Goal: Task Accomplishment & Management: Manage account settings

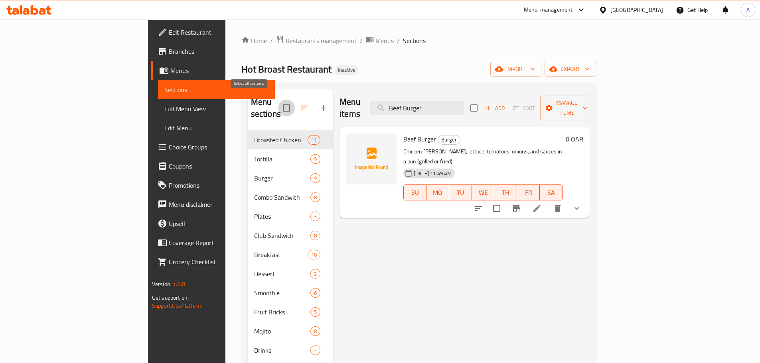
click at [278, 104] on input "checkbox" at bounding box center [286, 108] width 17 height 17
checkbox input "true"
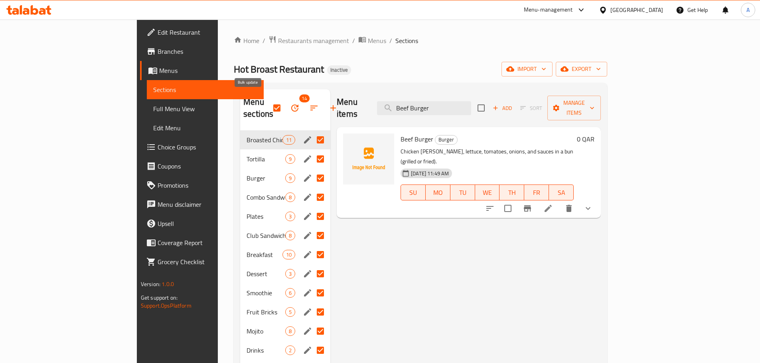
click at [290, 104] on icon "button" at bounding box center [295, 108] width 10 height 10
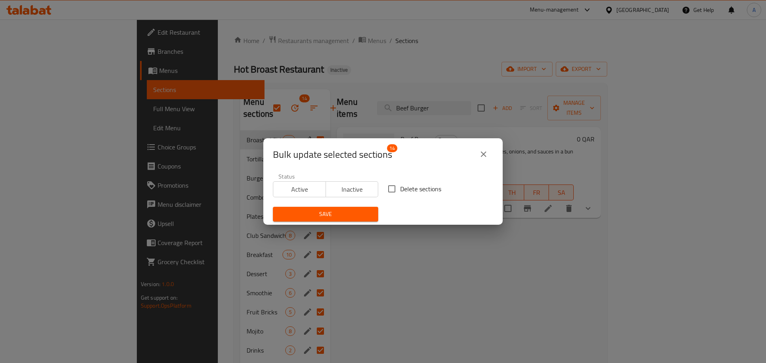
drag, startPoint x: 386, startPoint y: 100, endPoint x: 370, endPoint y: 96, distance: 16.2
click at [386, 100] on div "Bulk update selected sections 14 Status Active Inactive Delete sections Save" at bounding box center [383, 181] width 766 height 363
click at [387, 187] on input "Delete sections" at bounding box center [391, 189] width 17 height 17
checkbox input "true"
click at [347, 211] on span "Save" at bounding box center [325, 214] width 93 height 10
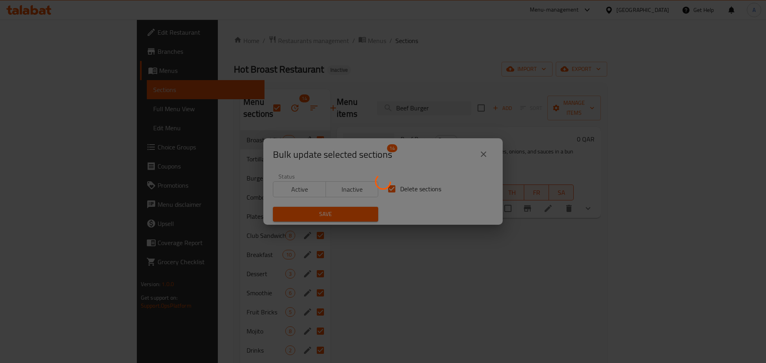
checkbox input "false"
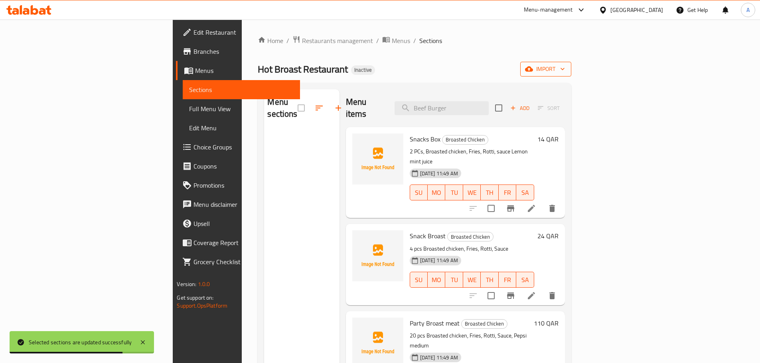
drag, startPoint x: 718, startPoint y: 61, endPoint x: 715, endPoint y: 71, distance: 9.6
click at [571, 62] on div "Home / Restaurants management / Menus / Sections Hot Broast Restaurant Inactive…" at bounding box center [414, 247] width 313 height 424
click at [571, 78] on div "Home / Restaurants management / Menus / Sections Hot Broast Restaurant Inactive…" at bounding box center [414, 247] width 313 height 424
click at [565, 73] on span "import" at bounding box center [545, 69] width 38 height 10
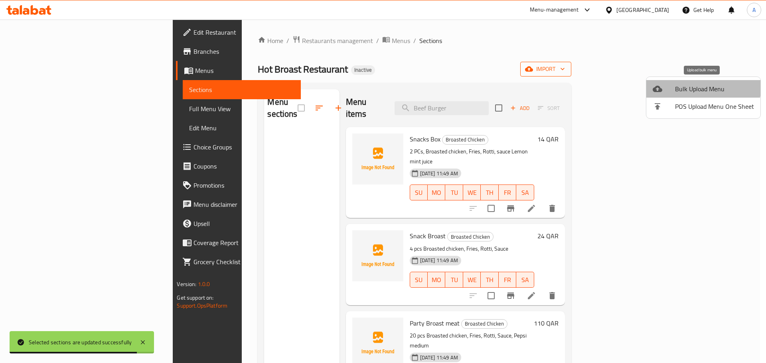
click at [703, 86] on span "Bulk Upload Menu" at bounding box center [714, 89] width 79 height 10
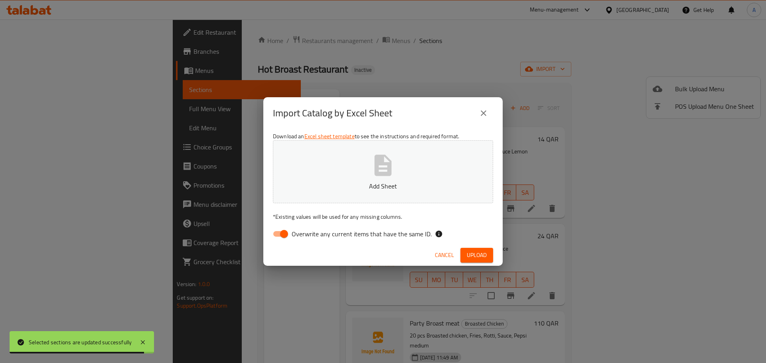
click at [412, 178] on button "Add Sheet" at bounding box center [383, 171] width 220 height 63
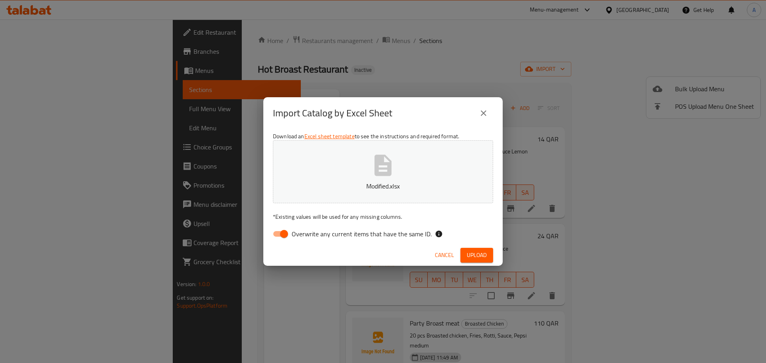
click at [402, 239] on span "Overwrite any current items that have the same ID." at bounding box center [362, 234] width 140 height 10
click at [307, 239] on input "Overwrite any current items that have the same ID." at bounding box center [283, 234] width 45 height 15
checkbox input "false"
click at [475, 259] on span "Upload" at bounding box center [477, 255] width 20 height 10
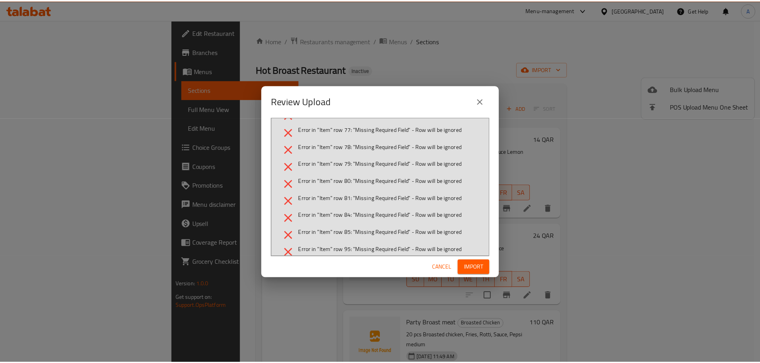
scroll to position [266, 0]
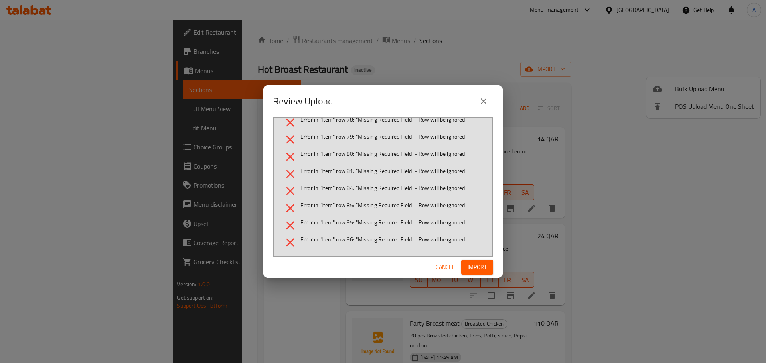
click at [468, 266] on span "Import" at bounding box center [476, 267] width 19 height 10
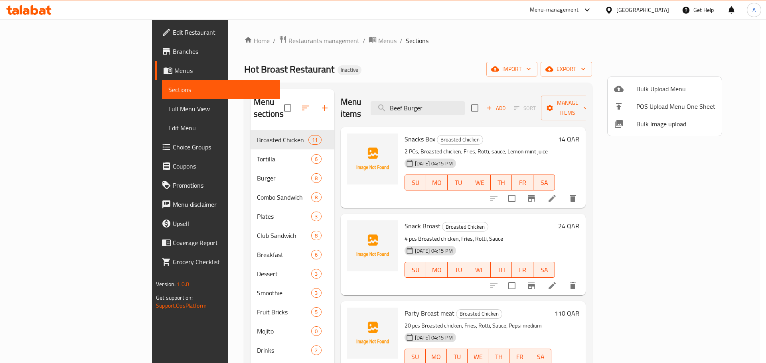
drag, startPoint x: 295, startPoint y: 293, endPoint x: 335, endPoint y: 310, distance: 43.0
click at [296, 293] on div at bounding box center [383, 181] width 766 height 363
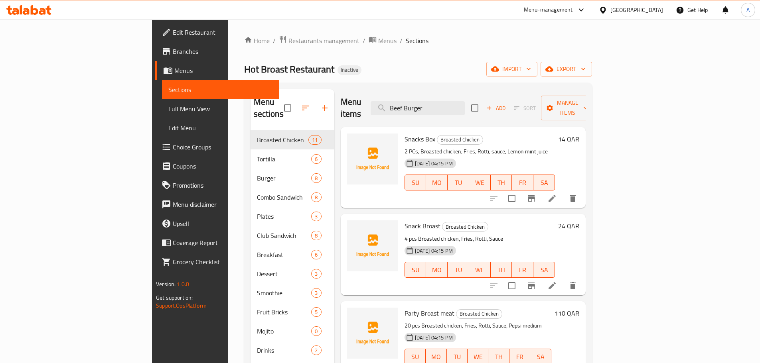
click at [296, 245] on div "Breakfast 6" at bounding box center [292, 254] width 84 height 19
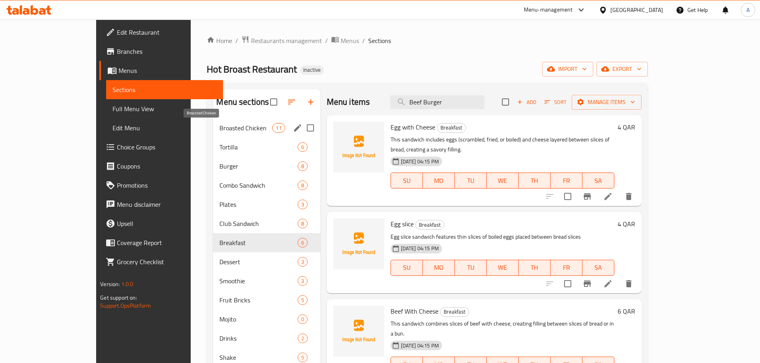
click at [219, 123] on span "Broasted Chicken" at bounding box center [245, 128] width 53 height 10
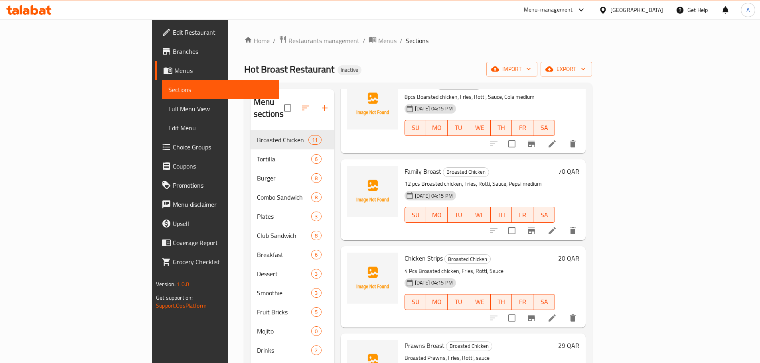
scroll to position [319, 0]
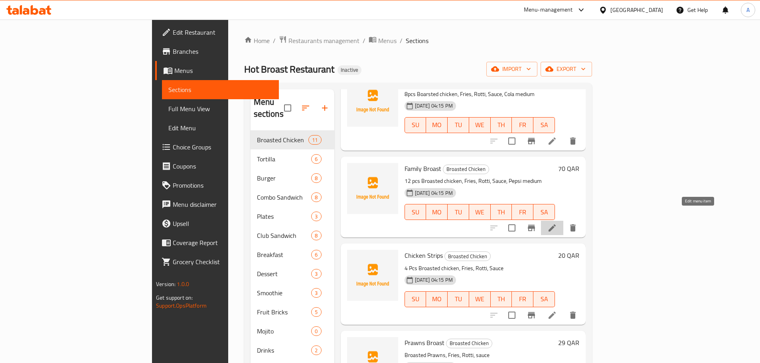
click at [557, 223] on icon at bounding box center [552, 228] width 10 height 10
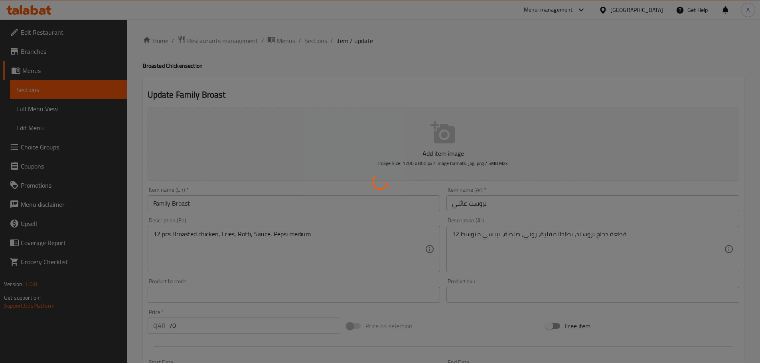
click at [281, 203] on div at bounding box center [380, 181] width 760 height 363
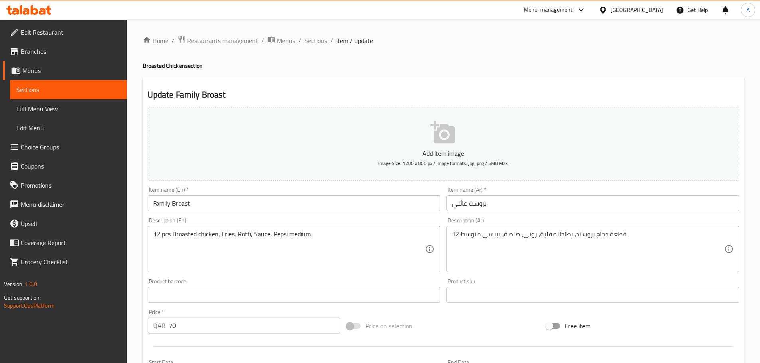
click at [268, 197] on input "Family Broast" at bounding box center [294, 203] width 293 height 16
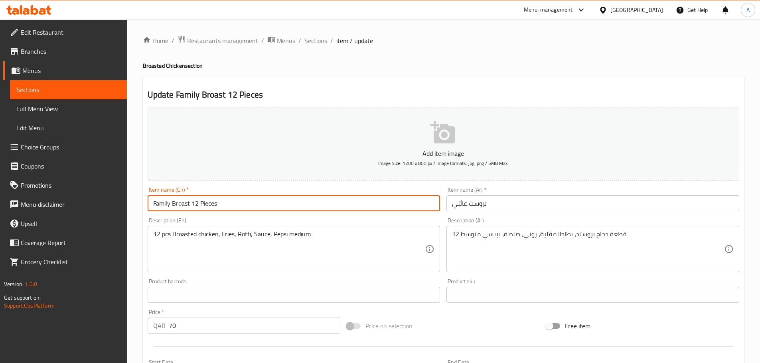
type input "Family Broast 12 Pieces"
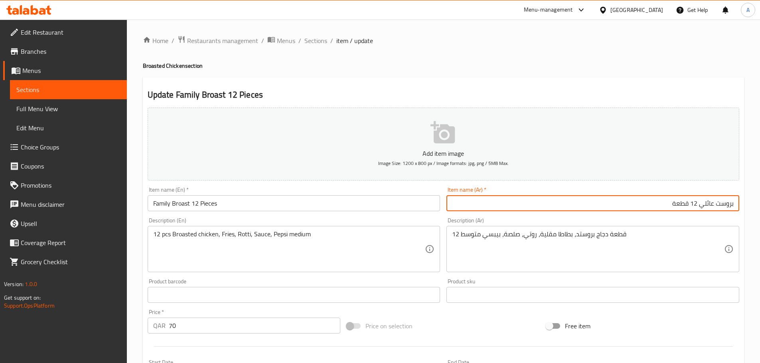
type input "بروست عائلي 12 قطعة"
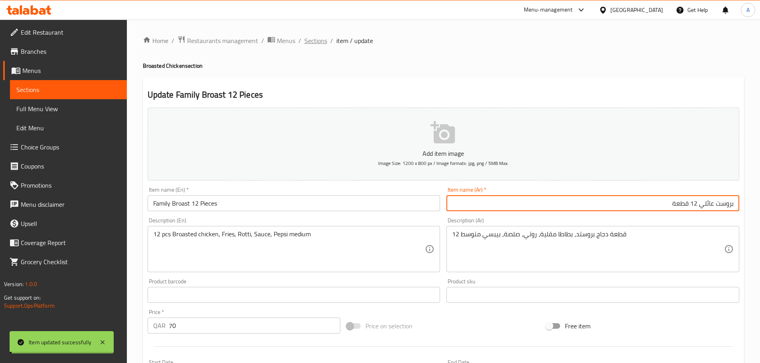
click at [317, 40] on span "Sections" at bounding box center [315, 41] width 23 height 10
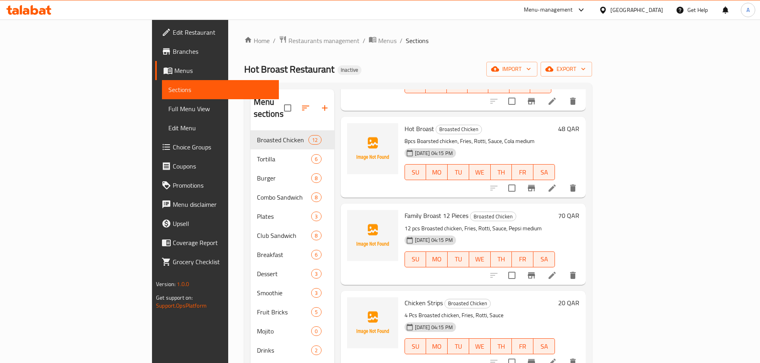
scroll to position [399, 0]
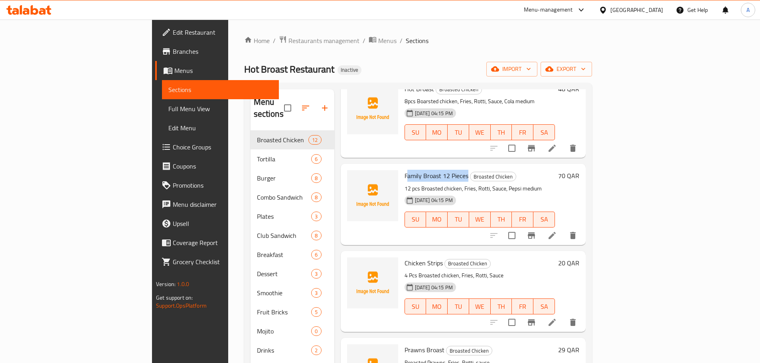
drag, startPoint x: 368, startPoint y: 162, endPoint x: 430, endPoint y: 162, distance: 61.4
click at [430, 170] on span "Family Broast 12 Pieces" at bounding box center [436, 176] width 64 height 12
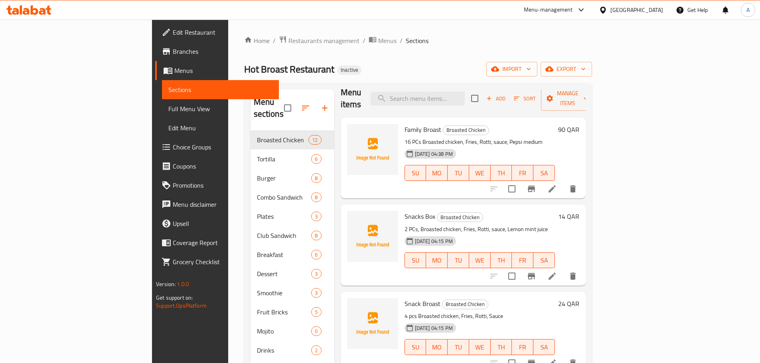
scroll to position [0, 0]
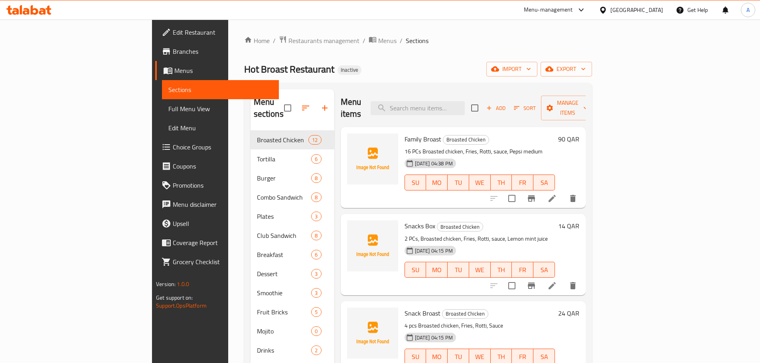
click at [556, 195] on icon at bounding box center [551, 198] width 7 height 7
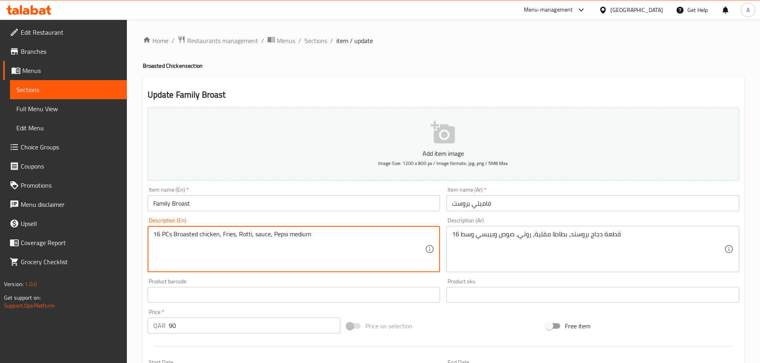
drag, startPoint x: 171, startPoint y: 235, endPoint x: 135, endPoint y: 234, distance: 36.7
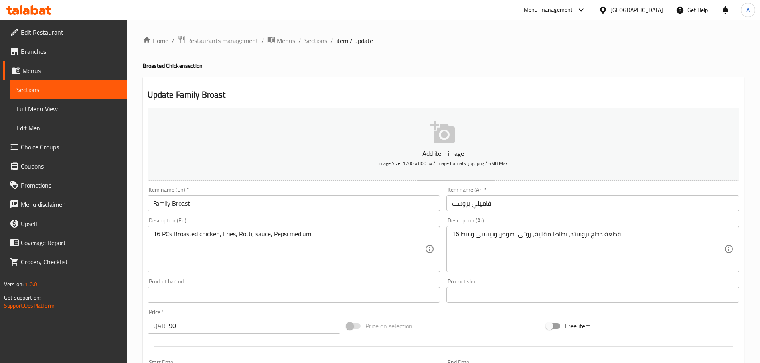
click at [239, 183] on div "Add item image Image Size: 1200 x 800 px / Image formats: jpg, png / 5MB Max." at bounding box center [443, 143] width 598 height 79
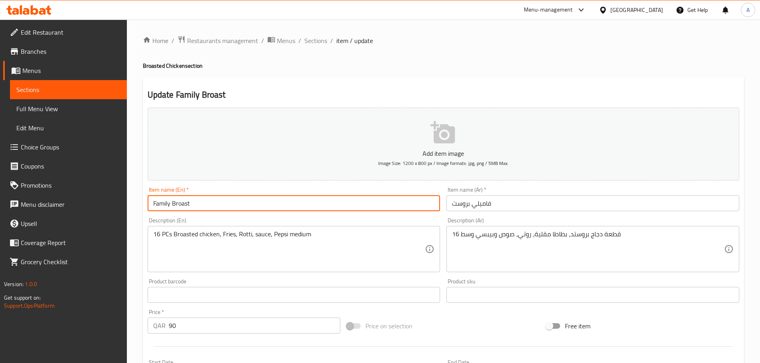
click at [234, 200] on input "Family Broast" at bounding box center [294, 203] width 293 height 16
paste input "16 PCs"
type input "Family Broast 16 PCs"
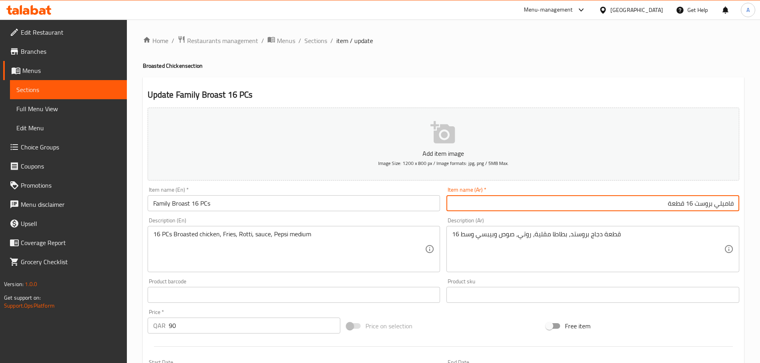
type input "فاميلي بروست 16 قطعة"
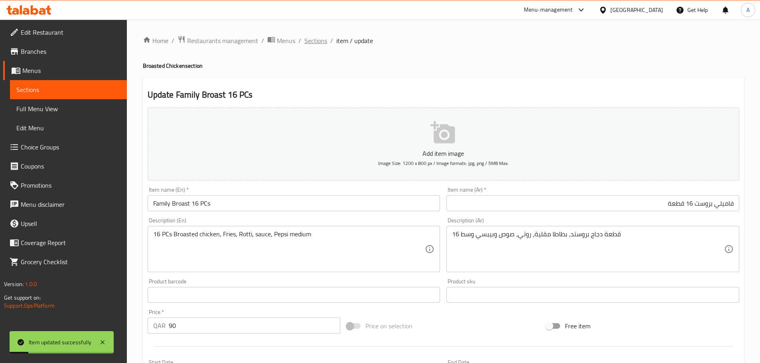
click at [316, 40] on span "Sections" at bounding box center [315, 41] width 23 height 10
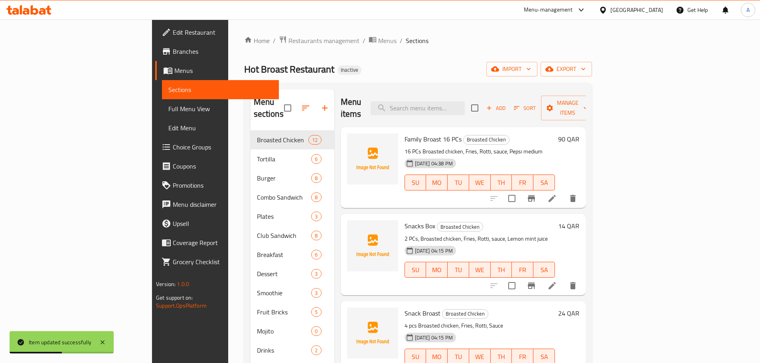
drag, startPoint x: 378, startPoint y: 48, endPoint x: 364, endPoint y: 8, distance: 42.6
click at [378, 46] on div "Home / Restaurants management / Menus / Sections Hot Broast Restaurant Inactive…" at bounding box center [418, 247] width 348 height 424
click at [428, 363] on html "Item updated successfully ​ Menu-management Qatar Get Help A Edit Restaurant Br…" at bounding box center [380, 181] width 760 height 363
click at [298, 61] on div "Home / Restaurants management / Menus / Sections Hot Broast Restaurant Inactive…" at bounding box center [418, 247] width 348 height 424
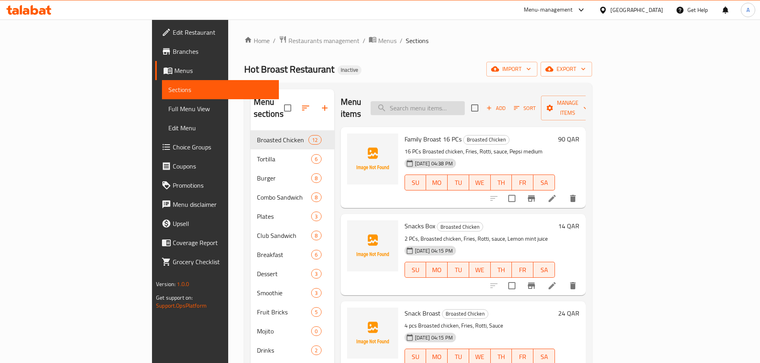
click at [465, 101] on input "search" at bounding box center [417, 108] width 94 height 14
paste input "Strawberry"
type input "Strawberry"
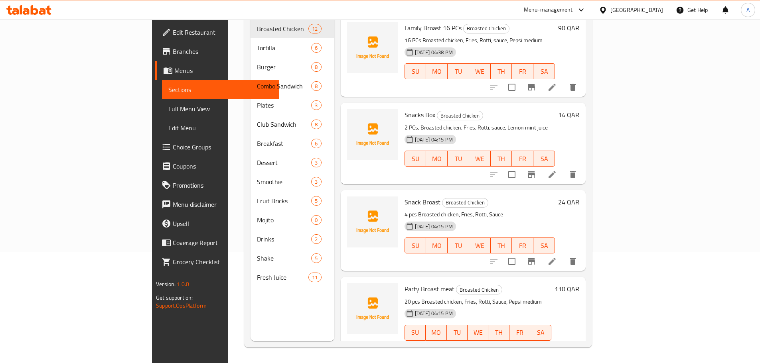
scroll to position [112, 0]
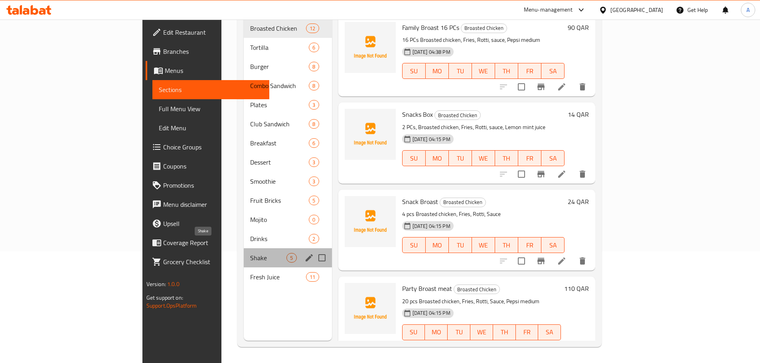
click at [250, 253] on span "Shake" at bounding box center [268, 258] width 36 height 10
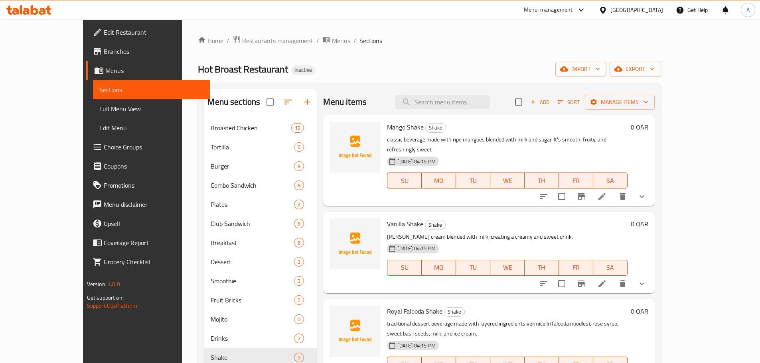
click at [550, 101] on span "Add" at bounding box center [540, 102] width 22 height 9
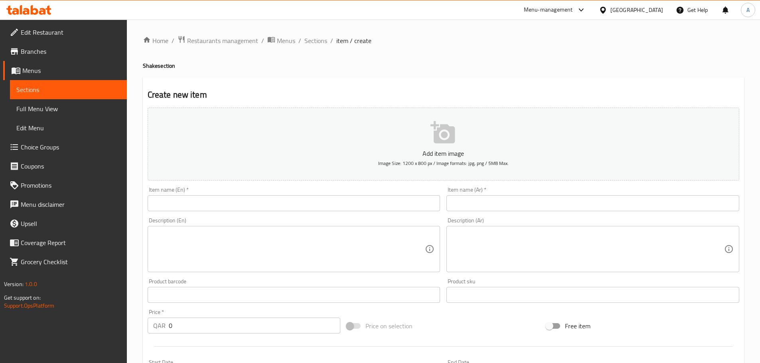
click at [341, 198] on input "text" at bounding box center [294, 203] width 293 height 16
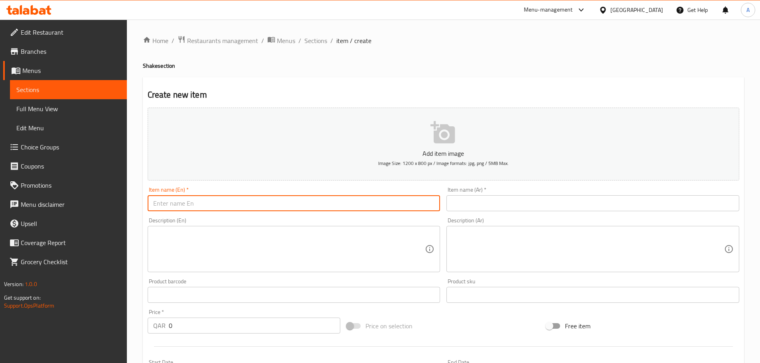
paste input "Strawberry"
click at [153, 63] on h4 "Shake section" at bounding box center [443, 66] width 601 height 8
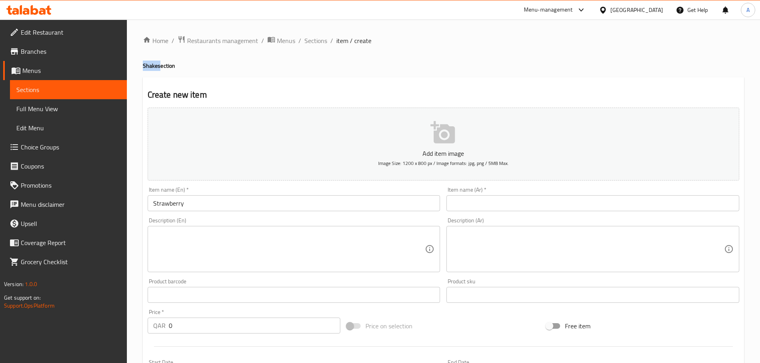
click at [153, 63] on h4 "Shake section" at bounding box center [443, 66] width 601 height 8
copy h4 "Shake"
click at [198, 210] on input "Strawberry" at bounding box center [294, 203] width 293 height 16
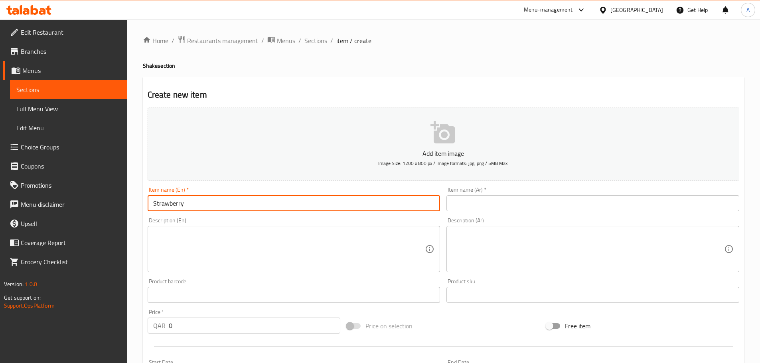
paste input "Shake"
type input "Strawberry Shake"
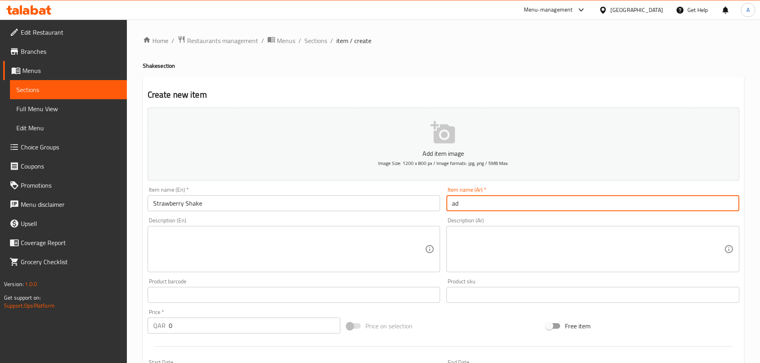
type input "a"
type input "شيك فروالة"
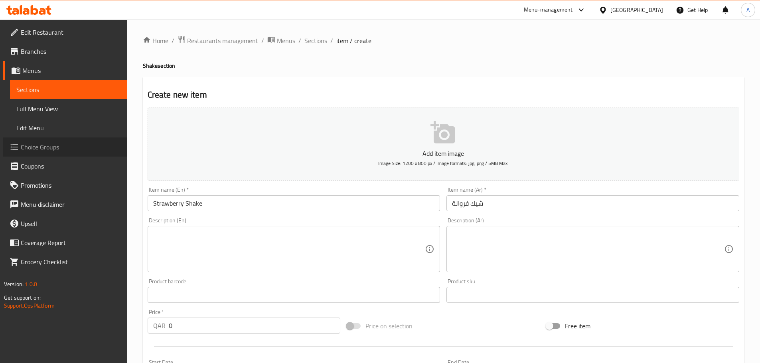
click at [36, 155] on link "Choice Groups" at bounding box center [65, 147] width 124 height 19
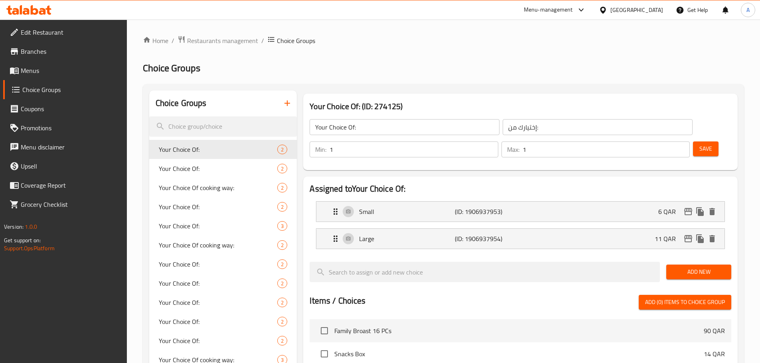
click at [288, 103] on icon "button" at bounding box center [287, 103] width 6 height 6
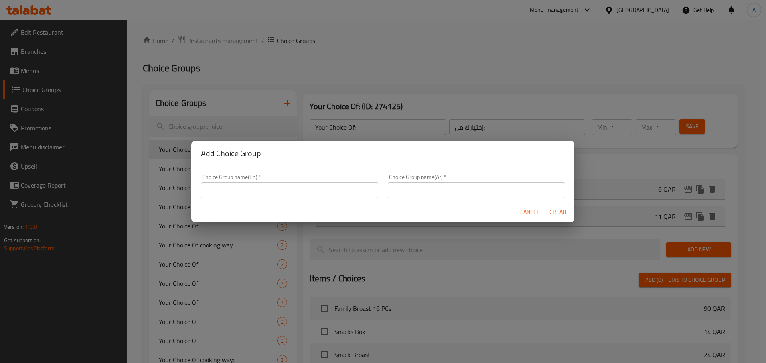
click at [270, 187] on input "text" at bounding box center [289, 191] width 177 height 16
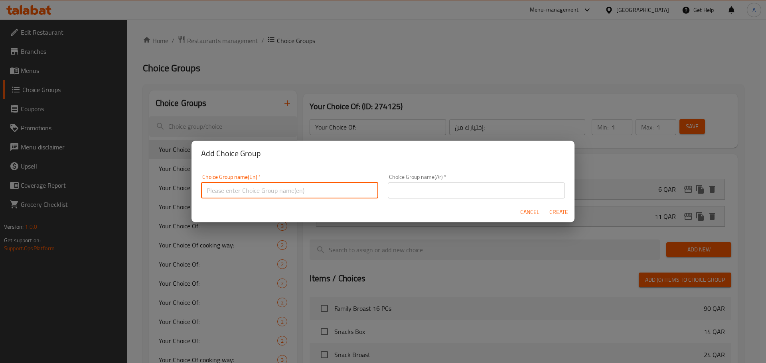
type input "Your Choice Of Size: 1"
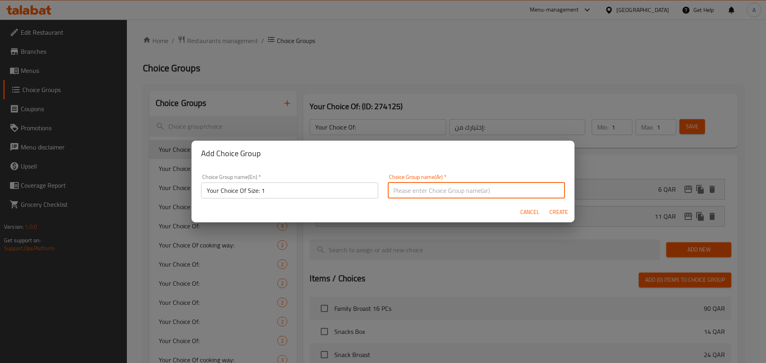
click at [457, 191] on input "text" at bounding box center [476, 191] width 177 height 16
type input "إختيارك من الحجم:"
click at [559, 213] on span "Create" at bounding box center [558, 212] width 19 height 10
type input "Your Choice Of Size: 1"
type input "إختيارك من الحجم:"
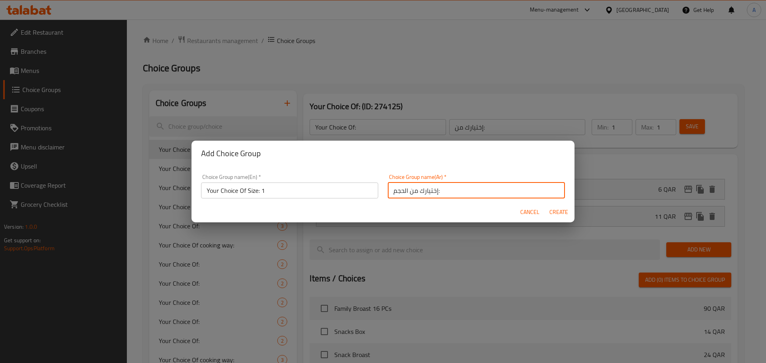
type input "0"
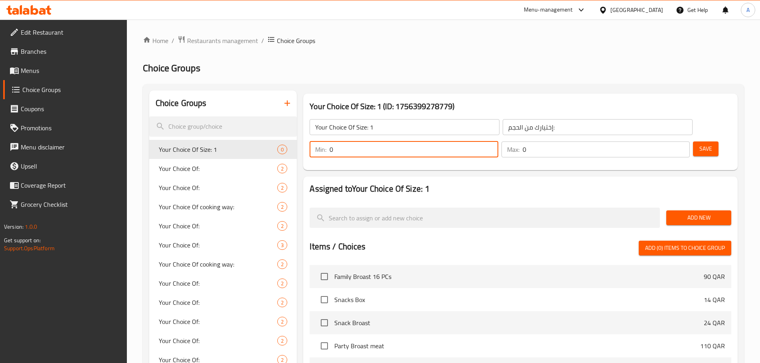
drag, startPoint x: 615, startPoint y: 128, endPoint x: 605, endPoint y: 128, distance: 10.0
click at [498, 142] on div "Min: 0 ​" at bounding box center [403, 150] width 188 height 16
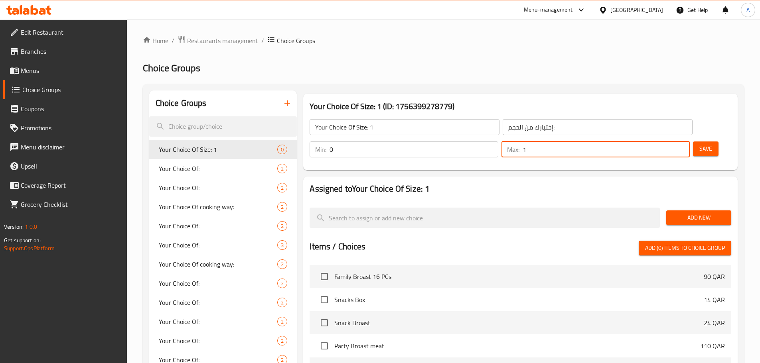
type input "1"
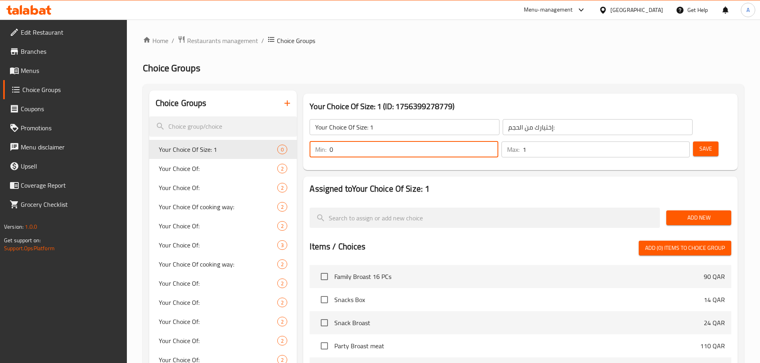
drag, startPoint x: 611, startPoint y: 124, endPoint x: 660, endPoint y: 126, distance: 49.1
click at [498, 142] on div "Min: 0 ​" at bounding box center [403, 150] width 188 height 16
type input "1"
click at [698, 211] on button "Add New" at bounding box center [698, 218] width 65 height 15
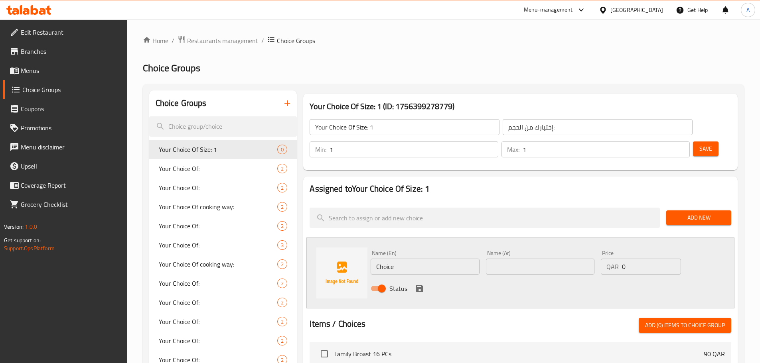
click at [420, 259] on input "Choice" at bounding box center [424, 267] width 108 height 16
type input "Small"
type input "صغير"
click at [417, 284] on icon "save" at bounding box center [420, 289] width 10 height 10
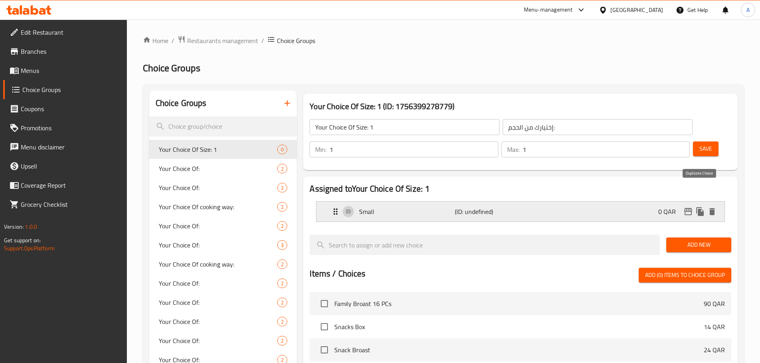
click at [701, 206] on button "duplicate" at bounding box center [700, 212] width 12 height 12
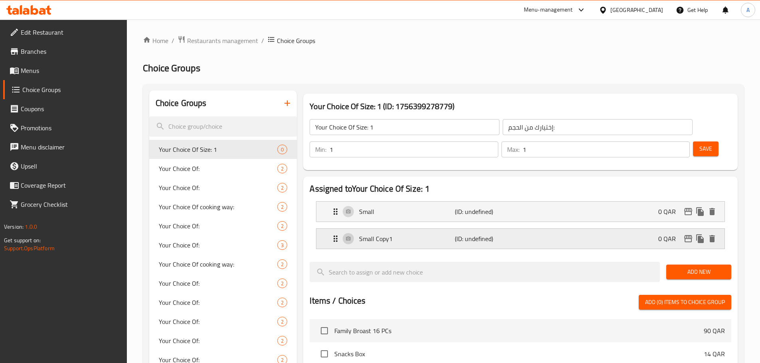
click at [550, 229] on div "Small Copy1 (ID: undefined) 0 QAR" at bounding box center [523, 239] width 384 height 20
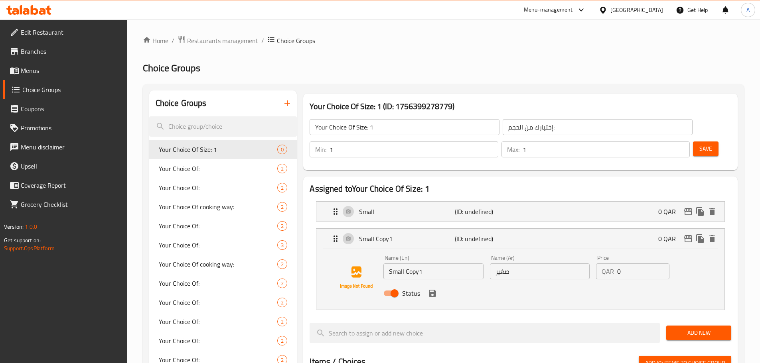
click at [431, 264] on input "Small Copy1" at bounding box center [433, 272] width 100 height 16
type input "م"
type input "Large"
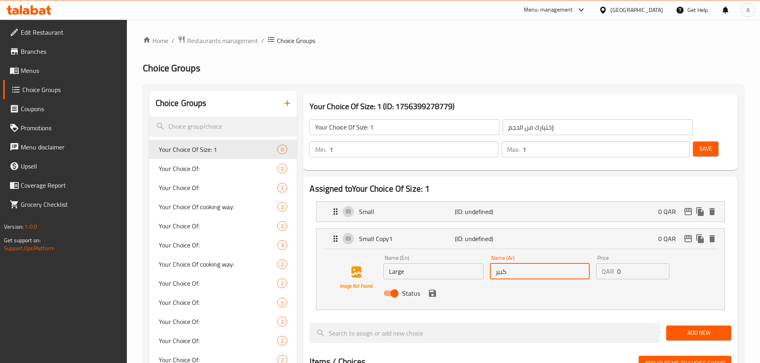
type input "كبير"
type input "15"
click at [603, 183] on h2 "Assigned to Your Choice Of Size: 1" at bounding box center [520, 189] width 422 height 12
click at [614, 202] on div "Small (ID: undefined) 0 QAR" at bounding box center [523, 212] width 384 height 20
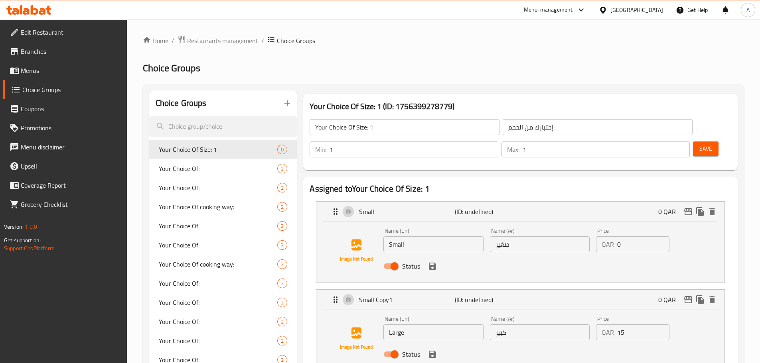
drag, startPoint x: 626, startPoint y: 224, endPoint x: 597, endPoint y: 225, distance: 28.3
click at [597, 236] on div "QAR 0 Price" at bounding box center [632, 244] width 73 height 16
click at [431, 263] on icon "save" at bounding box center [432, 266] width 7 height 7
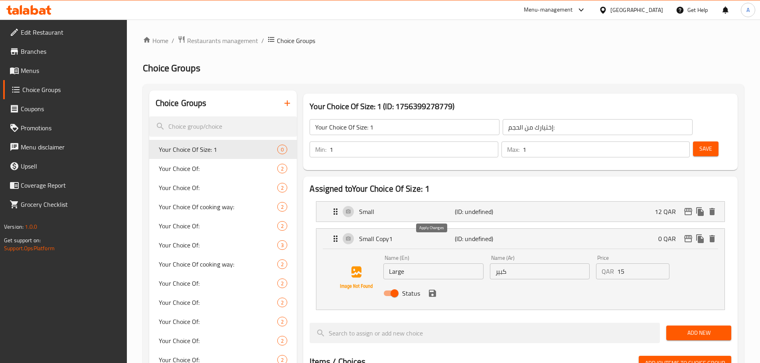
type input "12"
click at [431, 289] on icon "save" at bounding box center [433, 294] width 10 height 10
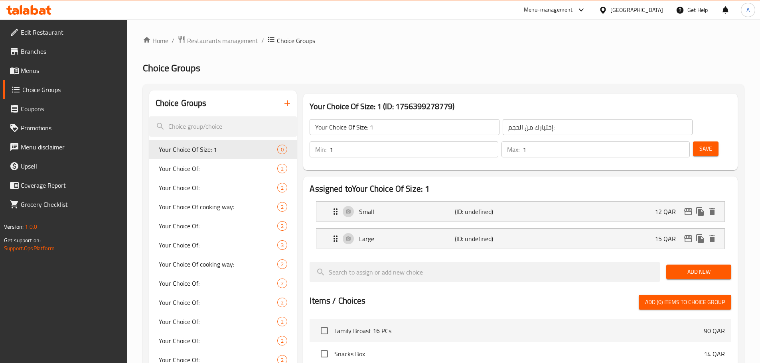
click at [699, 144] on span "Save" at bounding box center [705, 149] width 13 height 10
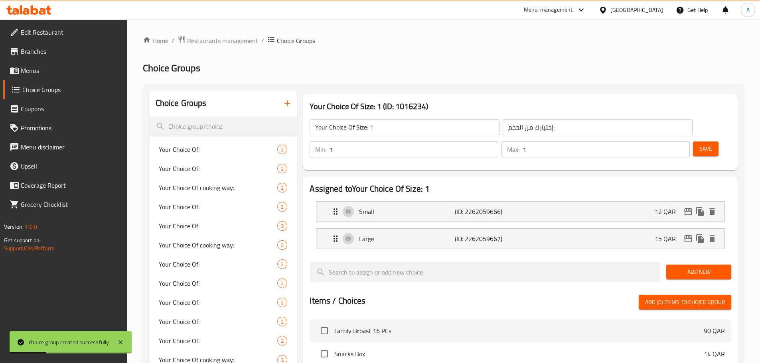
click at [394, 126] on input "Your Choice Of Size: 1" at bounding box center [404, 127] width 190 height 16
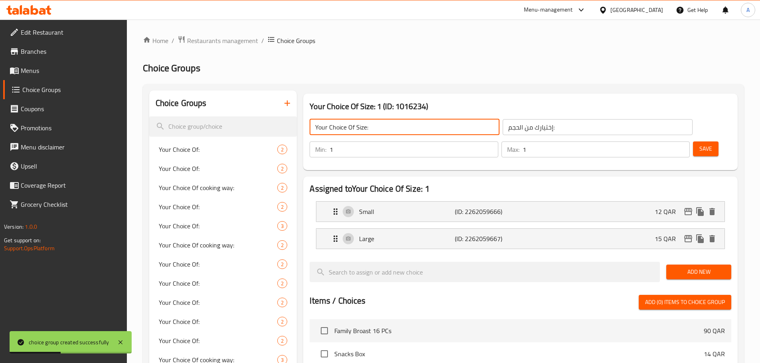
type input "Your Choice Of Size:"
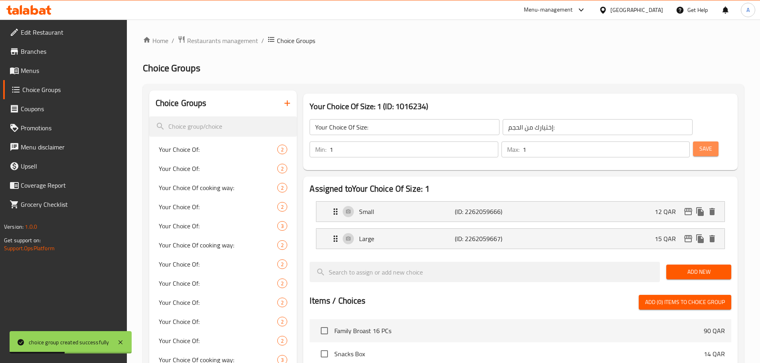
click at [699, 142] on button "Save" at bounding box center [706, 149] width 26 height 15
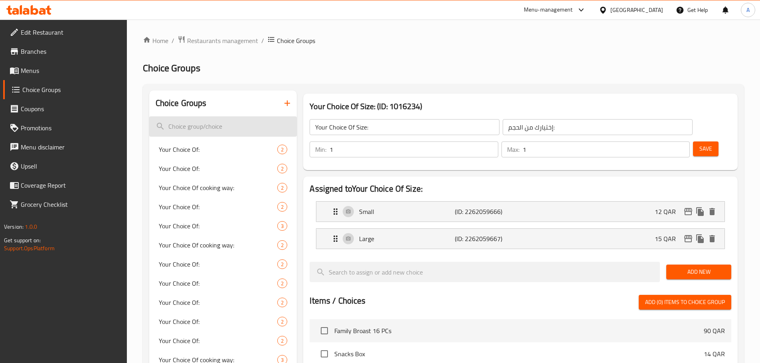
click at [230, 128] on input "search" at bounding box center [223, 126] width 148 height 20
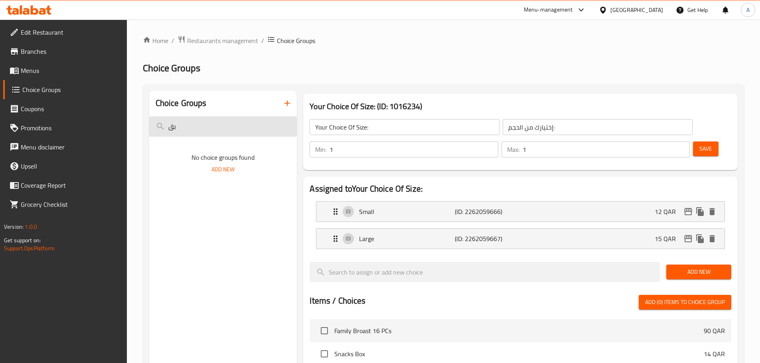
drag, startPoint x: 230, startPoint y: 128, endPoint x: 165, endPoint y: 128, distance: 64.6
click at [165, 128] on input "بق" at bounding box center [223, 126] width 148 height 20
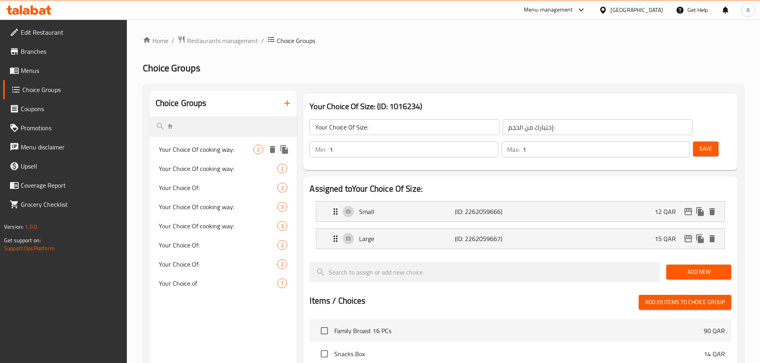
type input "fr"
click at [197, 142] on div "Your Choice Of cooking way: 2" at bounding box center [223, 149] width 148 height 19
type input "Your Choice Of cooking way:"
type input "إختيارك من طريقه الطبخ:"
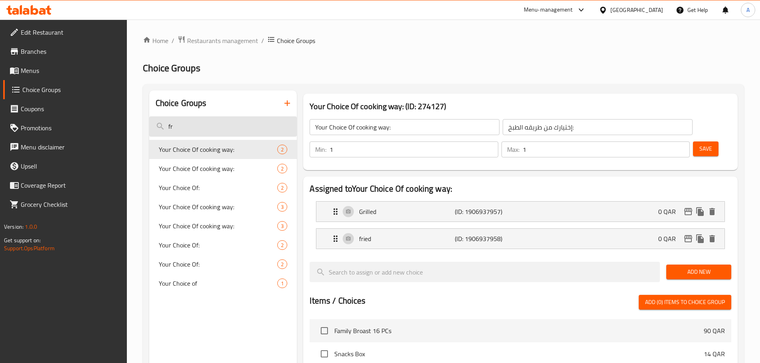
click at [219, 128] on input "fr" at bounding box center [223, 126] width 148 height 20
drag, startPoint x: 219, startPoint y: 128, endPoint x: 164, endPoint y: 126, distance: 55.1
click at [165, 127] on input "fr" at bounding box center [223, 126] width 148 height 20
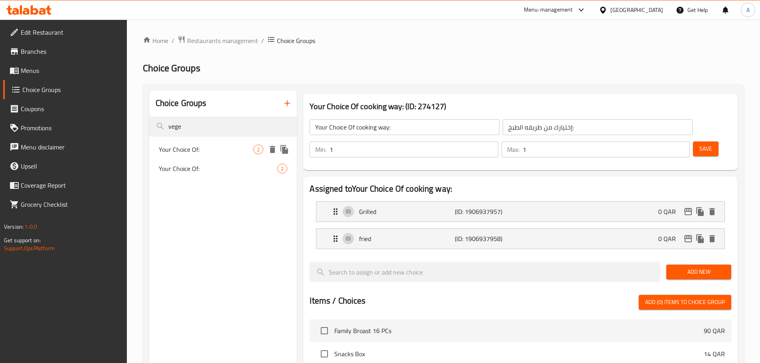
type input "vege"
click at [185, 143] on div "Your Choice Of: 2" at bounding box center [223, 149] width 148 height 19
type input "Your Choice Of:"
type input "إختيارك من:"
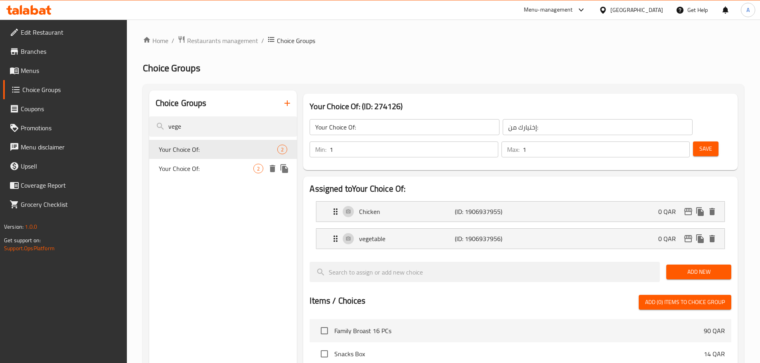
click at [212, 167] on span "Your Choice Of:" at bounding box center [206, 169] width 95 height 10
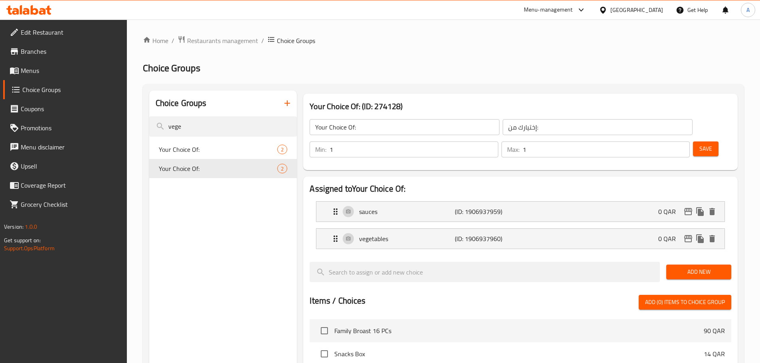
click at [396, 132] on input "Your Choice Of:" at bounding box center [404, 127] width 190 height 16
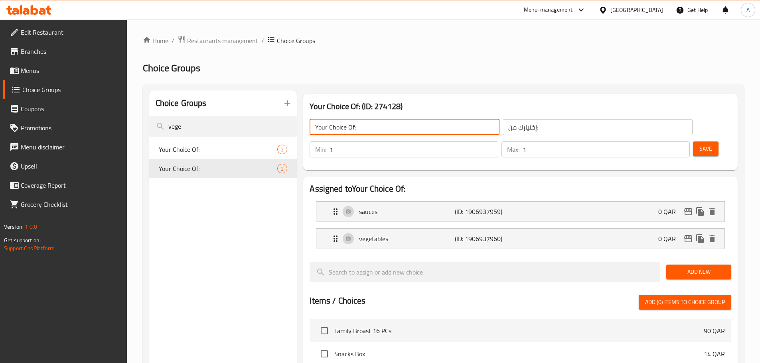
click at [351, 129] on input "Your Choice Of:" at bounding box center [404, 127] width 190 height 16
drag, startPoint x: 353, startPoint y: 128, endPoint x: 353, endPoint y: 134, distance: 5.6
click at [353, 128] on input "Your Choice Of:" at bounding box center [404, 127] width 190 height 16
type input "Your Choice Of Toppings:"
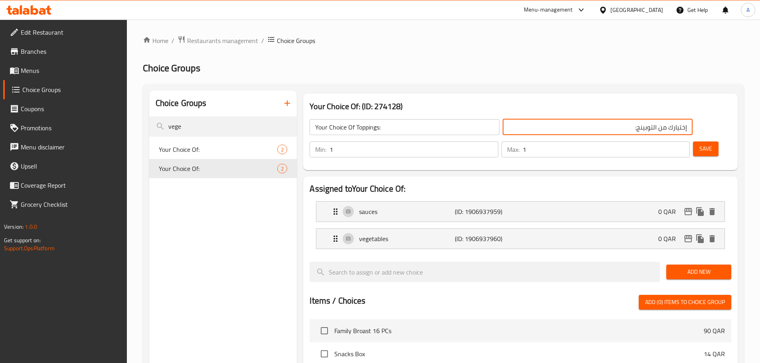
type input "إختيارك من التوبينج:"
click at [700, 142] on button "Save" at bounding box center [706, 149] width 26 height 15
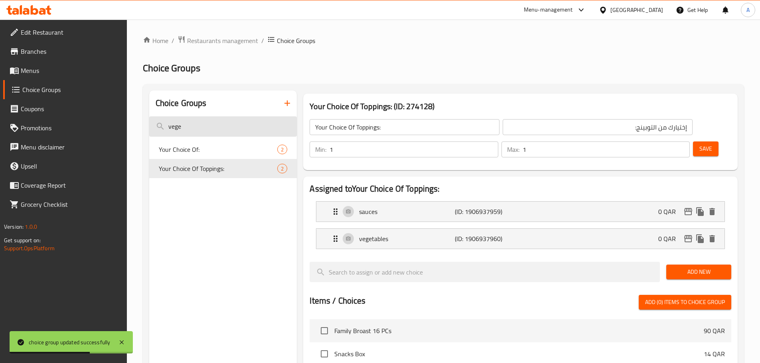
click at [238, 125] on input "vege" at bounding box center [223, 126] width 148 height 20
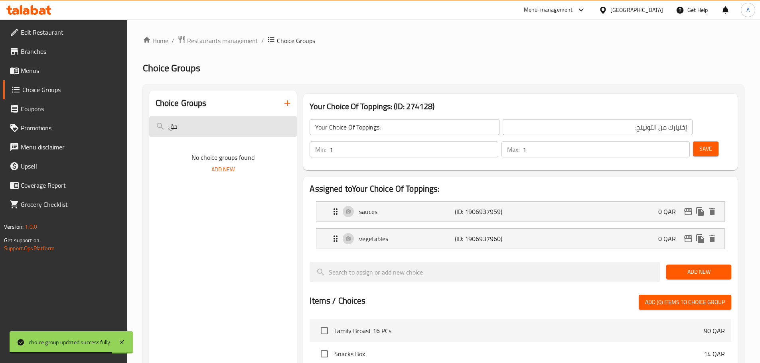
type input "ح"
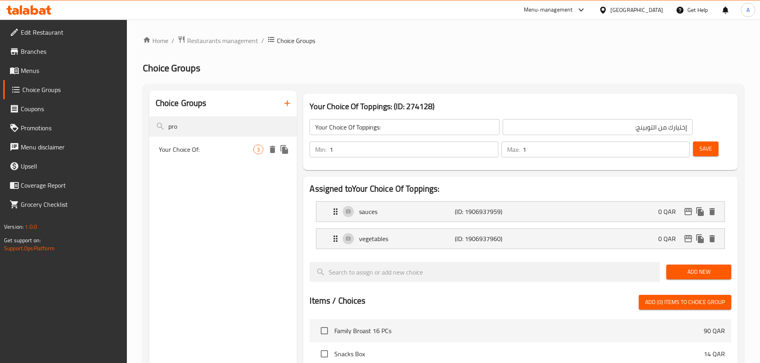
type input "pro"
click at [199, 153] on span "Your Choice Of:" at bounding box center [206, 150] width 95 height 10
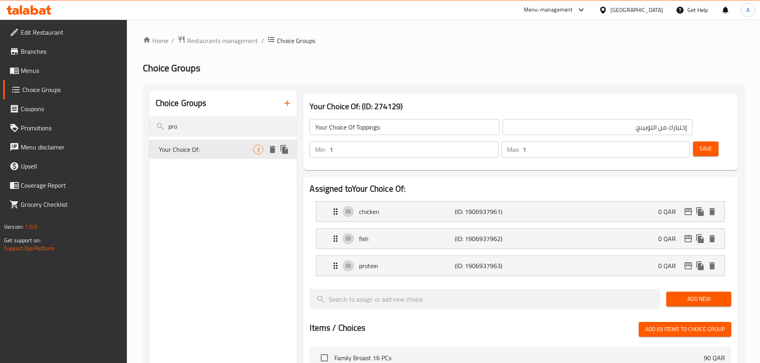
type input "Your Choice Of:"
type input "إختيارك من:"
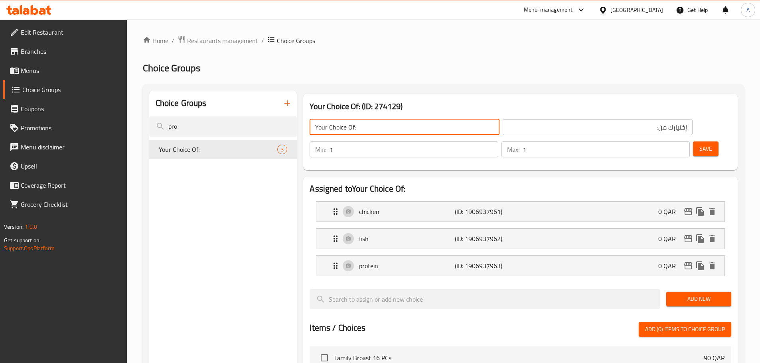
click at [382, 126] on input "Your Choice Of:" at bounding box center [404, 127] width 190 height 16
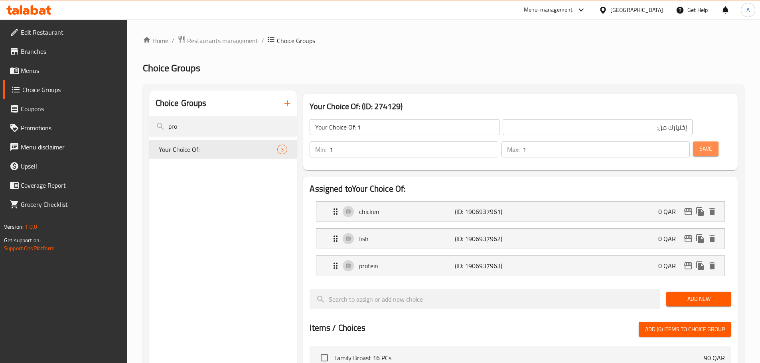
click at [703, 142] on button "Save" at bounding box center [706, 149] width 26 height 15
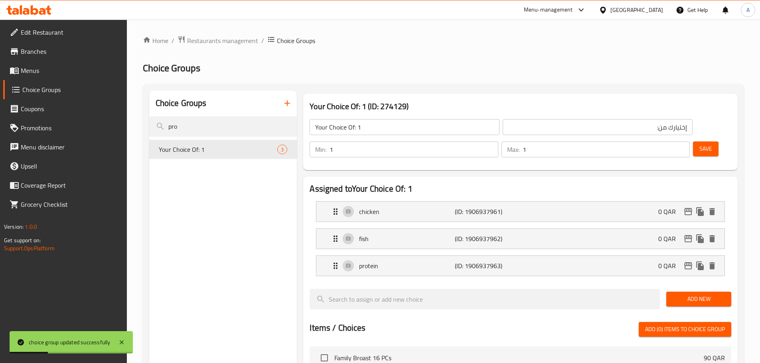
click at [385, 137] on div "Your Choice Of: 1 ​ إختيارك من: ​" at bounding box center [501, 127] width 392 height 26
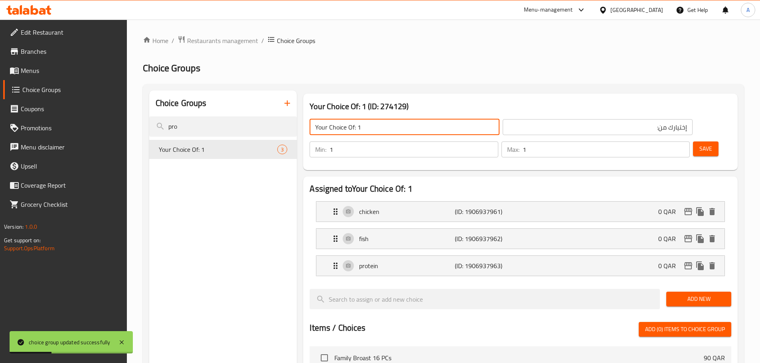
click at [388, 124] on input "Your Choice Of: 1" at bounding box center [404, 127] width 190 height 16
type input "Your Choice Of:"
click at [701, 142] on button "Save" at bounding box center [706, 149] width 26 height 15
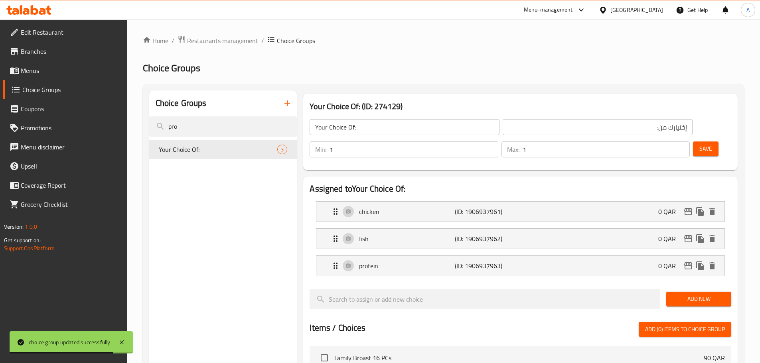
drag, startPoint x: 256, startPoint y: 236, endPoint x: 267, endPoint y: 180, distance: 56.9
click at [256, 236] on div "Choice Groups pro Your Choice Of: 3" at bounding box center [223, 359] width 148 height 536
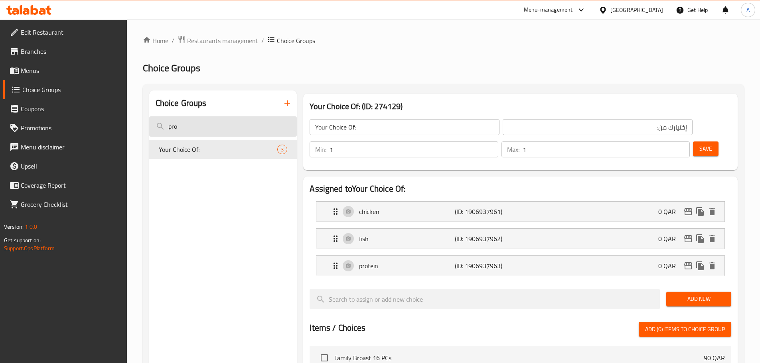
click at [247, 126] on input "pro" at bounding box center [223, 126] width 148 height 20
click at [247, 126] on input "sg" at bounding box center [223, 126] width 148 height 20
click at [247, 126] on input "sgh" at bounding box center [223, 126] width 148 height 20
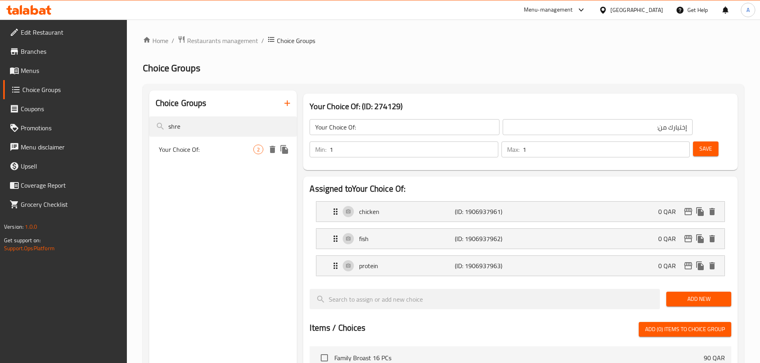
type input "shre"
click at [233, 146] on span "Your Choice Of:" at bounding box center [206, 150] width 95 height 10
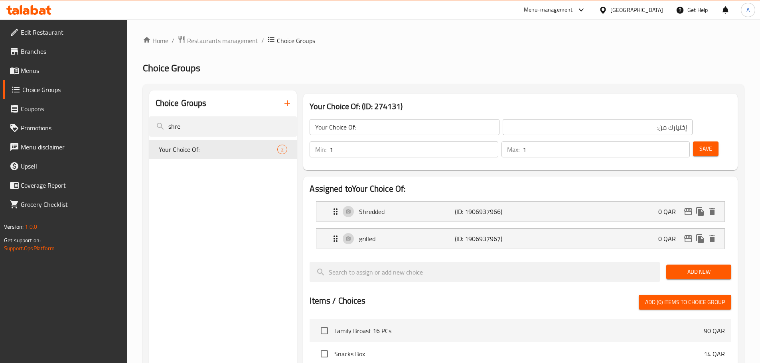
click at [370, 130] on input "Your Choice Of:" at bounding box center [404, 127] width 190 height 16
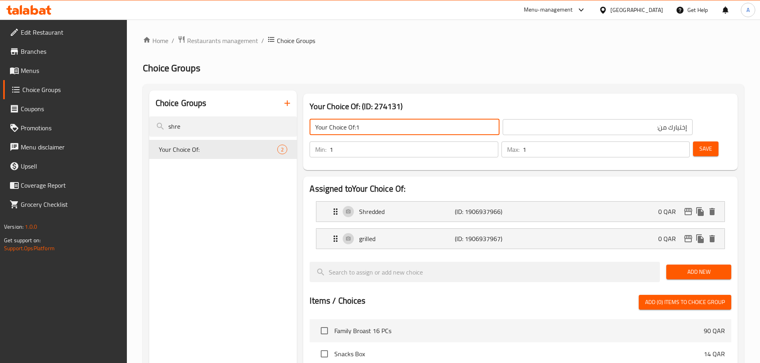
click at [701, 142] on button "Save" at bounding box center [706, 149] width 26 height 15
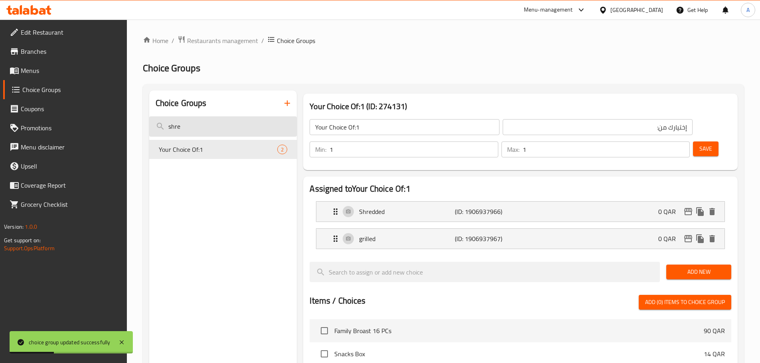
drag, startPoint x: 227, startPoint y: 126, endPoint x: 319, endPoint y: 129, distance: 92.6
click at [227, 126] on input "shre" at bounding box center [223, 126] width 148 height 20
click at [364, 129] on input "Your Choice Of:1" at bounding box center [404, 127] width 190 height 16
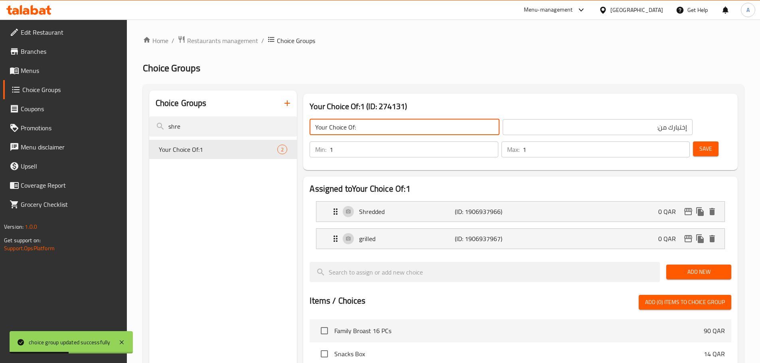
type input "Your Choice Of:"
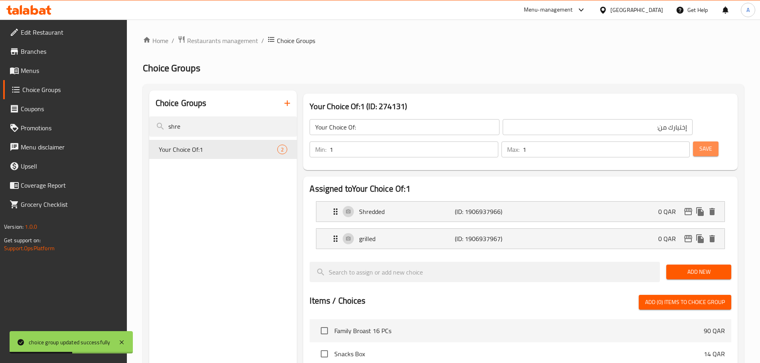
click at [699, 144] on span "Save" at bounding box center [705, 149] width 13 height 10
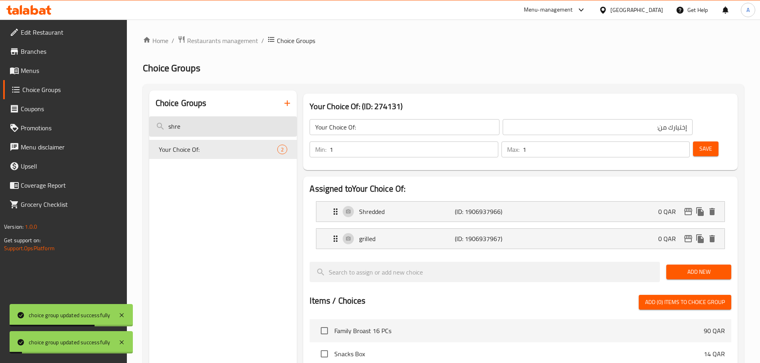
click at [210, 120] on input "shre" at bounding box center [223, 126] width 148 height 20
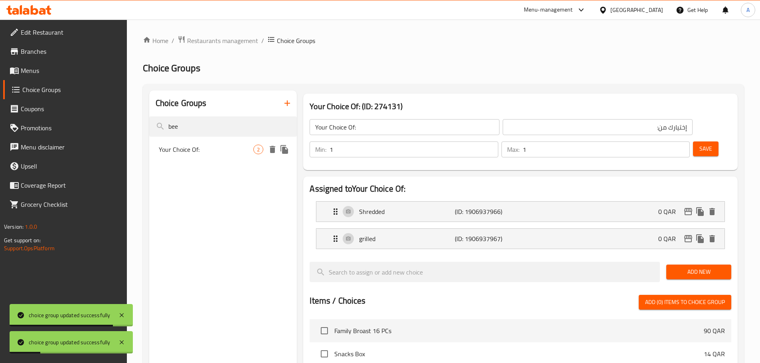
type input "bee"
click at [207, 154] on span "Your Choice Of:" at bounding box center [206, 150] width 95 height 10
click at [380, 136] on div "Your Choice Of: ​" at bounding box center [404, 127] width 193 height 19
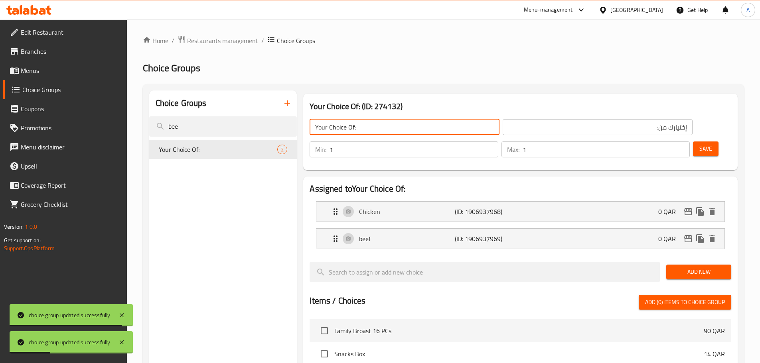
click at [376, 126] on input "Your Choice Of:" at bounding box center [404, 127] width 190 height 16
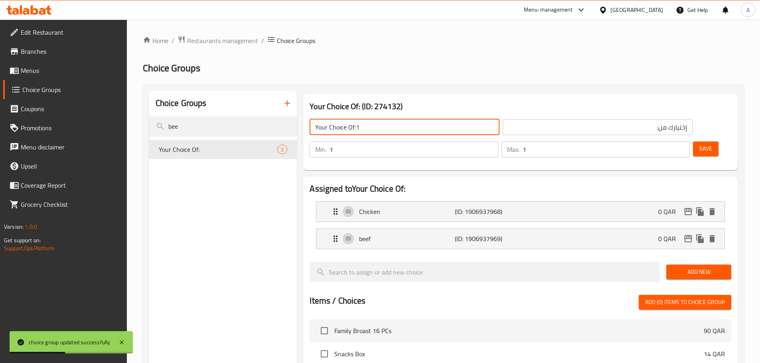
click at [699, 144] on span "Save" at bounding box center [705, 149] width 13 height 10
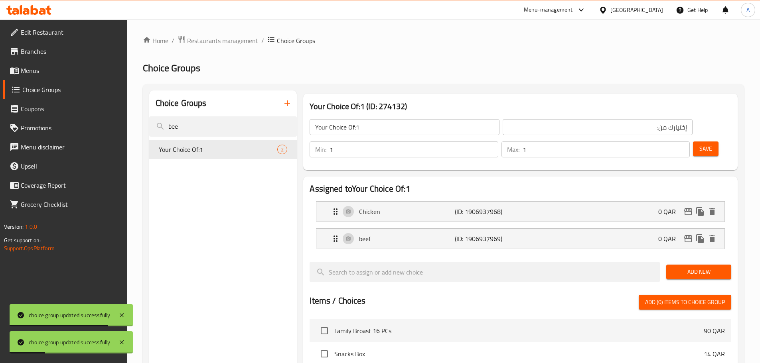
click at [412, 129] on input "Your Choice Of:1" at bounding box center [404, 127] width 190 height 16
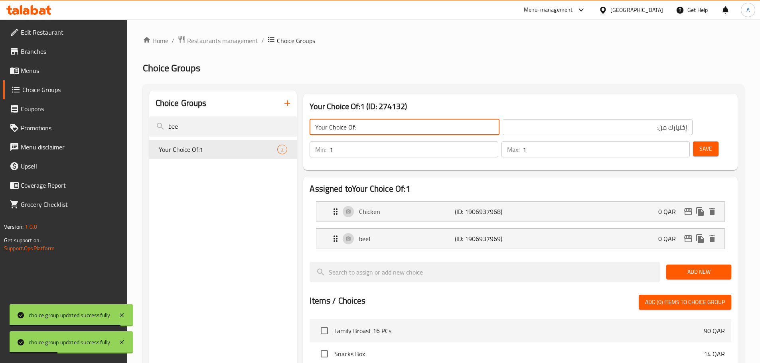
type input "Your Choice Of:"
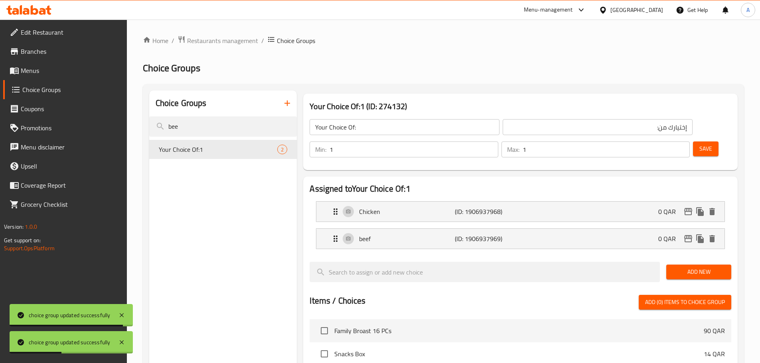
click at [706, 140] on div "Save" at bounding box center [708, 149] width 35 height 19
click at [699, 144] on span "Save" at bounding box center [705, 149] width 13 height 10
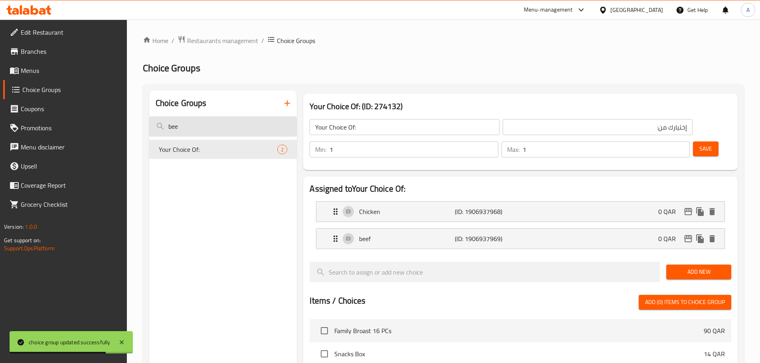
click at [232, 122] on input "bee" at bounding box center [223, 126] width 148 height 20
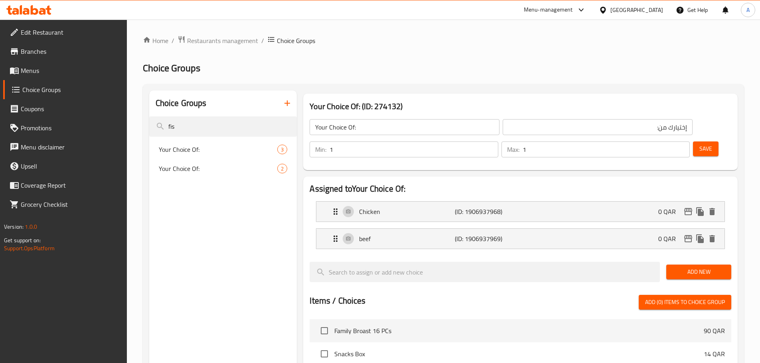
type input "fis"
click at [215, 171] on span "Your Choice Of:" at bounding box center [206, 169] width 95 height 10
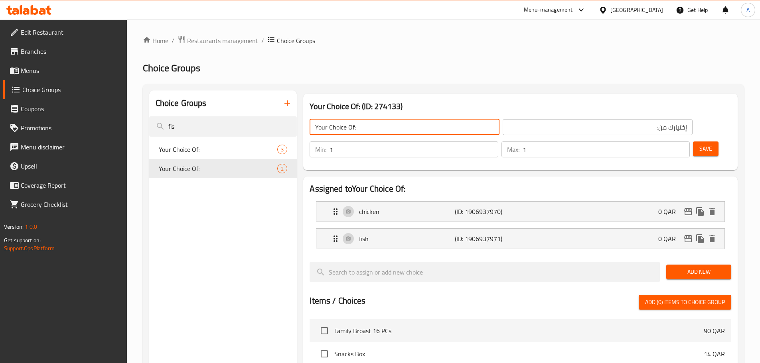
click at [360, 127] on input "Your Choice Of:" at bounding box center [404, 127] width 190 height 16
click at [370, 126] on input "Your Choice Of:" at bounding box center [404, 127] width 190 height 16
type input "Your Choice Of:1"
click at [693, 142] on button "Save" at bounding box center [706, 149] width 26 height 15
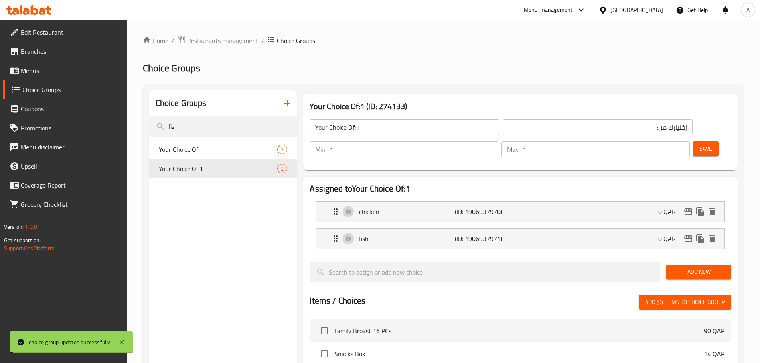
click at [221, 124] on input "fis" at bounding box center [223, 126] width 148 height 20
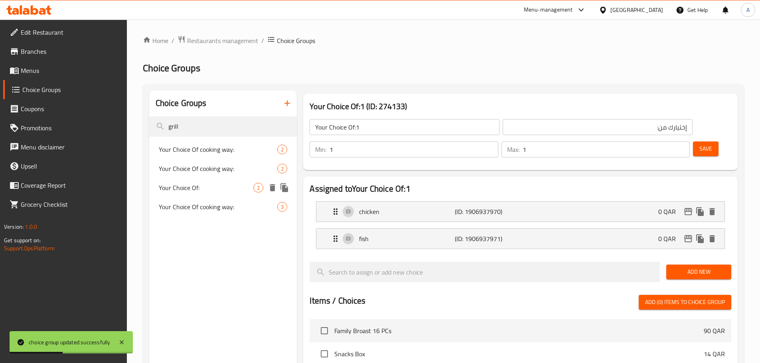
type input "grill"
click at [224, 187] on span "Your Choice Of:" at bounding box center [206, 188] width 95 height 10
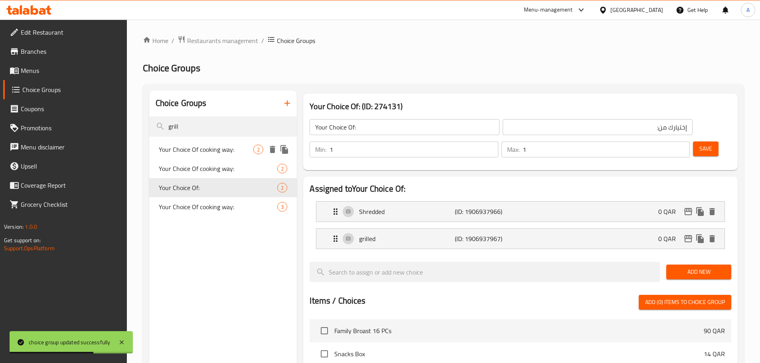
click at [237, 158] on div "Your Choice Of cooking way: 2" at bounding box center [223, 149] width 148 height 19
type input "Your Choice Of cooking way:"
type input "إختيارك من طريقه الطبخ:"
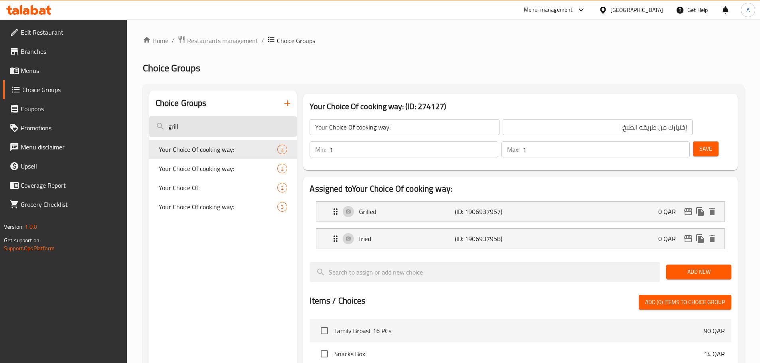
click at [253, 119] on input "grill" at bounding box center [223, 126] width 148 height 20
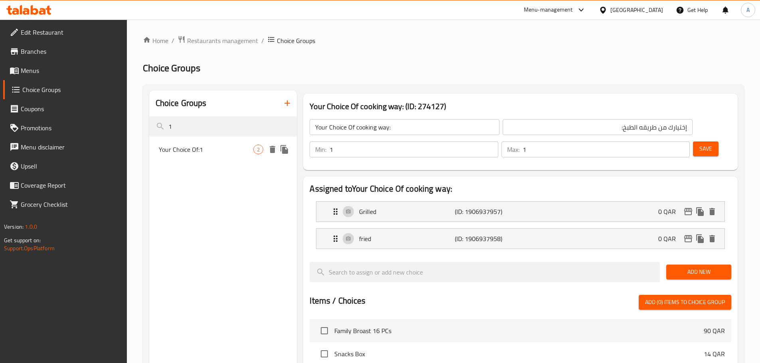
type input "1"
click at [214, 154] on span "Your Choice Of:1" at bounding box center [206, 150] width 95 height 10
type input "Your Choice Of:1"
type input "إختيارك من:"
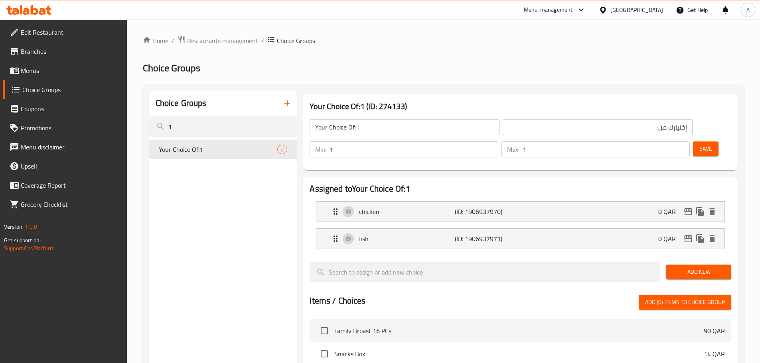
click at [408, 133] on input "Your Choice Of:1" at bounding box center [404, 127] width 190 height 16
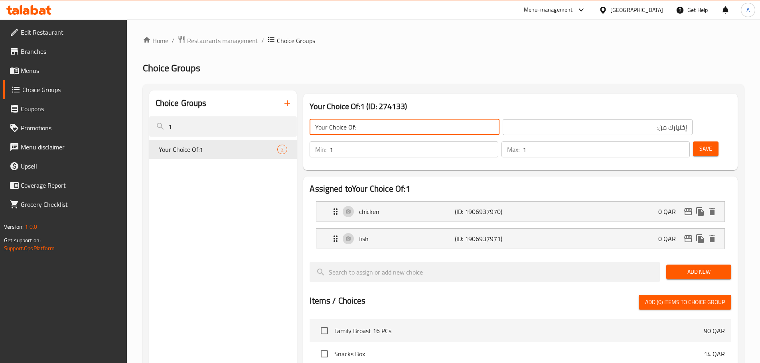
type input "Your Choice Of:"
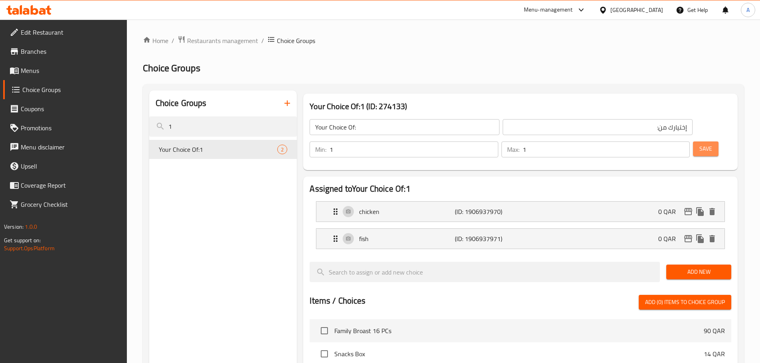
click at [699, 144] on span "Save" at bounding box center [705, 149] width 13 height 10
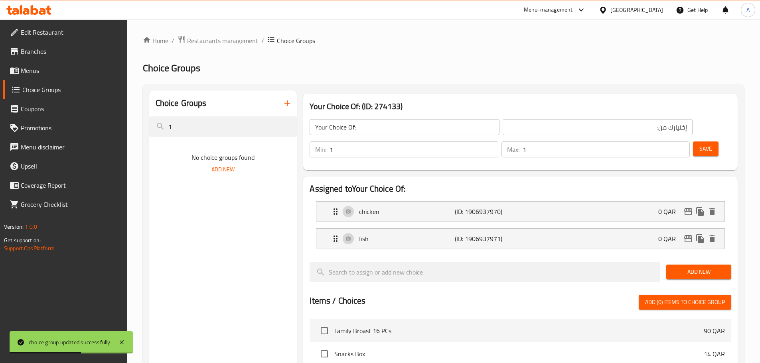
click at [320, 118] on div "Your Choice Of: ​" at bounding box center [404, 127] width 193 height 19
click at [280, 122] on input "1" at bounding box center [223, 126] width 148 height 20
paste input "vegatables"
click at [180, 130] on input "vegatable" at bounding box center [223, 126] width 148 height 20
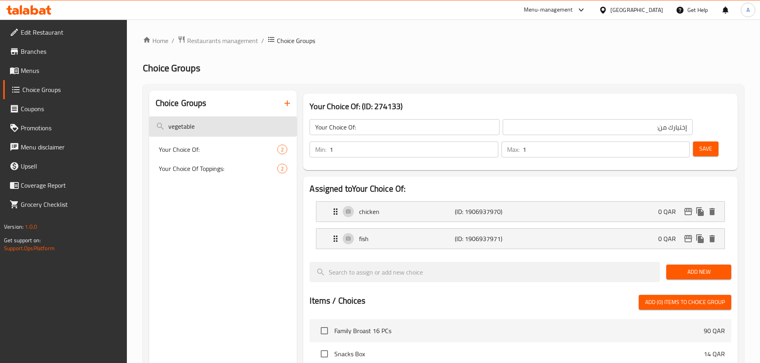
click at [181, 130] on input "vegetable" at bounding box center [223, 126] width 148 height 20
type input "vegetable"
click at [216, 169] on span "Your Choice Of Toppings:" at bounding box center [206, 169] width 95 height 10
type input "Your Choice Of Toppings:"
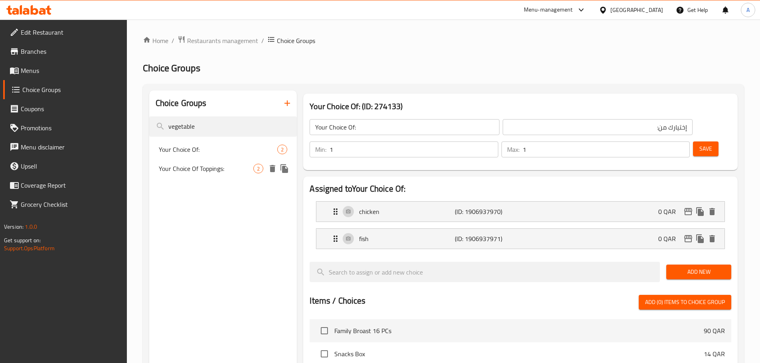
type input "إختيارك من التوبينج:"
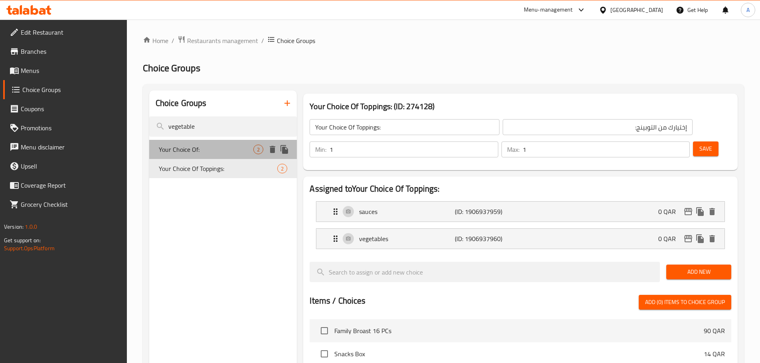
click at [219, 140] on div "Your Choice Of: 2" at bounding box center [223, 149] width 148 height 19
type input "Your Choice Of:"
type input "إختيارك من:"
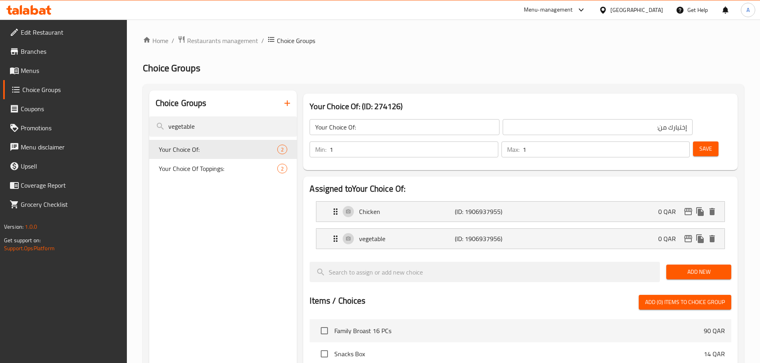
click at [376, 117] on div "Your Choice Of: ​ إختيارك من: ​" at bounding box center [501, 127] width 392 height 26
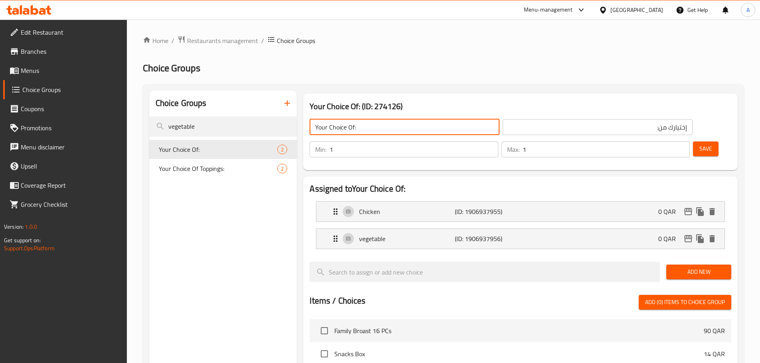
click at [380, 129] on input "Your Choice Of:" at bounding box center [404, 127] width 190 height 16
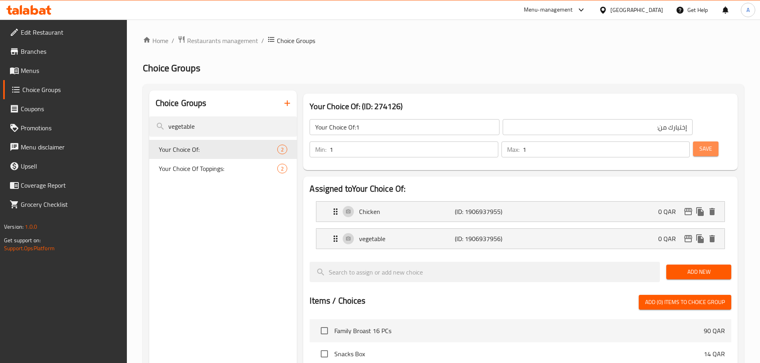
click at [699, 144] on span "Save" at bounding box center [705, 149] width 13 height 10
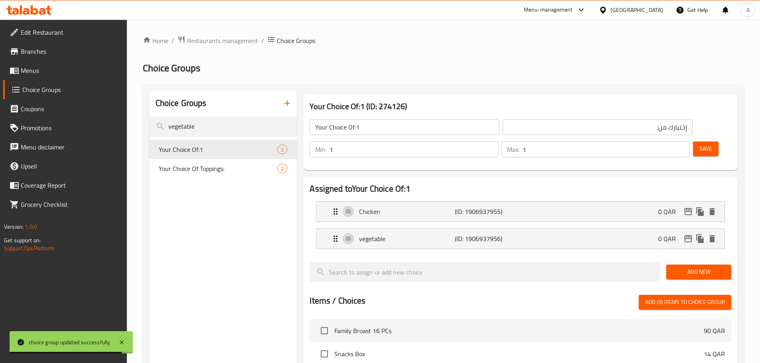
click at [373, 128] on input "Your Choice Of:1" at bounding box center [404, 127] width 190 height 16
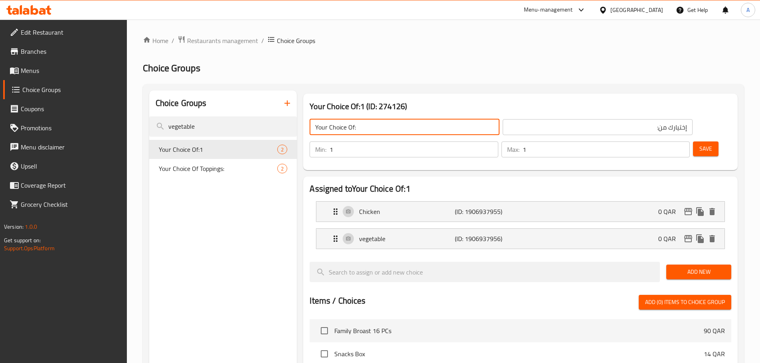
type input "Your Choice Of:"
click at [701, 142] on button "Save" at bounding box center [706, 149] width 26 height 15
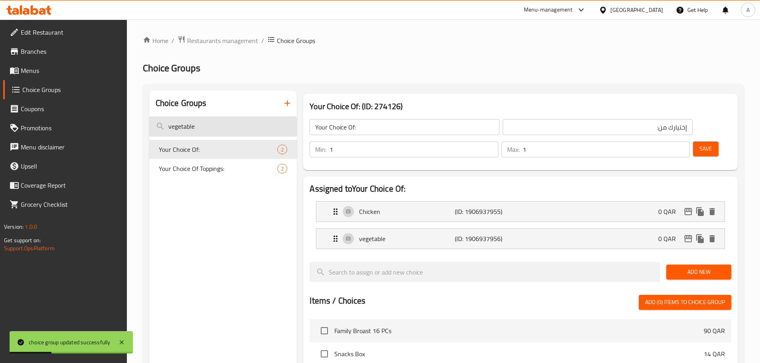
click at [260, 128] on input "vegetable" at bounding box center [223, 126] width 148 height 20
click at [260, 127] on input "v" at bounding box center [223, 126] width 148 height 20
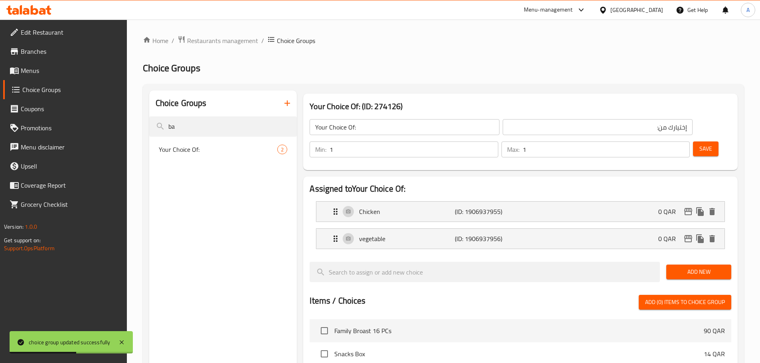
type input "ba"
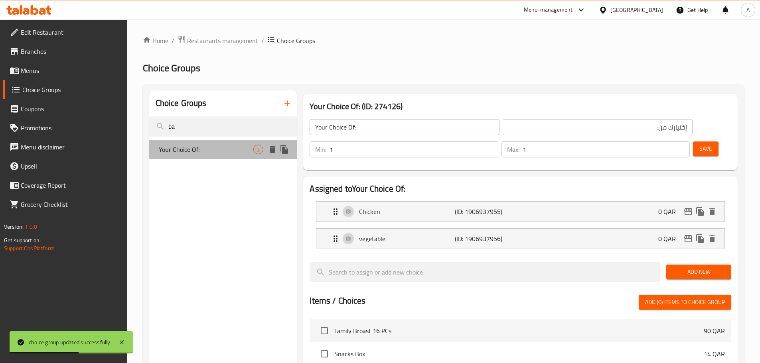
click at [237, 157] on div "Your Choice Of: 2" at bounding box center [223, 149] width 148 height 19
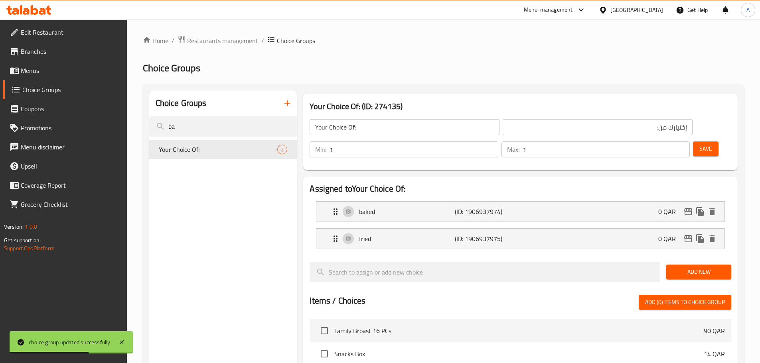
click at [406, 121] on input "Your Choice Of:" at bounding box center [404, 127] width 190 height 16
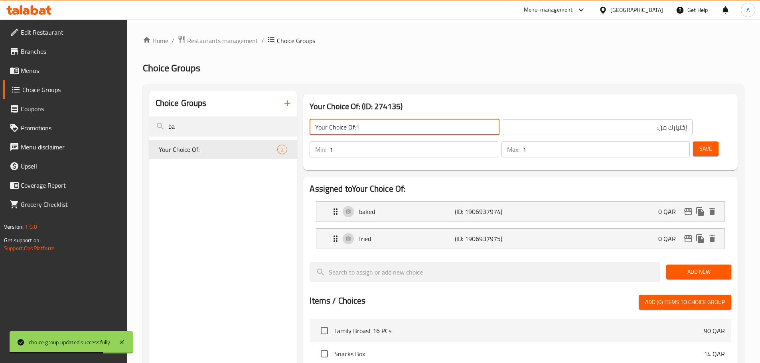
drag, startPoint x: 695, startPoint y: 128, endPoint x: 687, endPoint y: 125, distance: 7.9
click at [699, 144] on span "Save" at bounding box center [705, 149] width 13 height 10
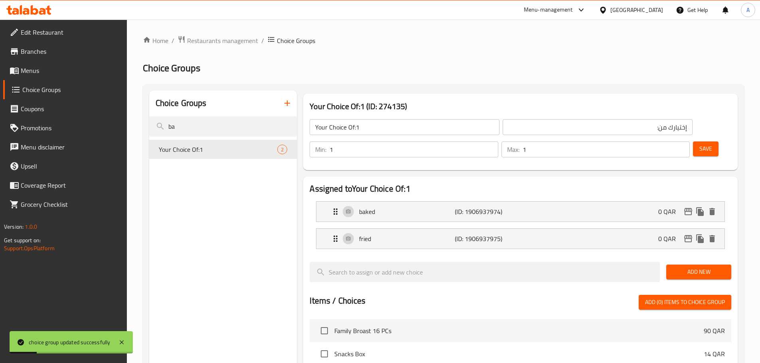
click at [363, 118] on div "Your Choice Of:1 ​" at bounding box center [404, 127] width 193 height 19
click at [369, 128] on input "Your Choice Of:1" at bounding box center [404, 127] width 190 height 16
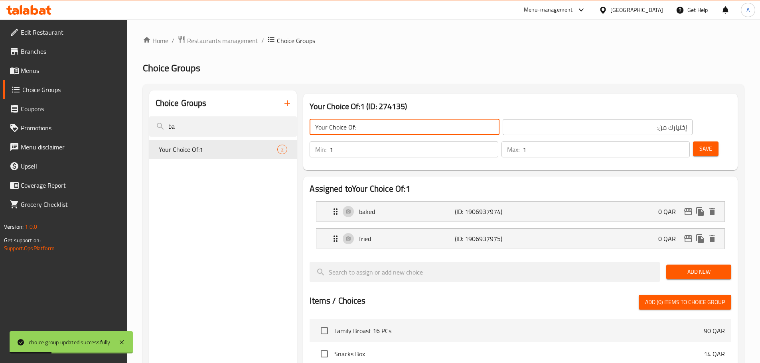
type input "Your Choice Of:"
click at [710, 140] on div "Save" at bounding box center [708, 149] width 35 height 19
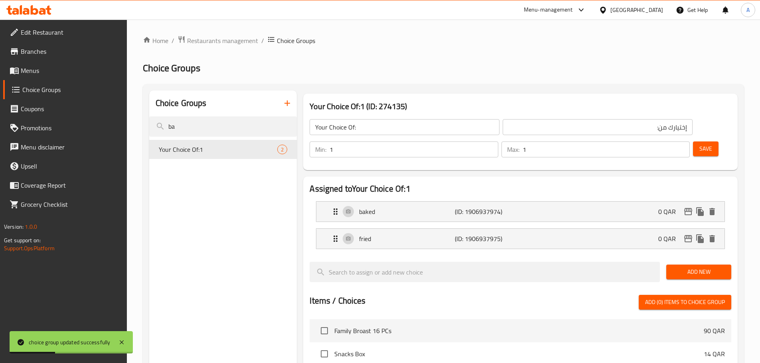
click at [699, 142] on button "Save" at bounding box center [706, 149] width 26 height 15
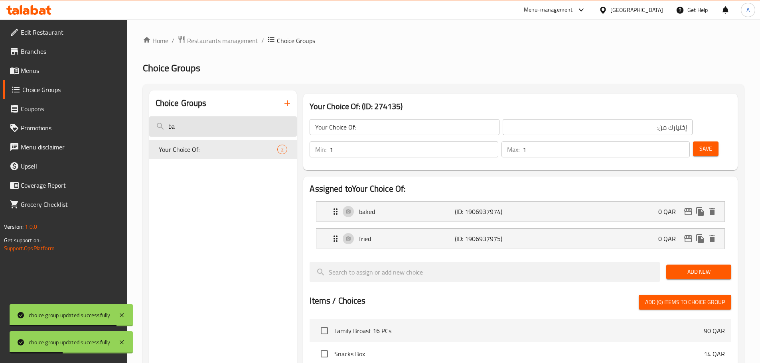
click at [226, 122] on input "ba" at bounding box center [223, 126] width 148 height 20
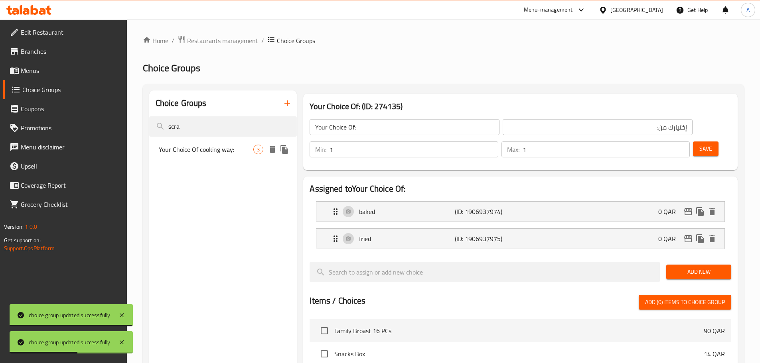
type input "scra"
click at [224, 151] on span "Your Choice Of cooking way:" at bounding box center [206, 150] width 95 height 10
type input "Your Choice Of cooking way:"
type input "إختيارك من طريقه الطبخ:"
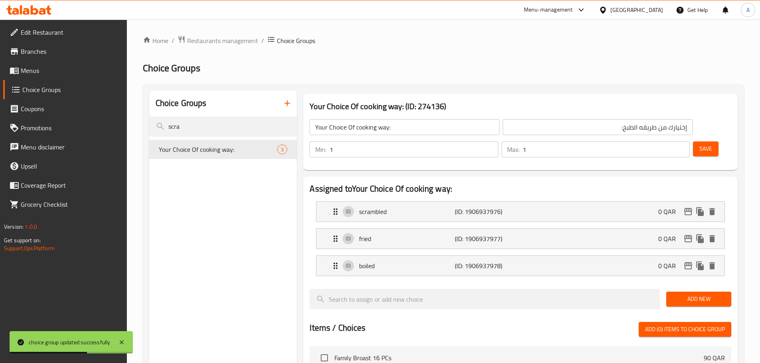
click at [408, 125] on input "Your Choice Of cooking way:" at bounding box center [404, 127] width 190 height 16
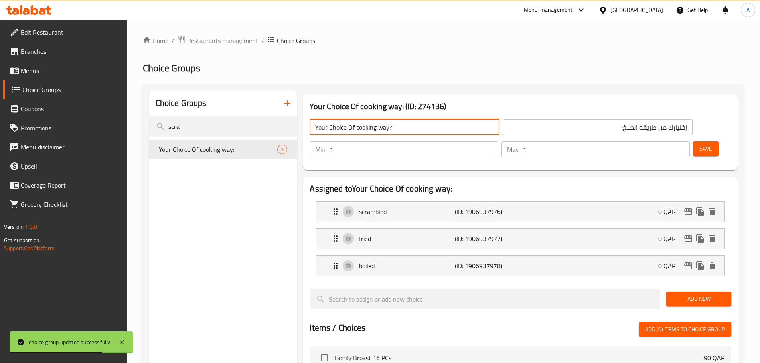
click at [700, 142] on button "Save" at bounding box center [706, 149] width 26 height 15
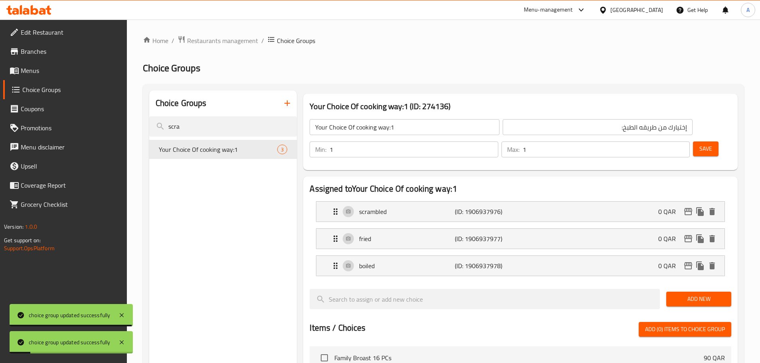
click at [435, 125] on input "Your Choice Of cooking way:1" at bounding box center [404, 127] width 190 height 16
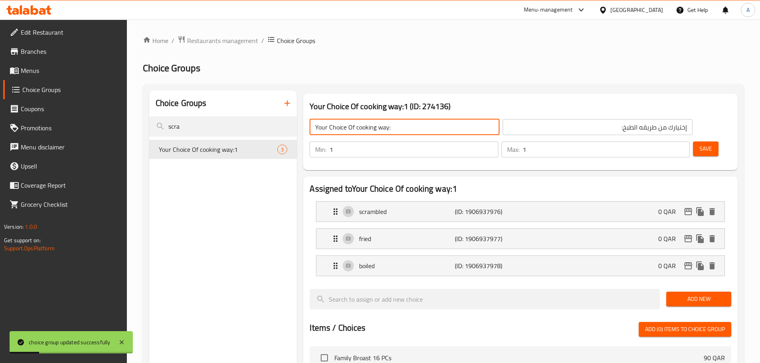
type input "Your Choice Of cooking way:"
click at [698, 142] on button "Save" at bounding box center [706, 149] width 26 height 15
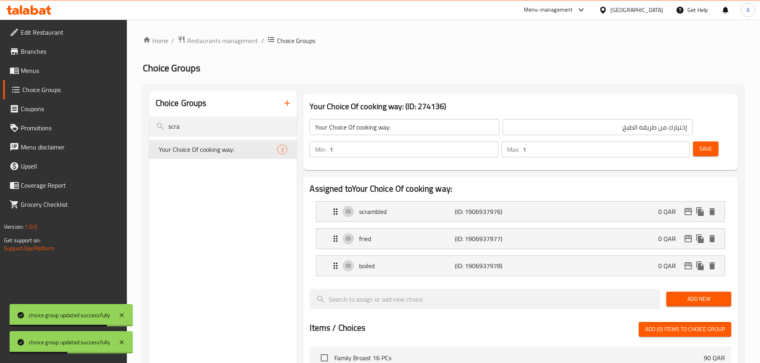
click at [287, 57] on div "Home / Restaurants management / Choice Groups Choice Groups Choice Groups scra …" at bounding box center [443, 334] width 601 height 598
click at [265, 127] on input "scra" at bounding box center [223, 126] width 148 height 20
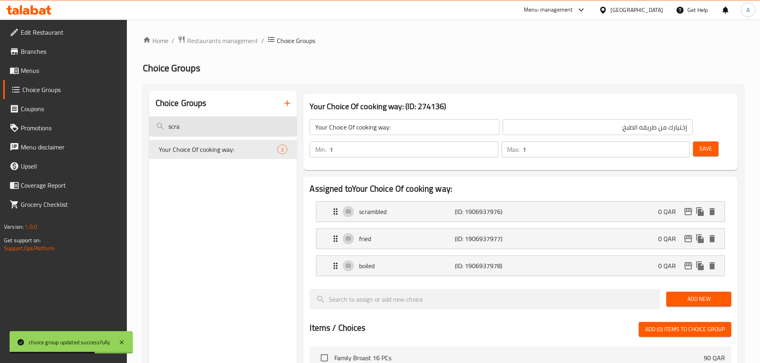
click at [265, 127] on input "scra" at bounding box center [223, 126] width 148 height 20
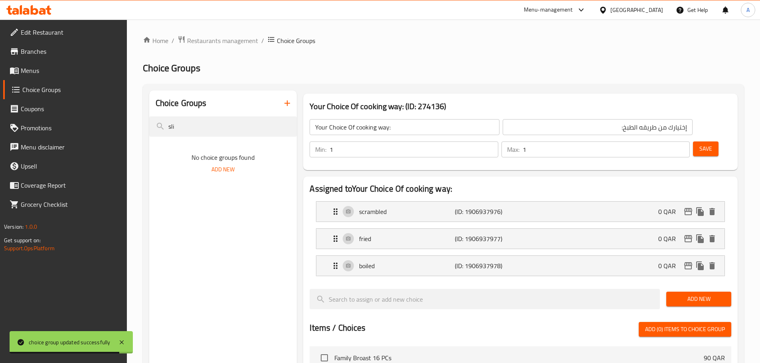
drag, startPoint x: 236, startPoint y: 134, endPoint x: 145, endPoint y: 130, distance: 91.0
click at [145, 130] on div "Choice Groups sli No choice groups found Add New Your Choice Of cooking way: (I…" at bounding box center [443, 358] width 601 height 549
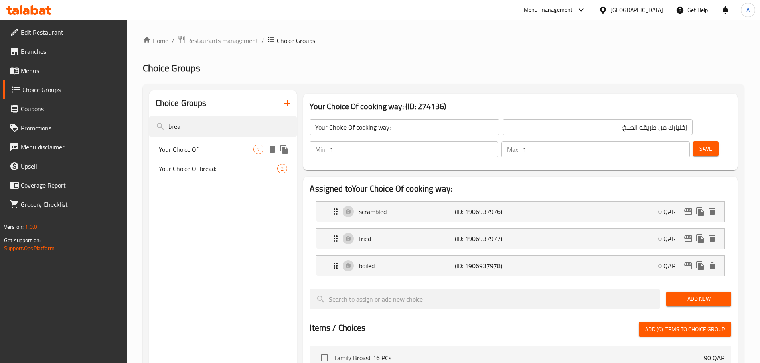
type input "brea"
click at [186, 147] on span "Your Choice Of:" at bounding box center [206, 150] width 95 height 10
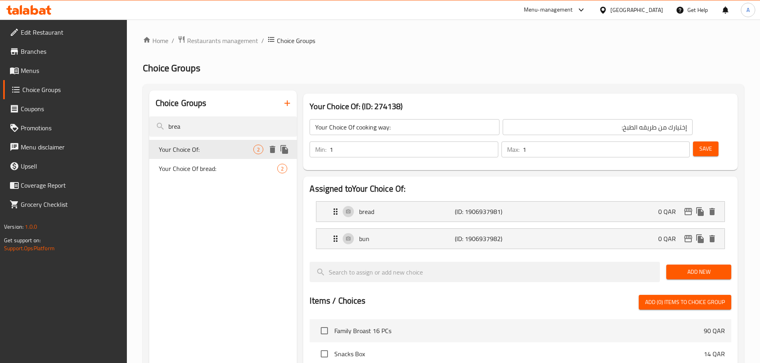
type input "Your Choice Of:"
type input "إختيارك من:"
click at [202, 170] on span "Your Choice Of bread:" at bounding box center [206, 169] width 95 height 10
type input "Your Choice Of bread:"
type input "اختيارك من الخبز:"
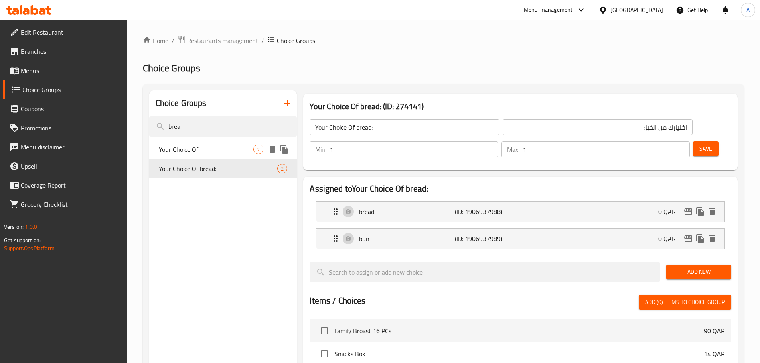
click at [250, 141] on div "Your Choice Of: 2" at bounding box center [223, 149] width 148 height 19
type input "Your Choice Of:"
type input "إختيارك من:"
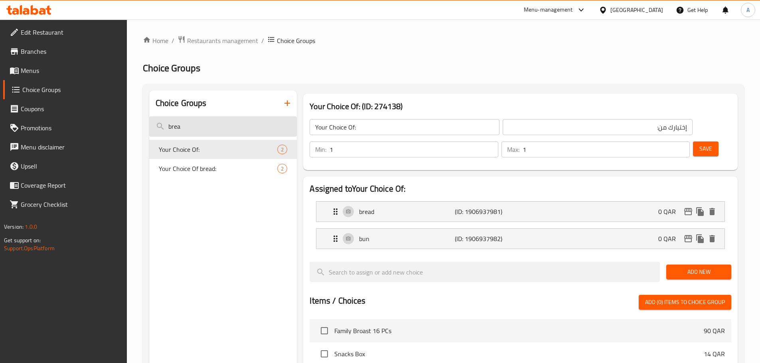
click at [246, 123] on input "brea" at bounding box center [223, 126] width 148 height 20
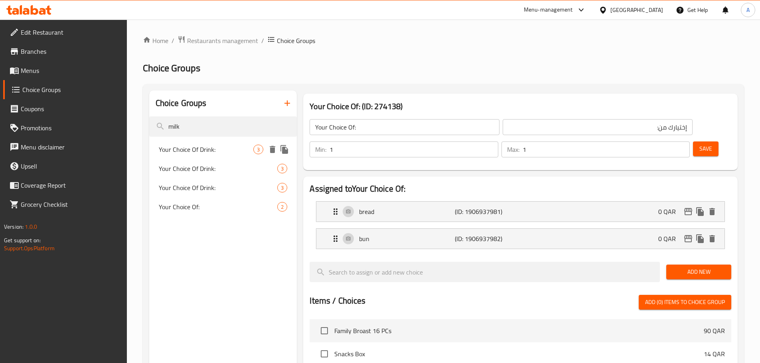
type input "milk"
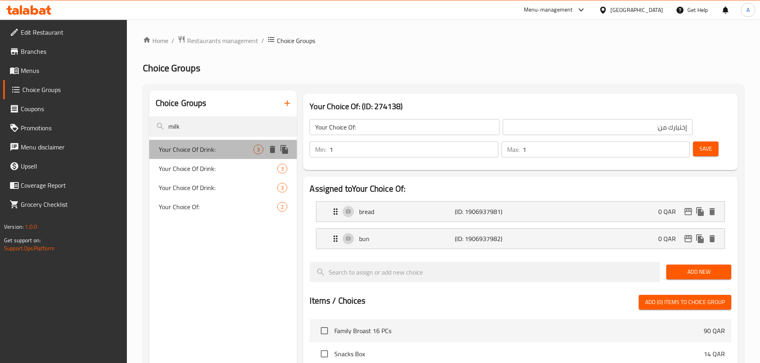
click at [235, 150] on span "Your Choice Of Drink:" at bounding box center [206, 150] width 95 height 10
type input "Your Choice Of Drink:"
type input "إختيارك من المشروب:"
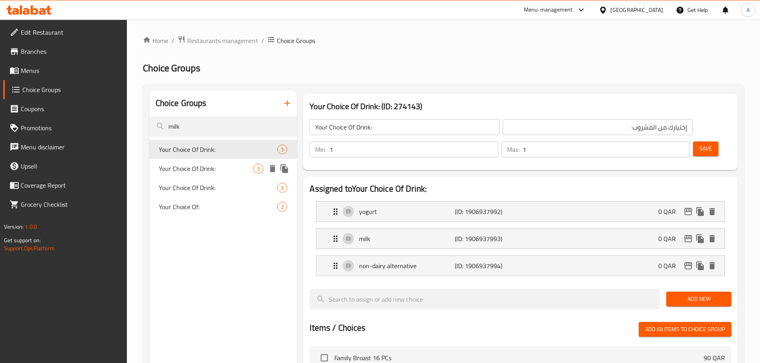
click at [220, 166] on span "Your Choice Of Drink:" at bounding box center [206, 169] width 95 height 10
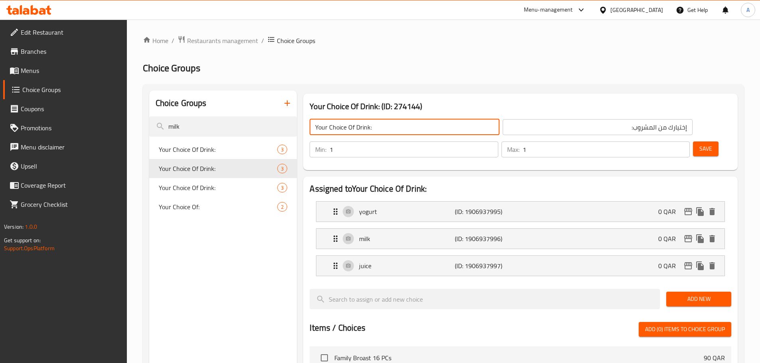
click at [376, 128] on input "Your Choice Of Drink:" at bounding box center [404, 127] width 190 height 16
click at [366, 129] on input "Your Choice Of Drink:" at bounding box center [404, 127] width 190 height 16
click at [393, 125] on input "Your Choice Of :" at bounding box center [404, 127] width 190 height 16
type input "Your Choice Of :1"
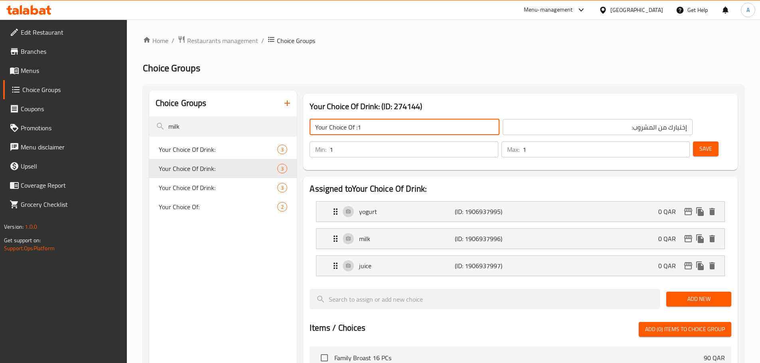
click at [547, 130] on input "إختيارك من المشروب:" at bounding box center [597, 127] width 190 height 16
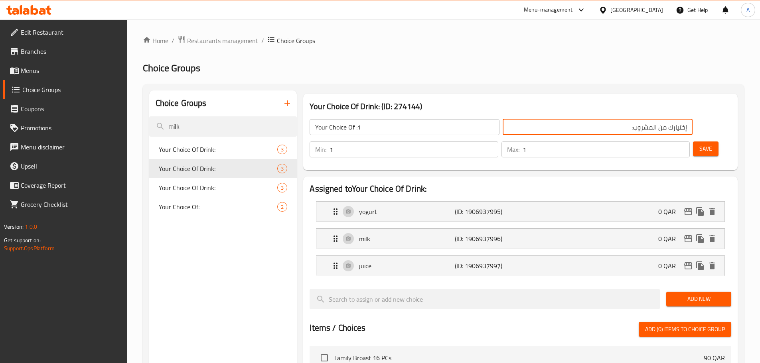
click at [547, 130] on input "إختيارك من المشروب:" at bounding box center [597, 127] width 190 height 16
type input "إختيارك من:"
click at [693, 142] on button "Save" at bounding box center [706, 149] width 26 height 15
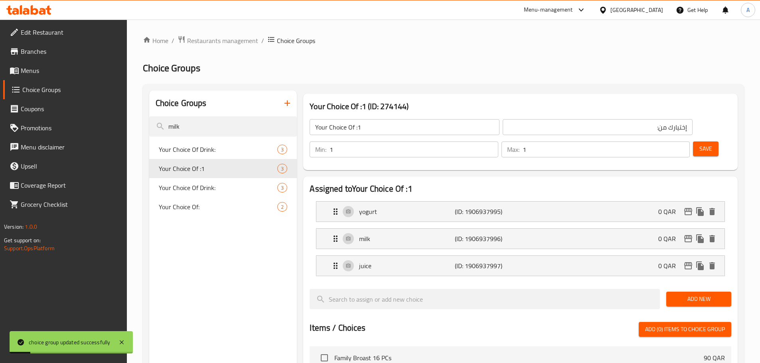
click at [401, 136] on div "Your Choice Of :1 ​" at bounding box center [404, 127] width 193 height 19
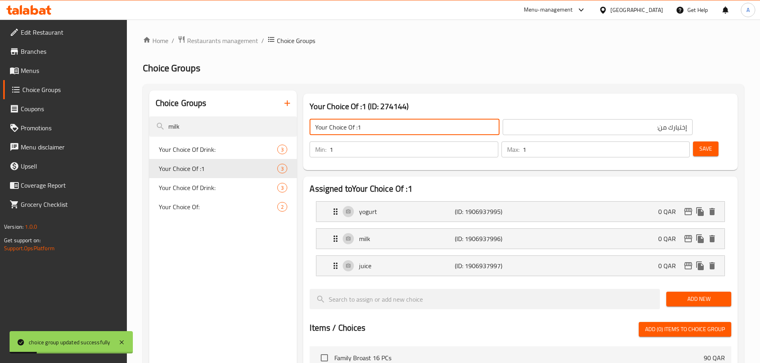
click at [404, 130] on input "Your Choice Of :1" at bounding box center [404, 127] width 190 height 16
type input "Your Choice Of :"
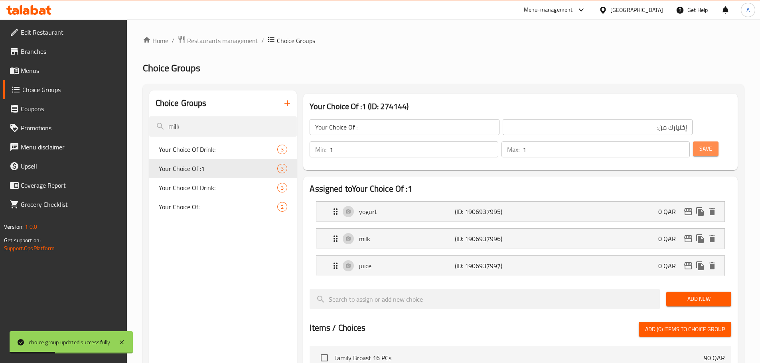
click at [699, 142] on button "Save" at bounding box center [706, 149] width 26 height 15
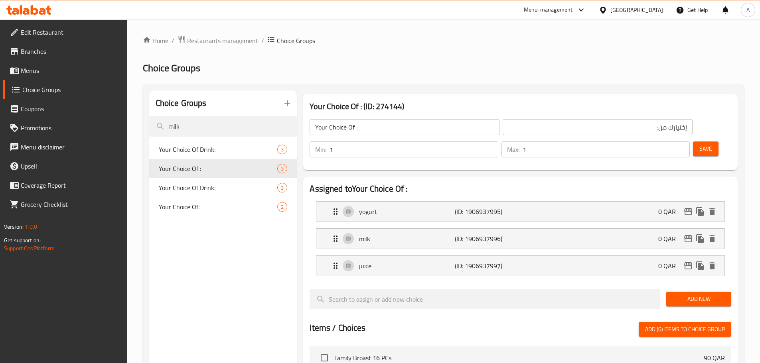
click at [34, 75] on span "Menus" at bounding box center [71, 71] width 100 height 10
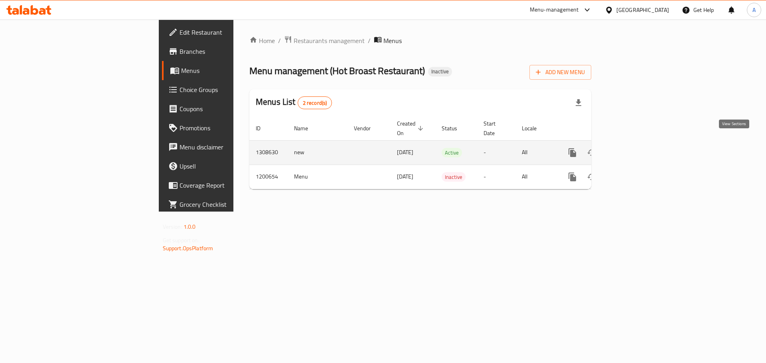
click at [634, 148] on icon "enhanced table" at bounding box center [630, 153] width 10 height 10
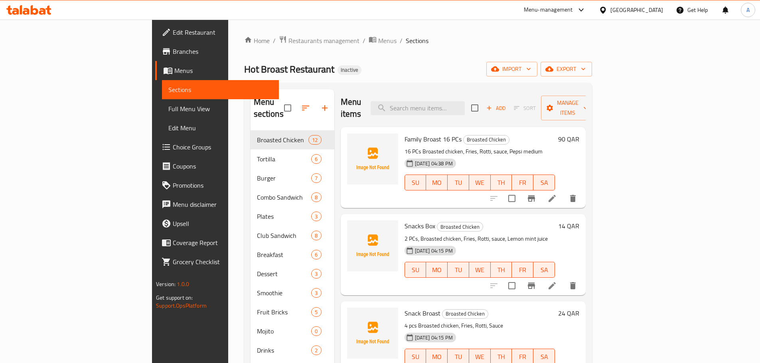
click at [592, 58] on div "Home / Restaurants management / Menus / Sections Hot Broast Restaurant Inactive…" at bounding box center [418, 247] width 348 height 424
click at [585, 68] on span "export" at bounding box center [566, 69] width 39 height 10
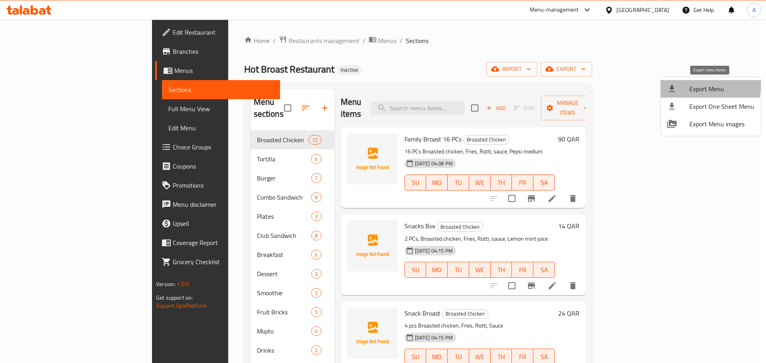
click at [691, 86] on span "Export Menu" at bounding box center [721, 89] width 65 height 10
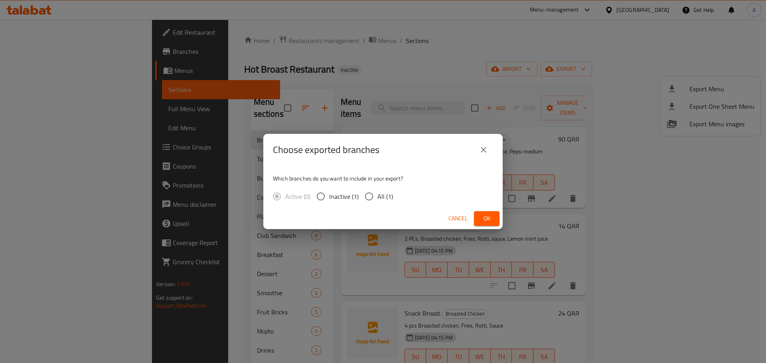
click at [384, 193] on span "All (1)" at bounding box center [385, 197] width 16 height 10
click at [377, 193] on input "All (1)" at bounding box center [369, 196] width 17 height 17
radio input "true"
click at [489, 218] on span "Ok" at bounding box center [486, 219] width 13 height 10
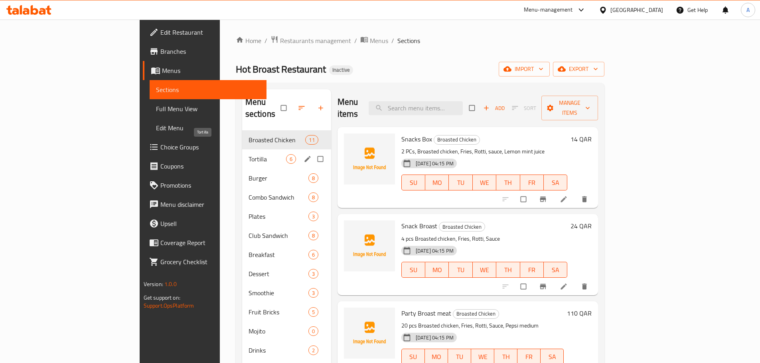
drag, startPoint x: 175, startPoint y: 142, endPoint x: 177, endPoint y: 134, distance: 8.2
click at [248, 154] on span "Tortilla" at bounding box center [266, 159] width 37 height 10
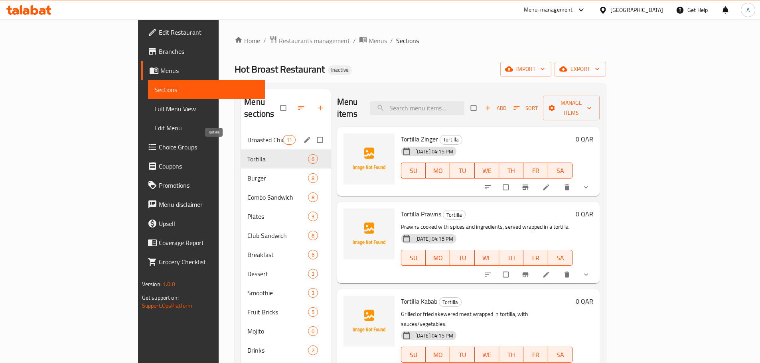
click at [247, 135] on span "Broasted Chicken" at bounding box center [264, 140] width 35 height 10
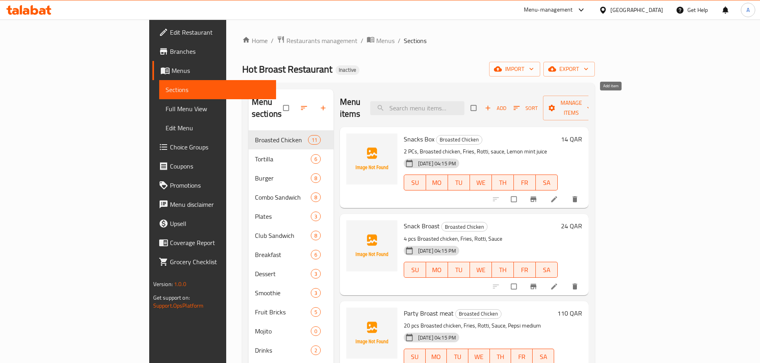
click at [506, 104] on span "Add" at bounding box center [496, 108] width 22 height 9
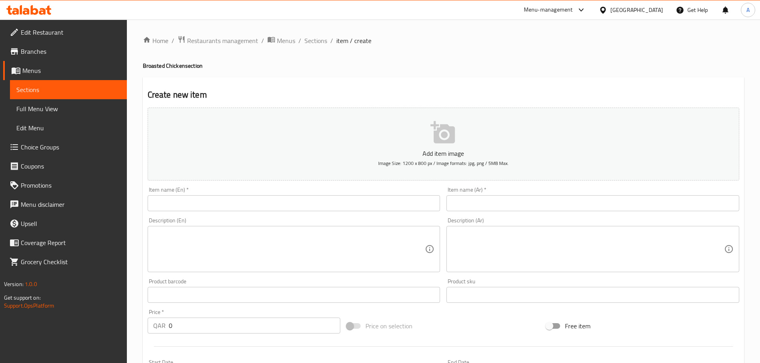
click at [401, 203] on input "text" at bounding box center [294, 203] width 293 height 16
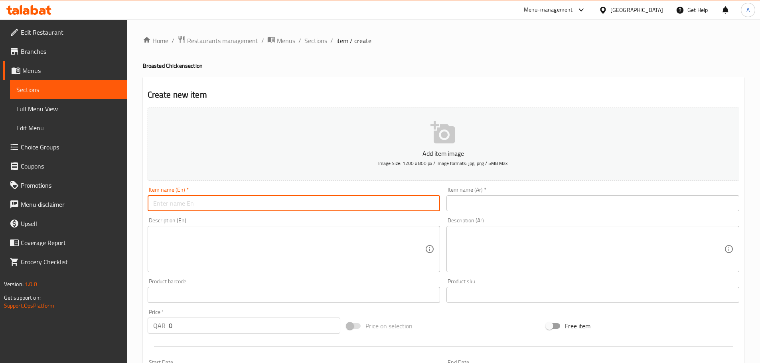
paste input "Family Broast"
type input "Family Broast"
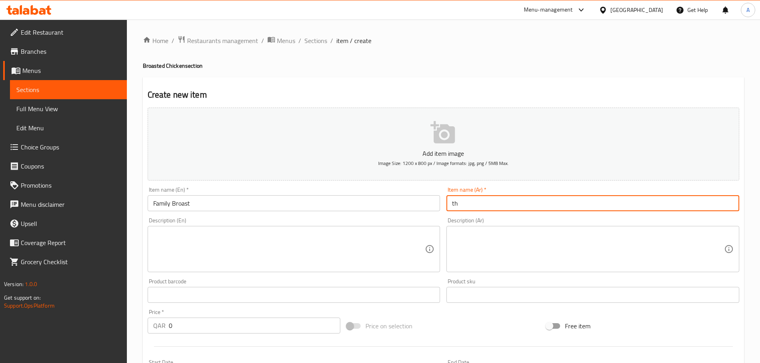
type input "t"
type input "فاميلي بروست"
click at [355, 193] on div "Item name (En)   * Family Broast Item name (En) *" at bounding box center [294, 199] width 293 height 24
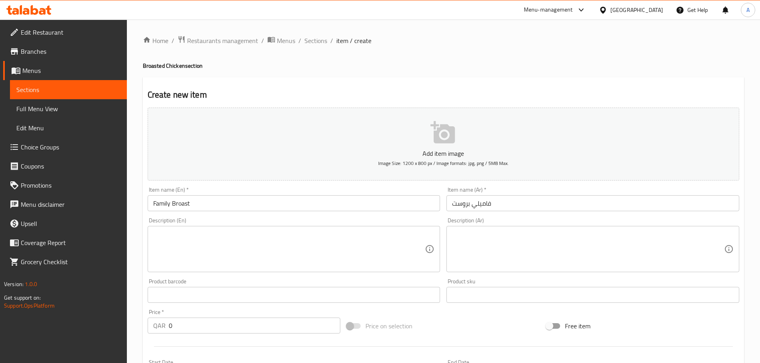
click at [355, 193] on div "Item name (En)   * Family Broast Item name (En) *" at bounding box center [294, 199] width 293 height 24
click at [353, 201] on input "Family Broast" at bounding box center [294, 203] width 293 height 16
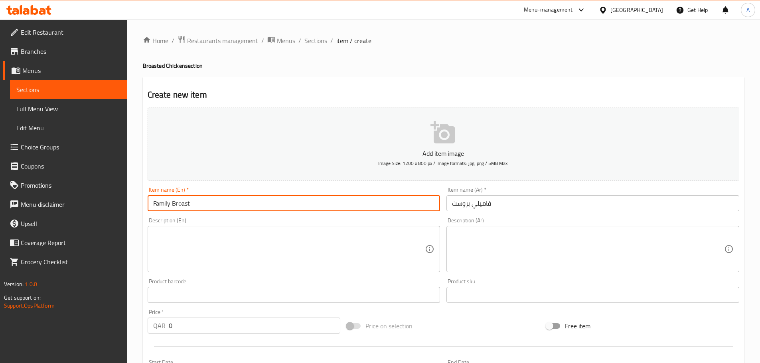
click at [353, 201] on input "Family Broast" at bounding box center [294, 203] width 293 height 16
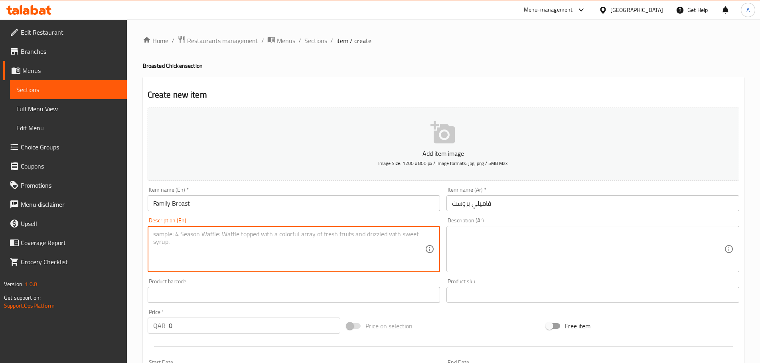
click at [227, 248] on textarea at bounding box center [289, 250] width 272 height 38
paste textarea "16 PCs Broasted chicken, Fries, Rotti sauce, Pepsi medium"
type textarea "16 PCs Broasted chicken, Fries, Rotti sauce, Pepsi medium"
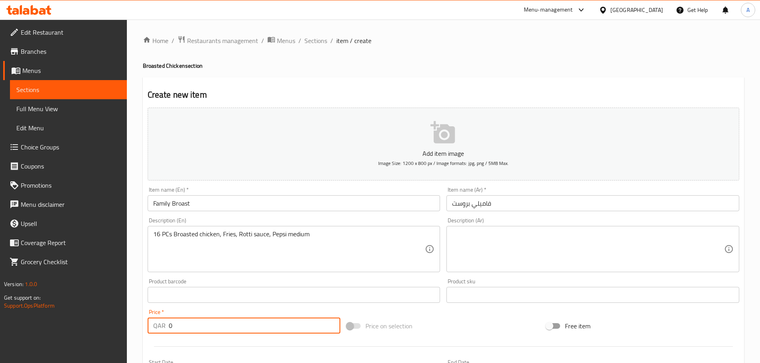
paste input "9"
drag, startPoint x: 183, startPoint y: 331, endPoint x: 131, endPoint y: 327, distance: 52.0
click at [131, 327] on div "Home / Restaurants management / Menus / Sections / item / create Broasted Chick…" at bounding box center [443, 292] width 633 height 544
type input "90"
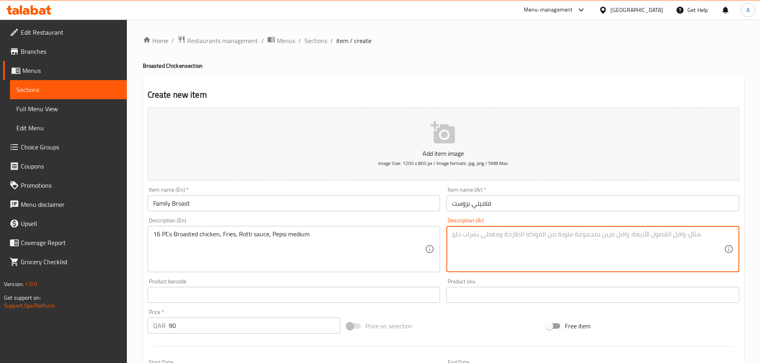
click at [485, 253] on textarea at bounding box center [588, 250] width 272 height 38
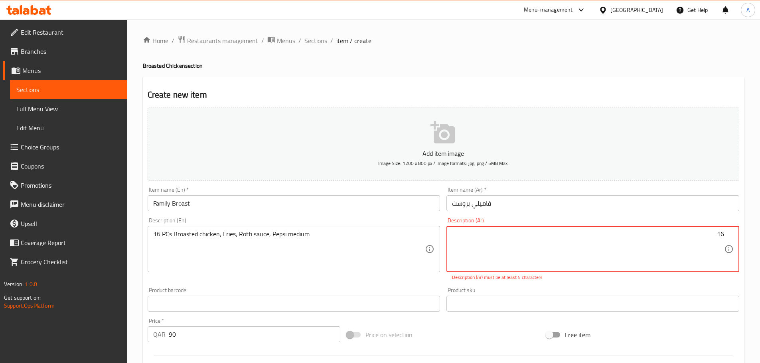
click at [485, 253] on textarea "16" at bounding box center [588, 250] width 272 height 38
type textarea "16 قطعة دجاج بروستد، بطاطا مقلية، روتي، صوص وبيبسي وسط"
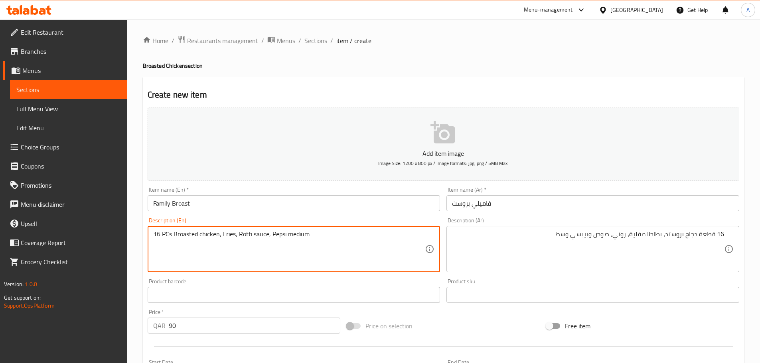
drag, startPoint x: 405, startPoint y: 264, endPoint x: 392, endPoint y: 255, distance: 16.0
click at [252, 233] on textarea "16 PCs Broasted chicken, Fries, Rotti sauce, Pepsi medium" at bounding box center [289, 250] width 272 height 38
type textarea "16 PCs Broasted chicken, Fries, Rotti, sauce, Pepsi medium"
click at [288, 207] on input "Family Broast" at bounding box center [294, 203] width 293 height 16
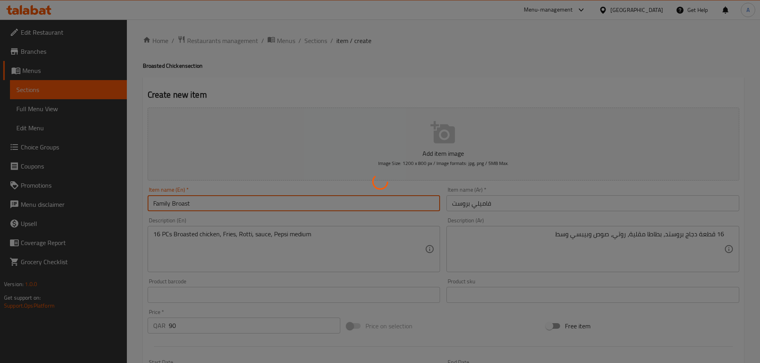
type input "0"
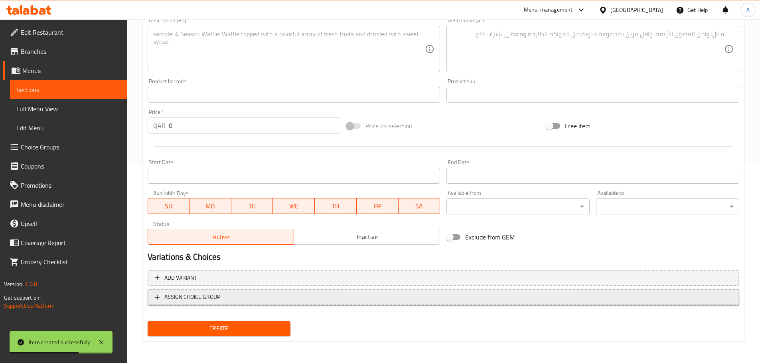
click at [299, 299] on span "ASSIGN CHOICE GROUP" at bounding box center [443, 297] width 577 height 10
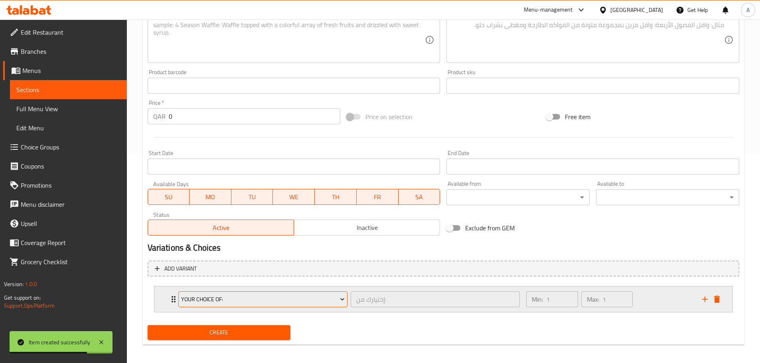
scroll to position [213, 0]
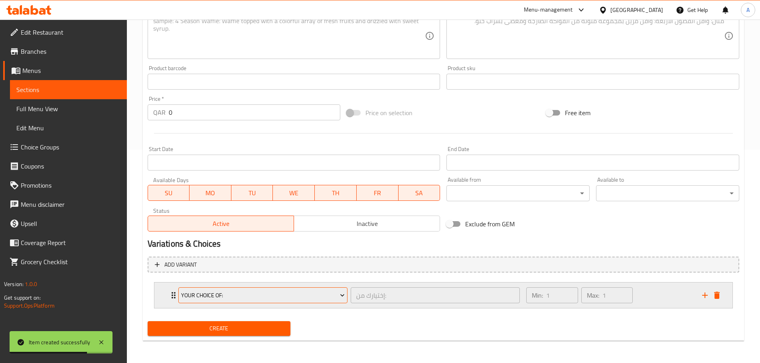
click at [298, 295] on span "Your Choice Of:" at bounding box center [263, 296] width 164 height 10
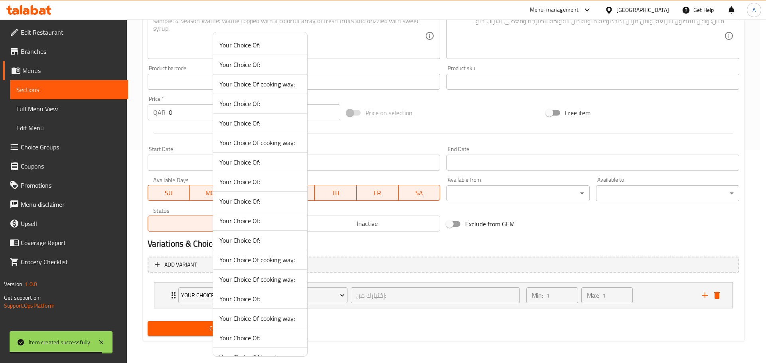
click at [666, 299] on div at bounding box center [383, 181] width 766 height 363
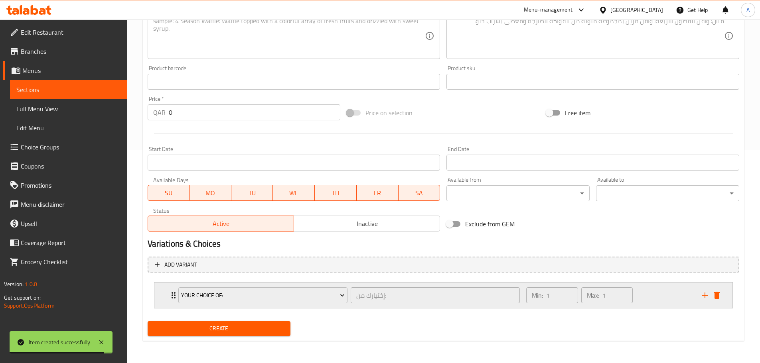
click at [666, 300] on div "Min: 1 ​ Max: 1 ​" at bounding box center [608, 296] width 175 height 26
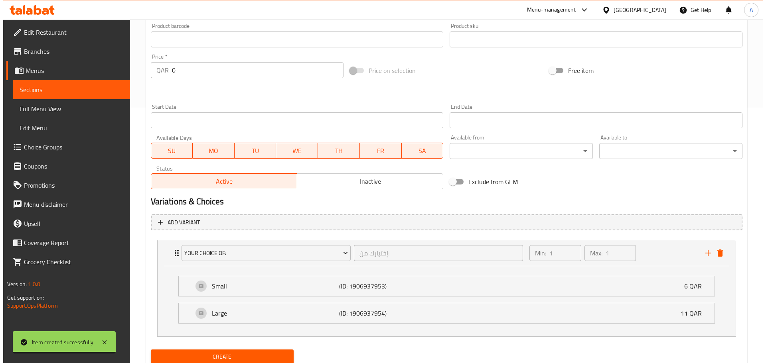
scroll to position [284, 0]
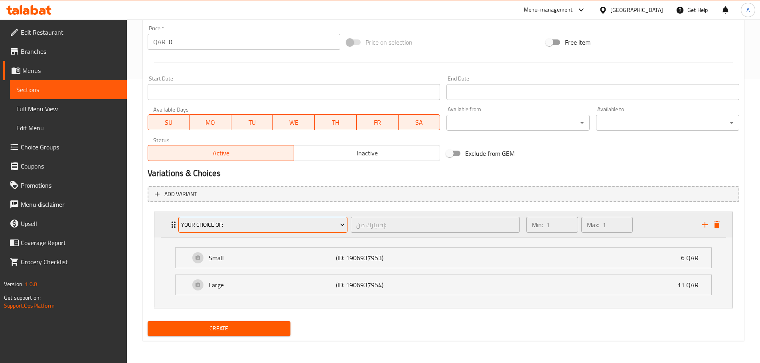
click at [307, 223] on span "Your Choice Of:" at bounding box center [263, 225] width 164 height 10
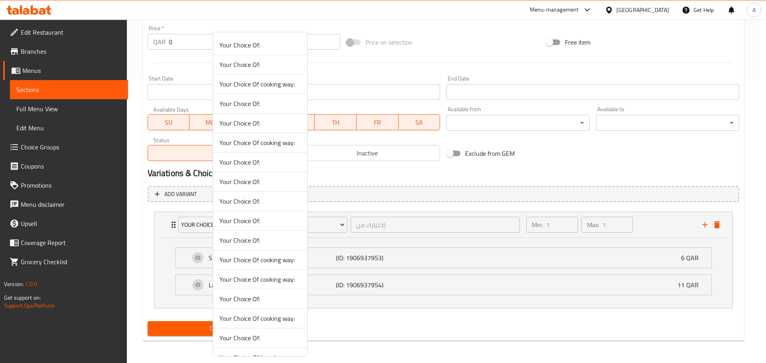
click at [261, 51] on li "Your Choice Of:" at bounding box center [260, 45] width 94 height 20
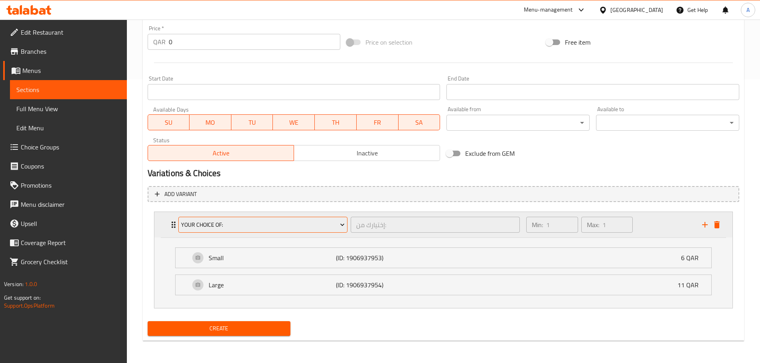
click at [309, 221] on span "Your Choice Of:" at bounding box center [263, 225] width 164 height 10
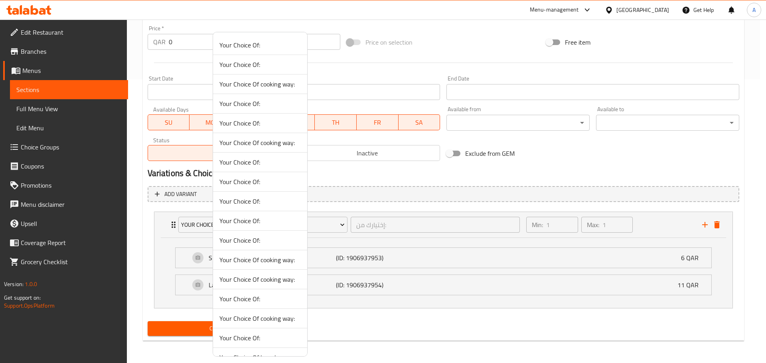
click at [253, 64] on span "Your Choice Of:" at bounding box center [259, 65] width 81 height 10
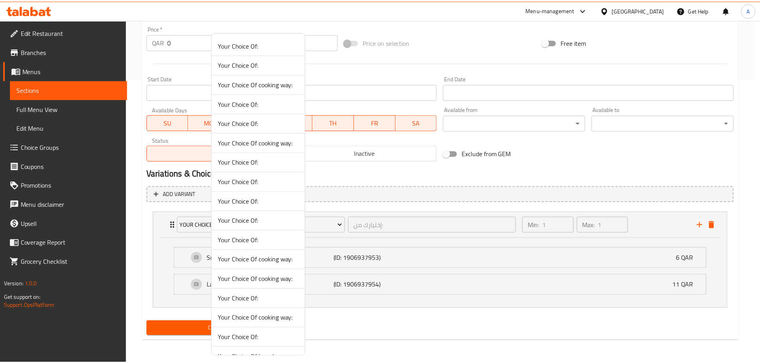
scroll to position [213, 0]
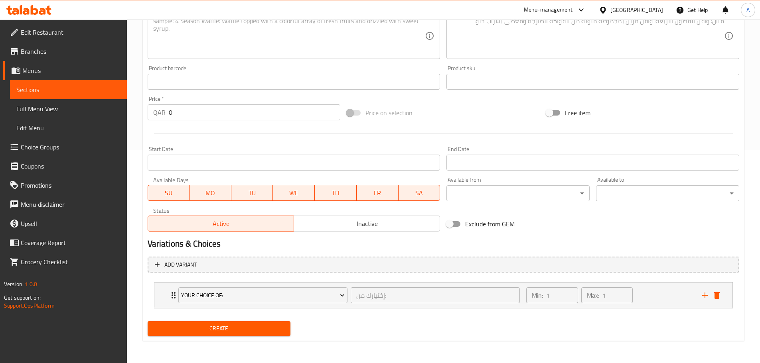
click at [670, 282] on div "Your Choice Of: إختيارك من: ​ Min: 1 ​ Max: 1 ​ Chicken (ID: 1906937955) 0 QAR …" at bounding box center [443, 295] width 579 height 26
click at [669, 289] on div "Min: 1 ​ Max: 1 ​" at bounding box center [608, 296] width 175 height 26
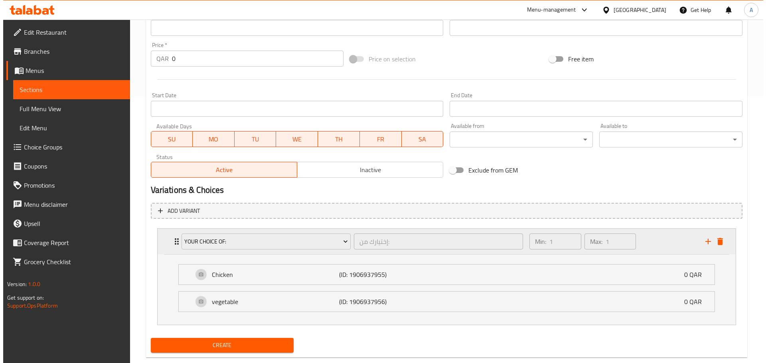
scroll to position [284, 0]
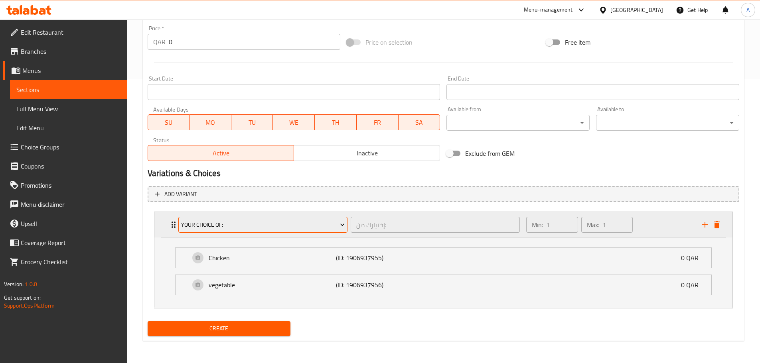
click at [318, 222] on span "Your Choice Of:" at bounding box center [263, 225] width 164 height 10
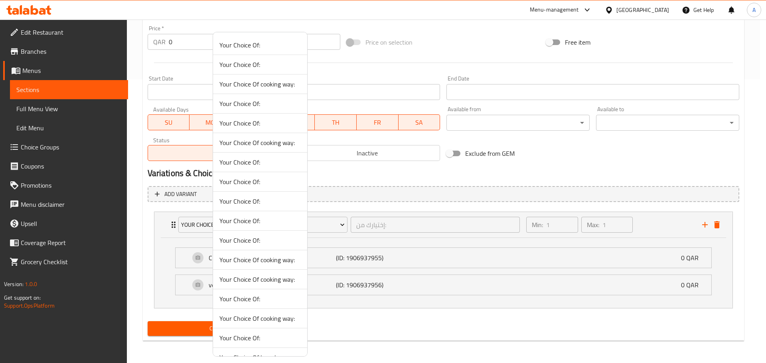
click at [258, 68] on span "Your Choice Of:" at bounding box center [259, 65] width 81 height 10
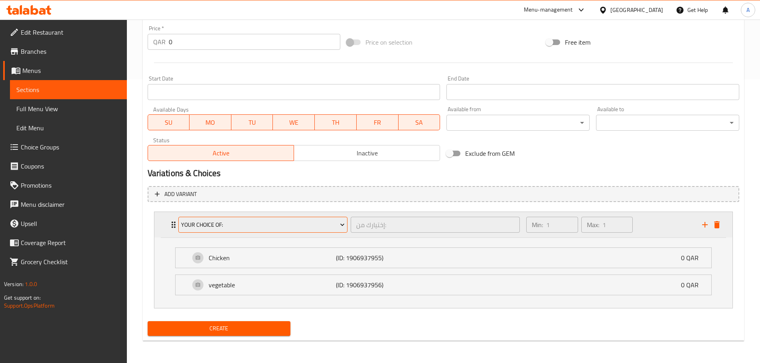
click at [283, 223] on span "Your Choice Of:" at bounding box center [263, 225] width 164 height 10
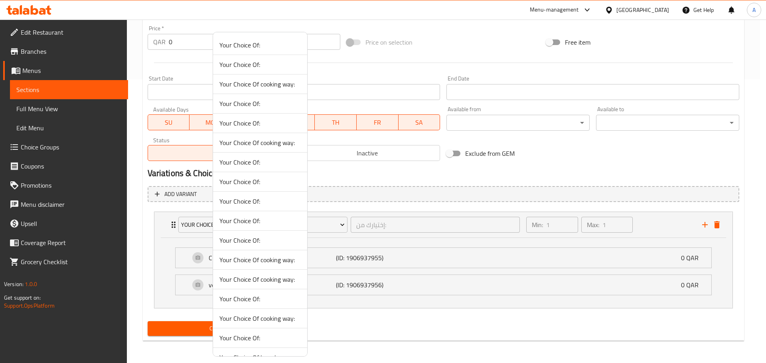
click at [250, 339] on span "Your Choice Of:" at bounding box center [259, 338] width 81 height 10
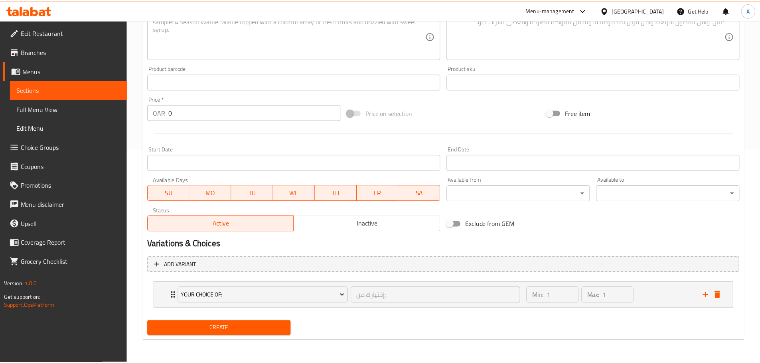
scroll to position [213, 0]
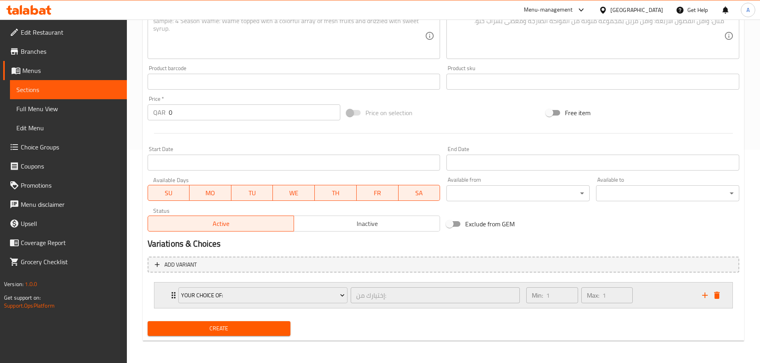
click at [654, 288] on div "Min: 1 ​ Max: 1 ​" at bounding box center [608, 296] width 175 height 26
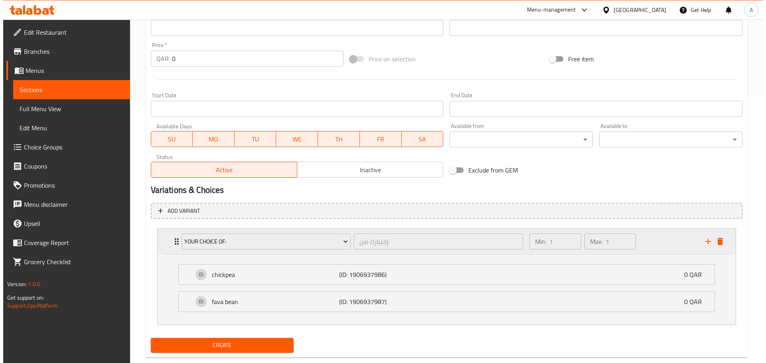
scroll to position [284, 0]
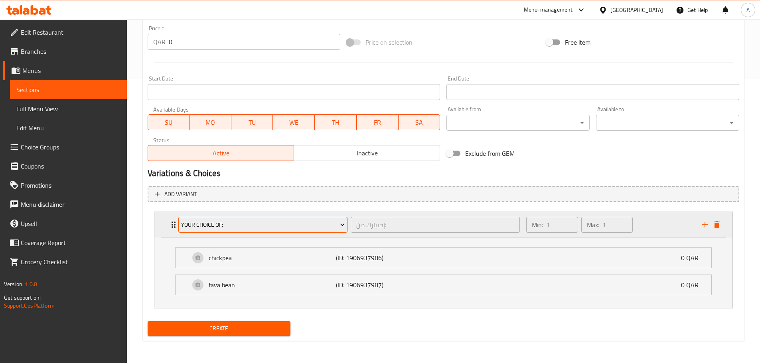
click at [323, 228] on span "Your Choice Of:" at bounding box center [263, 225] width 164 height 10
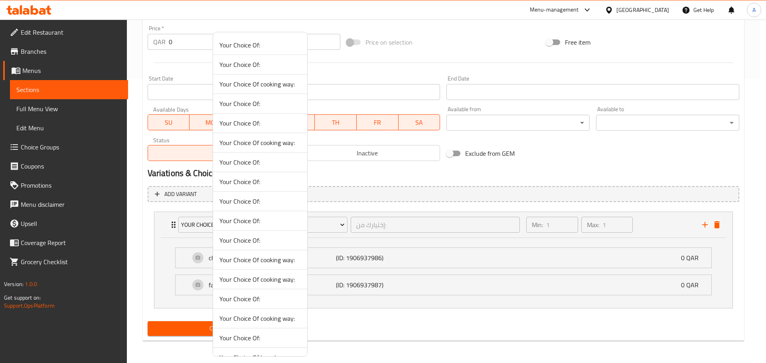
click at [344, 315] on div at bounding box center [383, 181] width 766 height 363
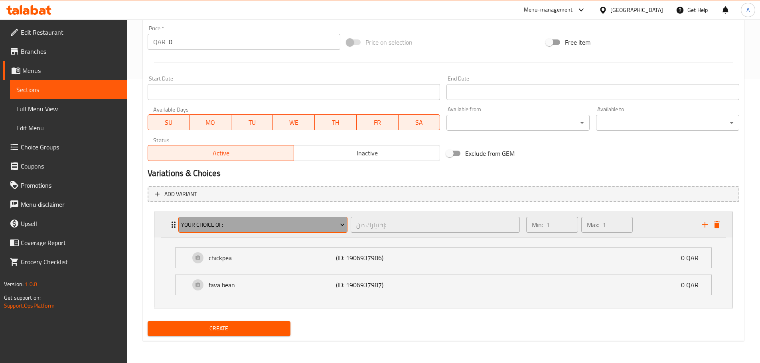
click at [332, 222] on span "Your Choice Of:" at bounding box center [263, 225] width 164 height 10
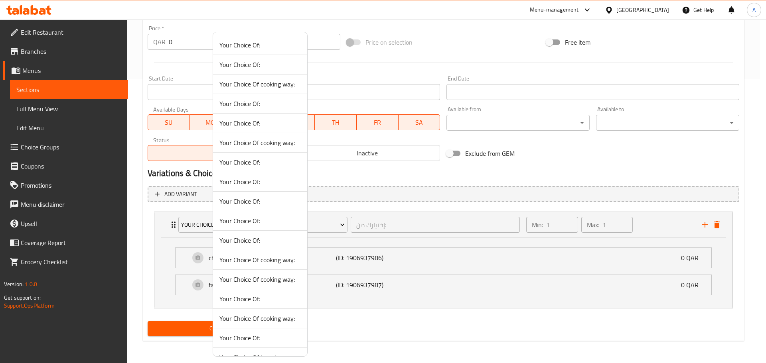
click at [274, 337] on span "Your Choice Of:" at bounding box center [259, 338] width 81 height 10
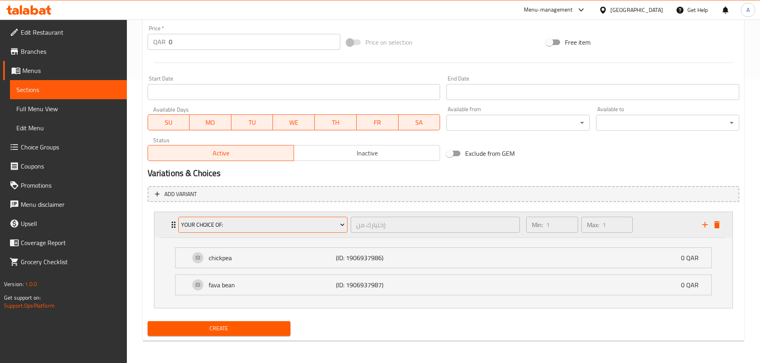
click at [331, 227] on span "Your Choice Of:" at bounding box center [263, 225] width 164 height 10
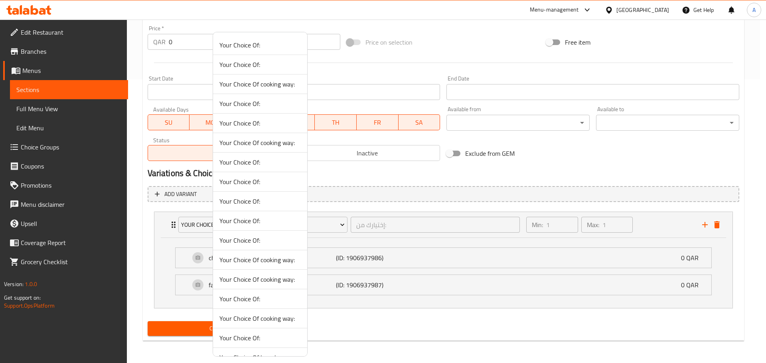
click at [250, 183] on span "Your Choice Of:" at bounding box center [259, 182] width 81 height 10
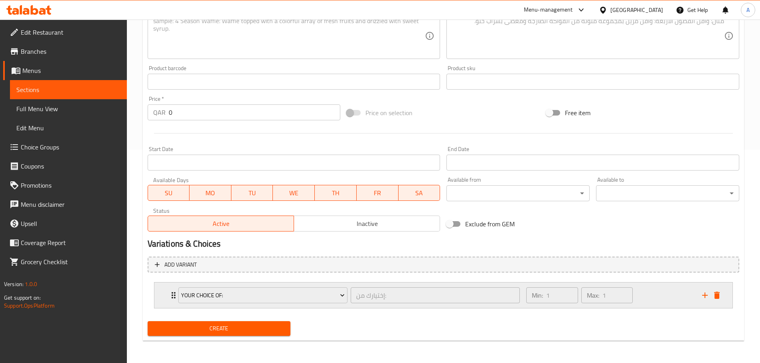
click at [639, 290] on div "Min: 1 ​ Max: 1 ​" at bounding box center [608, 296] width 175 height 26
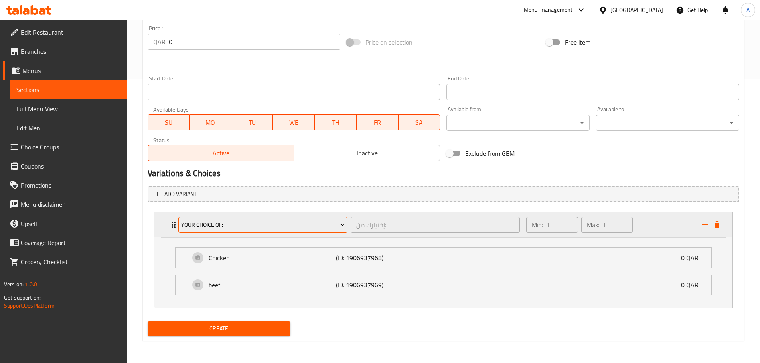
click at [278, 225] on span "Your Choice Of:" at bounding box center [263, 225] width 164 height 10
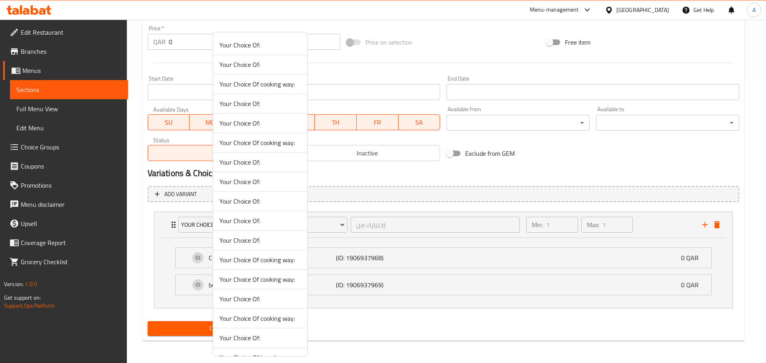
click at [256, 284] on span "Your Choice Of cooking way:" at bounding box center [259, 280] width 81 height 10
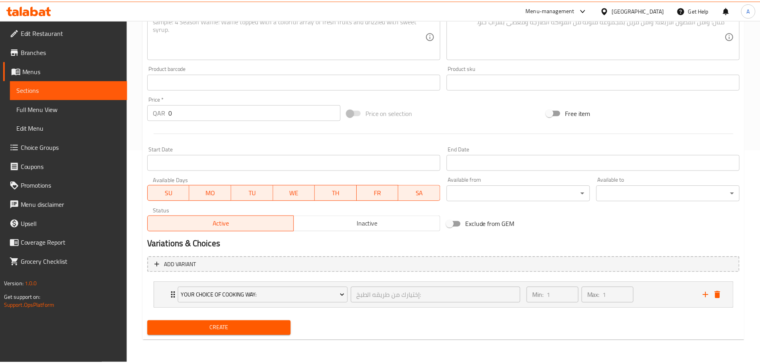
scroll to position [213, 0]
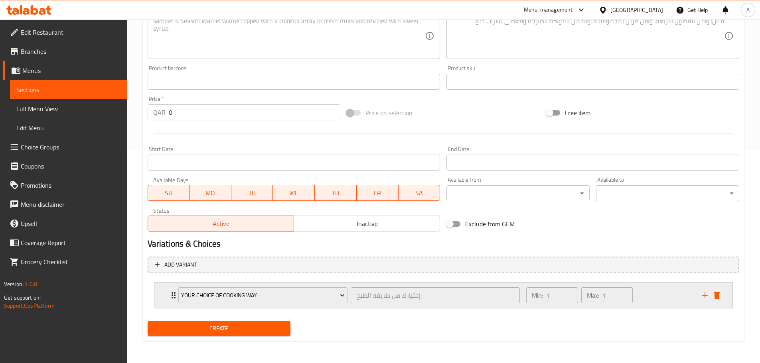
click at [347, 294] on div "Your Choice Of cooking way:" at bounding box center [263, 295] width 172 height 19
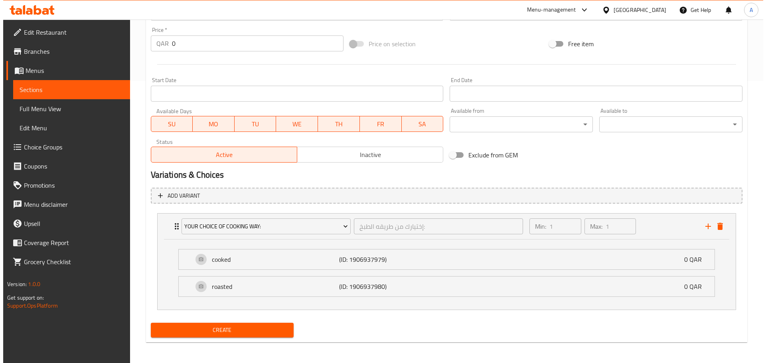
scroll to position [284, 0]
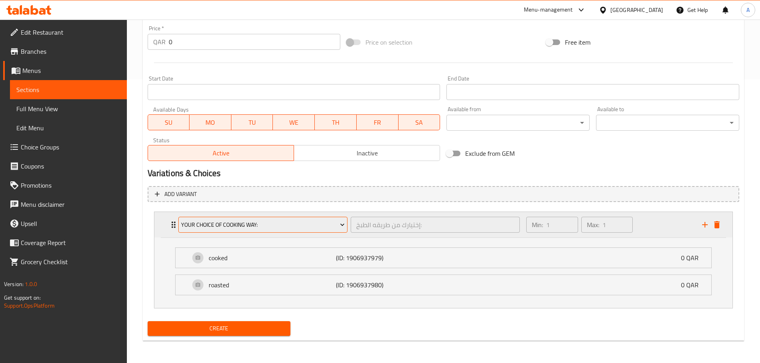
click at [288, 227] on span "Your Choice Of cooking way:" at bounding box center [263, 225] width 164 height 10
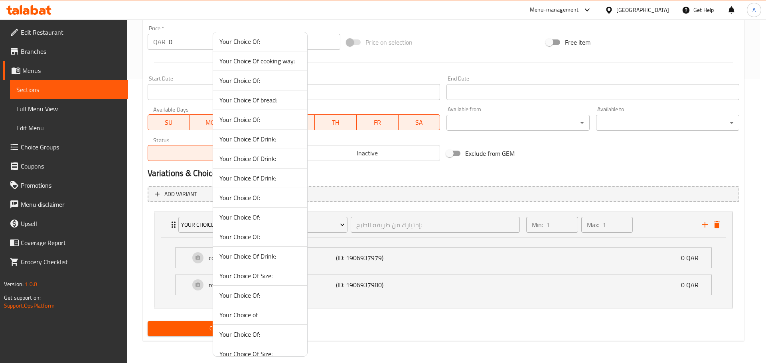
scroll to position [268, 0]
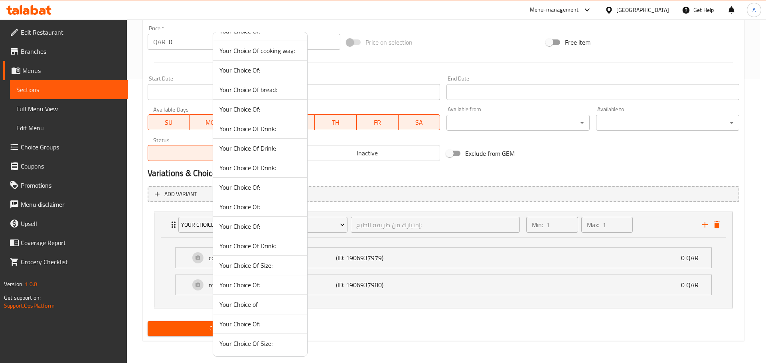
click at [267, 324] on span "Your Choice Of:" at bounding box center [259, 324] width 81 height 10
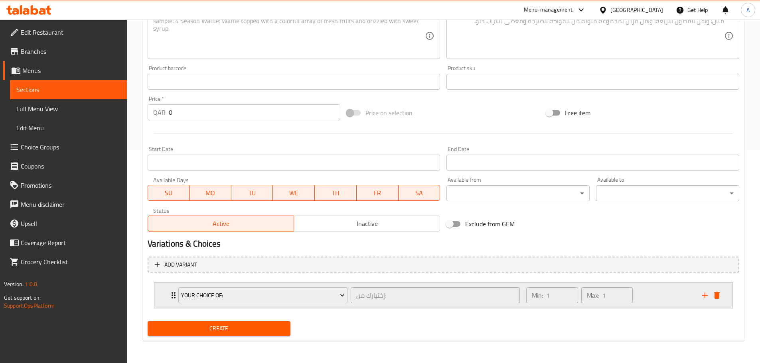
click at [650, 296] on div "Min: 1 ​ Max: 1 ​" at bounding box center [608, 296] width 175 height 26
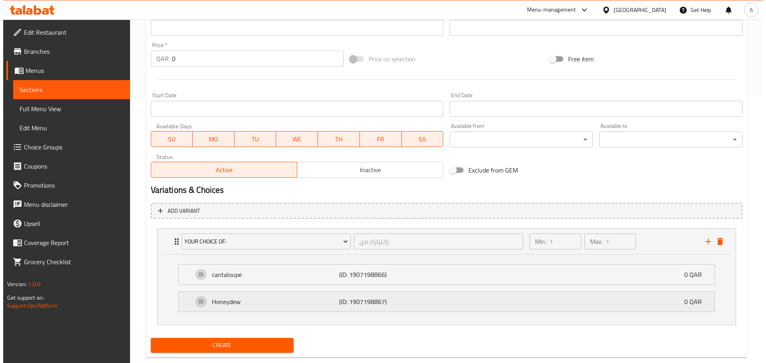
scroll to position [284, 0]
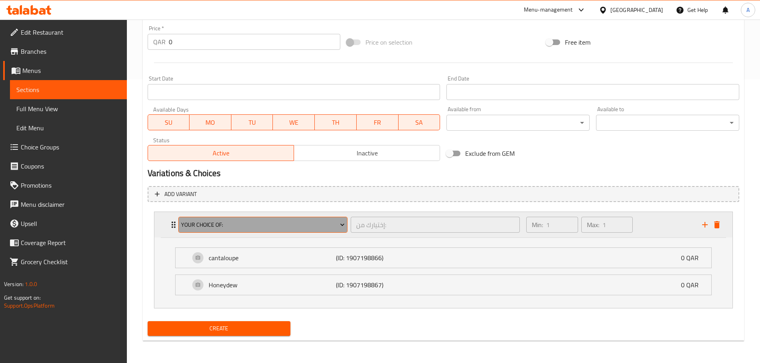
click at [292, 229] on span "Your Choice Of:" at bounding box center [263, 225] width 164 height 10
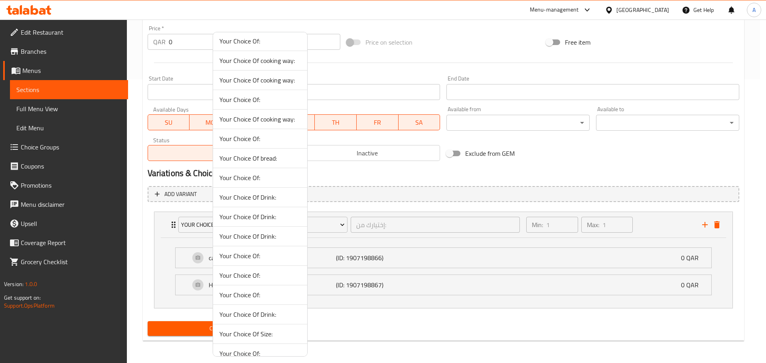
scroll to position [268, 0]
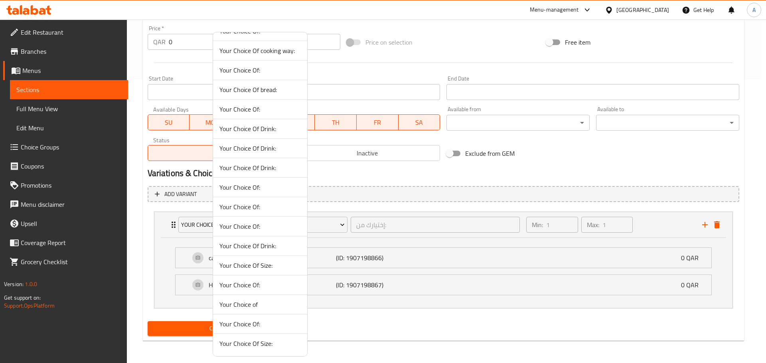
click at [268, 270] on span "Your Choice Of Size:" at bounding box center [259, 266] width 81 height 10
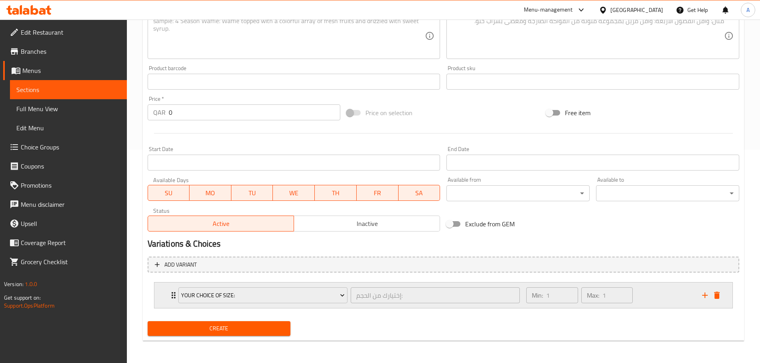
click at [649, 301] on div "Min: 1 ​ Max: 1 ​" at bounding box center [608, 296] width 175 height 26
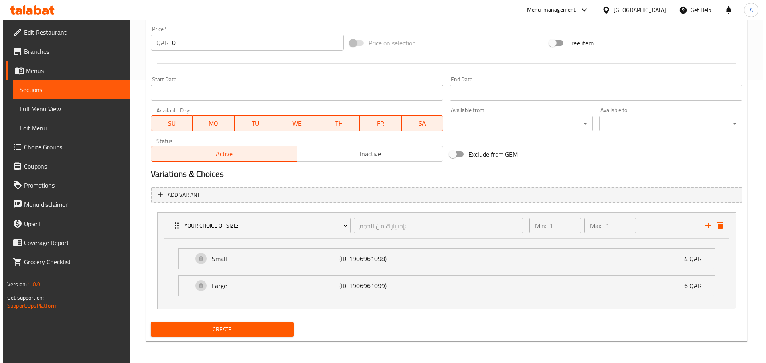
scroll to position [284, 0]
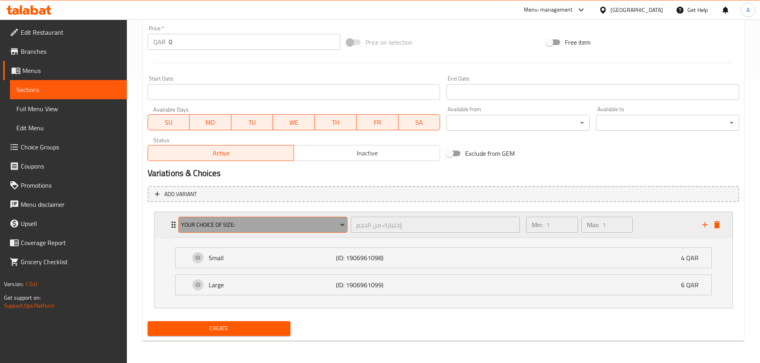
click at [329, 225] on span "Your Choice Of Size:" at bounding box center [263, 225] width 164 height 10
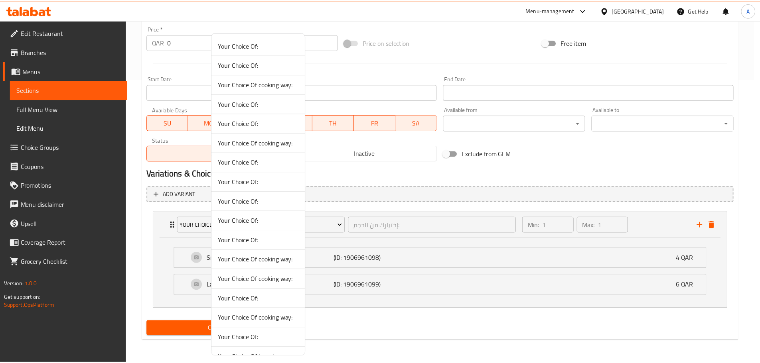
scroll to position [268, 0]
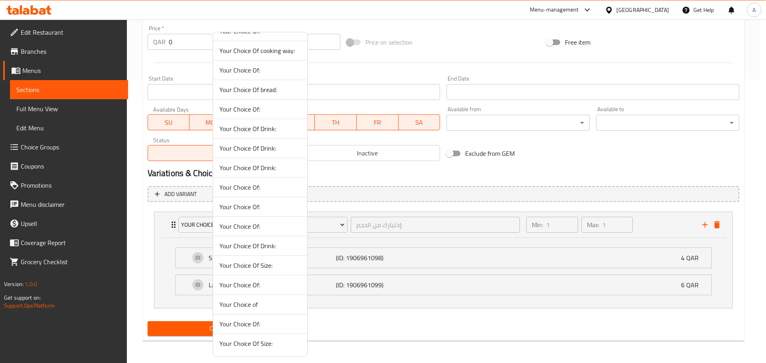
click at [283, 264] on span "Your Choice Of Size:" at bounding box center [259, 266] width 81 height 10
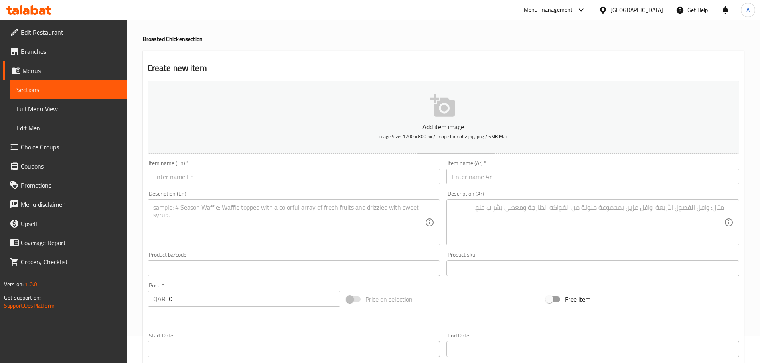
scroll to position [0, 0]
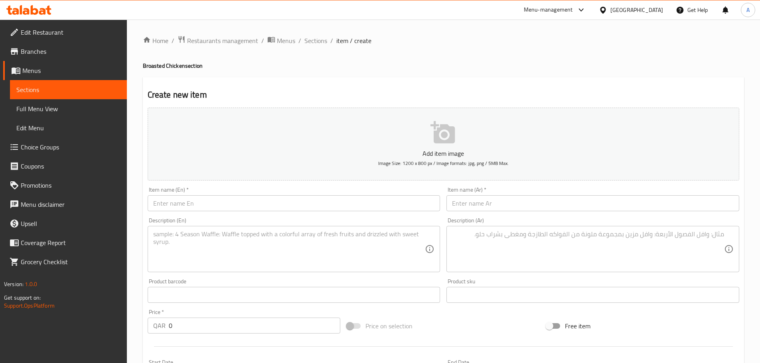
click at [309, 33] on div "Home / Restaurants management / Menus / Sections / item / create Broasted Chick…" at bounding box center [443, 334] width 633 height 628
click at [309, 41] on span "Sections" at bounding box center [315, 41] width 23 height 10
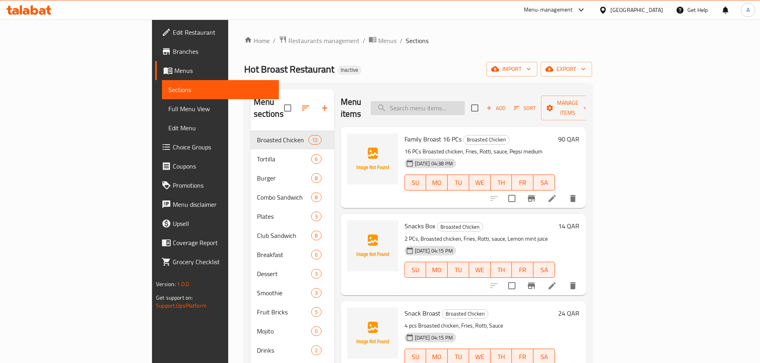
click at [457, 101] on input "search" at bounding box center [417, 108] width 94 height 14
paste input "Shake"
type input "Shake"
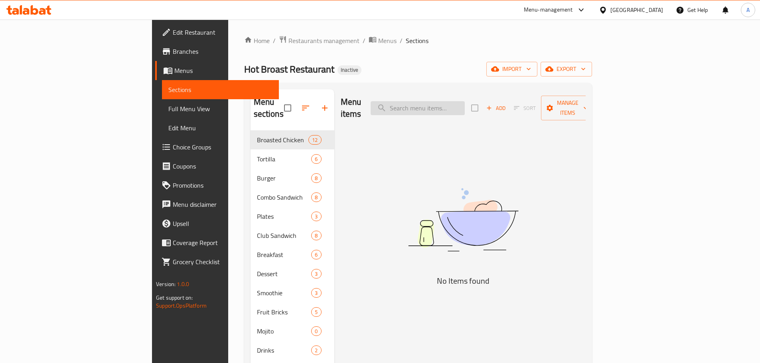
click at [465, 104] on input "search" at bounding box center [417, 108] width 94 height 14
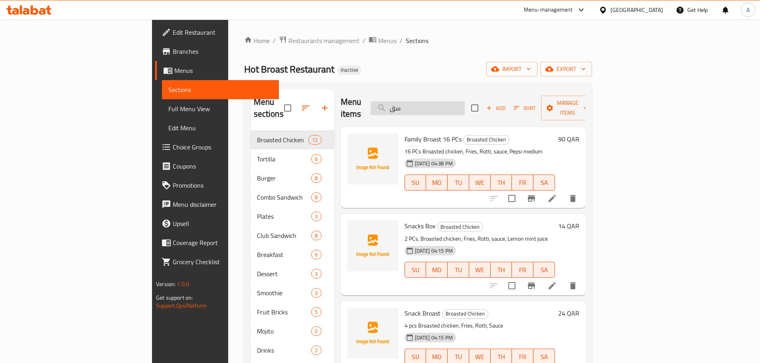
click at [465, 104] on input "سق" at bounding box center [417, 108] width 94 height 14
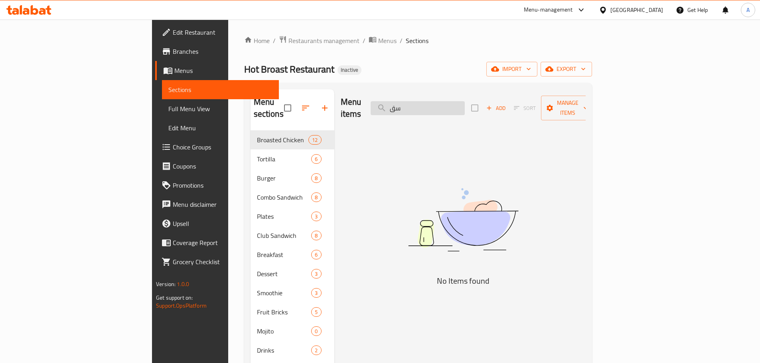
click at [465, 104] on input "سق" at bounding box center [417, 108] width 94 height 14
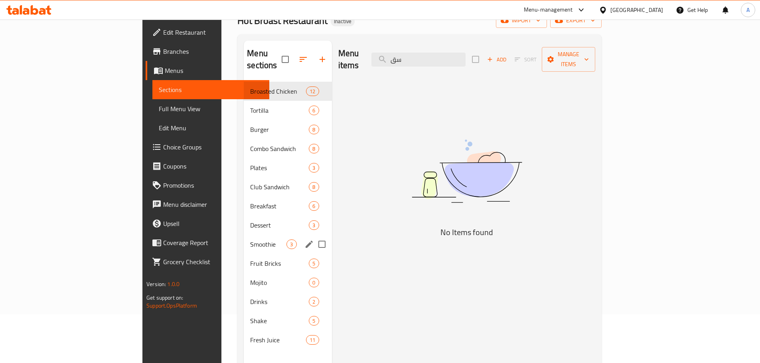
scroll to position [112, 0]
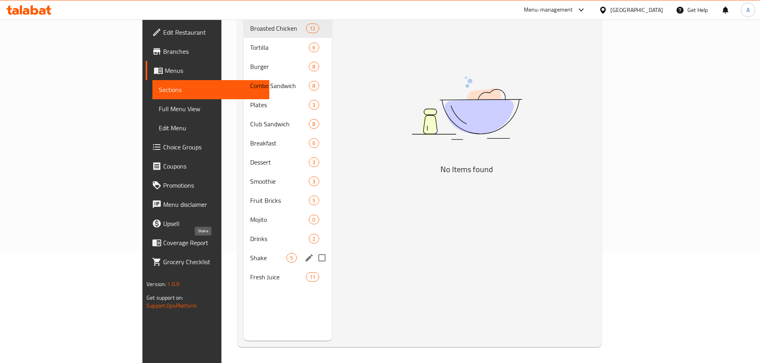
type input "سق"
click at [250, 253] on span "Shake" at bounding box center [268, 258] width 36 height 10
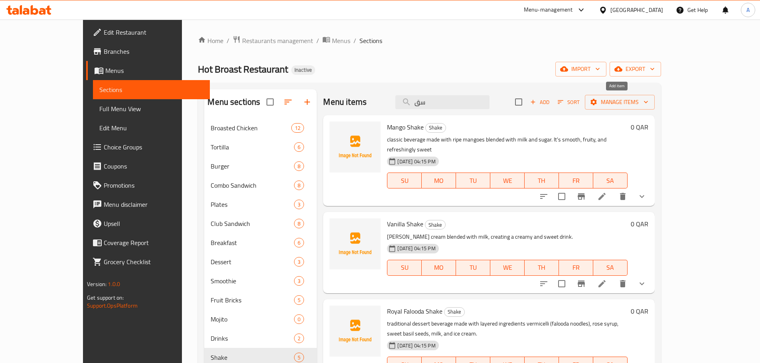
click at [550, 102] on span "Add" at bounding box center [540, 102] width 22 height 9
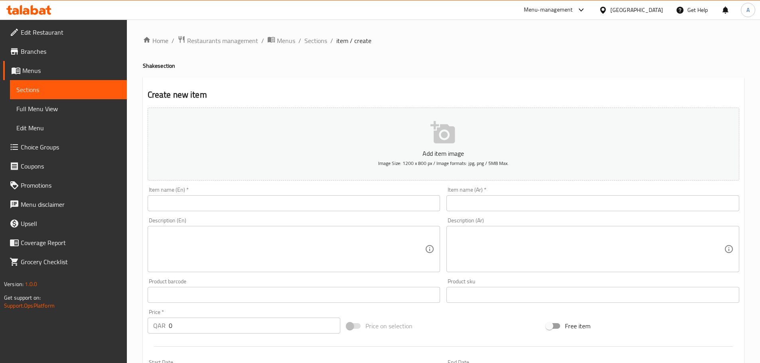
click at [226, 205] on input "text" at bounding box center [294, 203] width 293 height 16
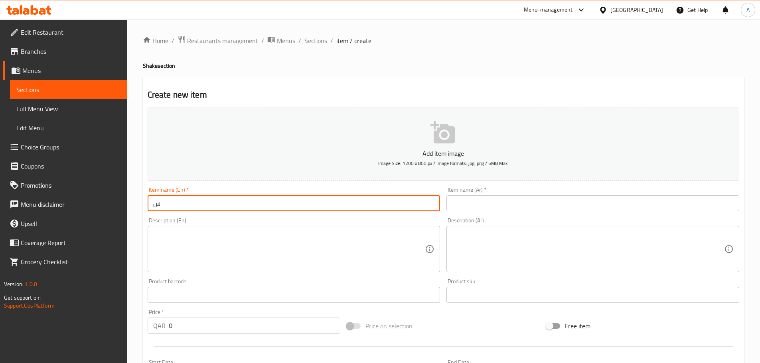
drag, startPoint x: 225, startPoint y: 205, endPoint x: 119, endPoint y: 206, distance: 106.1
click at [119, 206] on div "Edit Restaurant Branches Menus Sections Full Menu View Edit Menu Choice Groups …" at bounding box center [380, 292] width 760 height 544
click at [199, 209] on input "Strawberry Ice Cream" at bounding box center [294, 203] width 293 height 16
click at [199, 207] on input "Strawberry Ice Cream" at bounding box center [294, 203] width 293 height 16
click at [177, 203] on input "Strawberry Ice Cream" at bounding box center [294, 203] width 293 height 16
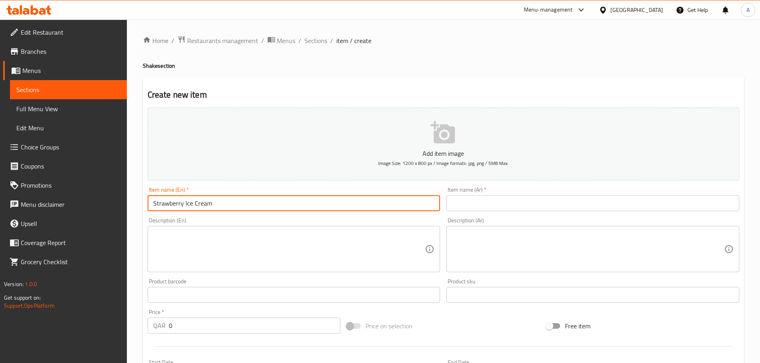
drag, startPoint x: 181, startPoint y: 203, endPoint x: 275, endPoint y: 205, distance: 94.1
click at [275, 205] on input "Strawberry Ice Cream" at bounding box center [294, 203] width 293 height 16
type input "Strawberry Shake"
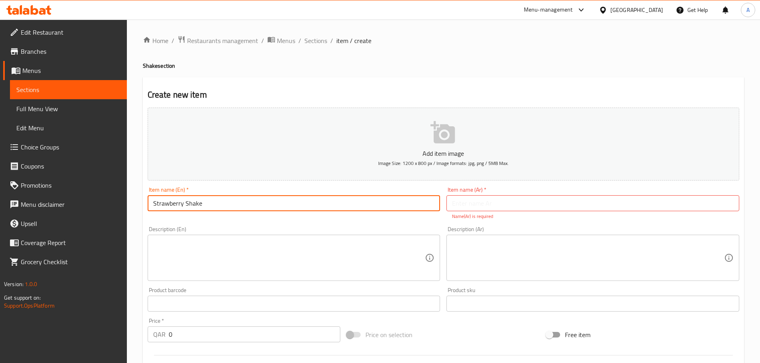
click at [275, 205] on input "Strawberry Shake" at bounding box center [294, 203] width 293 height 16
click at [315, 40] on span "Sections" at bounding box center [315, 41] width 23 height 10
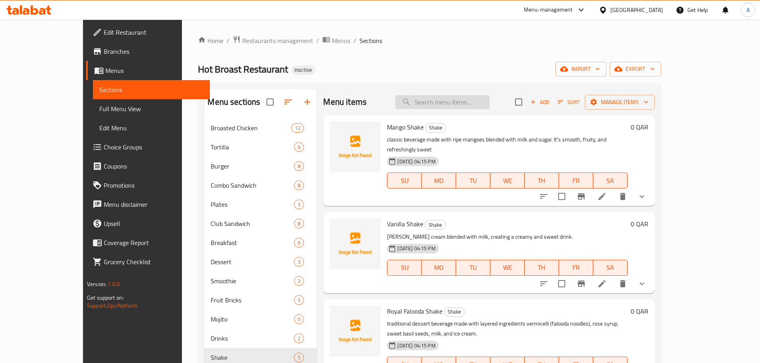
click at [489, 101] on input "search" at bounding box center [442, 102] width 94 height 14
paste input "Strawberry Shake"
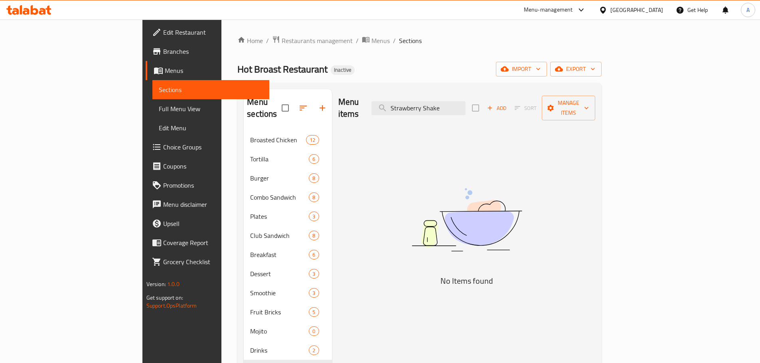
type input "Strawberry Shake"
click at [244, 360] on div "Shake 5" at bounding box center [288, 369] width 88 height 19
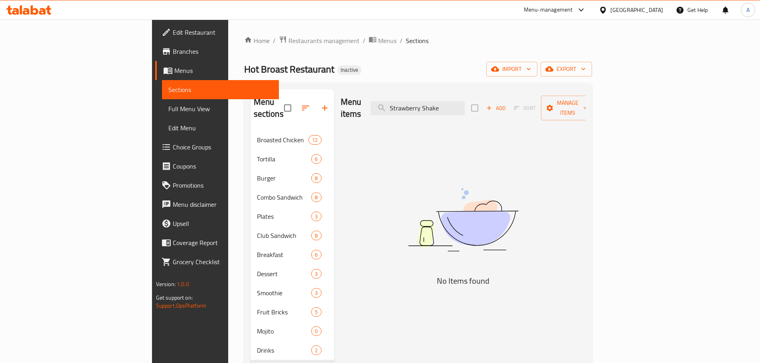
click at [509, 94] on div "Menu items Strawberry Shake Add Sort Manage items" at bounding box center [463, 108] width 245 height 38
click at [465, 101] on input "Strawberry Shake" at bounding box center [417, 108] width 94 height 14
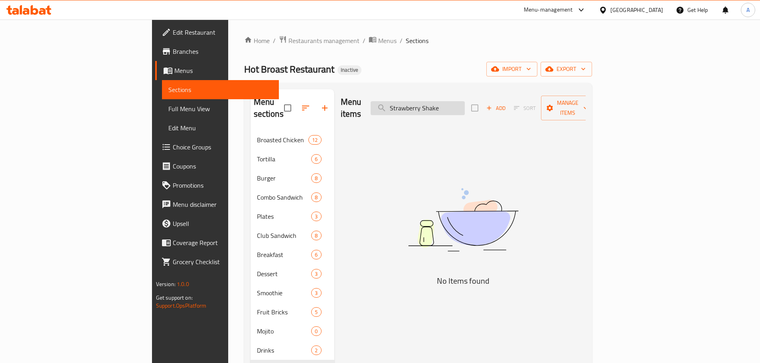
click at [465, 101] on input "Strawberry Shake" at bounding box center [417, 108] width 94 height 14
click at [506, 104] on span "Add" at bounding box center [496, 108] width 22 height 9
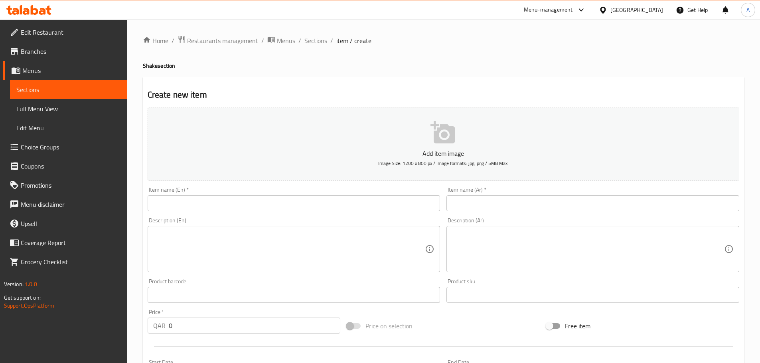
click at [415, 202] on input "text" at bounding box center [294, 203] width 293 height 16
paste input "Strawberry Shake"
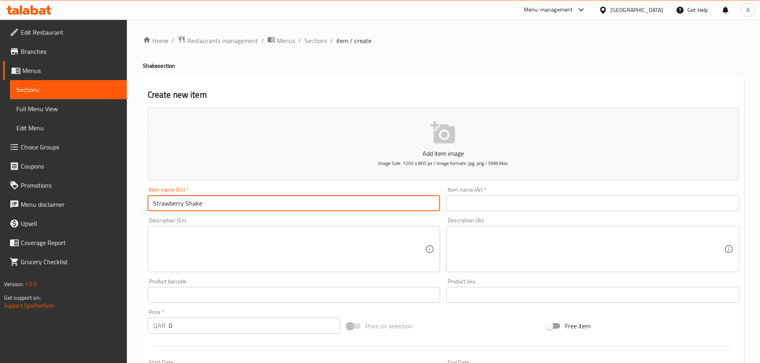
type input "Strawberry Shake"
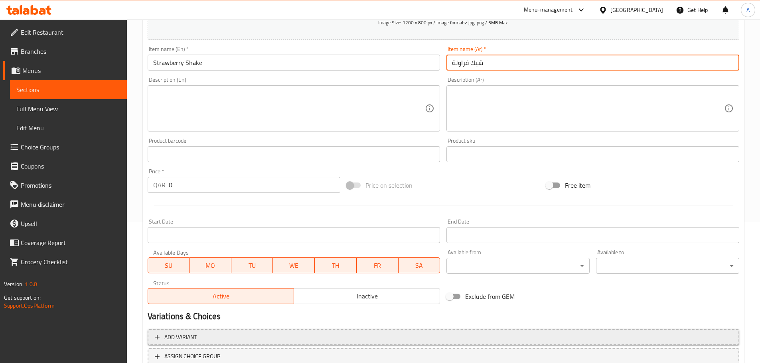
scroll to position [200, 0]
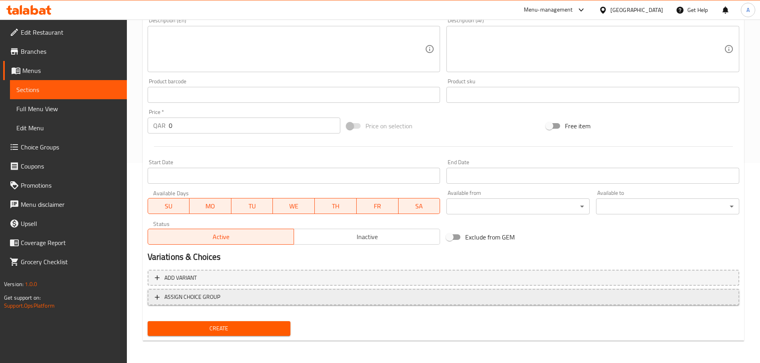
type input "شيك فراولة"
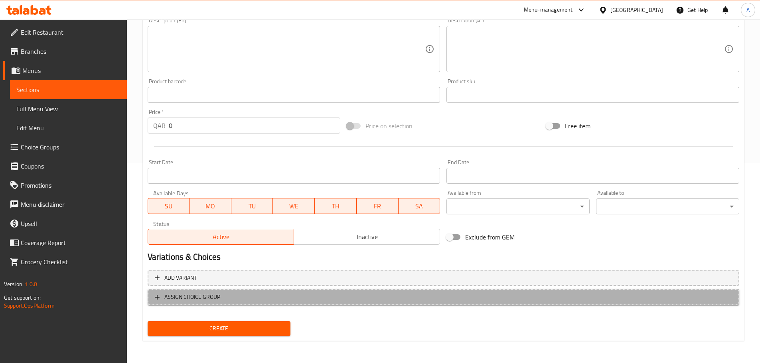
click at [355, 293] on span "ASSIGN CHOICE GROUP" at bounding box center [443, 297] width 577 height 10
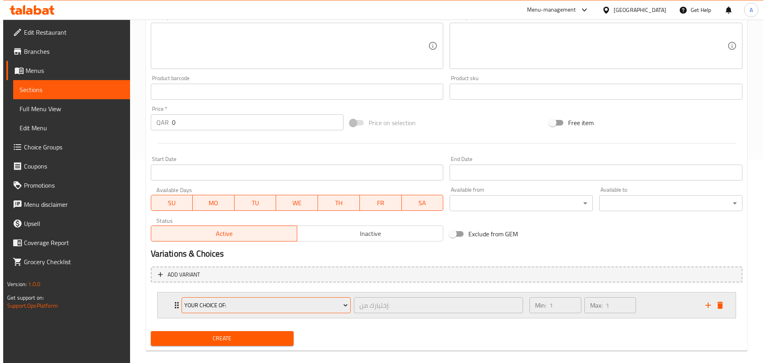
scroll to position [213, 0]
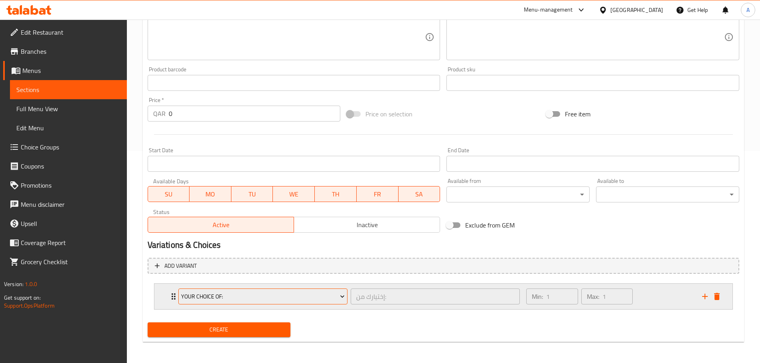
click at [305, 303] on button "Your Choice Of:" at bounding box center [262, 297] width 169 height 16
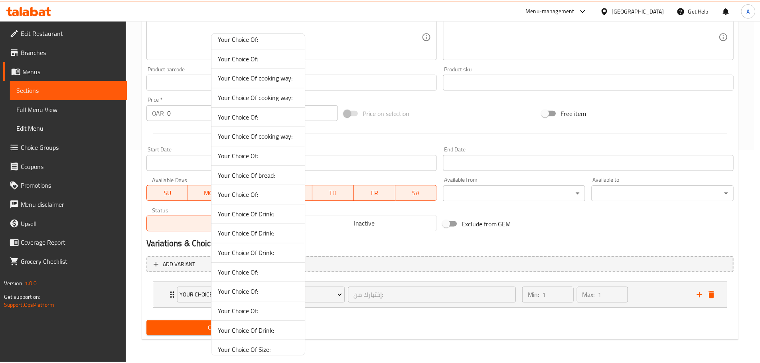
scroll to position [288, 0]
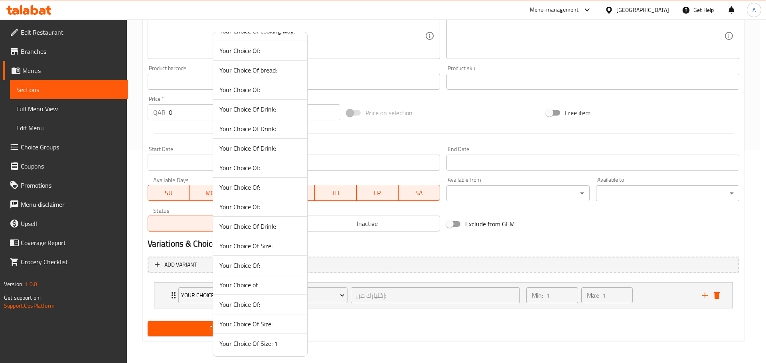
click at [285, 343] on span "Your Choice Of Size: 1" at bounding box center [259, 344] width 81 height 10
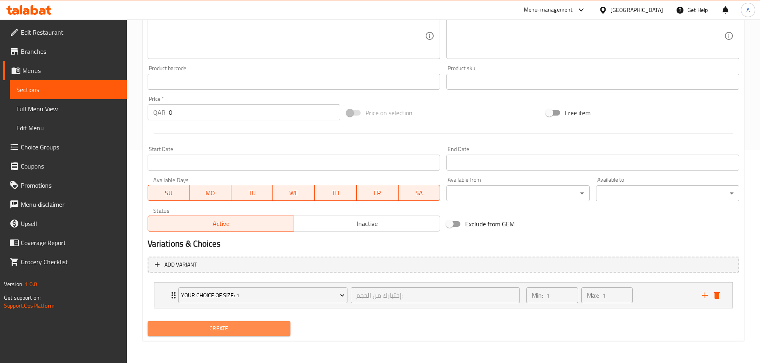
click at [256, 332] on span "Create" at bounding box center [219, 329] width 130 height 10
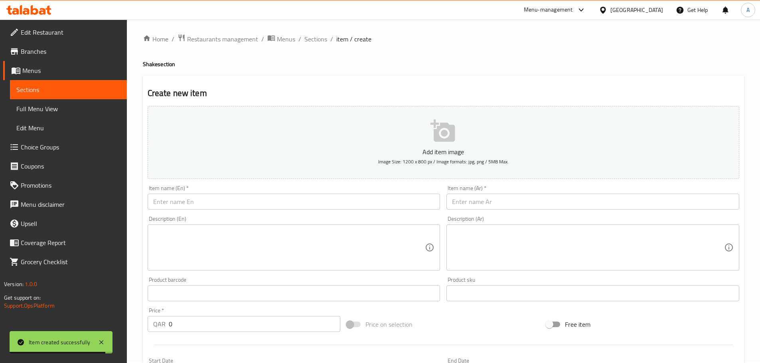
scroll to position [0, 0]
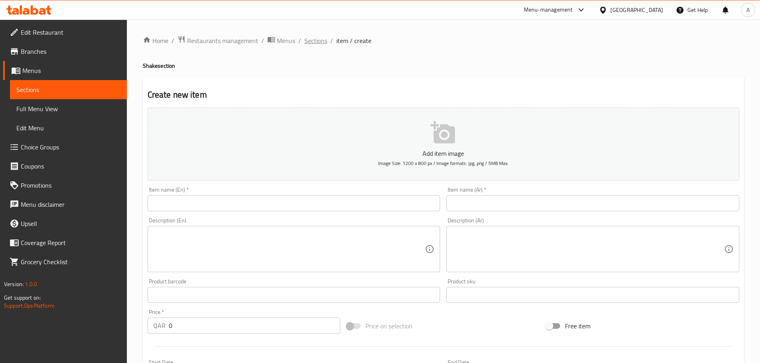
click at [323, 39] on span "Sections" at bounding box center [315, 41] width 23 height 10
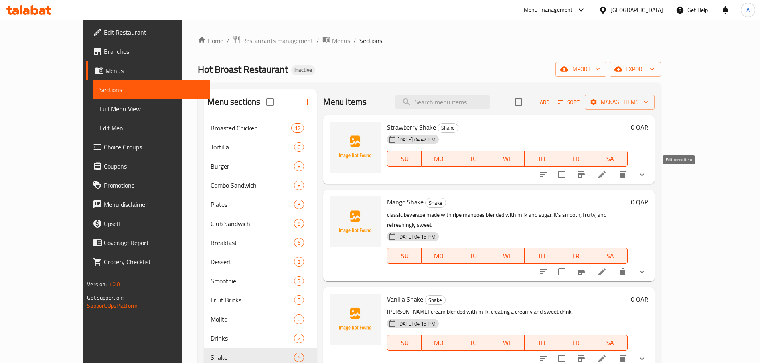
click at [607, 171] on icon at bounding box center [602, 175] width 10 height 10
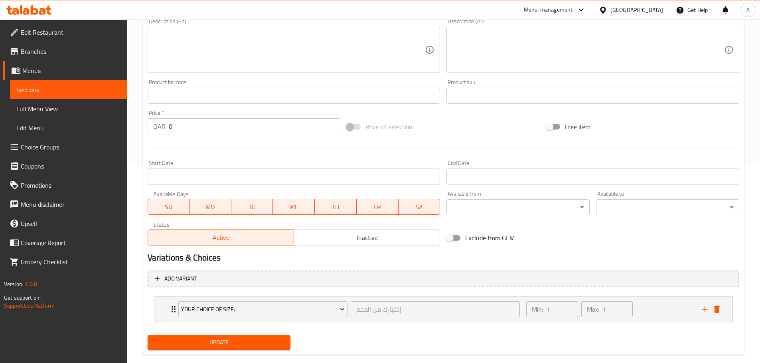
scroll to position [213, 0]
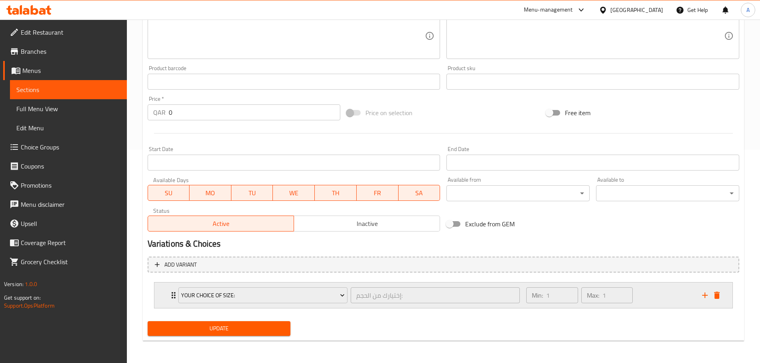
click at [646, 292] on div "Min: 1 ​ Max: 1 ​" at bounding box center [608, 296] width 175 height 26
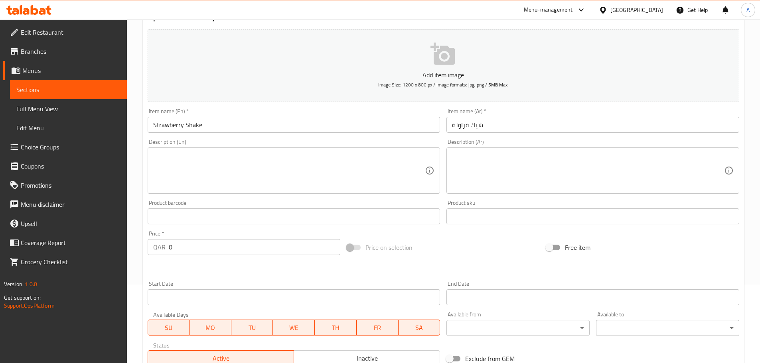
scroll to position [5, 0]
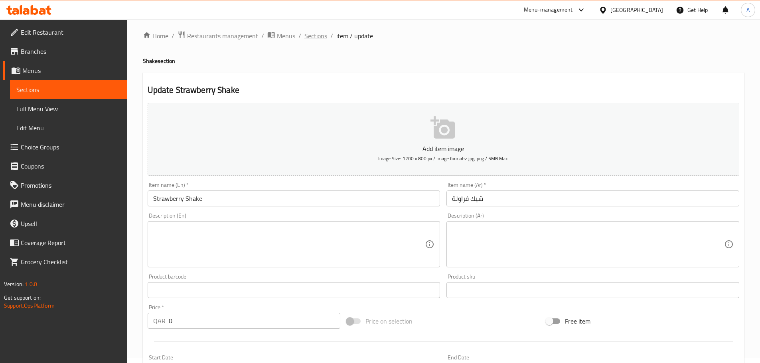
click at [305, 37] on span "Sections" at bounding box center [315, 36] width 23 height 10
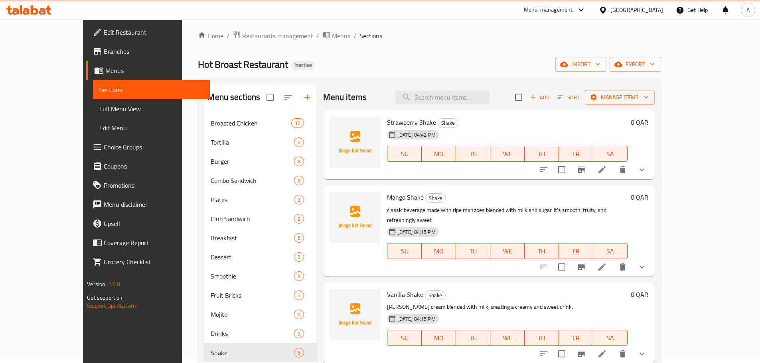
click at [309, 68] on div "Hot Broast Restaurant Inactive import export" at bounding box center [429, 64] width 463 height 15
click at [452, 94] on input "search" at bounding box center [442, 98] width 94 height 14
paste input "Tortilla Kabab"
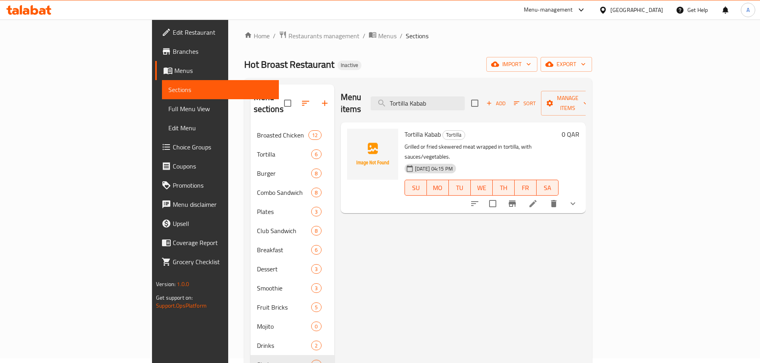
type input "Tortilla Kabab"
click at [544, 197] on li at bounding box center [533, 204] width 22 height 14
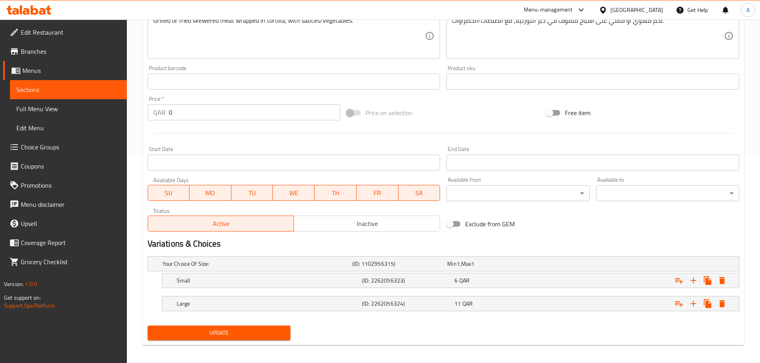
scroll to position [213, 0]
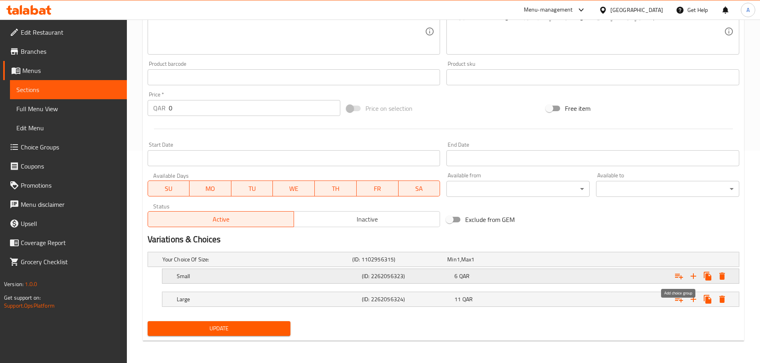
click at [680, 279] on icon "Expand" at bounding box center [679, 277] width 10 height 10
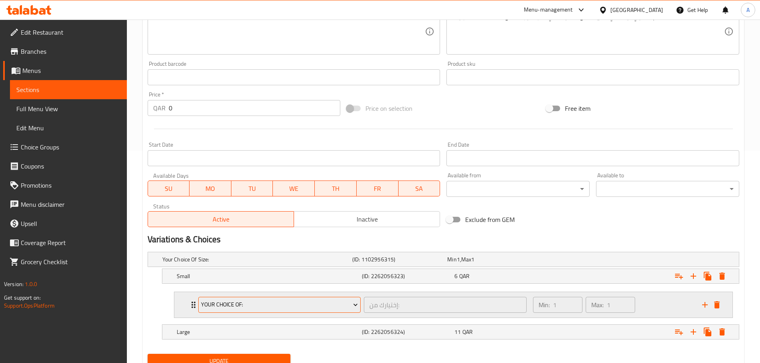
click at [316, 303] on span "Your Choice Of:" at bounding box center [279, 305] width 157 height 10
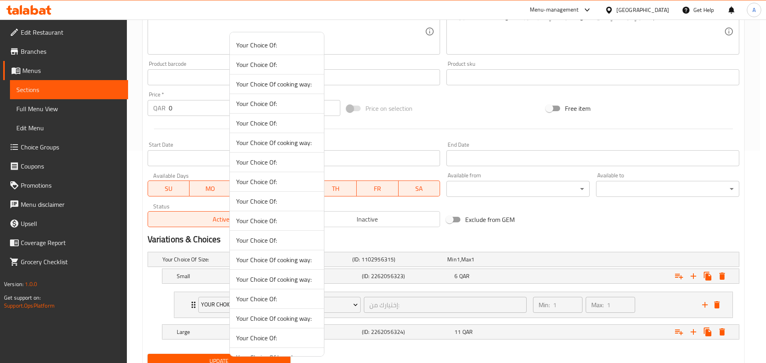
click at [298, 256] on span "Your Choice Of cooking way:" at bounding box center [276, 260] width 81 height 10
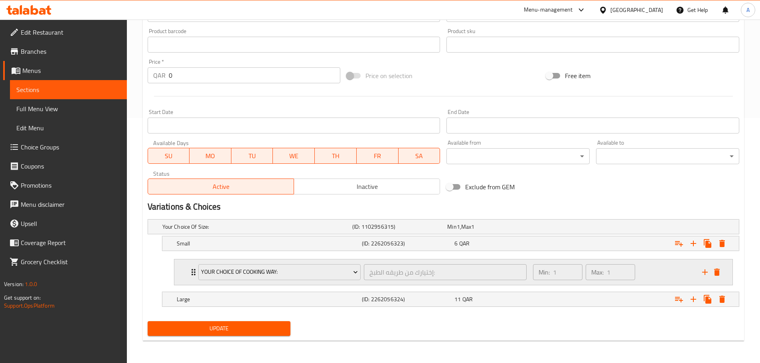
click at [642, 272] on div "Min: 1 ​ Max: 1 ​" at bounding box center [612, 273] width 169 height 26
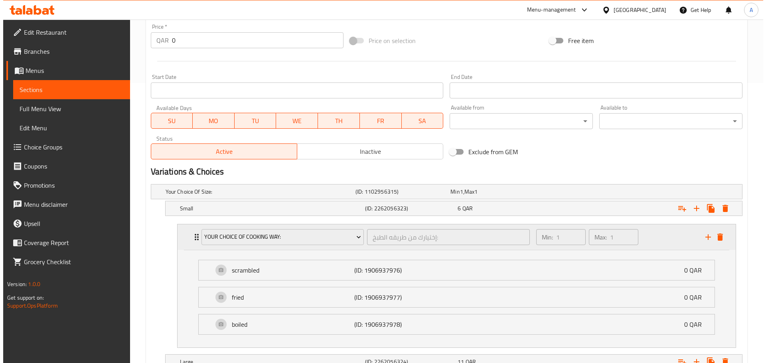
scroll to position [343, 0]
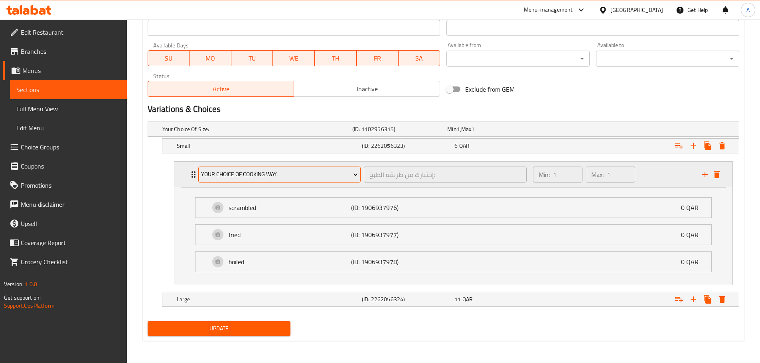
click at [296, 177] on span "Your Choice Of cooking way:" at bounding box center [279, 174] width 157 height 10
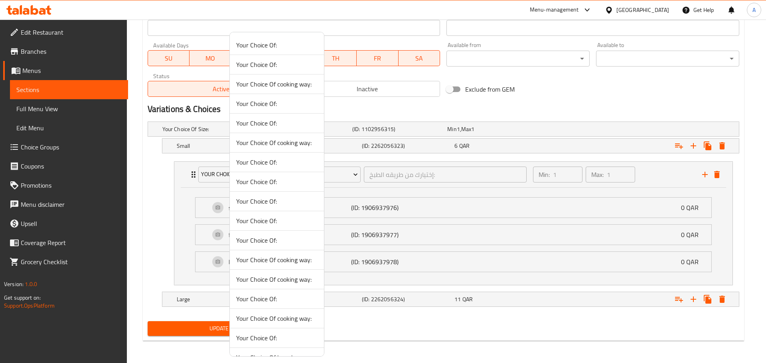
click at [300, 284] on span "Your Choice Of cooking way:" at bounding box center [276, 280] width 81 height 10
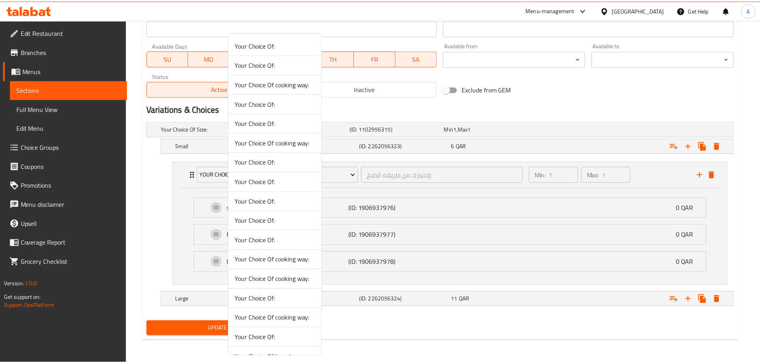
scroll to position [245, 0]
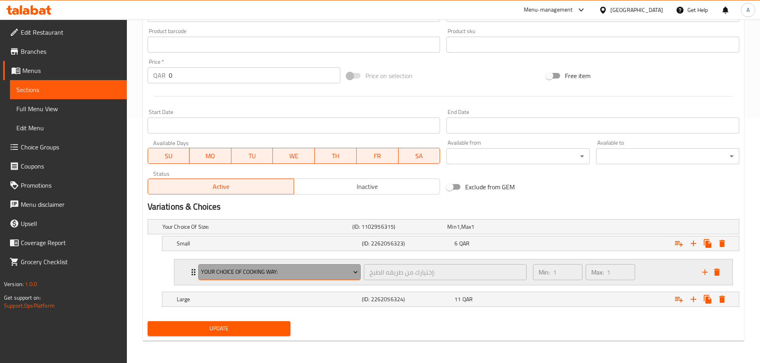
click at [316, 272] on span "Your Choice Of cooking way:" at bounding box center [279, 272] width 157 height 10
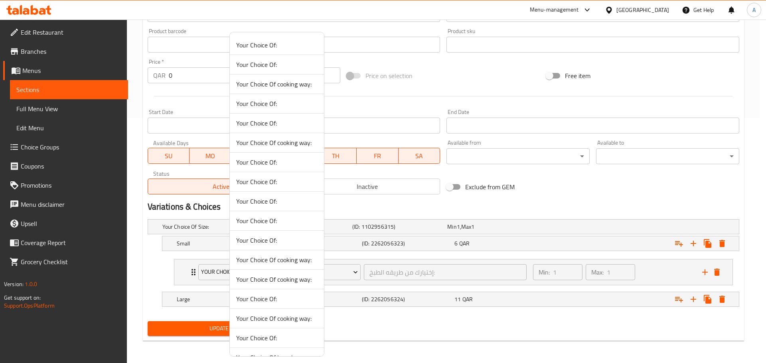
click at [652, 270] on div at bounding box center [383, 181] width 766 height 363
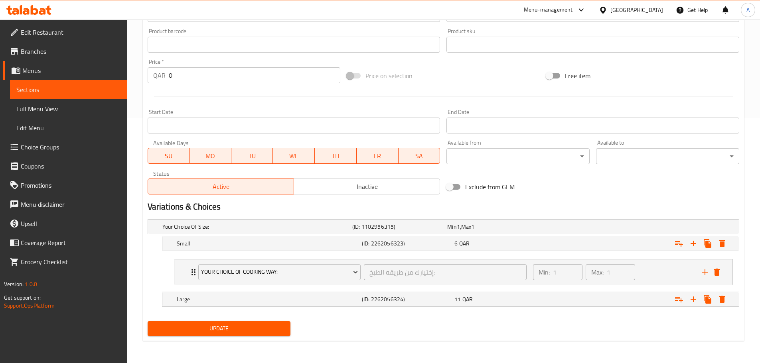
click at [652, 270] on div "Min: 1 ​ Max: 1 ​" at bounding box center [612, 273] width 169 height 26
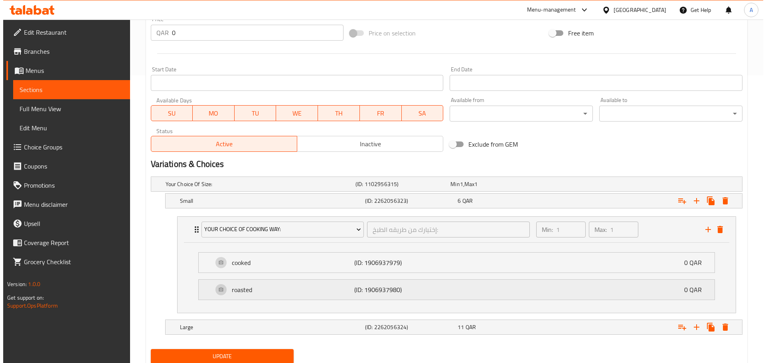
scroll to position [316, 0]
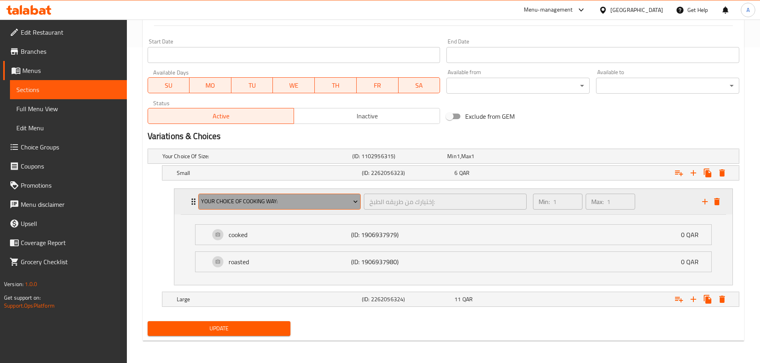
click at [296, 204] on span "Your Choice Of cooking way:" at bounding box center [279, 202] width 157 height 10
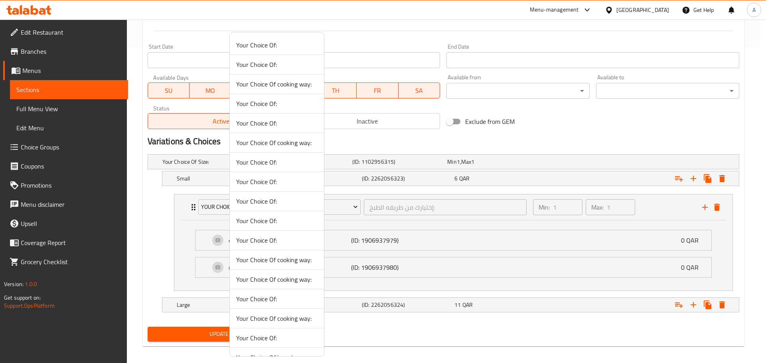
click at [283, 83] on span "Your Choice Of cooking way:" at bounding box center [276, 84] width 81 height 10
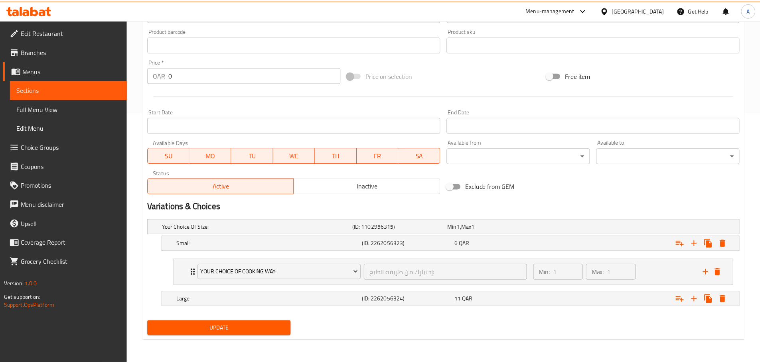
scroll to position [251, 0]
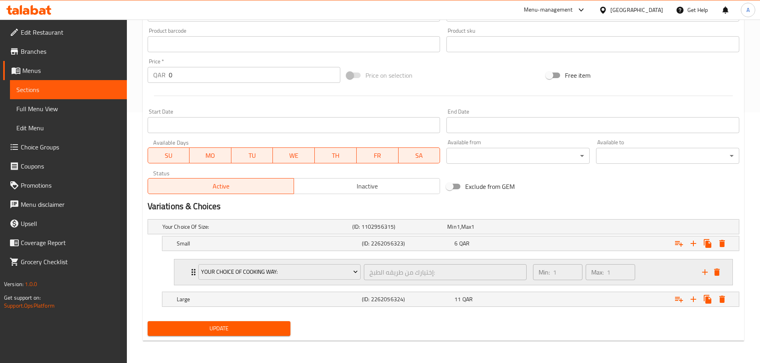
click at [663, 277] on div "Min: 1 ​ Max: 1 ​" at bounding box center [612, 273] width 169 height 26
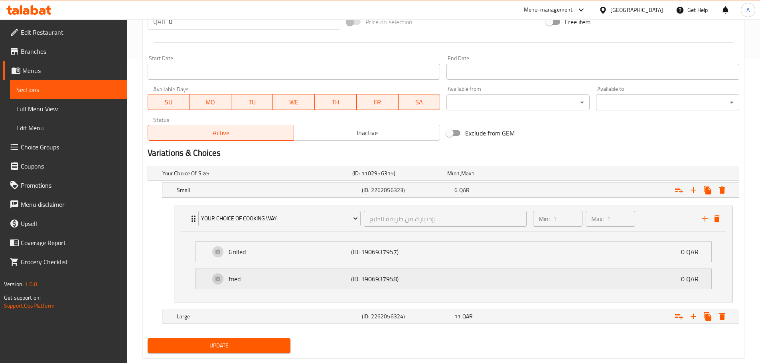
scroll to position [316, 0]
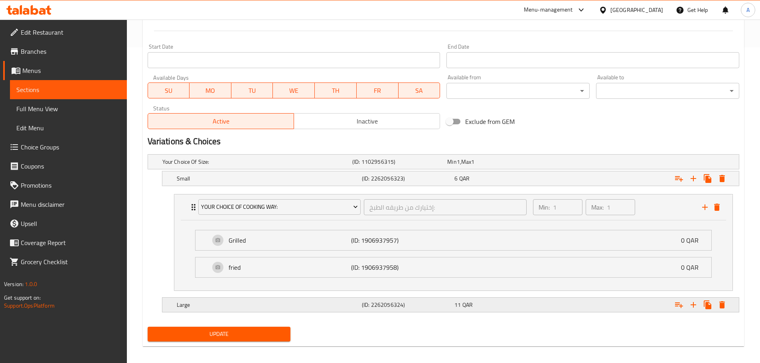
click at [414, 311] on div "Large (ID: 2262056324) 11 QAR" at bounding box center [453, 305] width 556 height 18
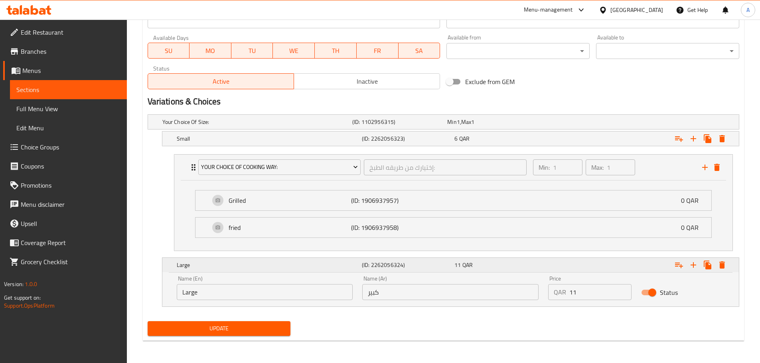
click at [322, 269] on div "Large" at bounding box center [267, 265] width 185 height 11
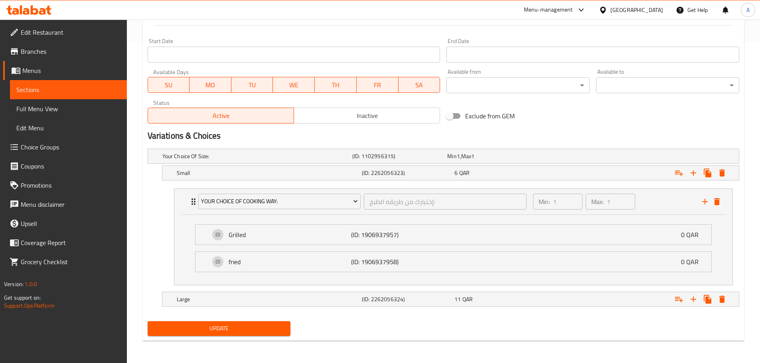
scroll to position [321, 0]
click at [684, 301] on button "Expand" at bounding box center [679, 299] width 14 height 14
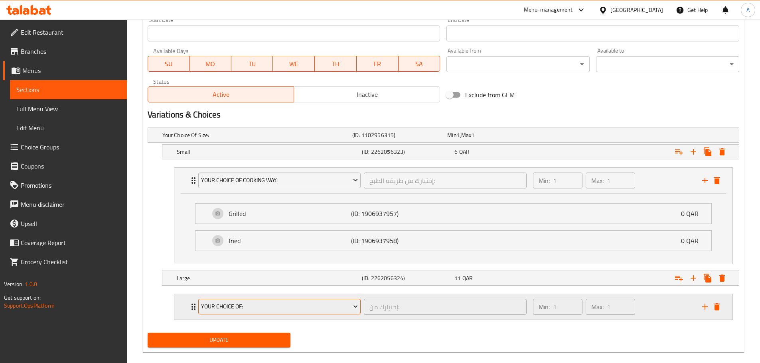
scroll to position [354, 0]
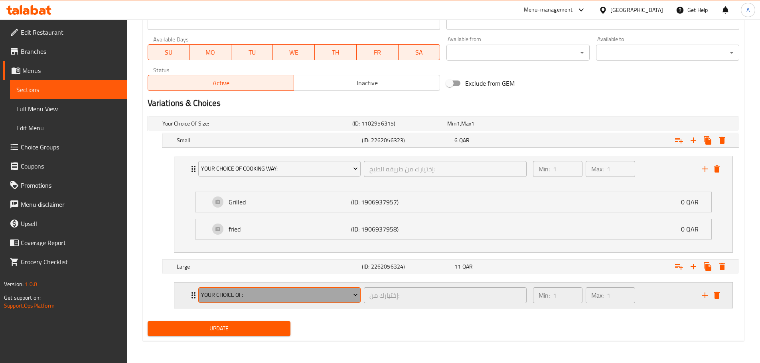
click at [321, 296] on span "Your Choice Of:" at bounding box center [279, 295] width 157 height 10
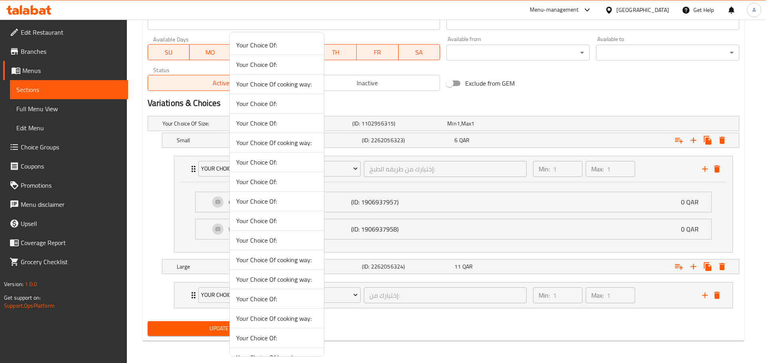
click at [295, 82] on span "Your Choice Of cooking way:" at bounding box center [276, 84] width 81 height 10
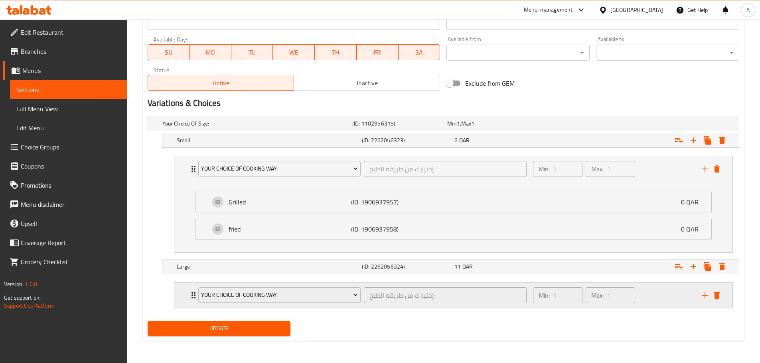
click at [665, 286] on div "Min: 1 ​ Max: 1 ​" at bounding box center [612, 296] width 169 height 26
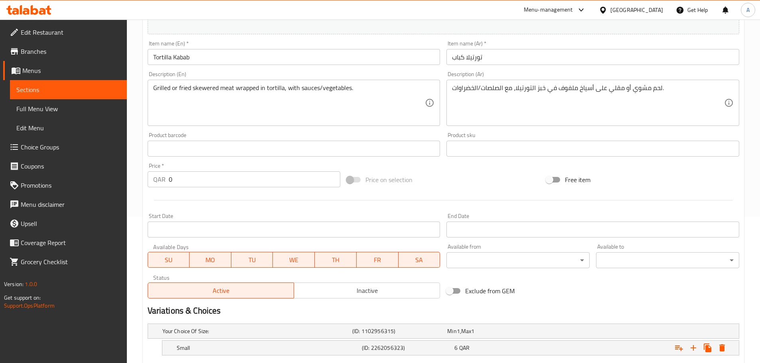
scroll to position [146, 0]
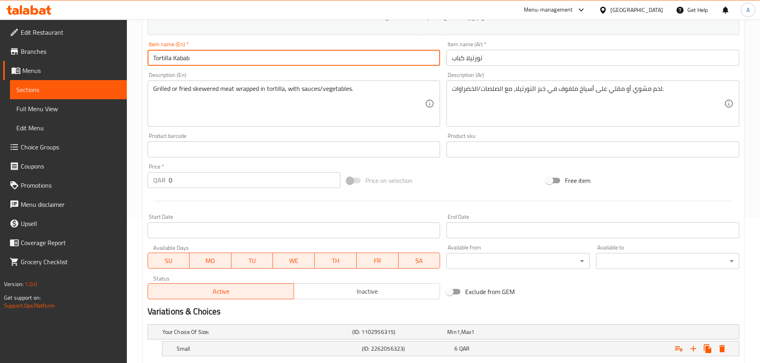
click at [315, 64] on input "Tortilla Kabab" at bounding box center [294, 58] width 293 height 16
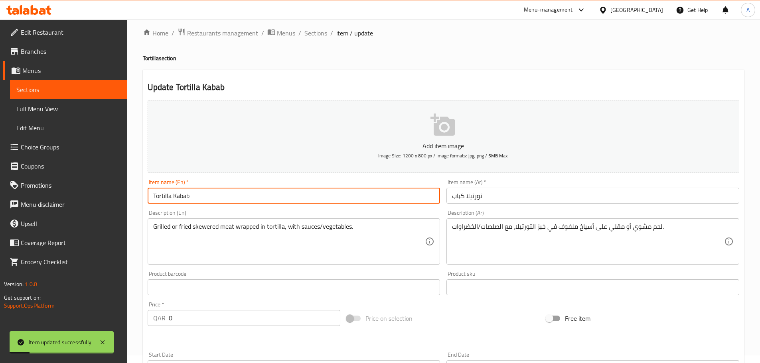
scroll to position [0, 0]
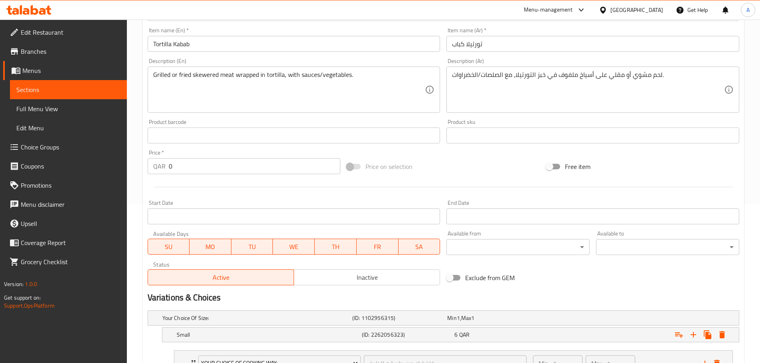
scroll to position [284, 0]
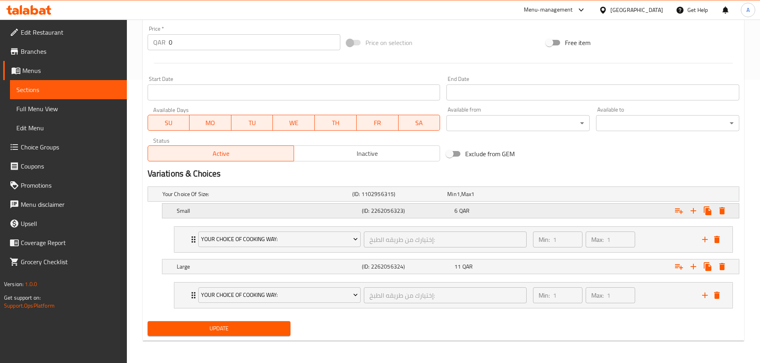
click at [683, 213] on icon "Expand" at bounding box center [679, 211] width 10 height 10
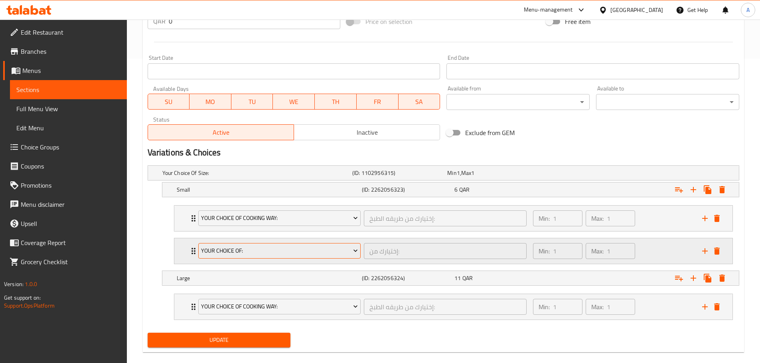
scroll to position [316, 0]
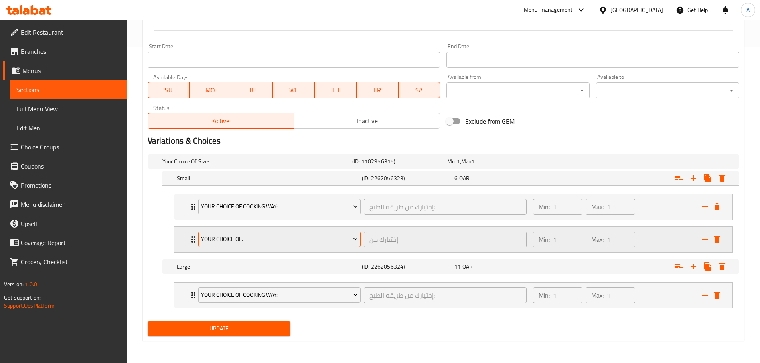
click at [288, 236] on span "Your Choice Of:" at bounding box center [279, 239] width 157 height 10
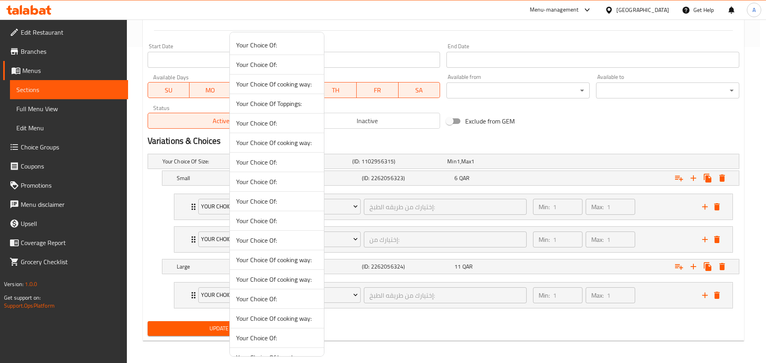
click at [278, 105] on span "Your Choice Of Toppings:" at bounding box center [276, 104] width 81 height 10
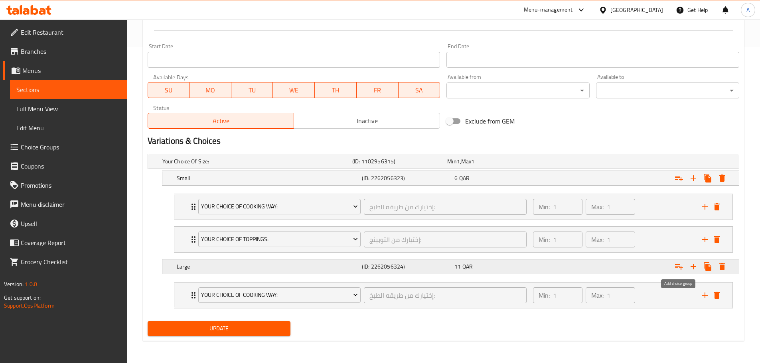
click at [676, 266] on icon "Expand" at bounding box center [679, 267] width 8 height 6
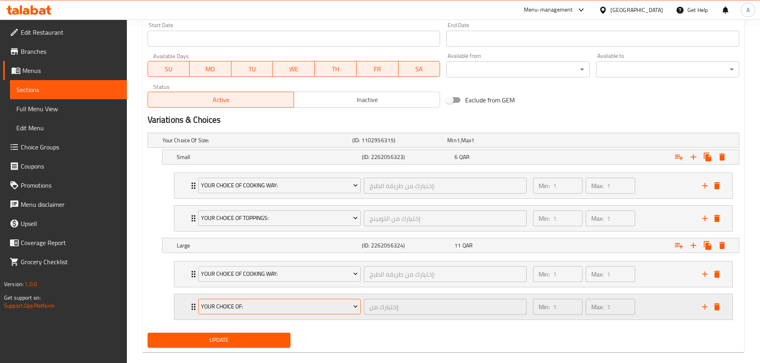
scroll to position [349, 0]
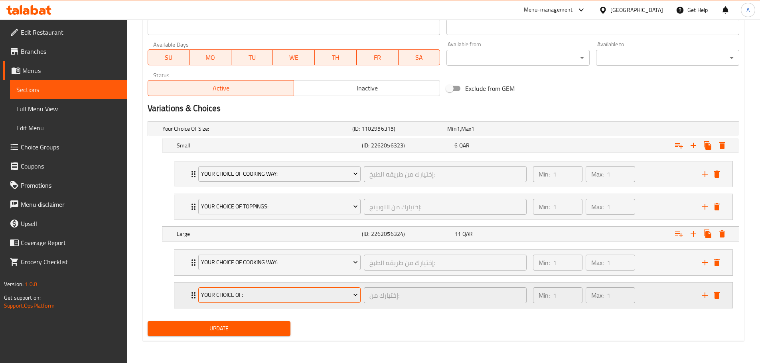
click at [242, 290] on span "Your Choice Of:" at bounding box center [279, 295] width 157 height 10
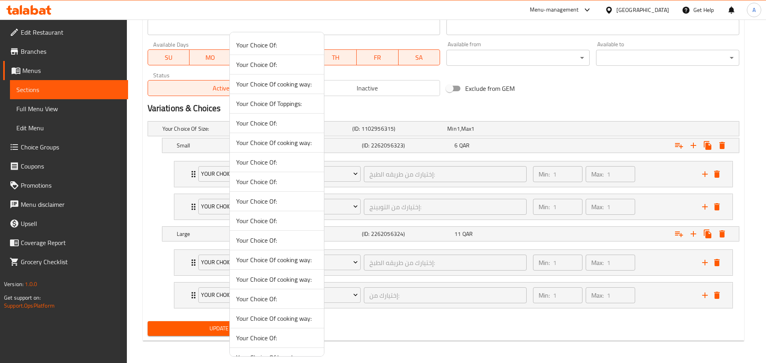
click at [277, 108] on span "Your Choice Of Toppings:" at bounding box center [276, 104] width 81 height 10
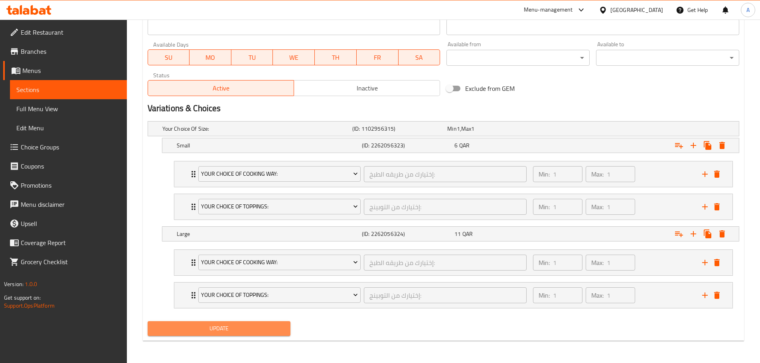
click at [250, 327] on span "Update" at bounding box center [219, 329] width 130 height 10
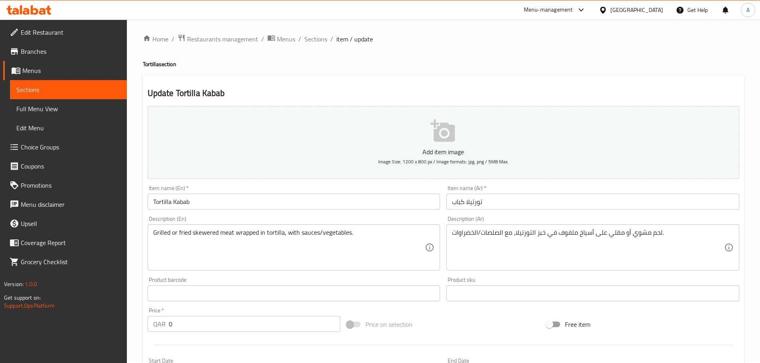
scroll to position [0, 0]
drag, startPoint x: 280, startPoint y: 72, endPoint x: 313, endPoint y: 48, distance: 40.8
click at [281, 72] on div "Home / Restaurants management / Menus / Sections / item / update Tortilla secti…" at bounding box center [443, 365] width 601 height 661
drag, startPoint x: 313, startPoint y: 48, endPoint x: 311, endPoint y: 40, distance: 8.5
click at [313, 48] on div "Home / Restaurants management / Menus / Sections / item / update Tortilla secti…" at bounding box center [443, 365] width 601 height 661
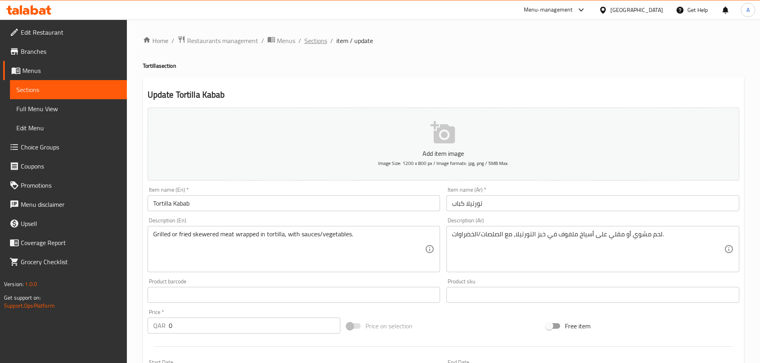
click at [311, 40] on span "Sections" at bounding box center [315, 41] width 23 height 10
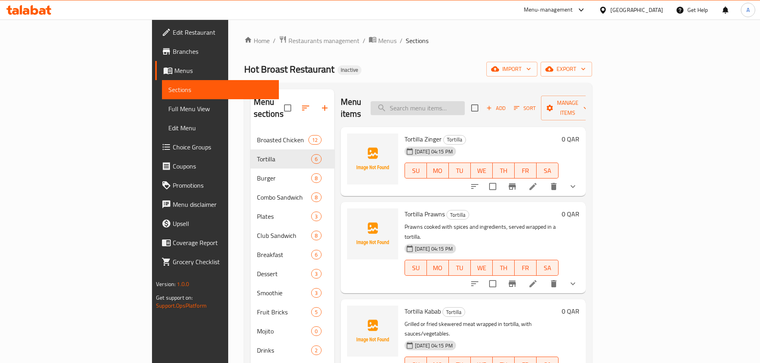
click at [465, 101] on input "search" at bounding box center [417, 108] width 94 height 14
paste input "Tortilla Fillet"
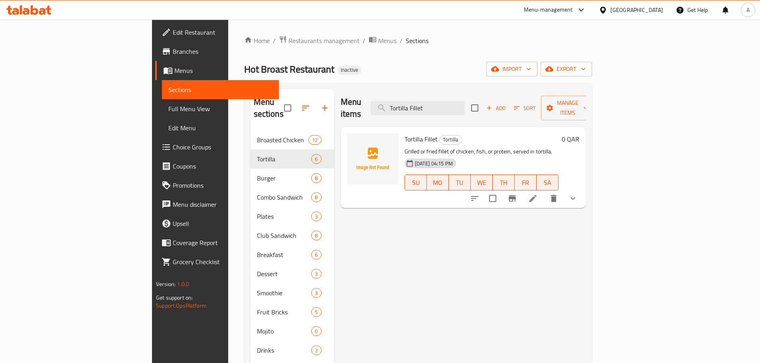
type input "Tortilla Fillet"
click at [582, 189] on div at bounding box center [523, 198] width 117 height 19
click at [538, 194] on icon at bounding box center [533, 199] width 10 height 10
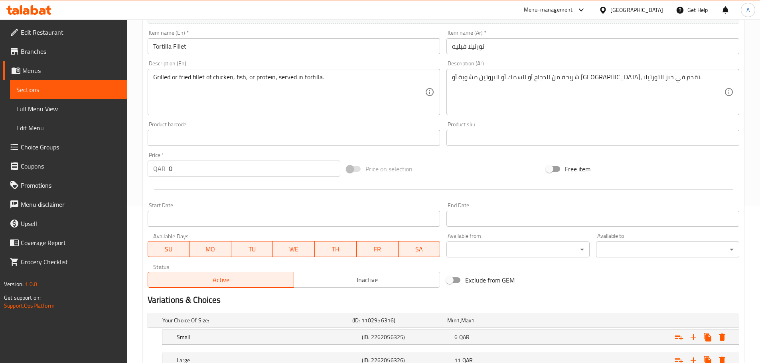
scroll to position [160, 0]
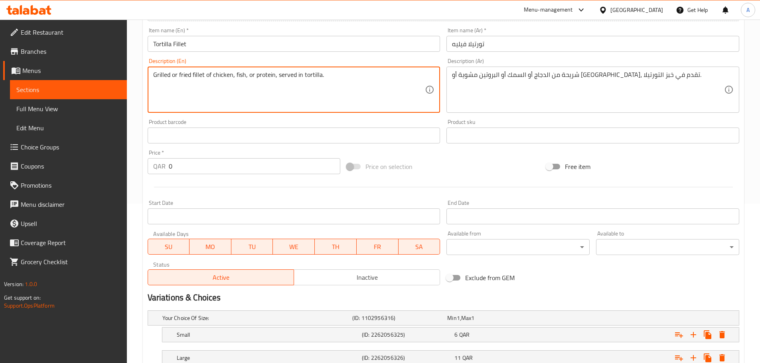
click at [258, 76] on textarea "Grilled or fried fillet of chicken, fish, or protein, served in tortilla." at bounding box center [289, 90] width 272 height 38
click at [234, 76] on textarea "Grilled or fried fillet of chicken, fish , served in tortilla." at bounding box center [289, 90] width 272 height 38
click at [229, 94] on textarea "Grilled or fried fillet of chicken, fish , served in tortilla." at bounding box center [289, 90] width 272 height 38
type textarea "Grilled or fried fillet of chicken, fish, or protein, served in tortilla."
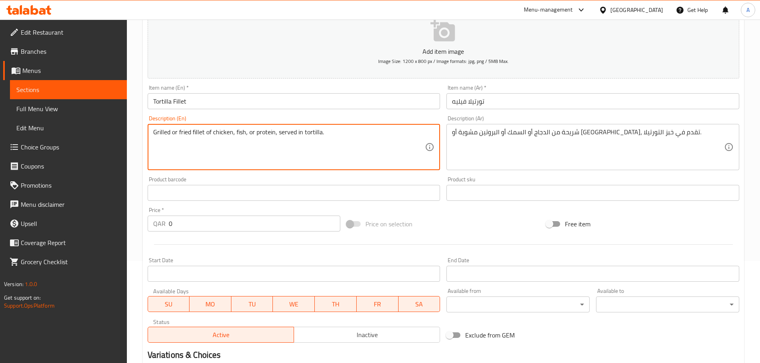
scroll to position [0, 0]
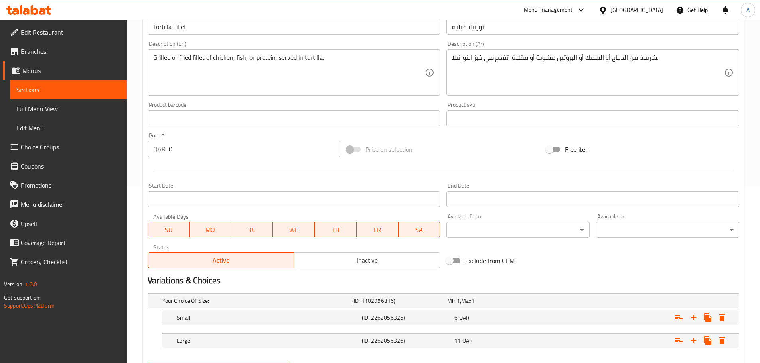
scroll to position [218, 0]
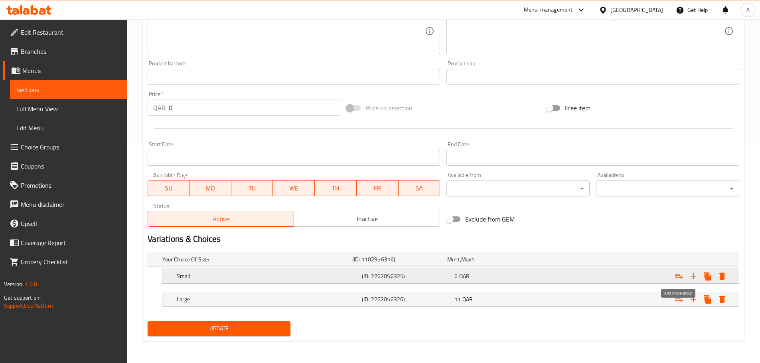
drag, startPoint x: 682, startPoint y: 280, endPoint x: 654, endPoint y: 278, distance: 28.5
click at [682, 280] on icon "Expand" at bounding box center [679, 277] width 10 height 10
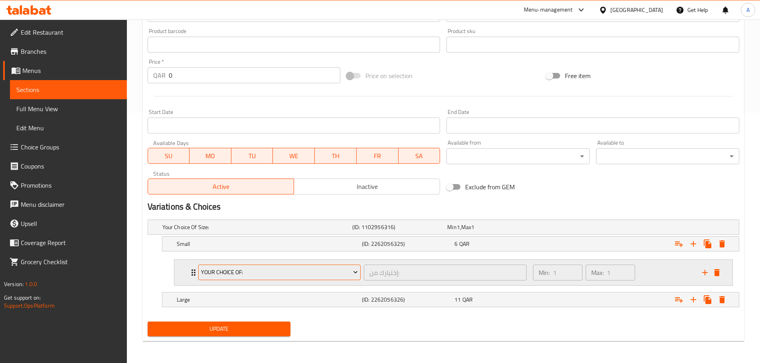
scroll to position [251, 0]
click at [320, 268] on span "Your Choice Of:" at bounding box center [279, 272] width 157 height 10
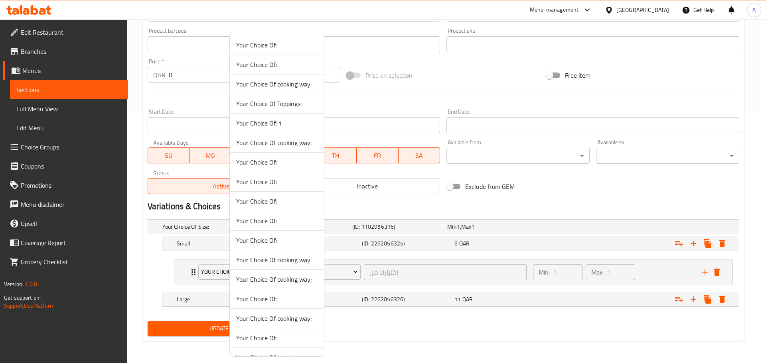
click at [260, 130] on li "Your Choice Of: 1" at bounding box center [277, 124] width 94 height 20
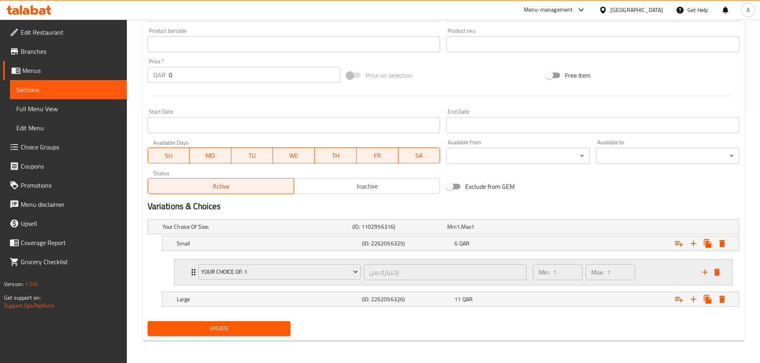
click at [641, 277] on div "Min: 1 ​ Max: 1 ​" at bounding box center [612, 273] width 169 height 26
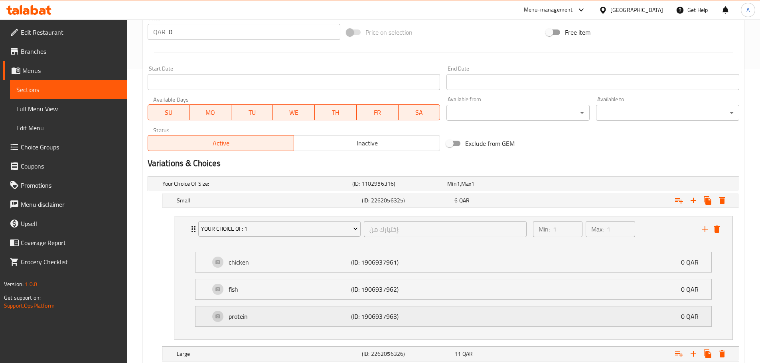
scroll to position [349, 0]
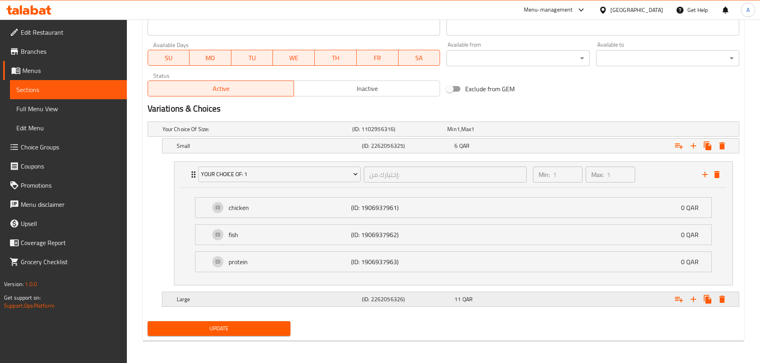
click at [579, 304] on div "Expand" at bounding box center [637, 300] width 185 height 18
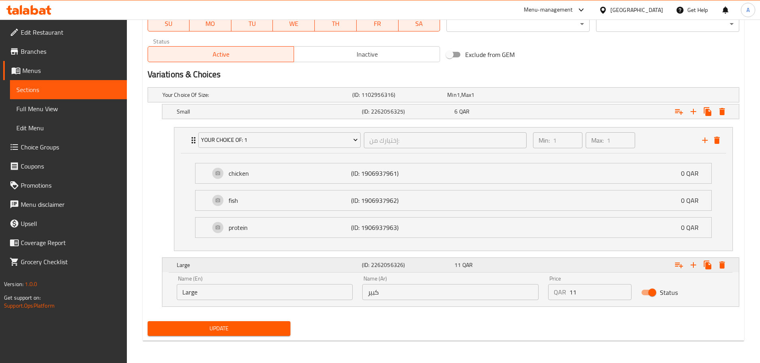
click at [679, 264] on icon "Expand" at bounding box center [679, 266] width 8 height 6
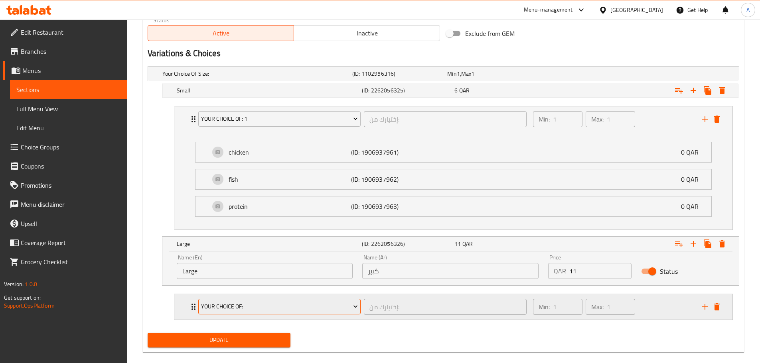
scroll to position [416, 0]
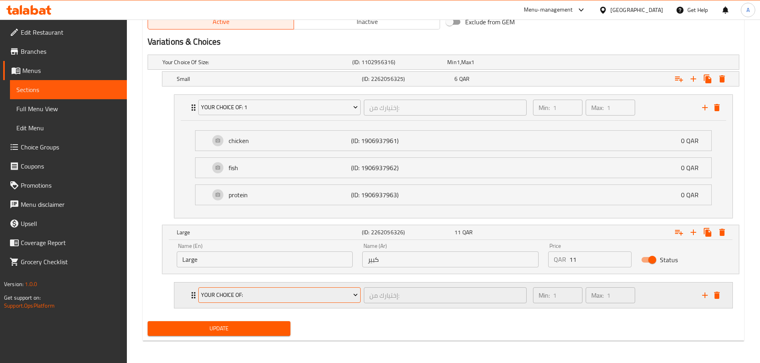
click at [262, 300] on button "Your Choice Of:" at bounding box center [279, 296] width 163 height 16
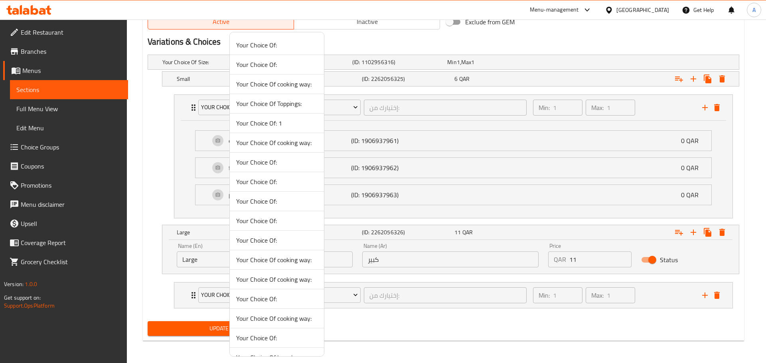
click at [262, 124] on span "Your Choice Of: 1" at bounding box center [276, 123] width 81 height 10
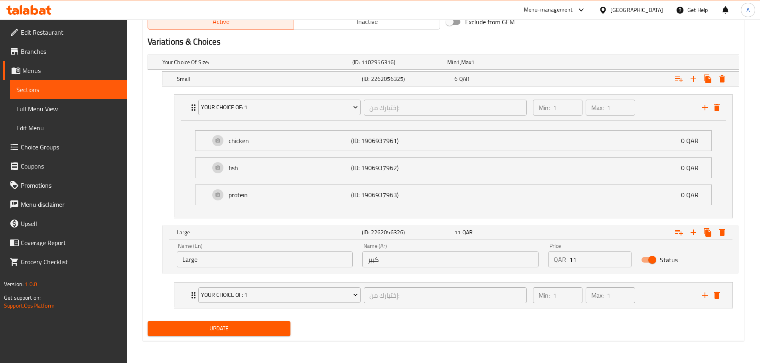
click at [269, 332] on span "Update" at bounding box center [219, 329] width 130 height 10
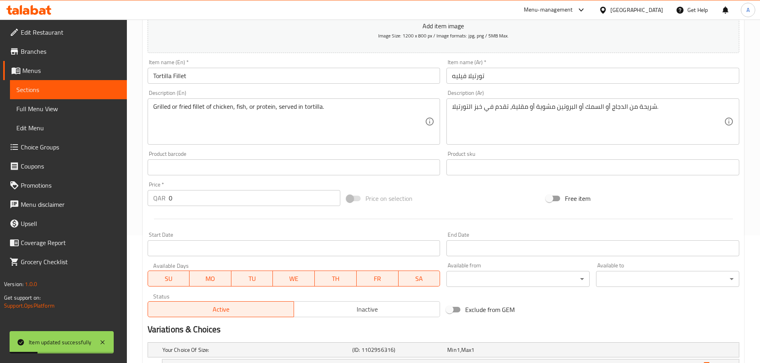
scroll to position [0, 0]
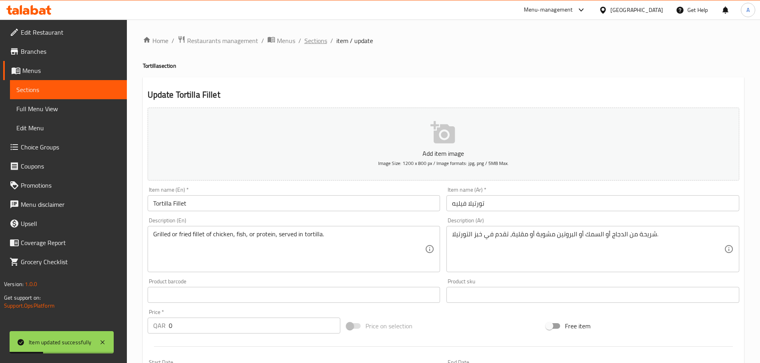
click at [322, 39] on span "Sections" at bounding box center [315, 41] width 23 height 10
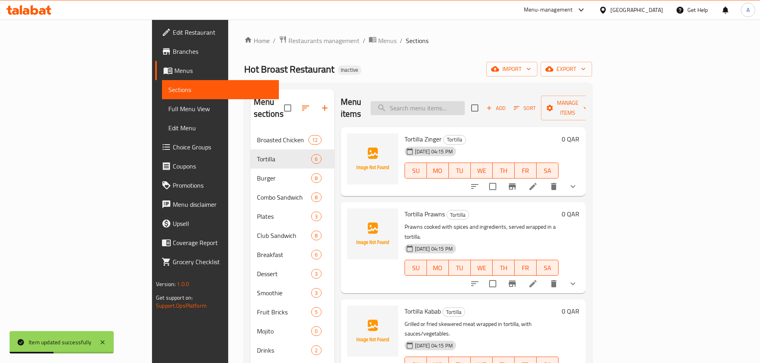
click at [454, 101] on input "search" at bounding box center [417, 108] width 94 height 14
paste input "Tortilla Kofta"
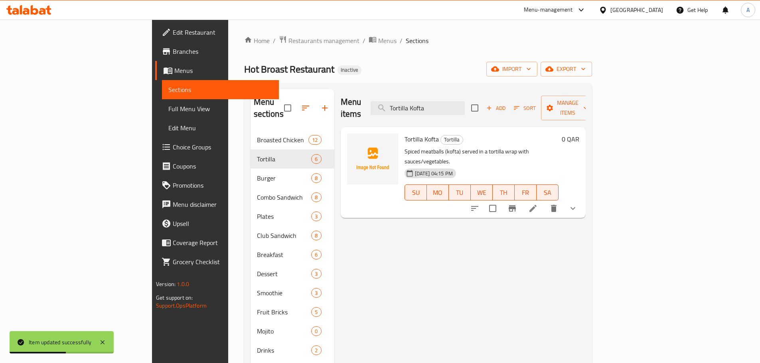
type input "Tortilla Kofta"
click at [544, 201] on li at bounding box center [533, 208] width 22 height 14
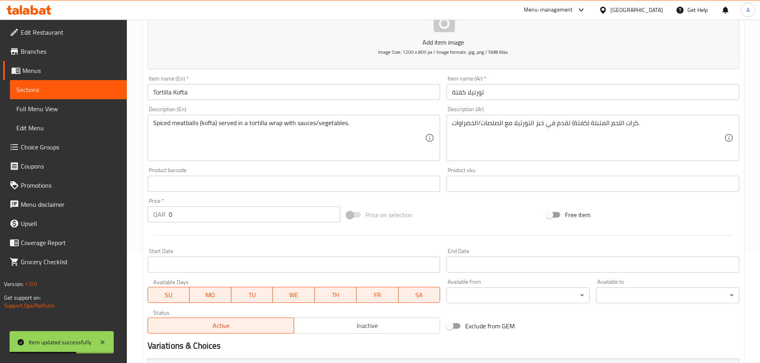
scroll to position [218, 0]
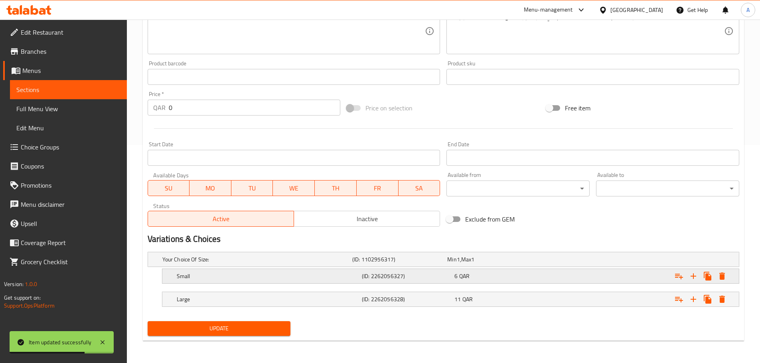
click at [299, 282] on div "Small (ID: 2262056327) 6 QAR" at bounding box center [453, 277] width 556 height 18
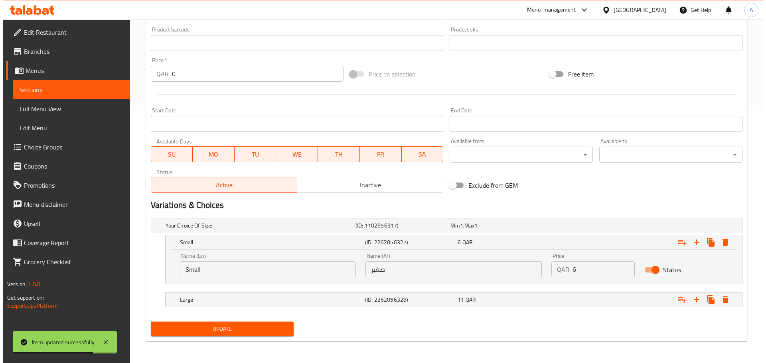
scroll to position [252, 0]
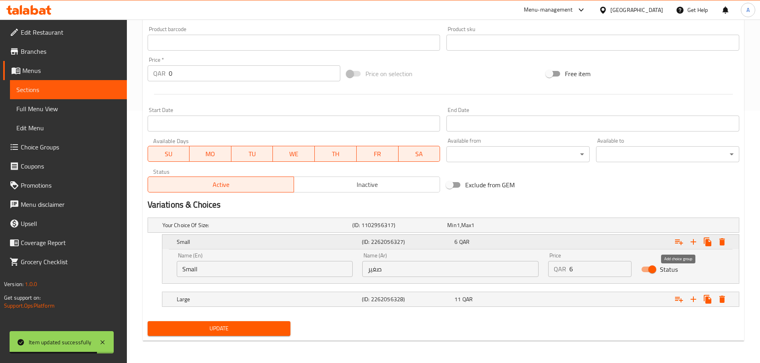
click at [681, 244] on icon "Expand" at bounding box center [679, 243] width 8 height 6
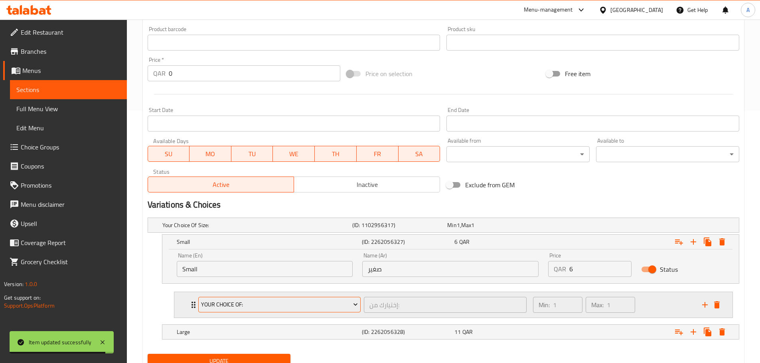
click at [287, 301] on span "Your Choice Of:" at bounding box center [279, 305] width 157 height 10
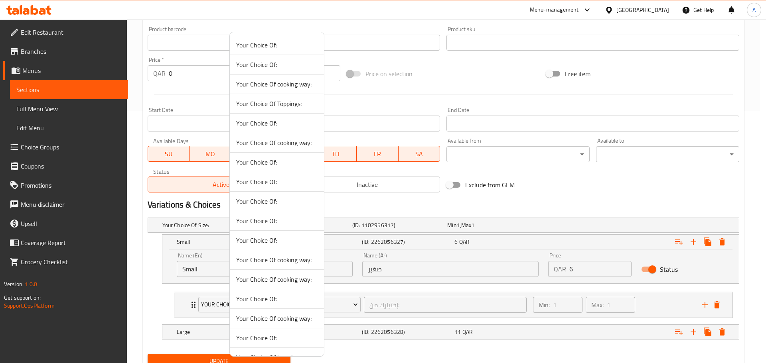
click at [284, 108] on span "Your Choice Of Toppings:" at bounding box center [276, 104] width 81 height 10
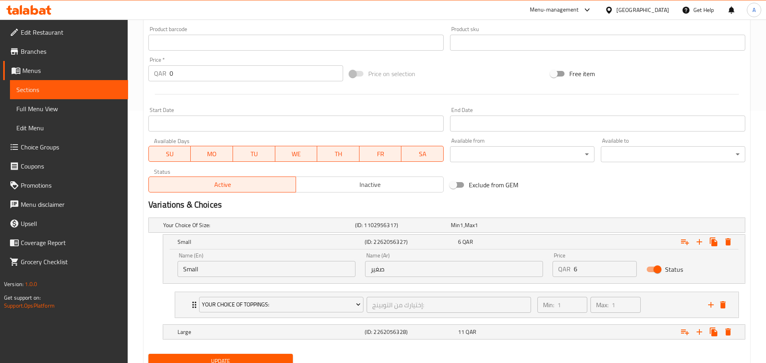
click at [284, 108] on div "Start Date Start Date" at bounding box center [295, 119] width 295 height 24
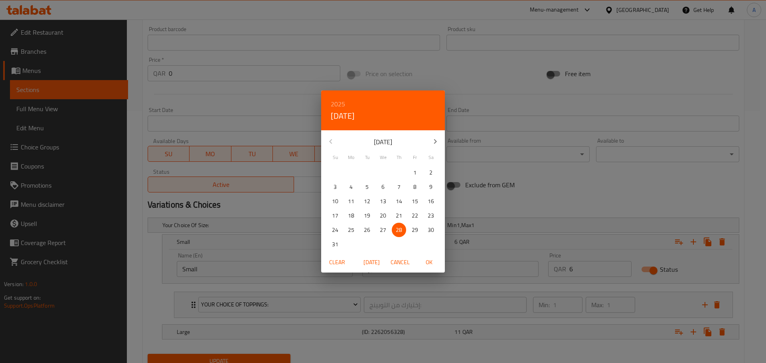
click at [400, 264] on span "Cancel" at bounding box center [399, 263] width 19 height 10
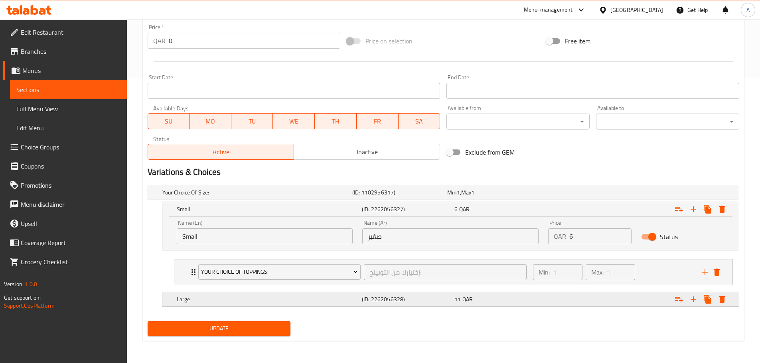
drag, startPoint x: 677, startPoint y: 300, endPoint x: 501, endPoint y: 293, distance: 176.0
click at [676, 299] on icon "Expand" at bounding box center [679, 300] width 10 height 10
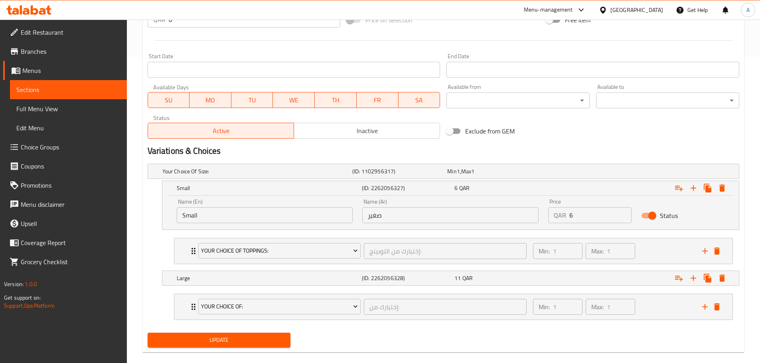
scroll to position [318, 0]
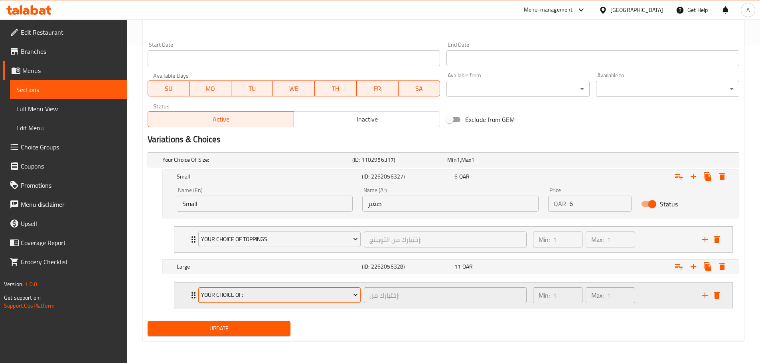
click at [235, 299] on span "Your Choice Of:" at bounding box center [279, 295] width 157 height 10
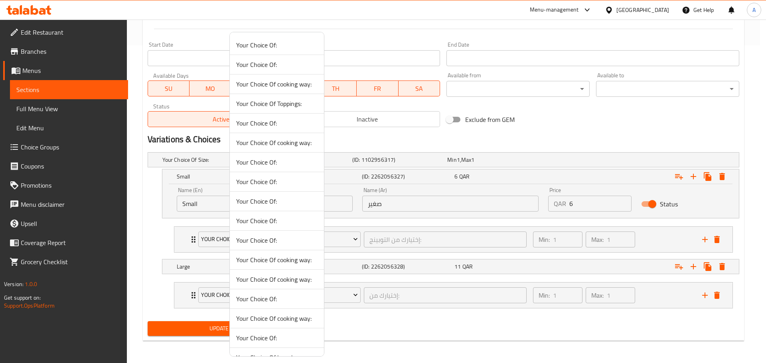
click at [273, 100] on span "Your Choice Of Toppings:" at bounding box center [276, 104] width 81 height 10
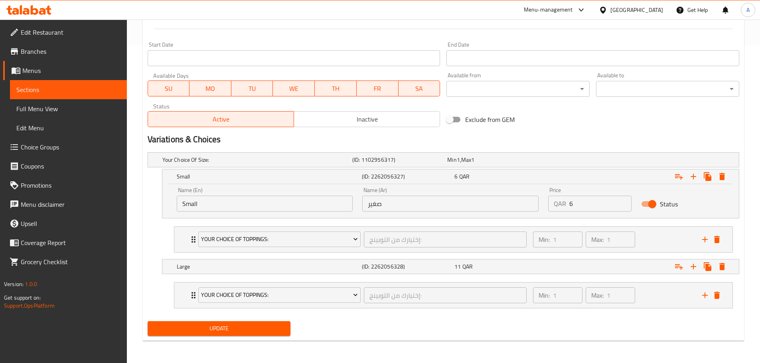
click at [272, 329] on span "Update" at bounding box center [219, 329] width 130 height 10
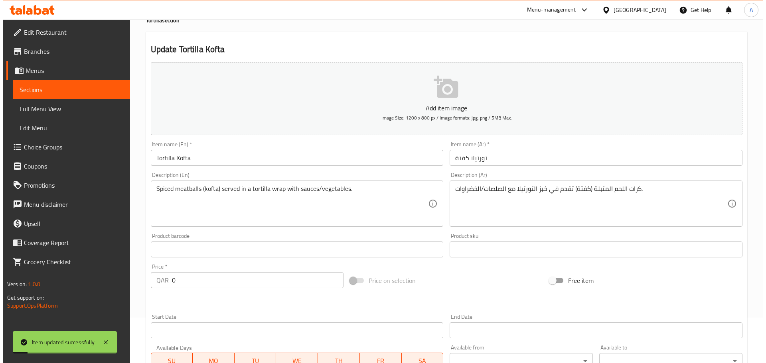
scroll to position [0, 0]
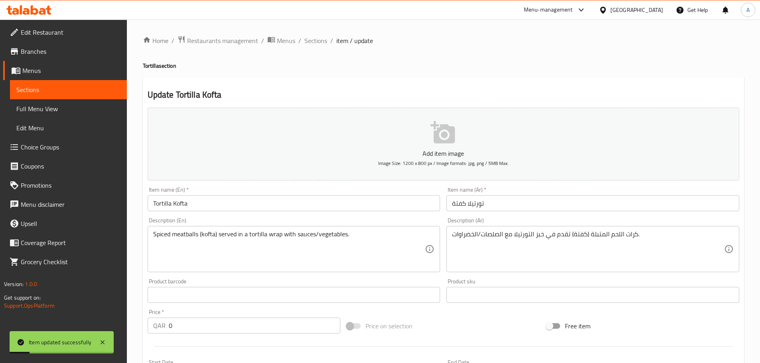
drag, startPoint x: 311, startPoint y: 44, endPoint x: 305, endPoint y: 32, distance: 13.7
click at [311, 44] on span "Sections" at bounding box center [315, 41] width 23 height 10
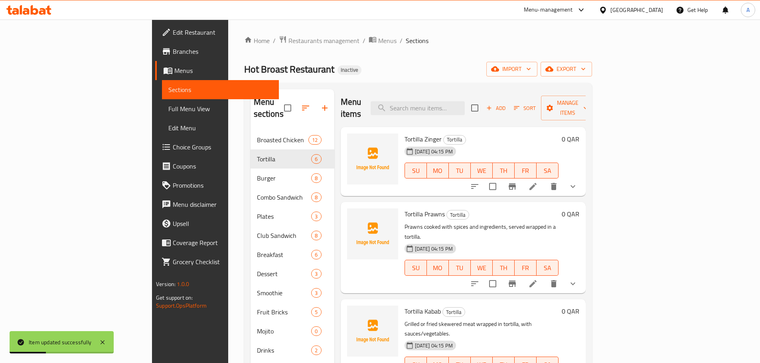
click at [471, 112] on div "Menu items Add Sort Manage items" at bounding box center [463, 108] width 245 height 38
click at [465, 103] on input "search" at bounding box center [417, 108] width 94 height 14
paste input "Tortilla Chicken"
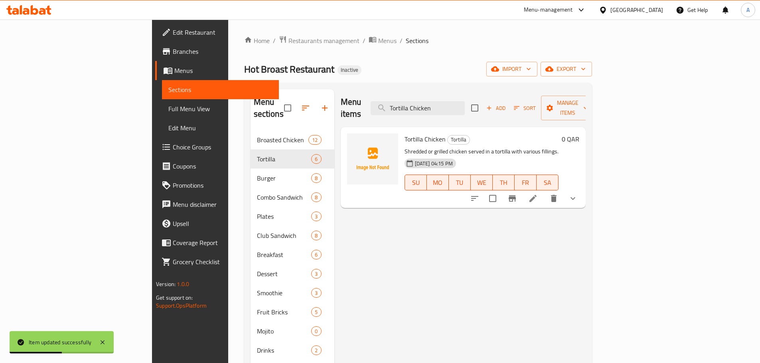
type input "Tortilla Chicken"
click at [538, 194] on icon at bounding box center [533, 199] width 10 height 10
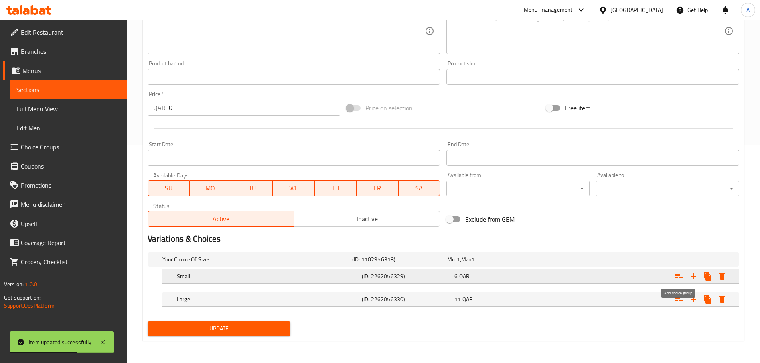
click at [678, 276] on icon "Expand" at bounding box center [679, 277] width 8 height 6
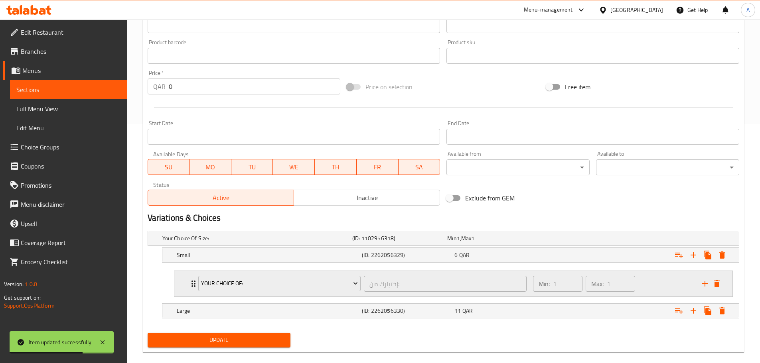
scroll to position [251, 0]
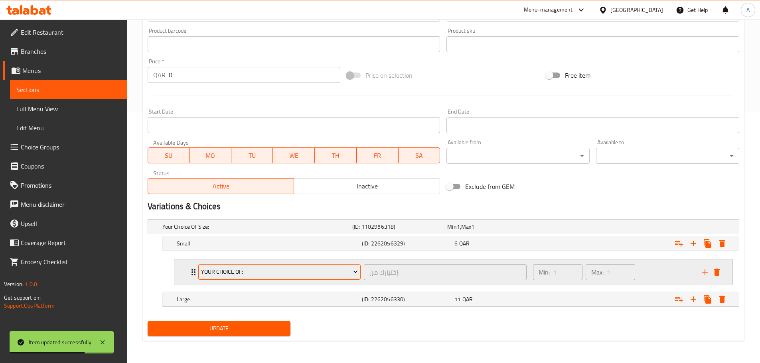
click at [329, 266] on button "Your Choice Of:" at bounding box center [279, 272] width 163 height 16
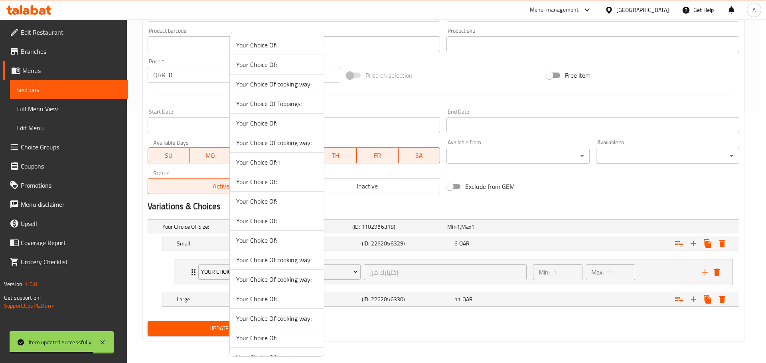
click at [283, 160] on span "Your Choice Of:1" at bounding box center [276, 163] width 81 height 10
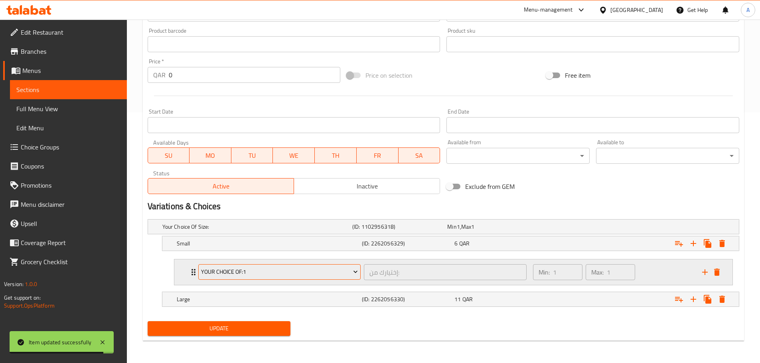
click at [319, 269] on span "Your Choice Of:1" at bounding box center [279, 272] width 157 height 10
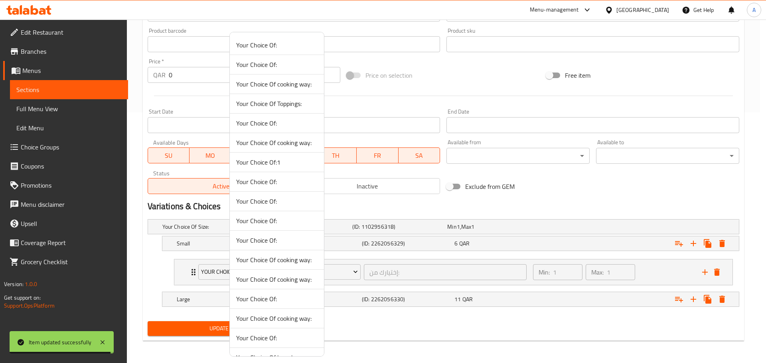
click at [644, 278] on div at bounding box center [383, 181] width 766 height 363
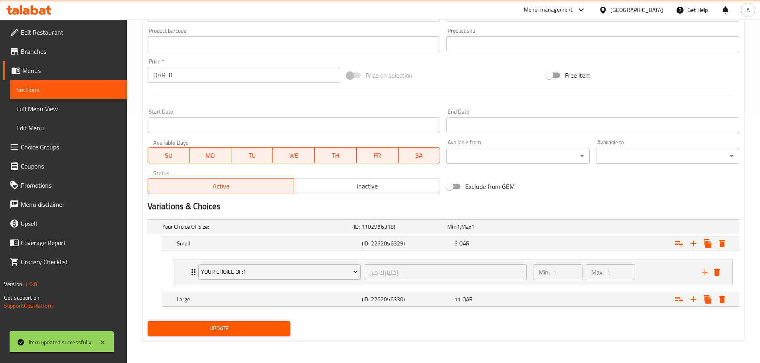
click at [644, 278] on div "Min: 1 ​ Max: 1 ​" at bounding box center [612, 273] width 169 height 26
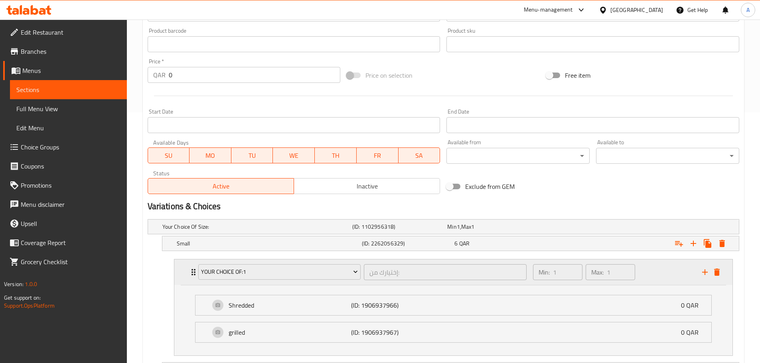
click at [654, 270] on div "Min: 1 ​ Max: 1 ​" at bounding box center [612, 273] width 169 height 26
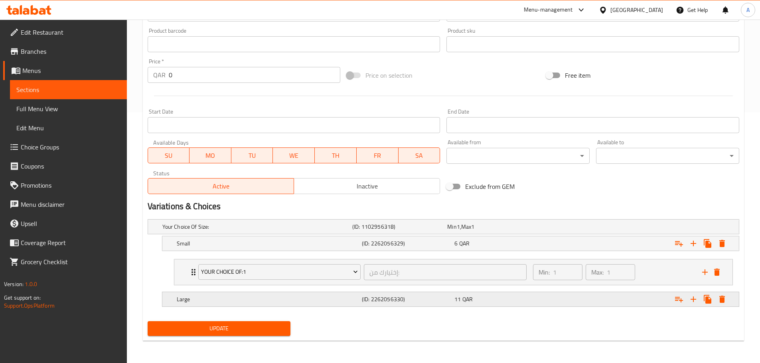
click at [682, 301] on icon "Expand" at bounding box center [679, 300] width 10 height 10
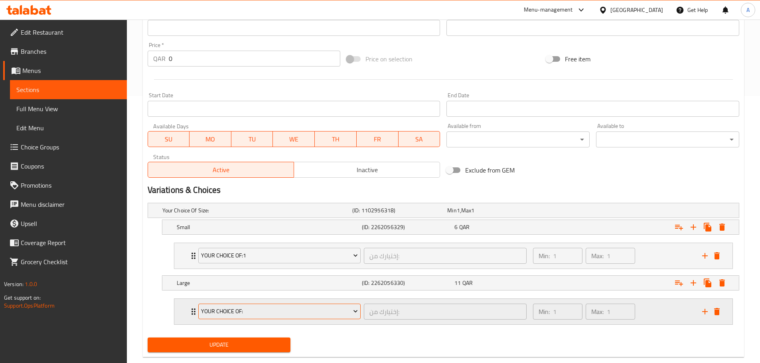
scroll to position [284, 0]
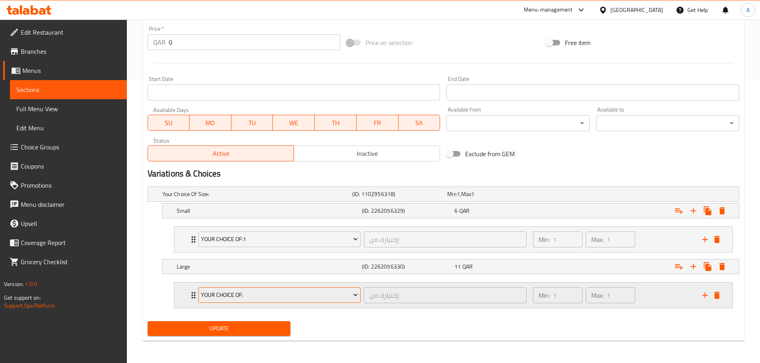
click at [309, 290] on span "Your Choice Of:" at bounding box center [279, 295] width 157 height 10
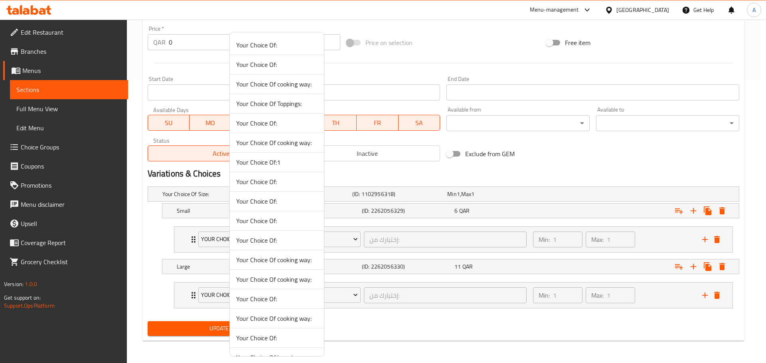
click at [272, 160] on span "Your Choice Of:1" at bounding box center [276, 163] width 81 height 10
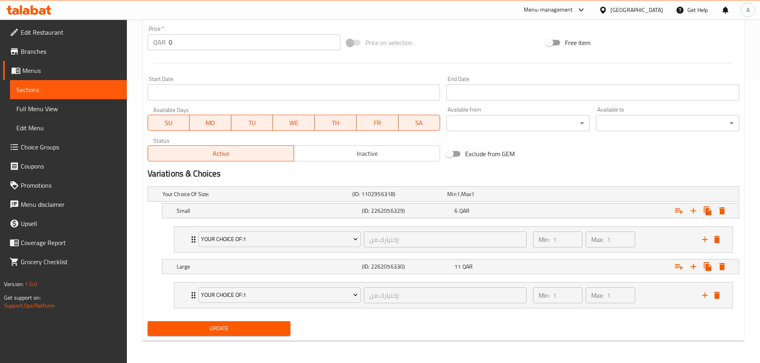
click at [280, 335] on button "Update" at bounding box center [219, 328] width 143 height 15
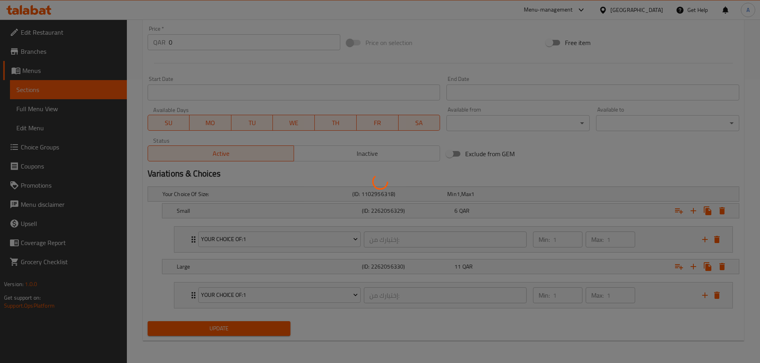
drag, startPoint x: 386, startPoint y: 339, endPoint x: 408, endPoint y: 349, distance: 24.1
click at [389, 340] on div at bounding box center [380, 181] width 760 height 363
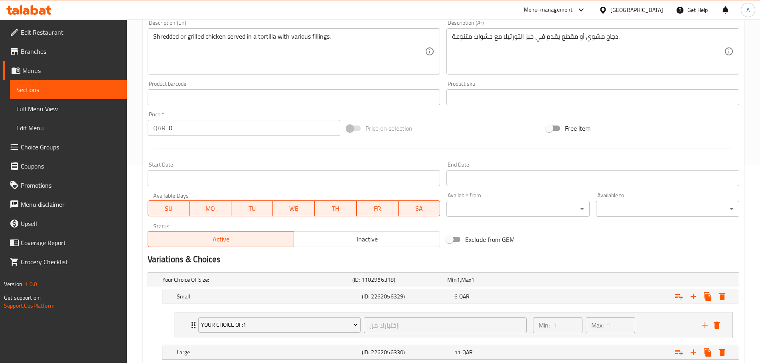
scroll to position [0, 0]
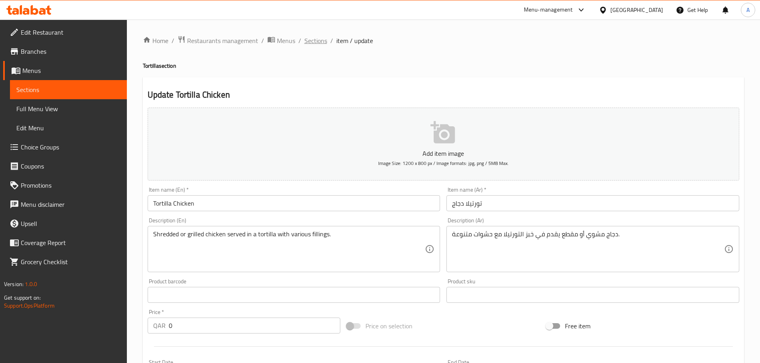
click at [305, 45] on span "Sections" at bounding box center [315, 41] width 23 height 10
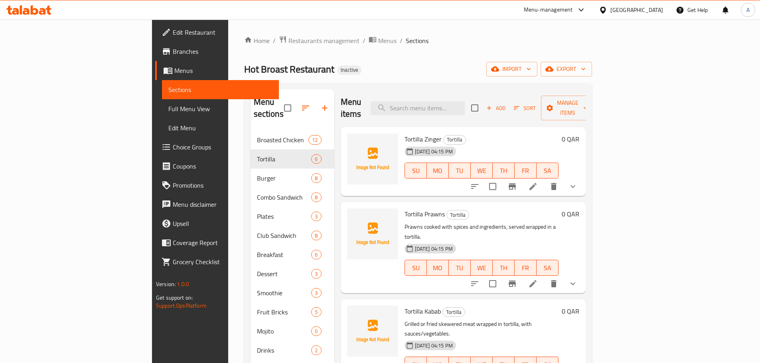
click at [455, 93] on div "Menu items Add Sort Manage items" at bounding box center [463, 108] width 245 height 38
click at [455, 101] on input "search" at bounding box center [417, 108] width 94 height 14
paste input "Tortilla Chicken: grilled or shredded (header your choice of chooking method) Z…"
type input "Tortilla Chicken: grilled or shredded (header your choice of chooking method) Z…"
click at [298, 68] on div "Hot Broast Restaurant Inactive import export" at bounding box center [418, 69] width 348 height 15
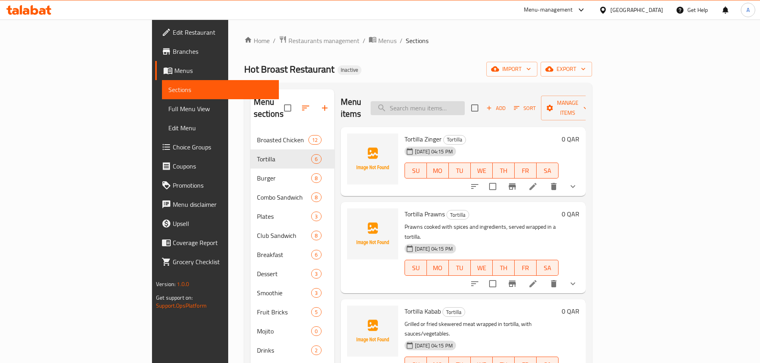
click at [457, 101] on input "search" at bounding box center [417, 108] width 94 height 14
paste input "Zinger Burger:"
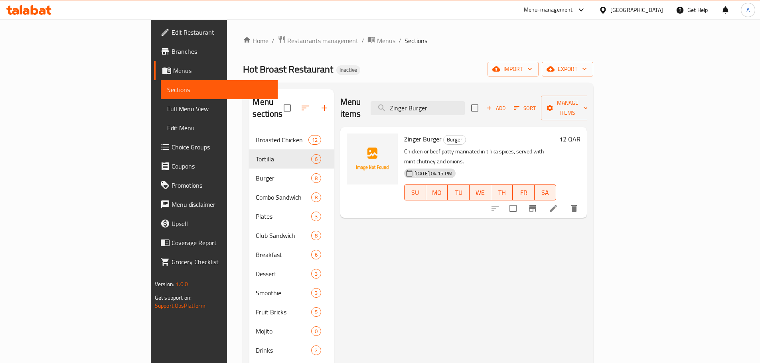
type input "Zinger Burger"
click at [542, 199] on button "Branch-specific-item" at bounding box center [532, 208] width 19 height 19
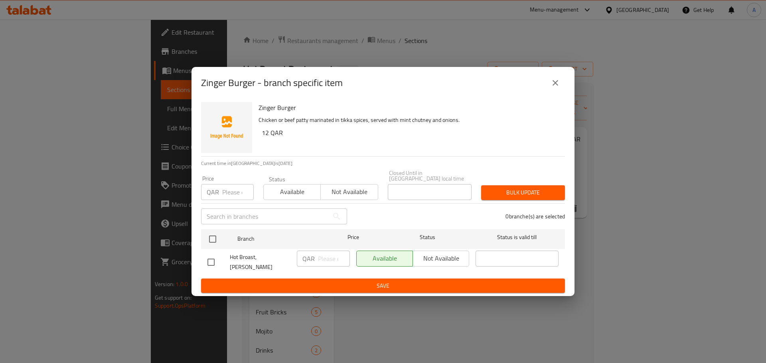
drag, startPoint x: 551, startPoint y: 85, endPoint x: 656, endPoint y: 151, distance: 123.8
click at [551, 86] on icon "close" at bounding box center [555, 83] width 10 height 10
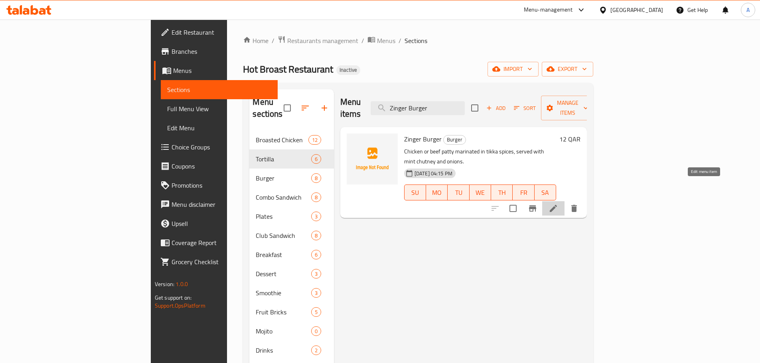
click at [558, 204] on icon at bounding box center [553, 209] width 10 height 10
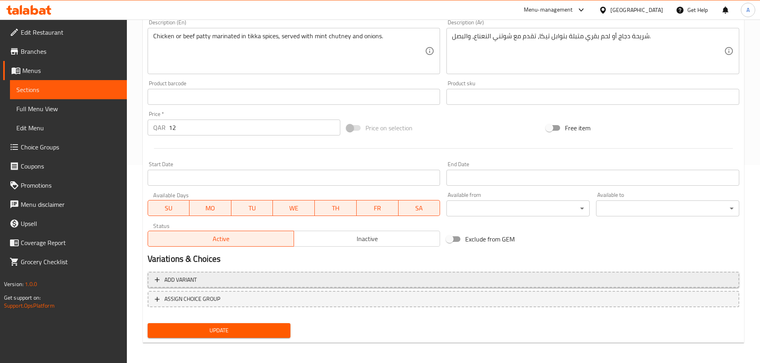
scroll to position [200, 0]
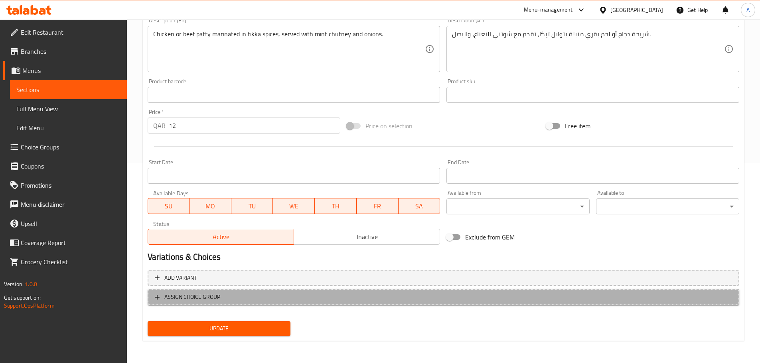
click at [575, 296] on span "ASSIGN CHOICE GROUP" at bounding box center [443, 297] width 577 height 10
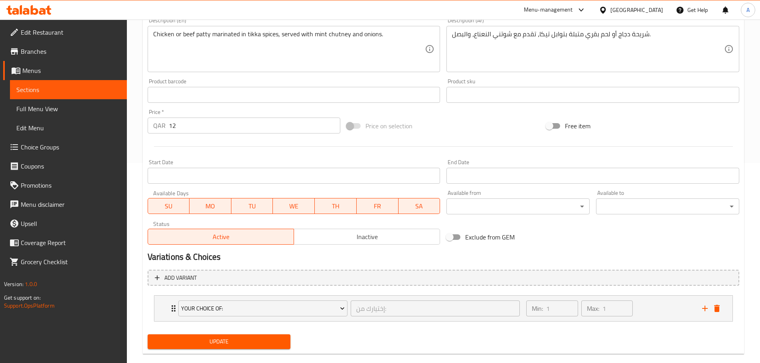
click at [304, 328] on nav "Your Choice Of: إختيارك من: ​ Min: 1 ​ Max: 1 ​ Small (ID: 1906937953) 6 QAR Na…" at bounding box center [443, 308] width 591 height 39
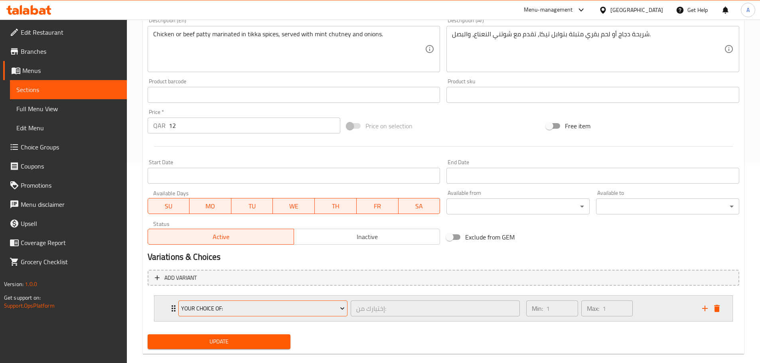
drag, startPoint x: 306, startPoint y: 317, endPoint x: 307, endPoint y: 309, distance: 8.4
click at [307, 317] on div "Your Choice Of:" at bounding box center [263, 308] width 172 height 19
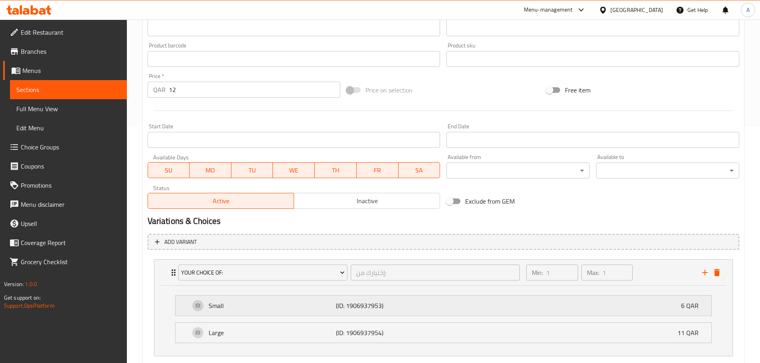
scroll to position [284, 0]
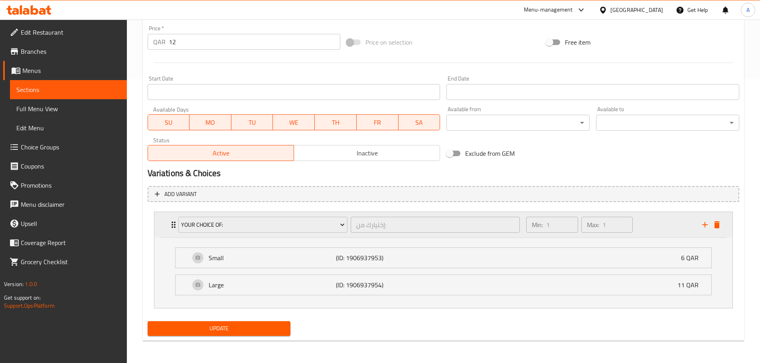
click at [705, 228] on icon "add" at bounding box center [705, 225] width 6 height 6
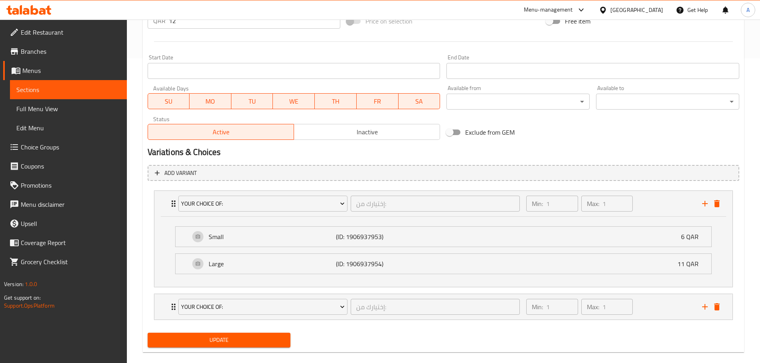
scroll to position [317, 0]
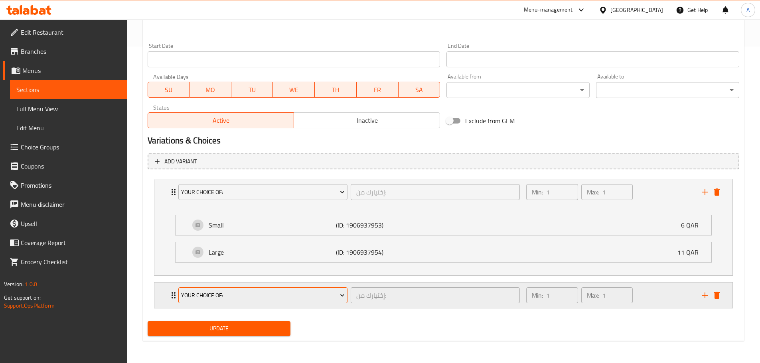
click at [336, 298] on span "Your Choice Of:" at bounding box center [263, 296] width 164 height 10
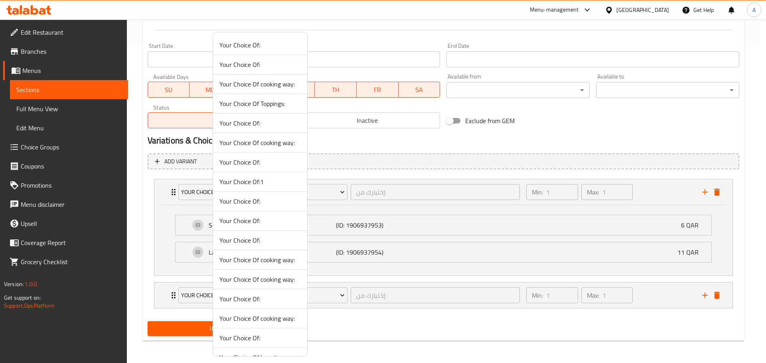
click at [271, 177] on span "Your Choice Of:1" at bounding box center [259, 182] width 81 height 10
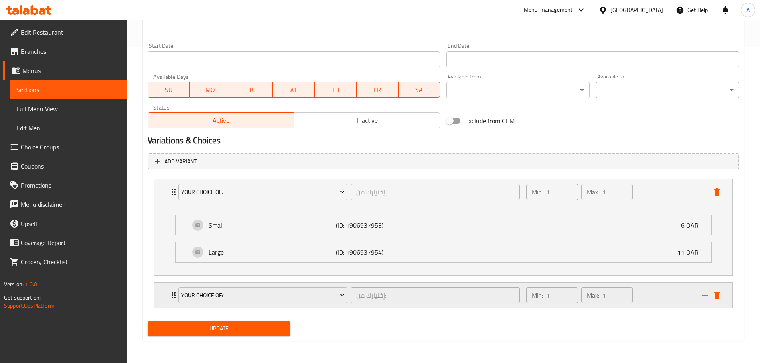
click at [663, 301] on div "Min: 1 ​ Max: 1 ​" at bounding box center [608, 296] width 175 height 26
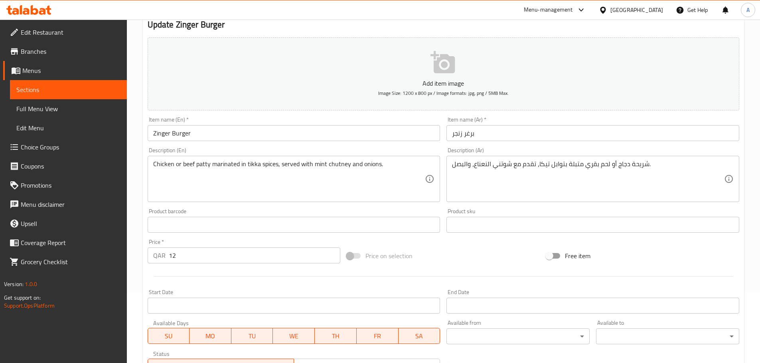
scroll to position [68, 0]
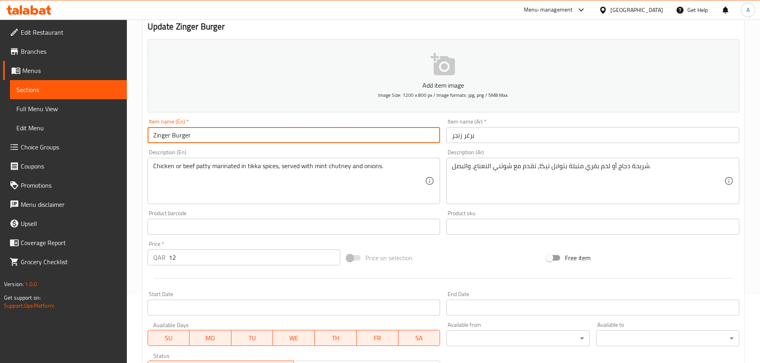
click at [272, 137] on input "Zinger Burger" at bounding box center [294, 135] width 293 height 16
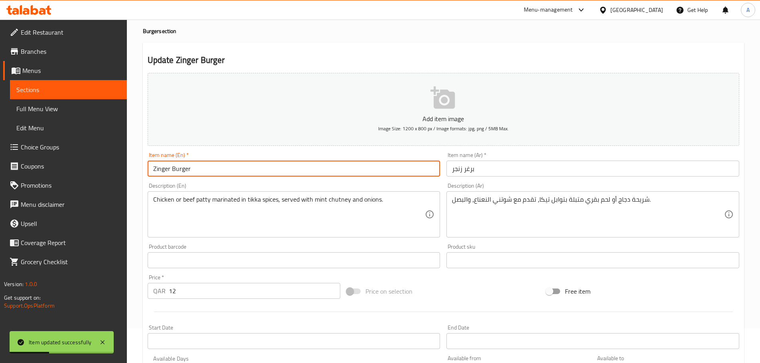
scroll to position [0, 0]
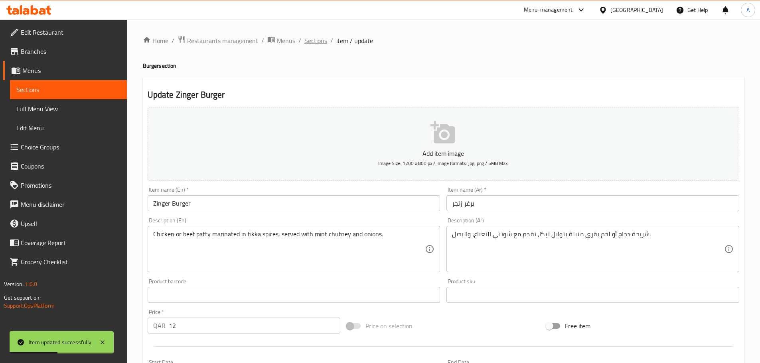
click at [314, 40] on span "Sections" at bounding box center [315, 41] width 23 height 10
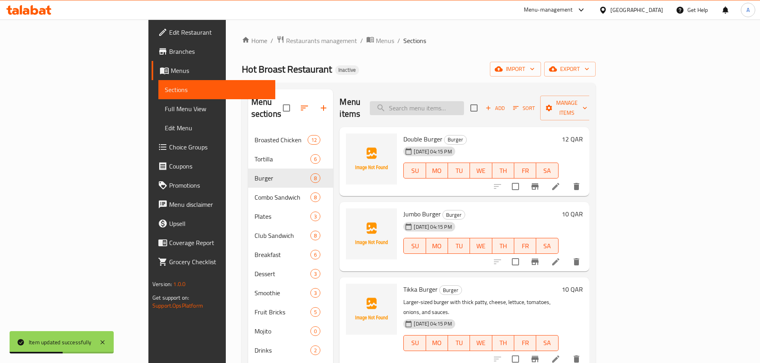
click at [466, 106] on div "Menu items Add Sort Manage items" at bounding box center [463, 108] width 249 height 38
click at [464, 104] on input "search" at bounding box center [417, 108] width 94 height 14
paste input "Nuggets Burger:"
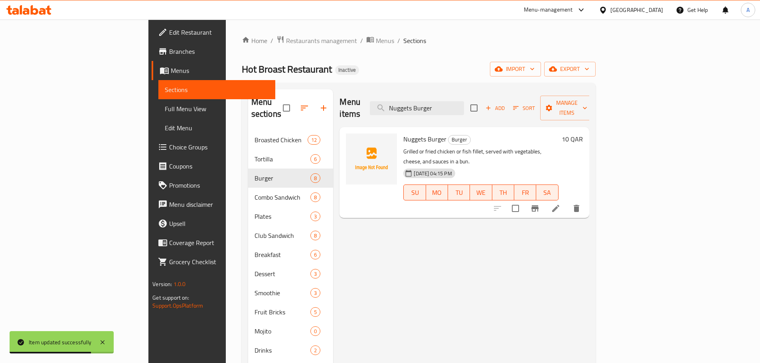
type input "Nuggets Burger"
click at [567, 201] on li at bounding box center [555, 208] width 22 height 14
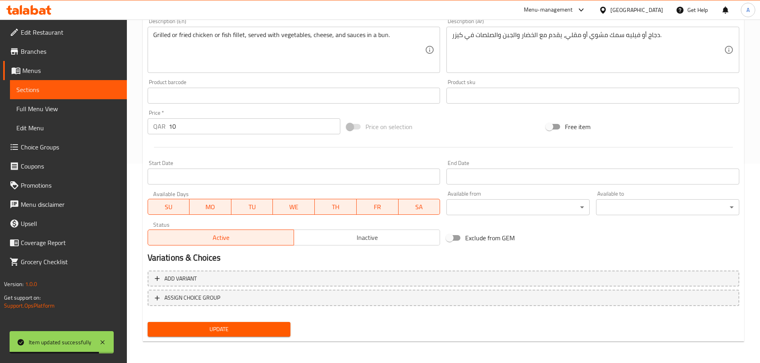
scroll to position [200, 0]
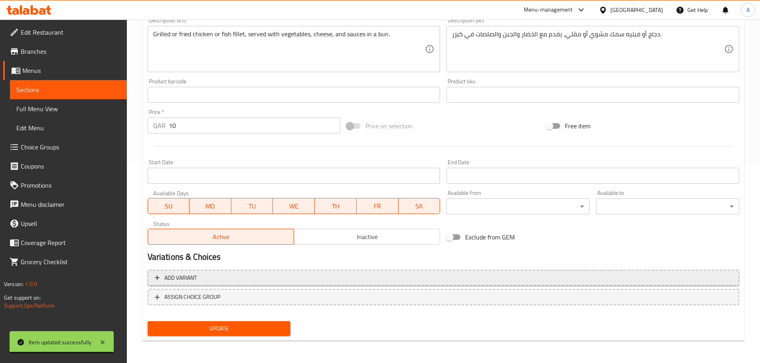
click at [313, 285] on button "Add variant" at bounding box center [443, 278] width 591 height 16
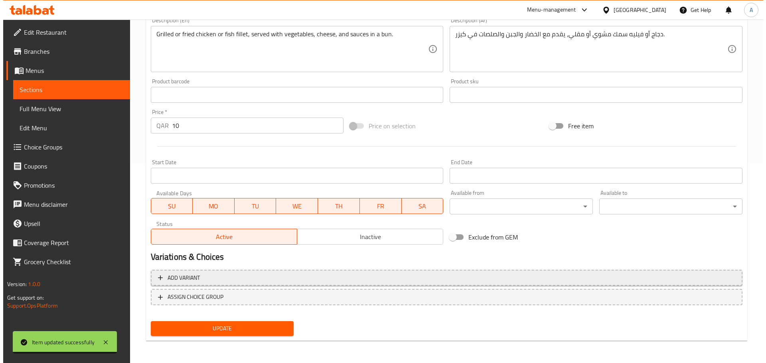
scroll to position [195, 0]
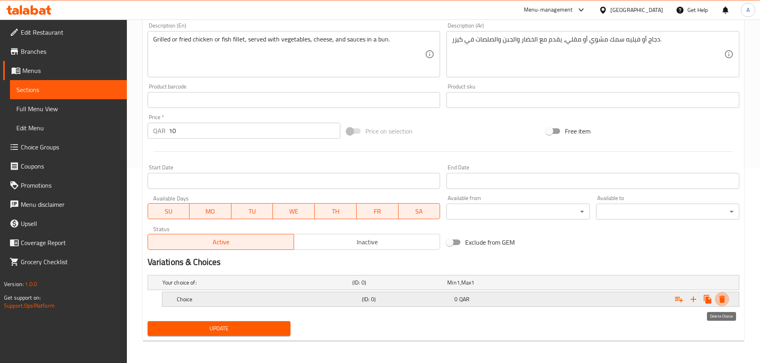
click at [727, 299] on button "Expand" at bounding box center [722, 299] width 14 height 14
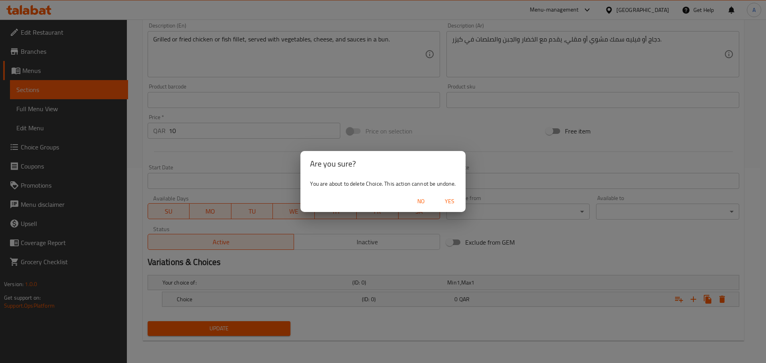
drag, startPoint x: 453, startPoint y: 201, endPoint x: 409, endPoint y: 214, distance: 46.1
click at [453, 201] on span "Yes" at bounding box center [449, 202] width 19 height 10
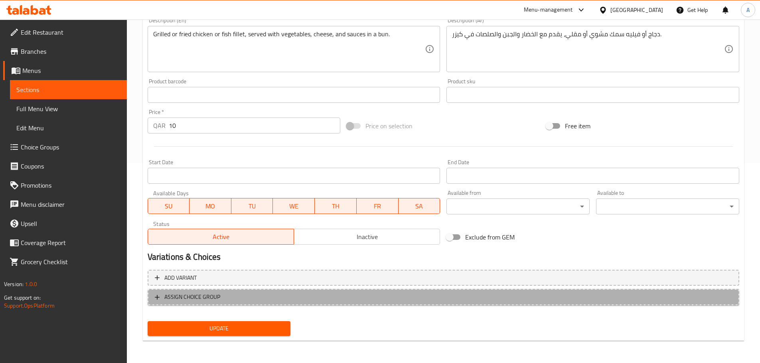
click at [246, 294] on span "ASSIGN CHOICE GROUP" at bounding box center [443, 297] width 577 height 10
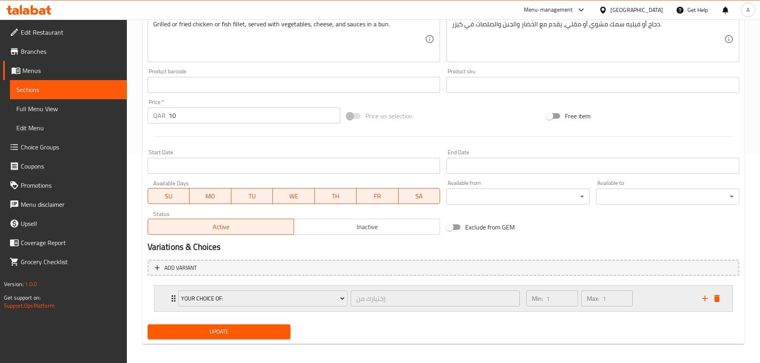
scroll to position [213, 0]
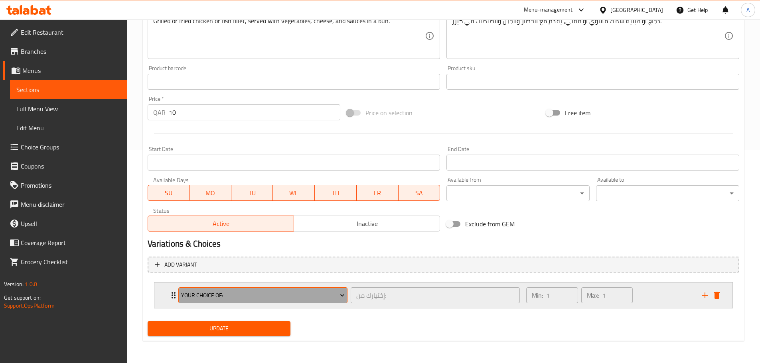
click at [319, 288] on button "Your Choice Of:" at bounding box center [262, 296] width 169 height 16
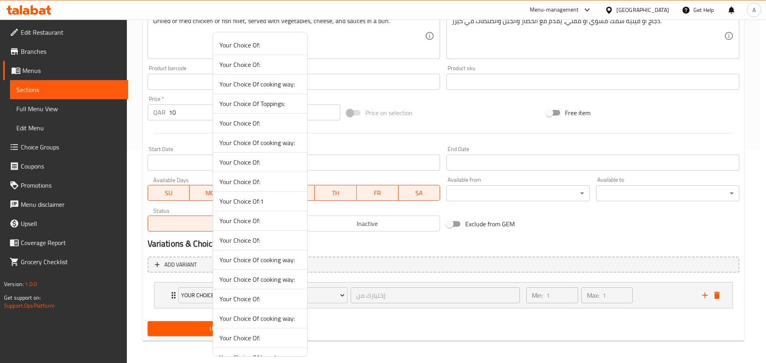
click at [285, 83] on span "Your Choice Of cooking way:" at bounding box center [259, 84] width 81 height 10
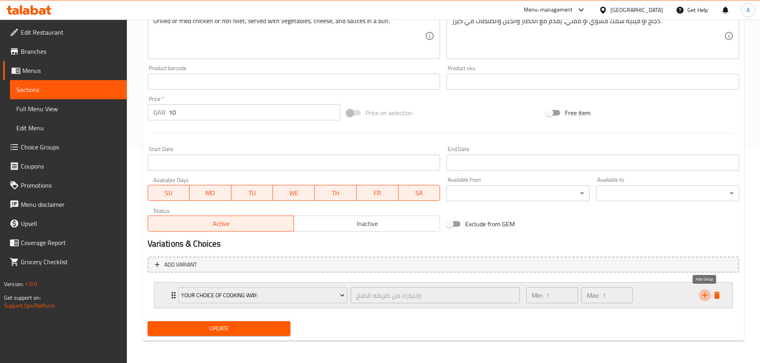
drag, startPoint x: 703, startPoint y: 292, endPoint x: 641, endPoint y: 292, distance: 62.2
click at [703, 292] on icon "add" at bounding box center [705, 296] width 10 height 10
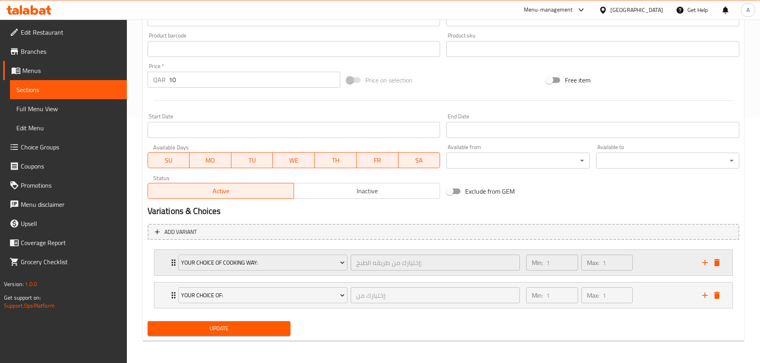
click at [649, 268] on div "Min: 1 ​ Max: 1 ​" at bounding box center [608, 263] width 175 height 26
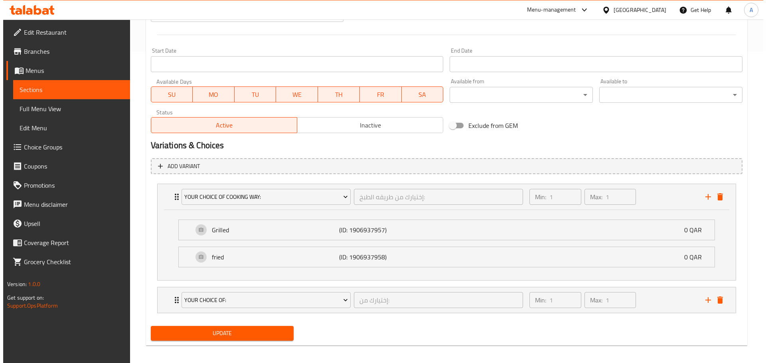
scroll to position [317, 0]
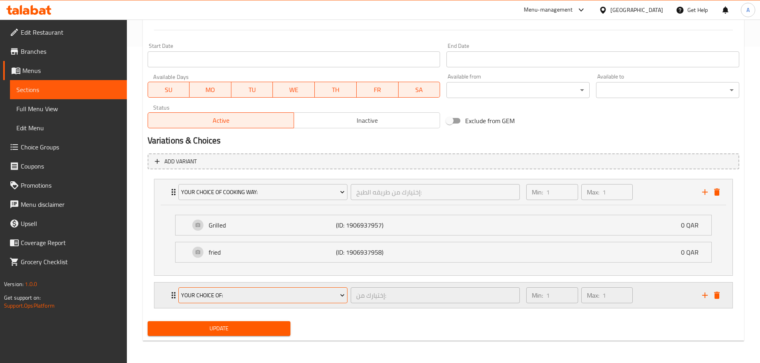
click at [297, 292] on span "Your Choice Of:" at bounding box center [263, 296] width 164 height 10
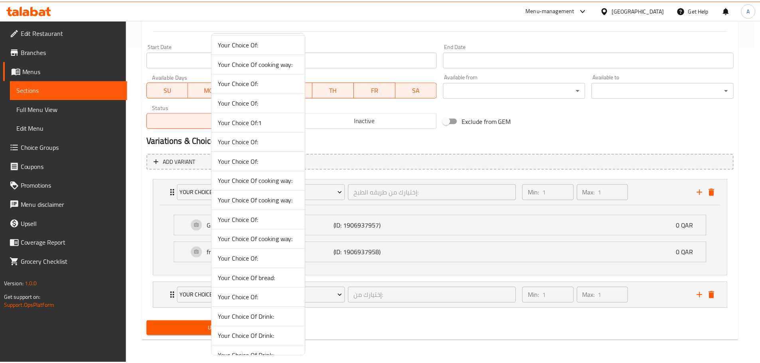
scroll to position [0, 0]
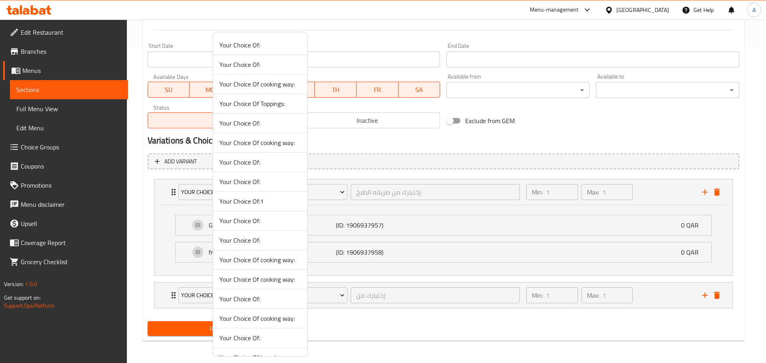
click at [277, 207] on li "Your Choice Of:1" at bounding box center [260, 202] width 94 height 20
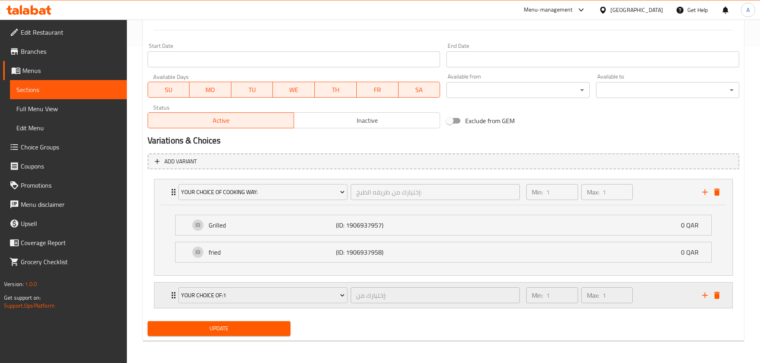
click at [645, 289] on div "Min: 1 ​ Max: 1 ​" at bounding box center [608, 296] width 175 height 26
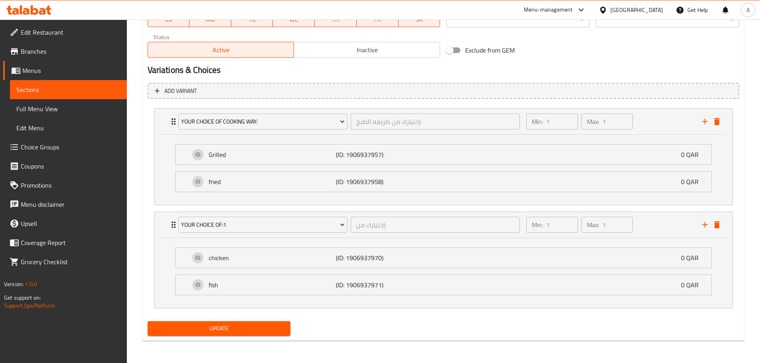
click at [272, 326] on span "Update" at bounding box center [219, 329] width 130 height 10
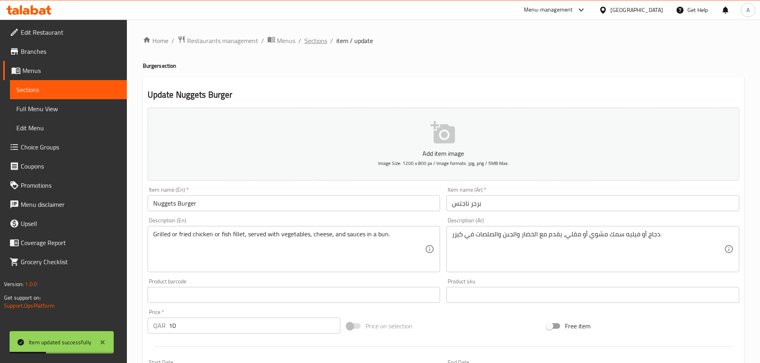
click at [313, 43] on span "Sections" at bounding box center [315, 41] width 23 height 10
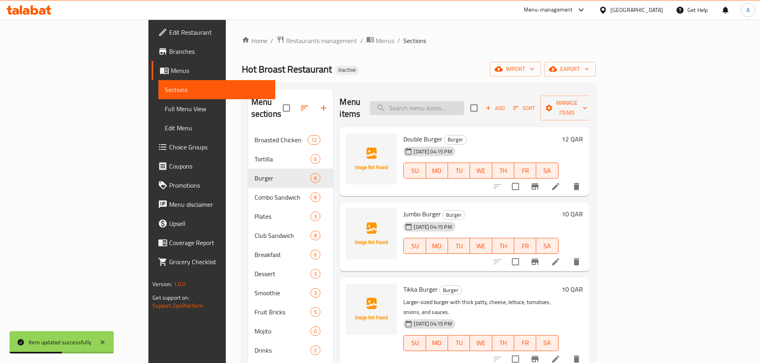
click at [464, 101] on input "search" at bounding box center [417, 108] width 94 height 14
paste input "Chicken Burger"
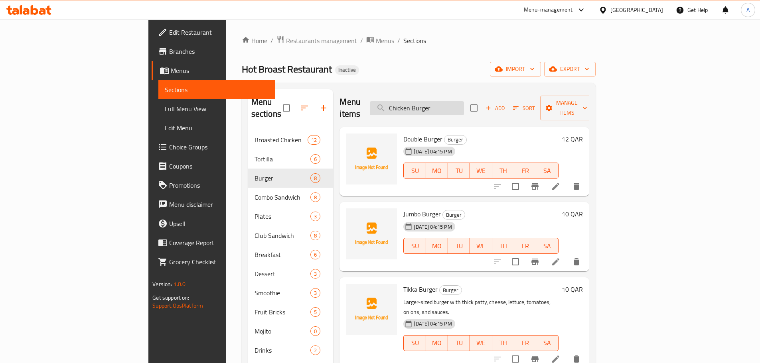
click at [464, 103] on input "Chicken Burger" at bounding box center [417, 108] width 94 height 14
paste input "vegatables"
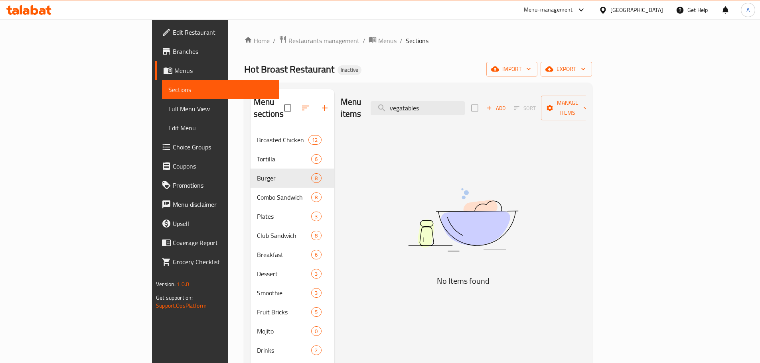
click at [334, 178] on div "Menu items vegatables Add Sort Manage items No Items found" at bounding box center [459, 270] width 251 height 363
click at [465, 102] on input "vegatables" at bounding box center [417, 108] width 94 height 14
click at [465, 102] on input "Chicken Burger" at bounding box center [417, 108] width 94 height 14
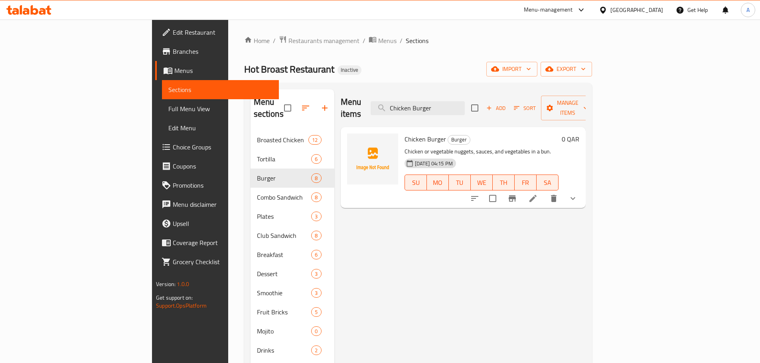
type input "Chicken Burger"
click at [544, 191] on li at bounding box center [533, 198] width 22 height 14
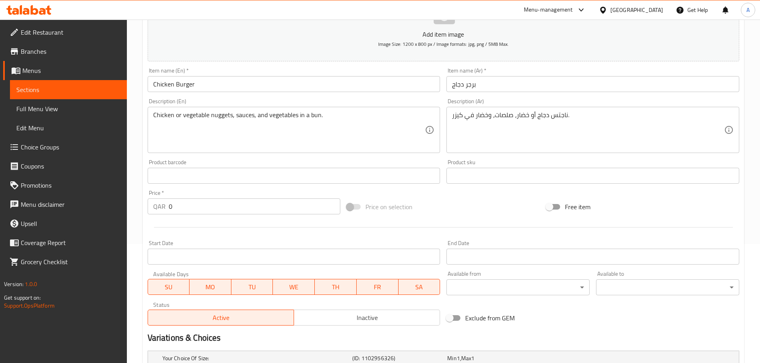
scroll to position [218, 0]
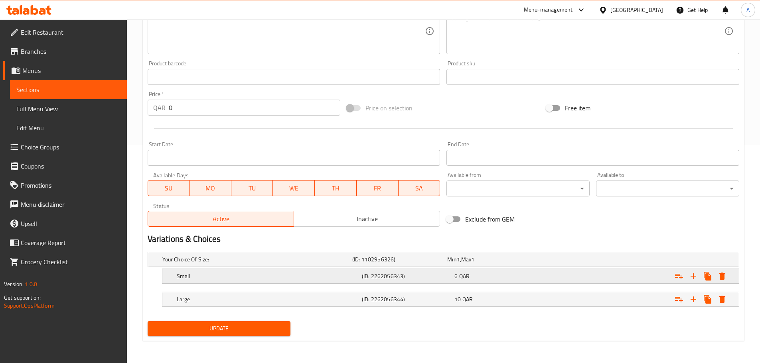
click at [675, 275] on icon "Expand" at bounding box center [679, 277] width 10 height 10
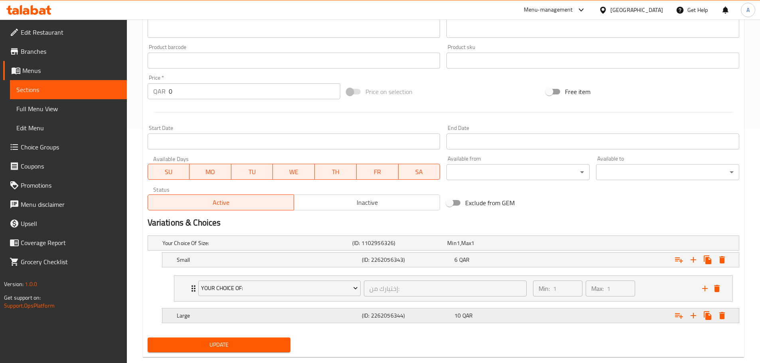
scroll to position [251, 0]
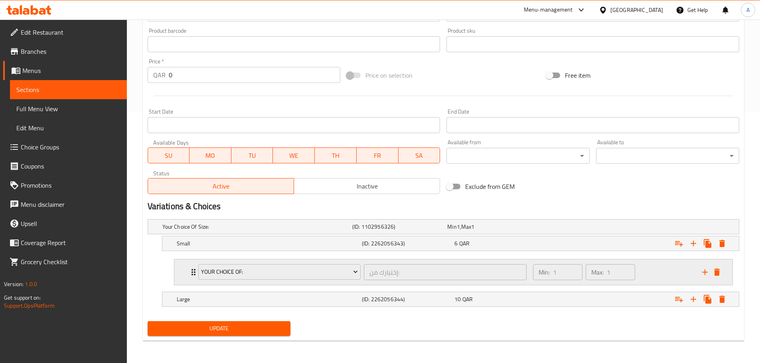
click at [297, 263] on div "Your Choice Of:" at bounding box center [280, 272] width 166 height 19
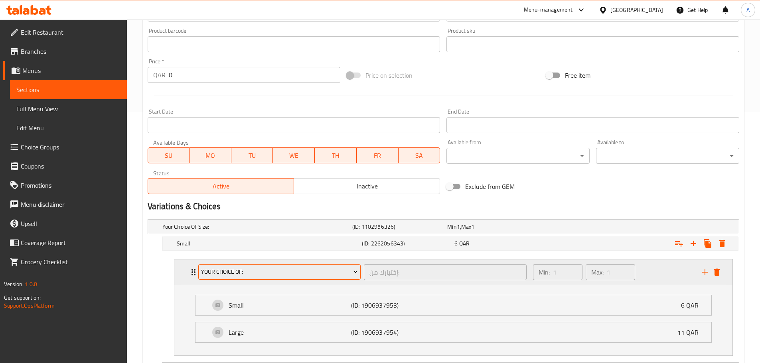
click at [294, 266] on button "Your Choice Of:" at bounding box center [279, 272] width 163 height 16
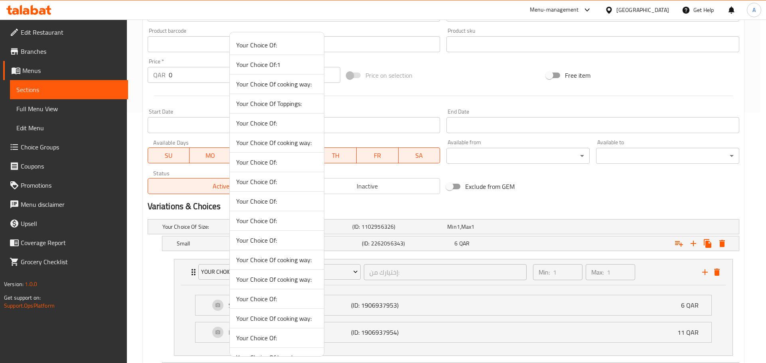
click at [351, 268] on div at bounding box center [383, 181] width 766 height 363
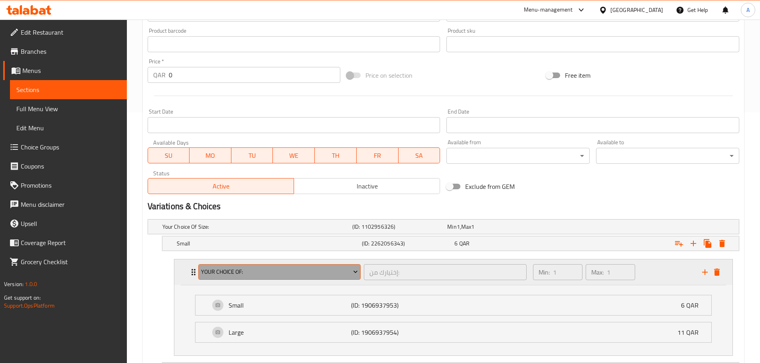
click at [354, 270] on icon "Expand" at bounding box center [355, 272] width 8 height 8
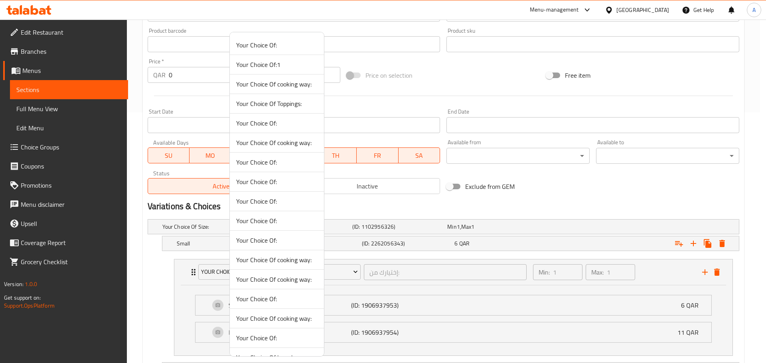
click at [652, 269] on div at bounding box center [383, 181] width 766 height 363
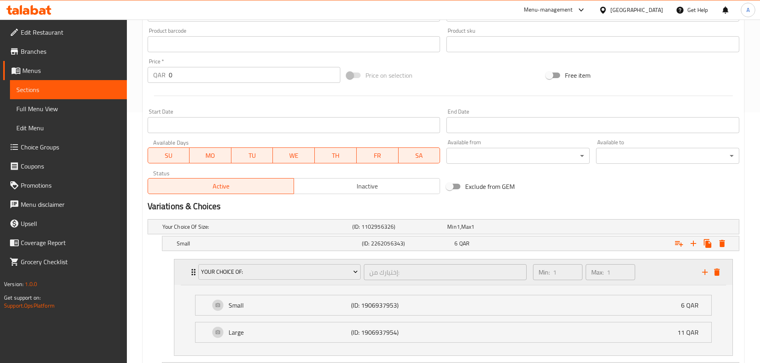
click at [655, 269] on div "Min: 1 ​ Max: 1 ​" at bounding box center [612, 273] width 169 height 26
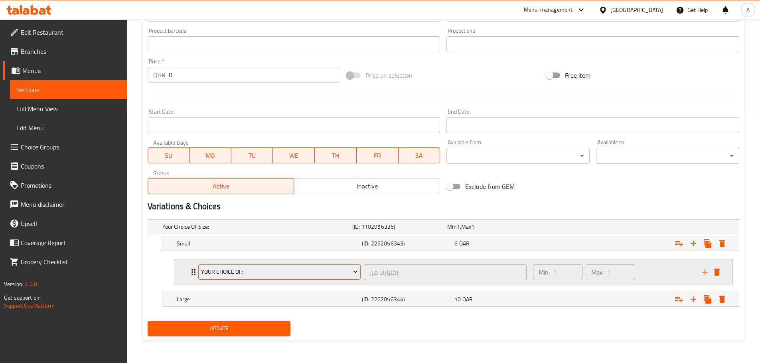
click at [355, 275] on icon "Expand" at bounding box center [355, 272] width 8 height 8
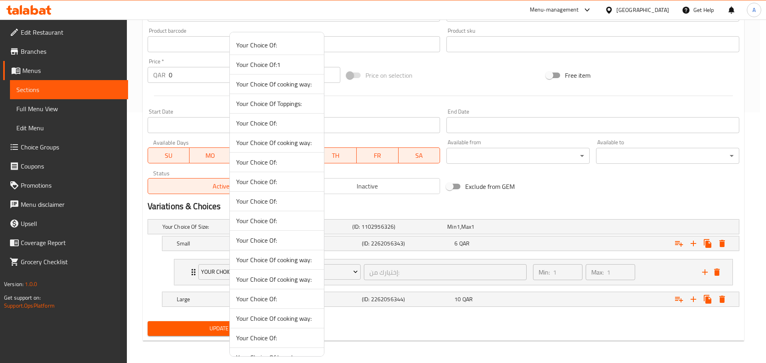
click at [282, 64] on span "Your Choice Of:1" at bounding box center [276, 65] width 81 height 10
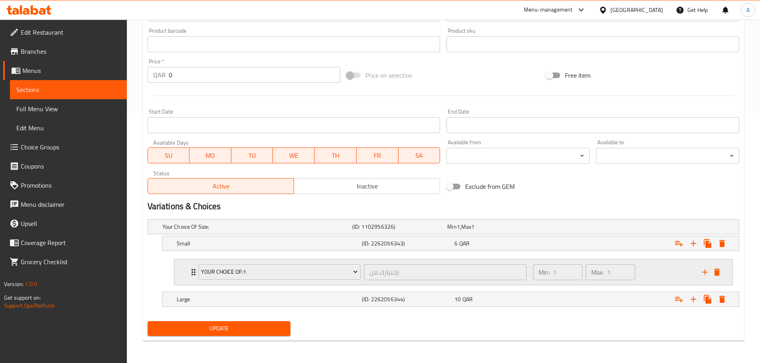
click at [642, 270] on div "Min: 1 ​ Max: 1 ​" at bounding box center [612, 273] width 169 height 26
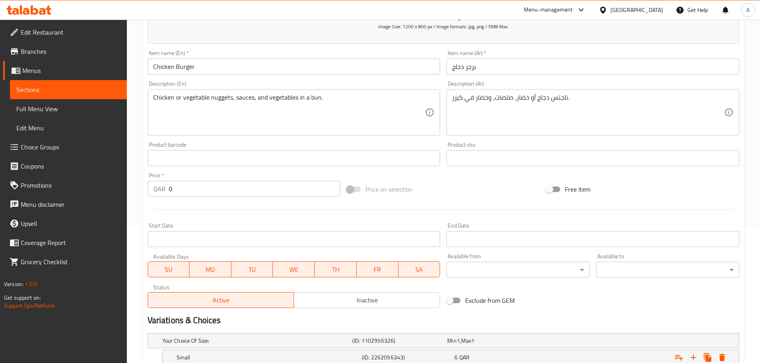
scroll to position [42, 0]
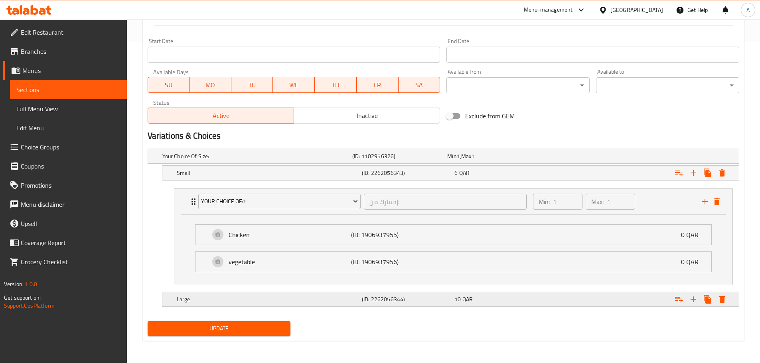
click at [351, 295] on div "Large" at bounding box center [267, 299] width 185 height 11
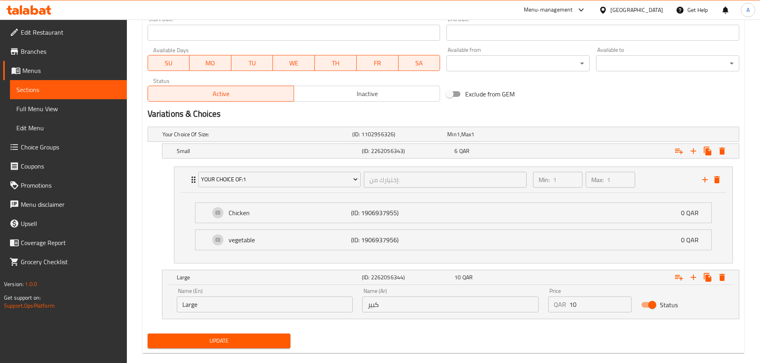
scroll to position [356, 0]
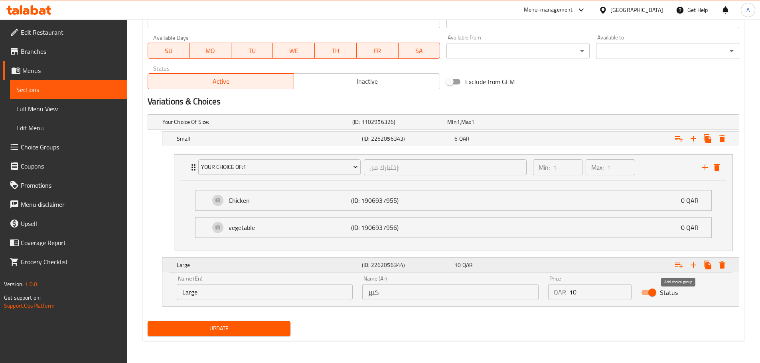
click at [675, 268] on icon "Expand" at bounding box center [679, 265] width 10 height 10
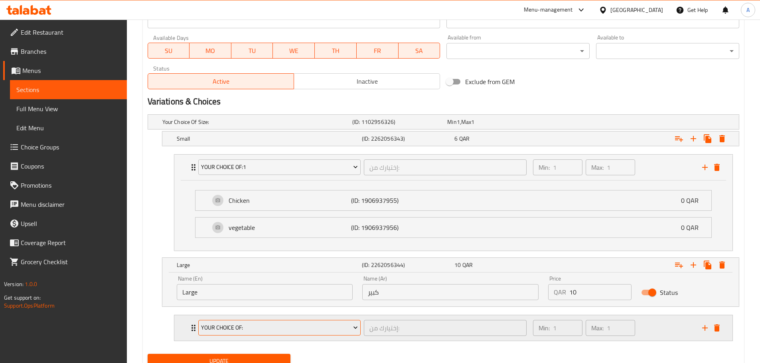
click at [310, 328] on span "Your Choice Of:" at bounding box center [279, 328] width 157 height 10
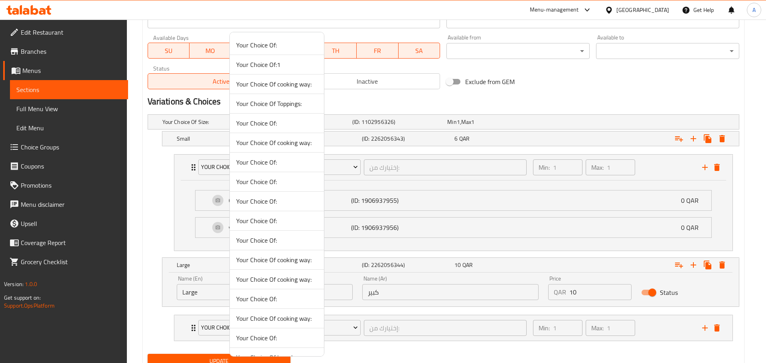
click at [411, 350] on div at bounding box center [383, 181] width 766 height 363
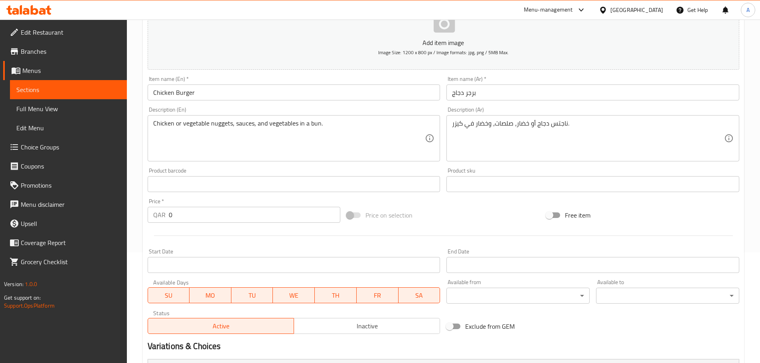
scroll to position [77, 0]
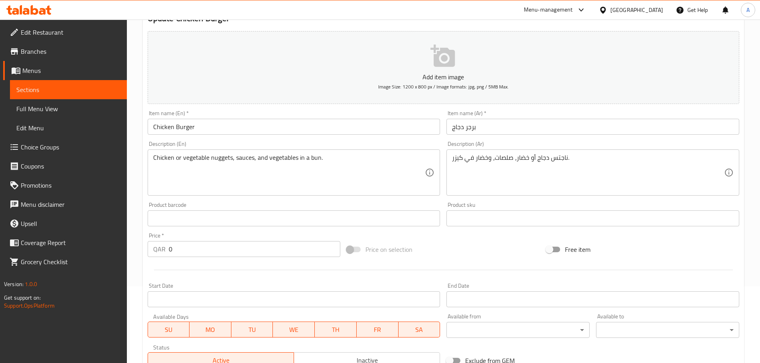
click at [215, 132] on input "Chicken Burger" at bounding box center [294, 127] width 293 height 16
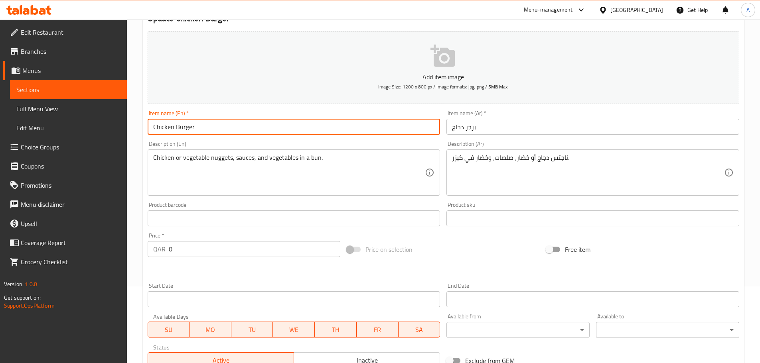
click at [215, 134] on input "Chicken Burger" at bounding box center [294, 127] width 293 height 16
click at [231, 121] on input "Chicken Burger" at bounding box center [294, 127] width 293 height 16
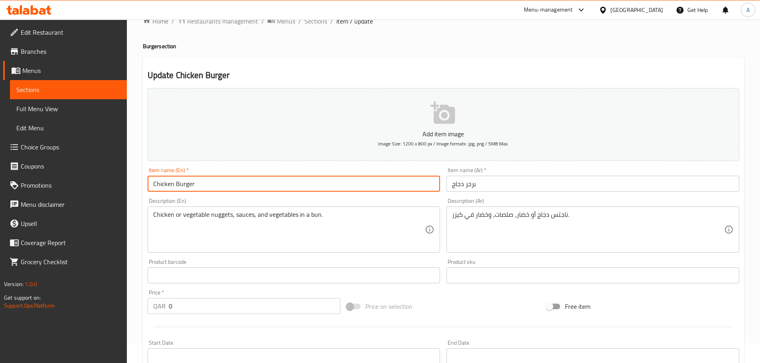
scroll to position [0, 0]
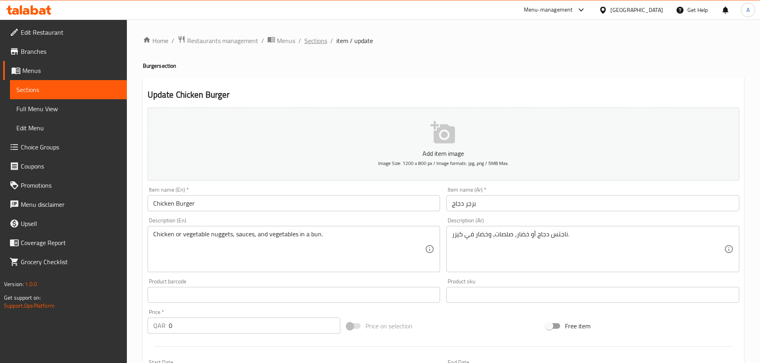
drag, startPoint x: 323, startPoint y: 47, endPoint x: 317, endPoint y: 40, distance: 8.9
click at [317, 40] on span "Sections" at bounding box center [315, 41] width 23 height 10
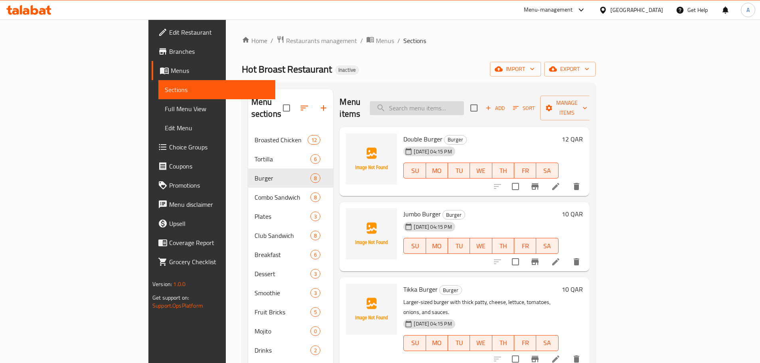
click at [464, 101] on input "search" at bounding box center [417, 108] width 94 height 14
paste input "Chicken Burger"
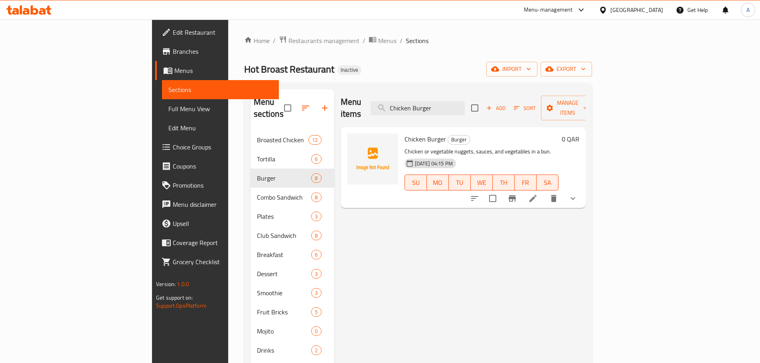
click at [556, 195] on icon "delete" at bounding box center [554, 198] width 6 height 7
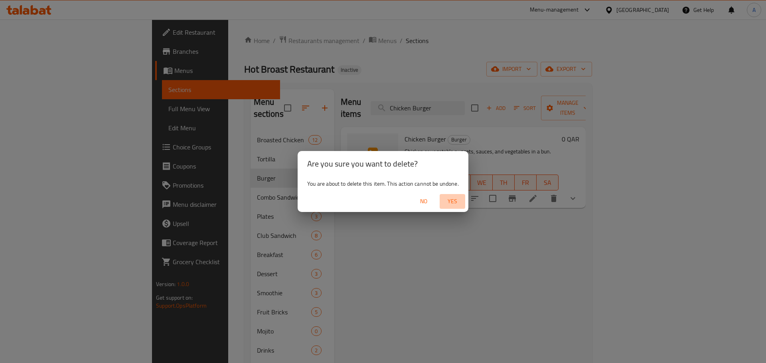
click at [456, 203] on span "Yes" at bounding box center [452, 202] width 19 height 10
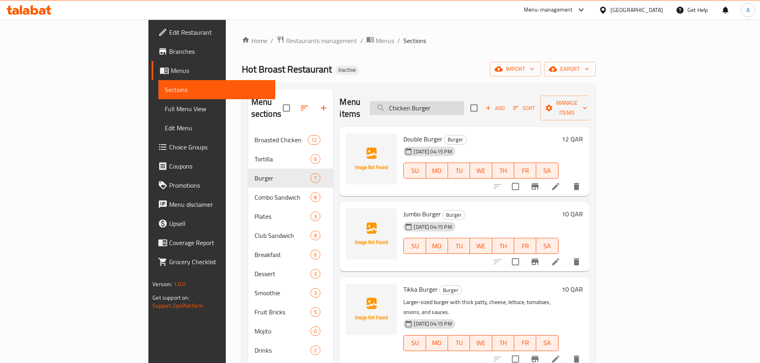
click at [464, 101] on input "Chicken Burger" at bounding box center [417, 108] width 94 height 14
paste input "Wedges Plate"
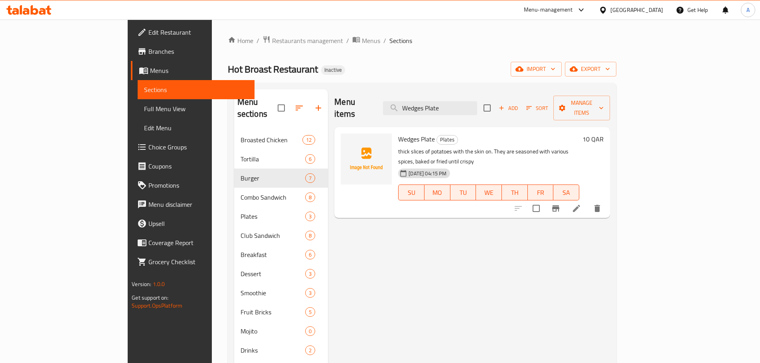
type input "Wedges Plate"
click at [581, 204] on icon at bounding box center [576, 209] width 10 height 10
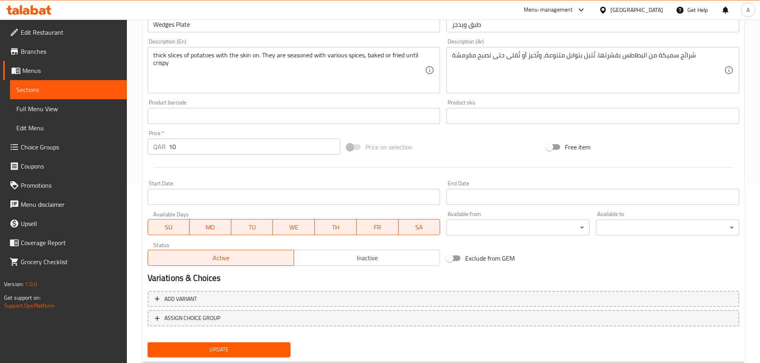
scroll to position [200, 0]
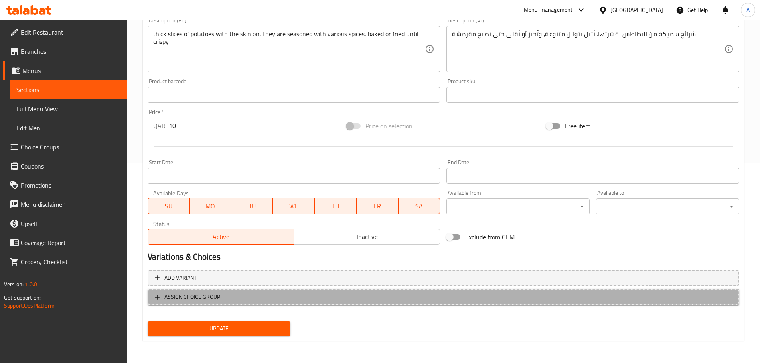
click at [210, 301] on span "ASSIGN CHOICE GROUP" at bounding box center [192, 297] width 56 height 10
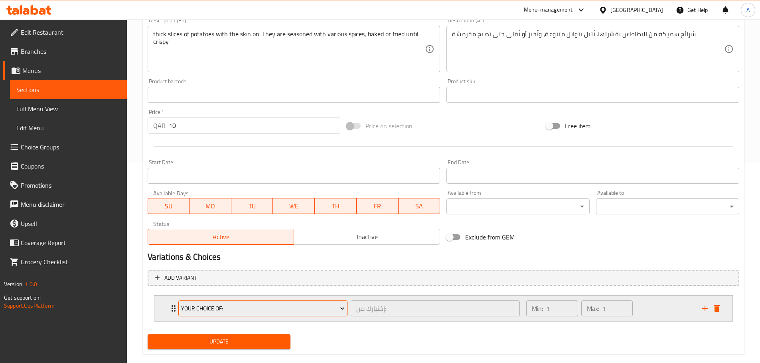
click at [217, 311] on span "Your Choice Of:" at bounding box center [263, 309] width 164 height 10
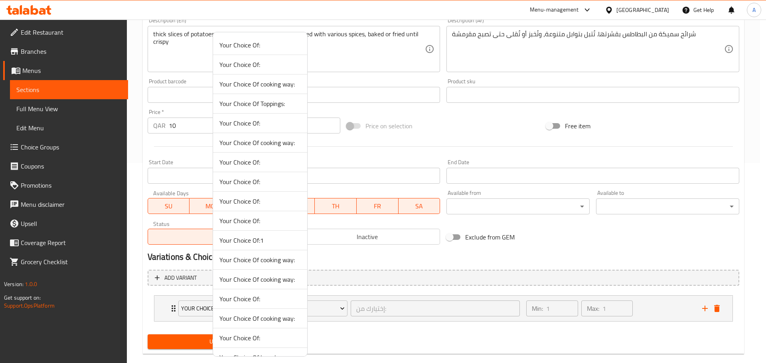
drag, startPoint x: 270, startPoint y: 239, endPoint x: 300, endPoint y: 240, distance: 29.9
click at [271, 239] on span "Your Choice Of:1" at bounding box center [259, 241] width 81 height 10
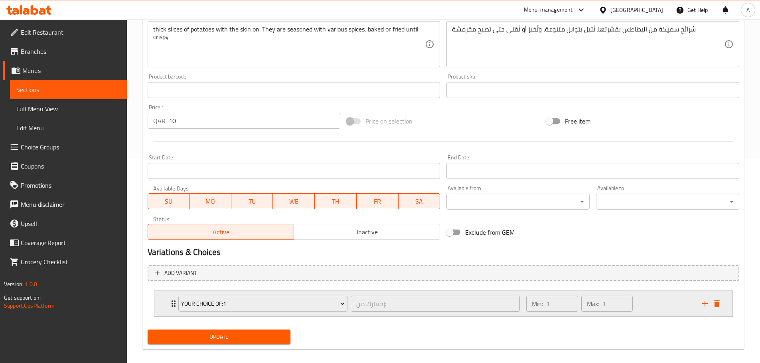
scroll to position [213, 0]
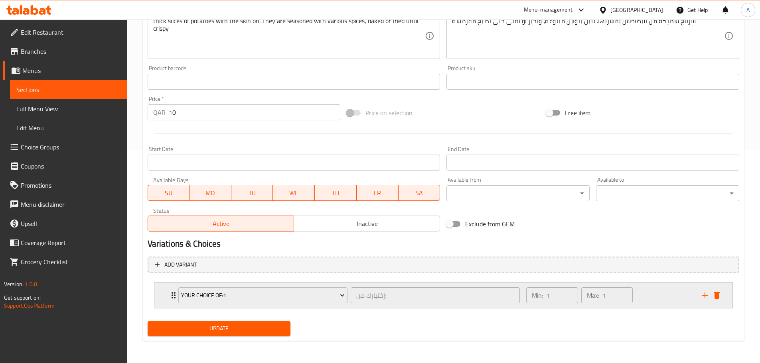
drag, startPoint x: 647, startPoint y: 292, endPoint x: 599, endPoint y: 292, distance: 47.9
click at [647, 292] on div "Min: 1 ​ Max: 1 ​" at bounding box center [608, 296] width 175 height 26
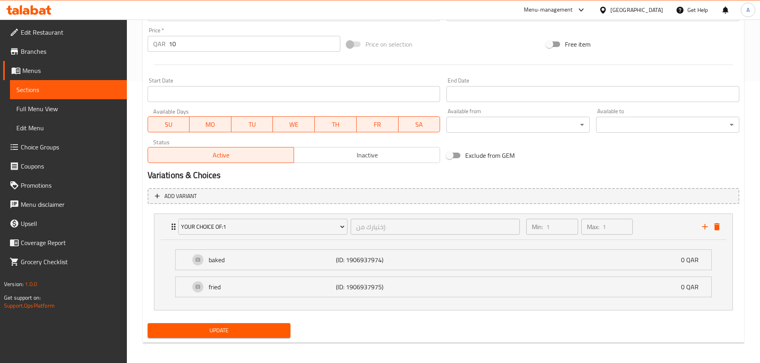
scroll to position [283, 0]
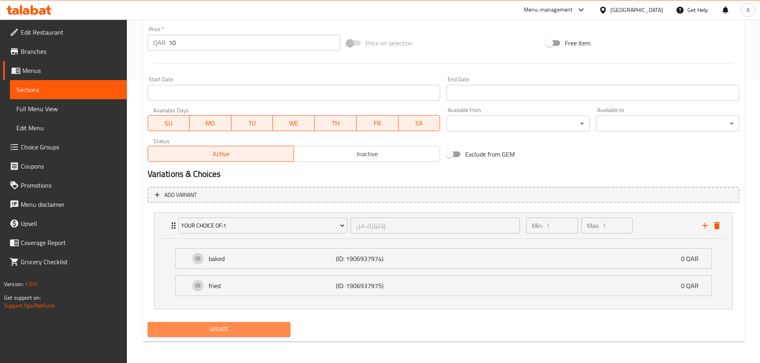
click at [268, 328] on span "Update" at bounding box center [219, 330] width 130 height 10
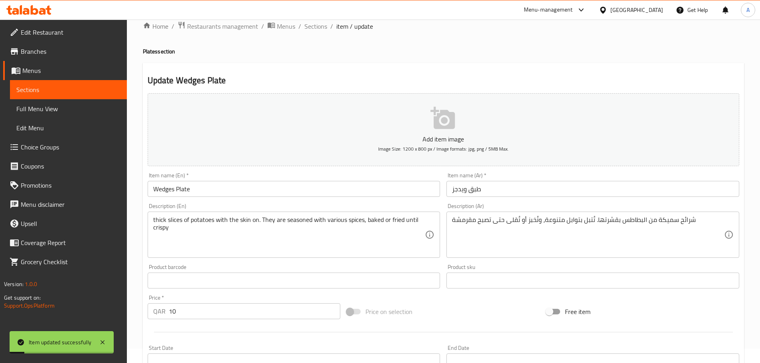
scroll to position [0, 0]
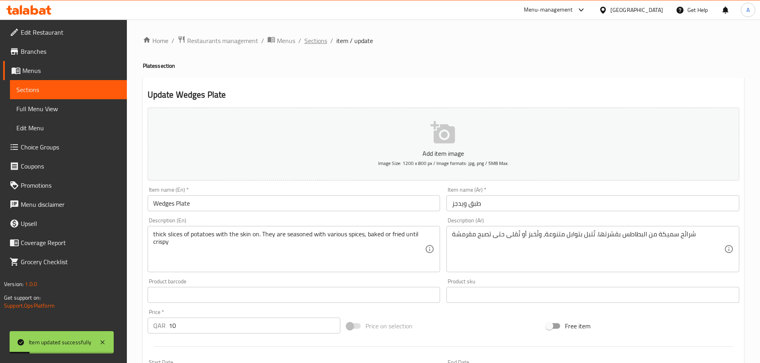
click at [319, 38] on span "Sections" at bounding box center [315, 41] width 23 height 10
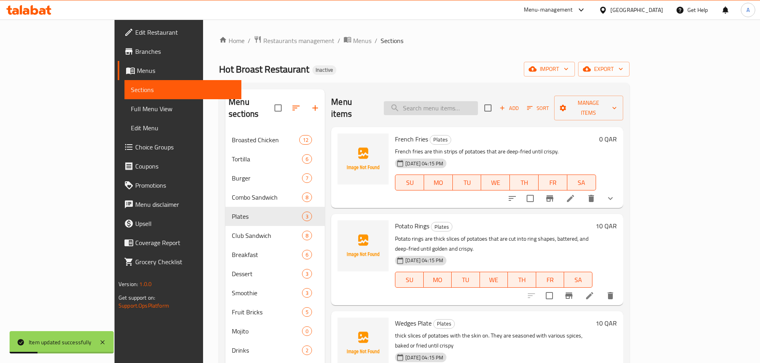
click at [473, 104] on input "search" at bounding box center [431, 108] width 94 height 14
paste input "Egg with Cheese:"
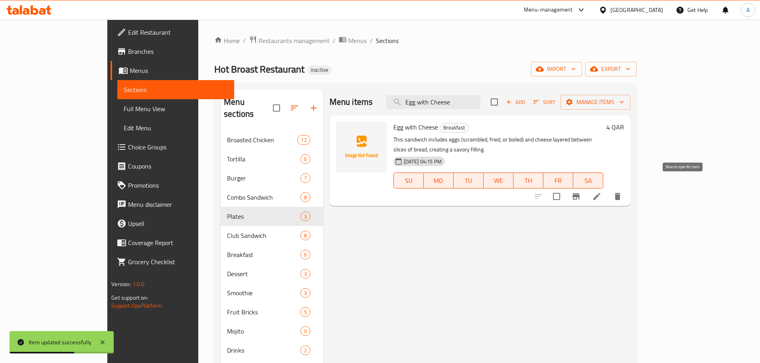
type input "Egg with Cheese"
click at [608, 189] on li at bounding box center [596, 196] width 22 height 14
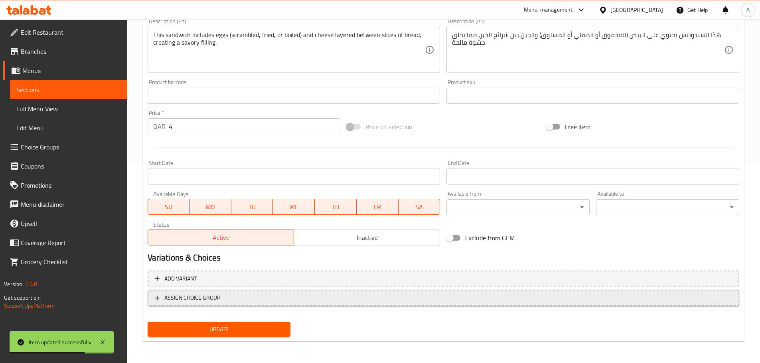
scroll to position [200, 0]
click at [351, 299] on span "ASSIGN CHOICE GROUP" at bounding box center [443, 297] width 577 height 10
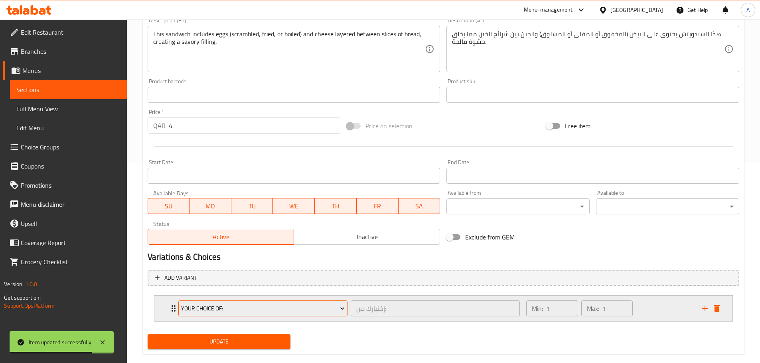
click at [303, 310] on span "Your Choice Of:" at bounding box center [263, 309] width 164 height 10
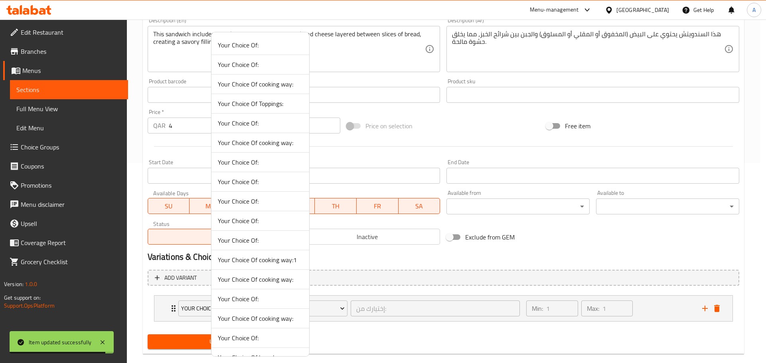
click at [287, 255] on span "Your Choice Of cooking way:1" at bounding box center [260, 260] width 85 height 10
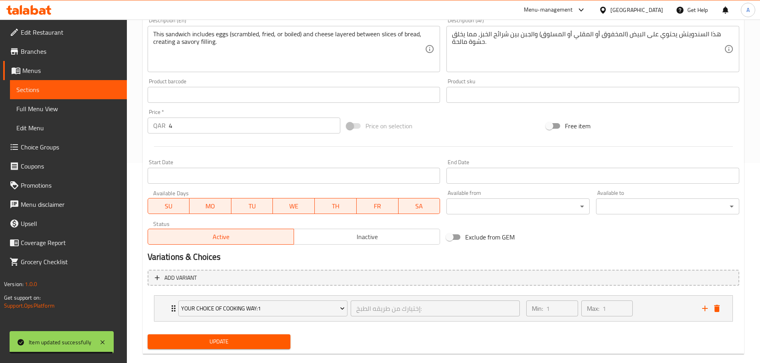
click at [258, 333] on div "Update" at bounding box center [219, 341] width 150 height 21
click at [256, 339] on span "Update" at bounding box center [219, 342] width 130 height 10
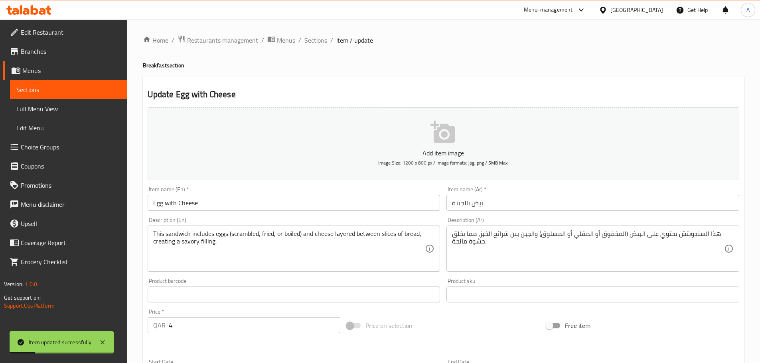
scroll to position [0, 0]
drag, startPoint x: 314, startPoint y: 31, endPoint x: 313, endPoint y: 36, distance: 5.2
click at [314, 31] on div "Home / Restaurants management / Menus / Sections / item / update Breakfast sect…" at bounding box center [443, 298] width 633 height 557
click at [313, 37] on span "Sections" at bounding box center [315, 41] width 23 height 10
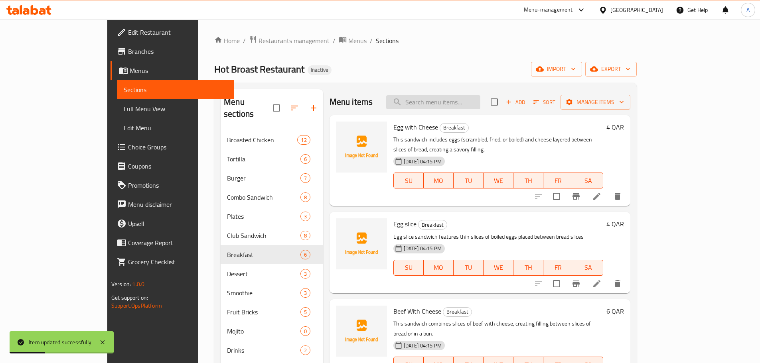
click at [463, 102] on input "search" at bounding box center [433, 102] width 94 height 14
paste input "Beef With Cheese"
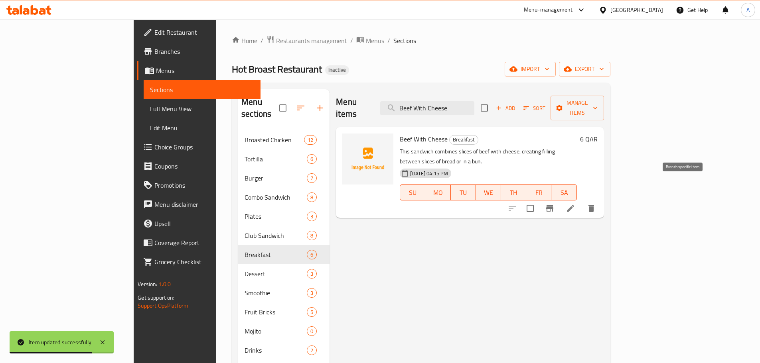
type input "Beef With Cheese"
click at [575, 204] on icon at bounding box center [570, 209] width 10 height 10
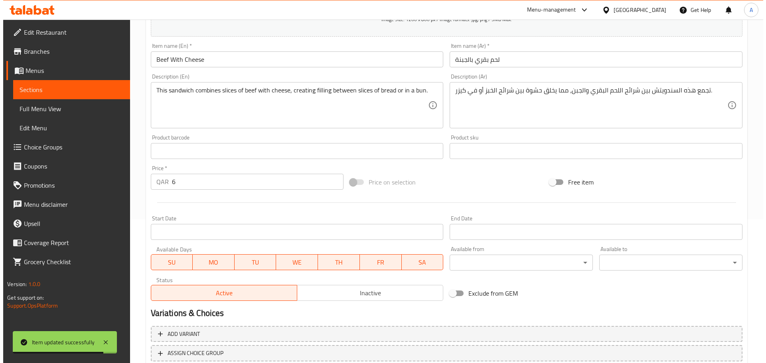
scroll to position [200, 0]
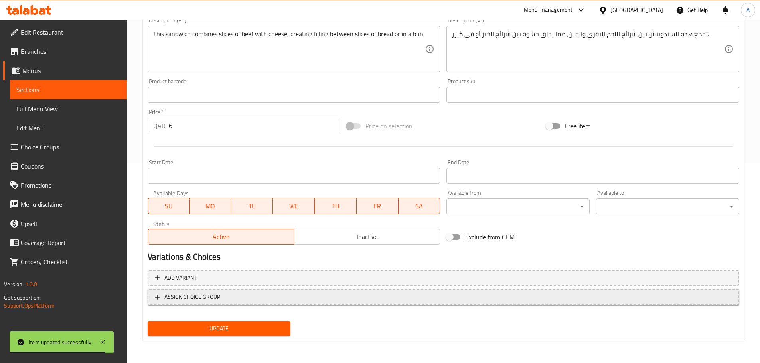
click at [265, 293] on span "ASSIGN CHOICE GROUP" at bounding box center [443, 297] width 577 height 10
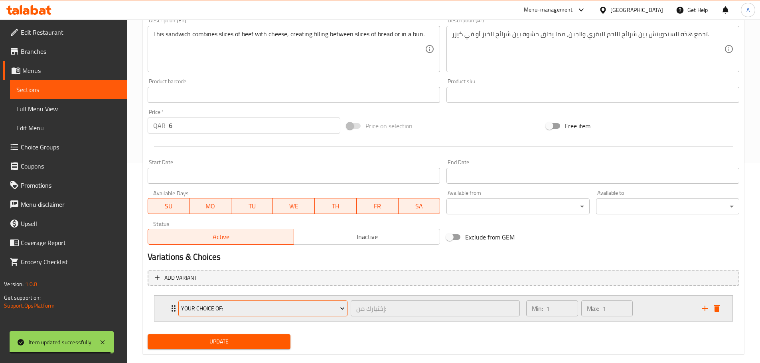
click at [256, 308] on span "Your Choice Of:" at bounding box center [263, 309] width 164 height 10
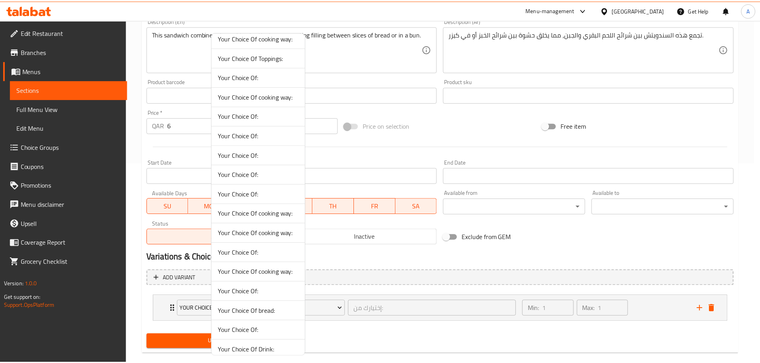
scroll to position [120, 0]
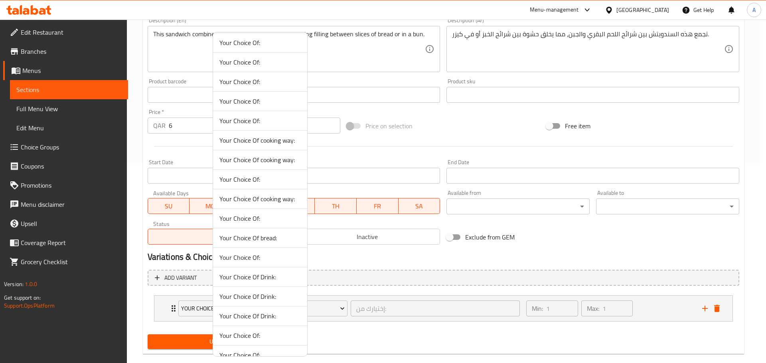
click at [260, 238] on span "Your Choice Of bread:" at bounding box center [259, 238] width 81 height 10
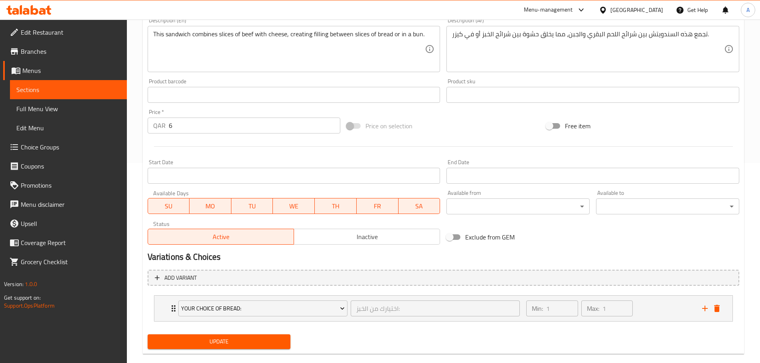
click at [232, 342] on span "Update" at bounding box center [219, 342] width 130 height 10
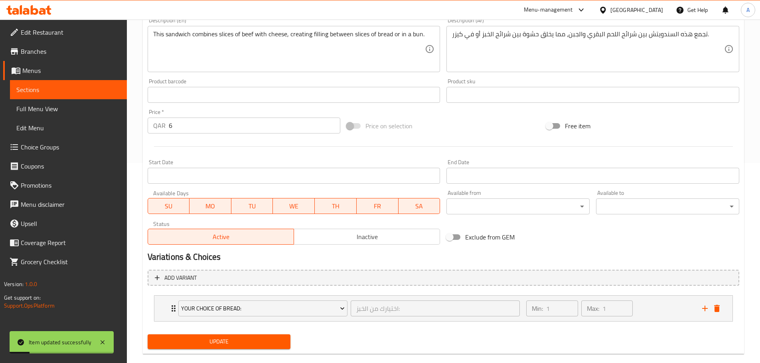
click at [142, 159] on div "Home / Restaurants management / Menus / Sections / item / update Breakfast sect…" at bounding box center [443, 97] width 633 height 557
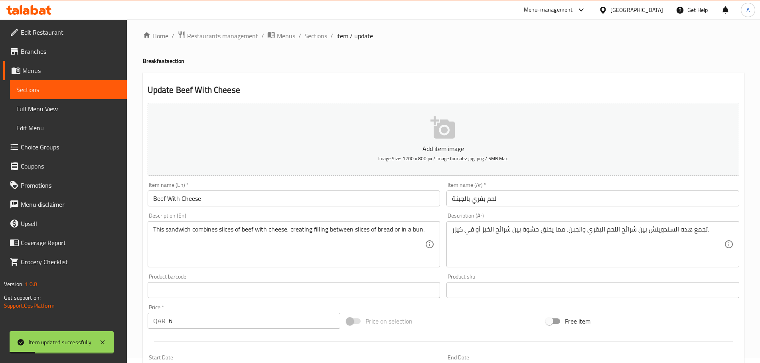
scroll to position [0, 0]
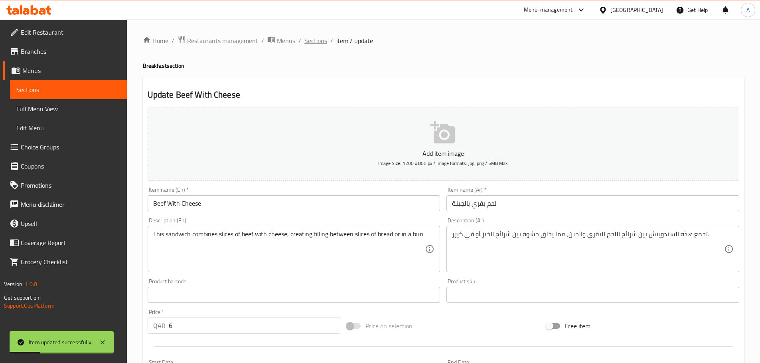
click at [303, 41] on ol "Home / Restaurants management / Menus / Sections / item / update" at bounding box center [443, 40] width 601 height 10
click at [307, 41] on span "Sections" at bounding box center [315, 41] width 23 height 10
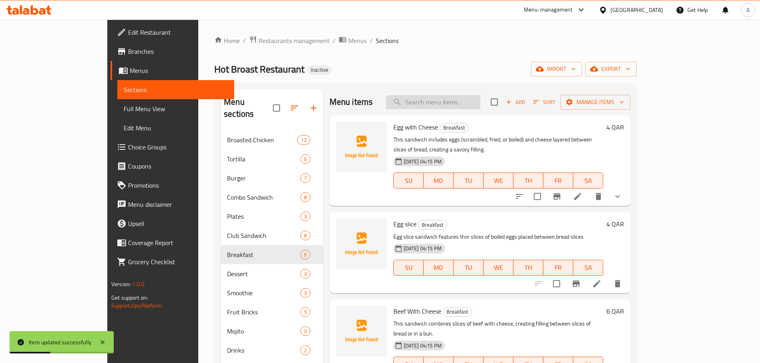
click at [464, 102] on input "search" at bounding box center [433, 102] width 94 height 14
paste input "Chicken Sandwich"
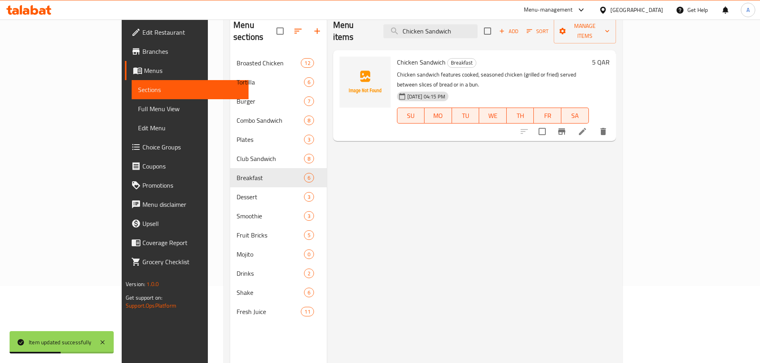
scroll to position [80, 0]
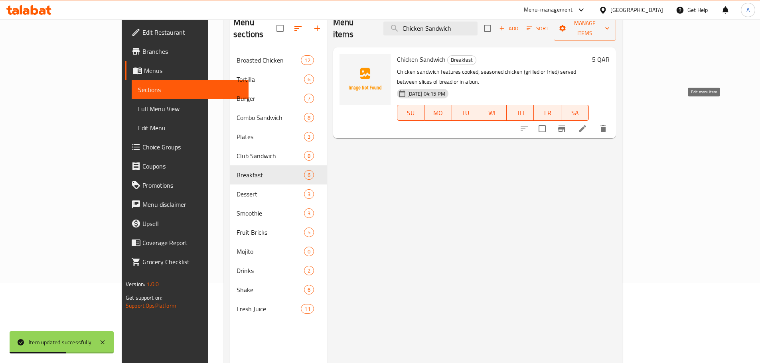
type input "Chicken Sandwich"
click at [587, 124] on icon at bounding box center [582, 129] width 10 height 10
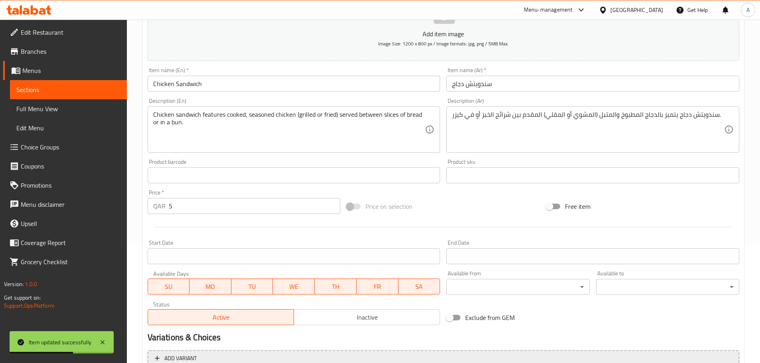
scroll to position [200, 0]
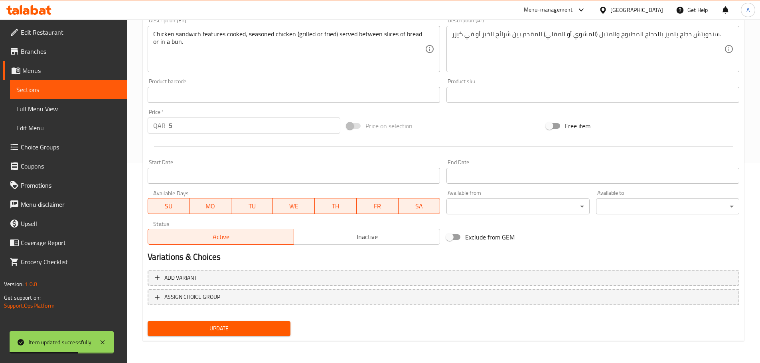
click at [332, 308] on div "Add variant ASSIGN CHOICE GROUP" at bounding box center [443, 293] width 598 height 52
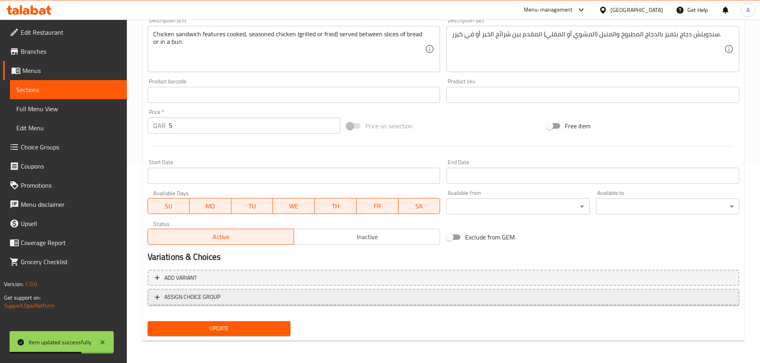
click at [335, 300] on span "ASSIGN CHOICE GROUP" at bounding box center [443, 297] width 577 height 10
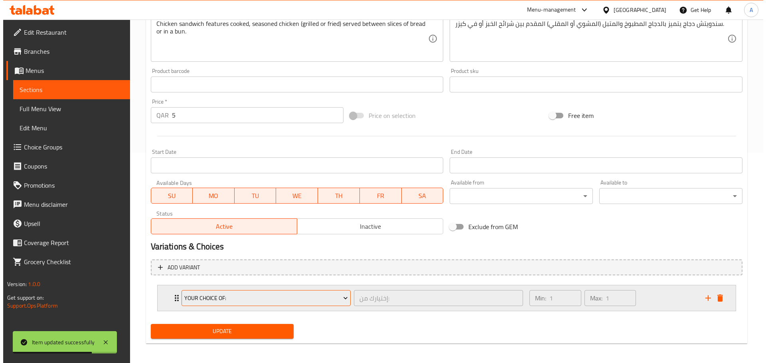
scroll to position [213, 0]
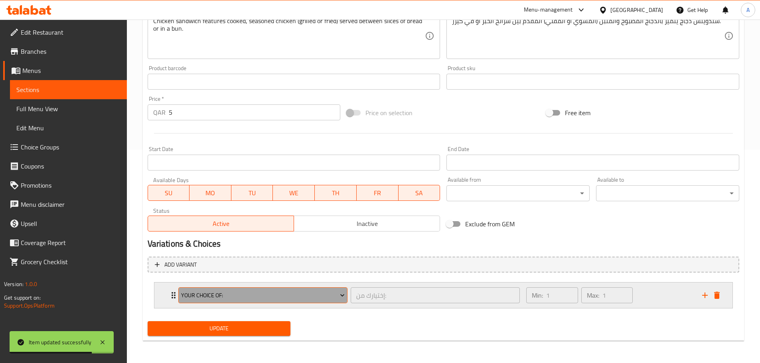
click at [309, 294] on span "Your Choice Of:" at bounding box center [263, 296] width 164 height 10
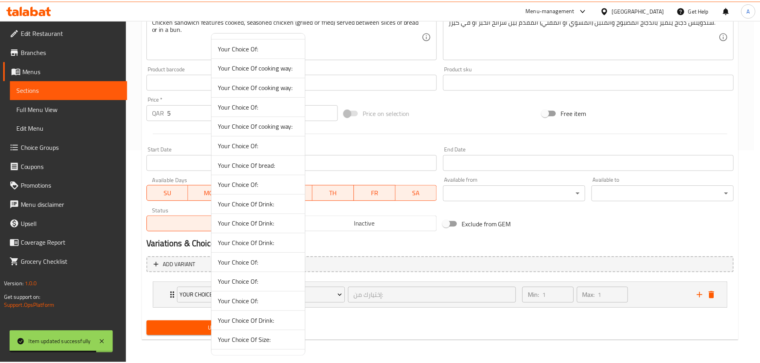
scroll to position [199, 0]
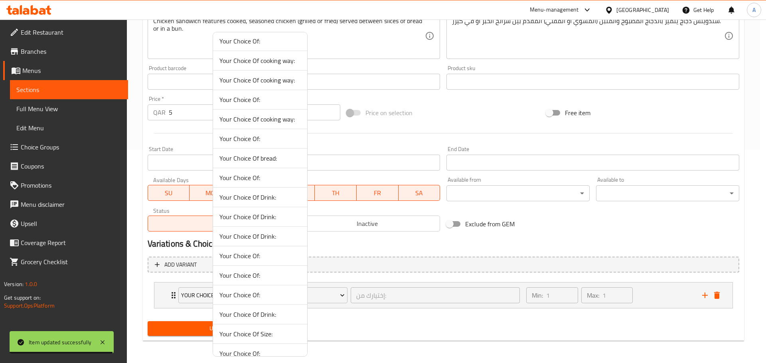
click at [274, 162] on span "Your Choice Of bread:" at bounding box center [259, 159] width 81 height 10
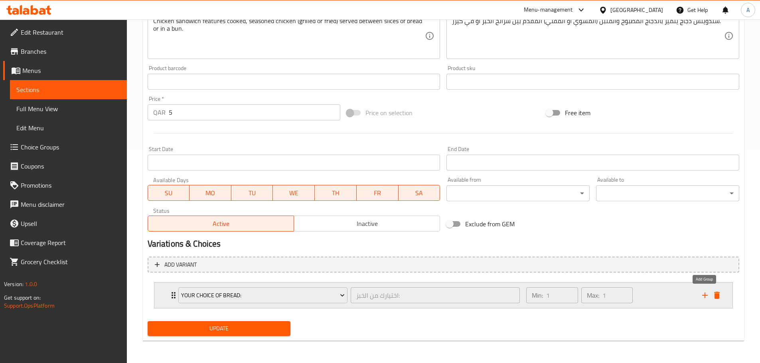
drag, startPoint x: 707, startPoint y: 294, endPoint x: 703, endPoint y: 294, distance: 4.8
click at [707, 294] on icon "add" at bounding box center [705, 296] width 10 height 10
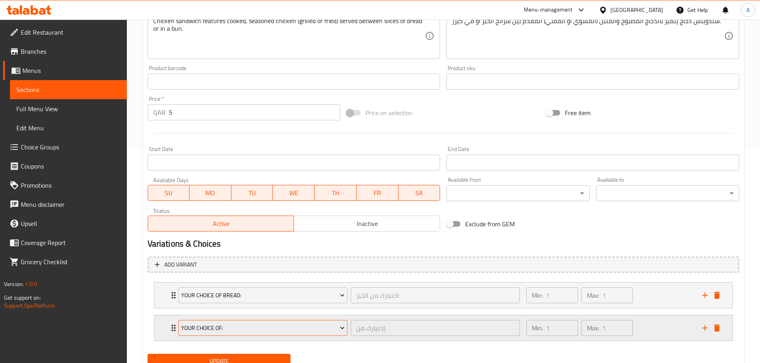
click at [333, 330] on span "Your Choice Of:" at bounding box center [263, 328] width 164 height 10
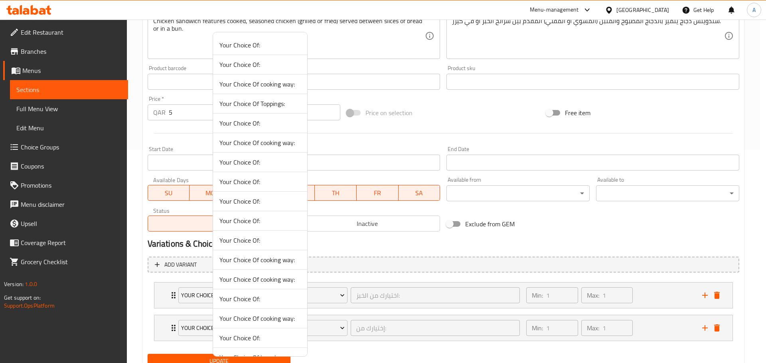
click at [253, 37] on li "Your Choice Of:" at bounding box center [260, 45] width 94 height 20
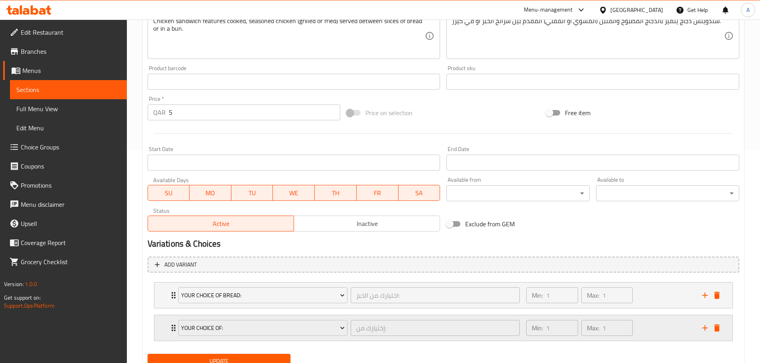
click at [682, 325] on div "Min: 1 ​ Max: 1 ​" at bounding box center [608, 328] width 175 height 26
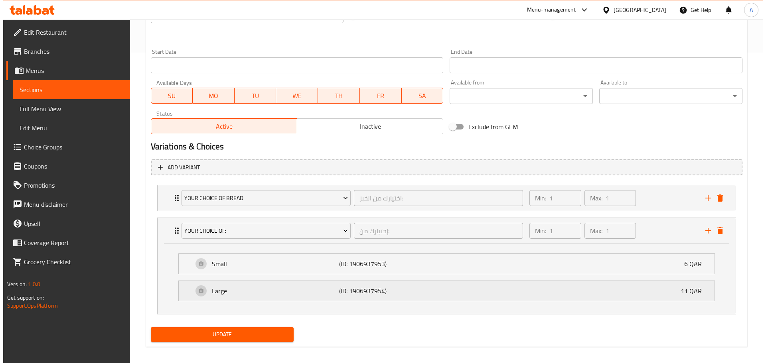
scroll to position [317, 0]
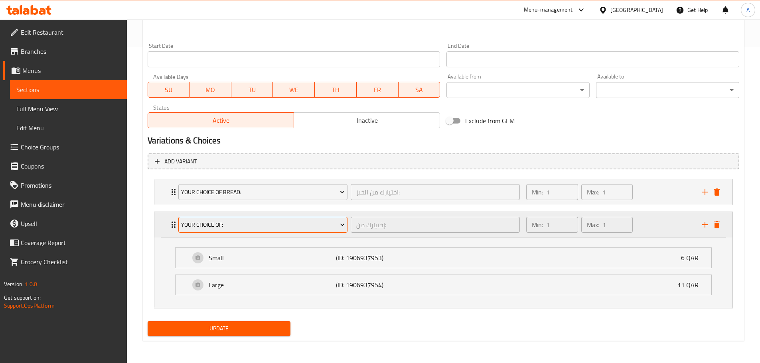
click at [255, 220] on span "Your Choice Of:" at bounding box center [263, 225] width 164 height 10
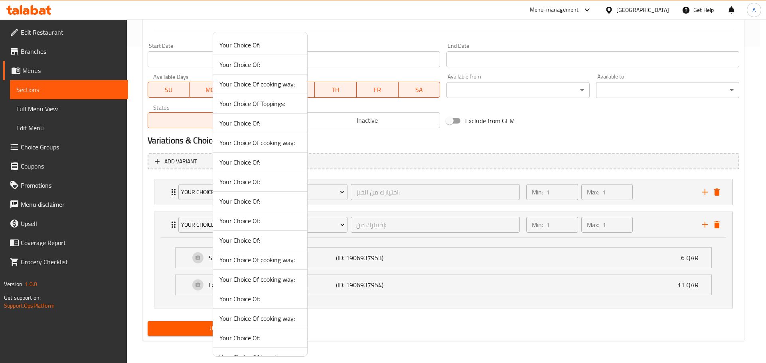
click at [275, 82] on span "Your Choice Of cooking way:" at bounding box center [259, 84] width 81 height 10
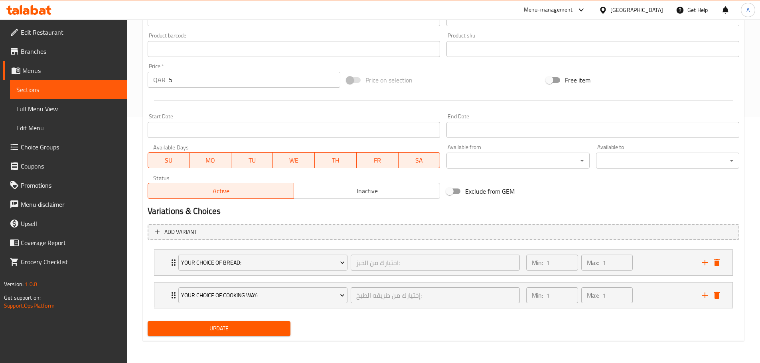
drag, startPoint x: 664, startPoint y: 293, endPoint x: 633, endPoint y: 292, distance: 30.3
click at [664, 294] on div "Min: 1 ​ Max: 1 ​" at bounding box center [608, 296] width 175 height 26
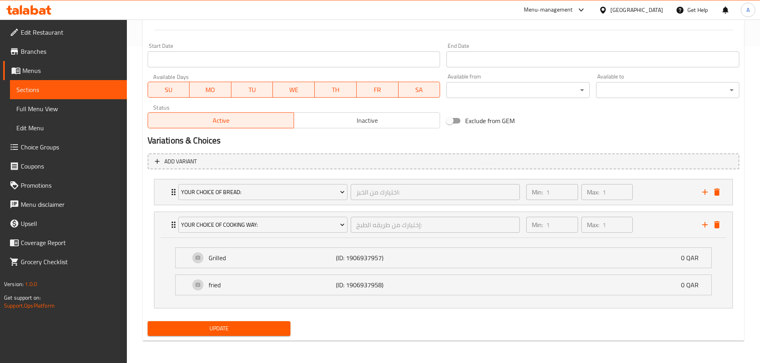
click at [280, 322] on button "Update" at bounding box center [219, 328] width 143 height 15
click at [311, 332] on div "Update" at bounding box center [443, 328] width 598 height 21
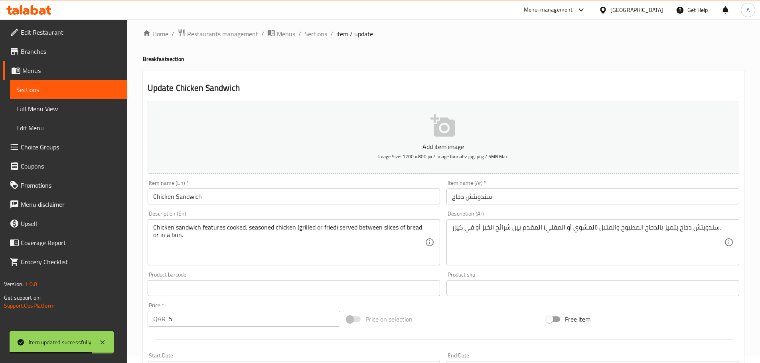
scroll to position [0, 0]
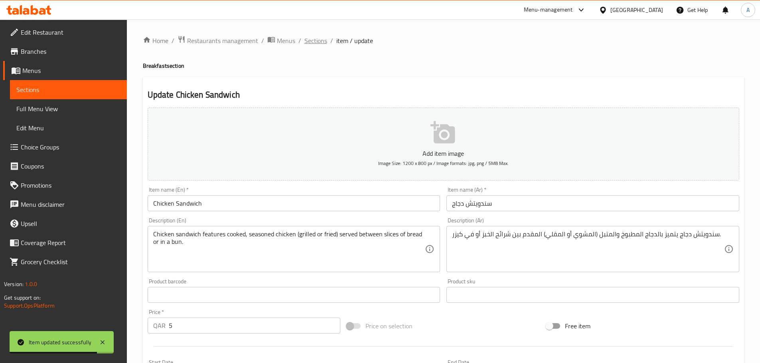
click at [325, 43] on span "Sections" at bounding box center [315, 41] width 23 height 10
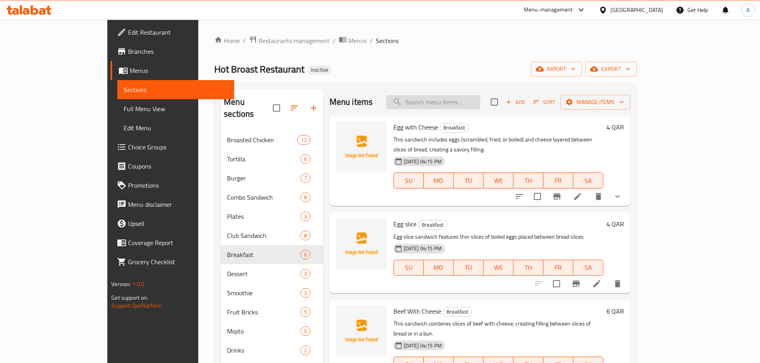
drag, startPoint x: 439, startPoint y: 87, endPoint x: 447, endPoint y: 97, distance: 13.0
click at [440, 89] on div "Menu sections Broasted Chicken 12 Tortilla 6 Burger 7 Combo Sandwich 8 Plates 3…" at bounding box center [425, 271] width 422 height 376
click at [447, 97] on input "search" at bounding box center [433, 102] width 94 height 14
paste input "[PERSON_NAME]"
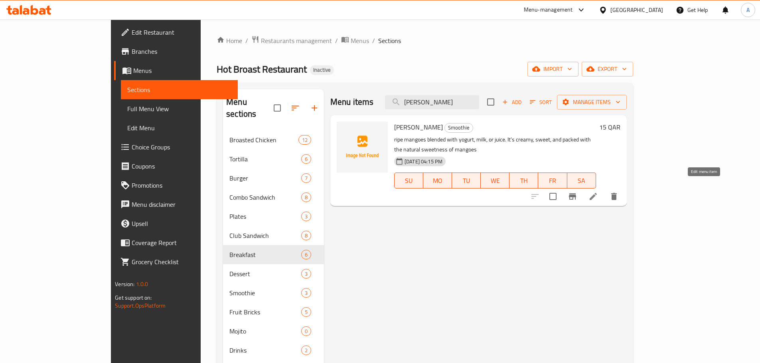
type input "[PERSON_NAME]"
click at [597, 193] on icon at bounding box center [592, 196] width 7 height 7
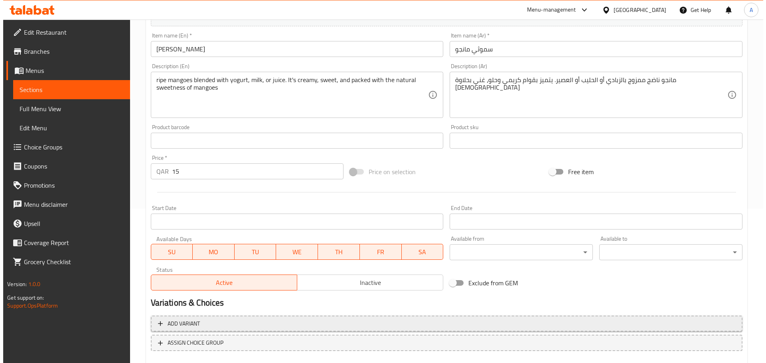
scroll to position [200, 0]
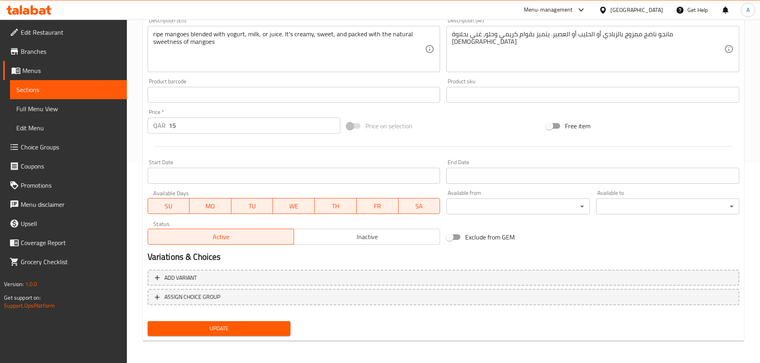
click at [257, 288] on div "Add variant ASSIGN CHOICE GROUP" at bounding box center [443, 293] width 598 height 52
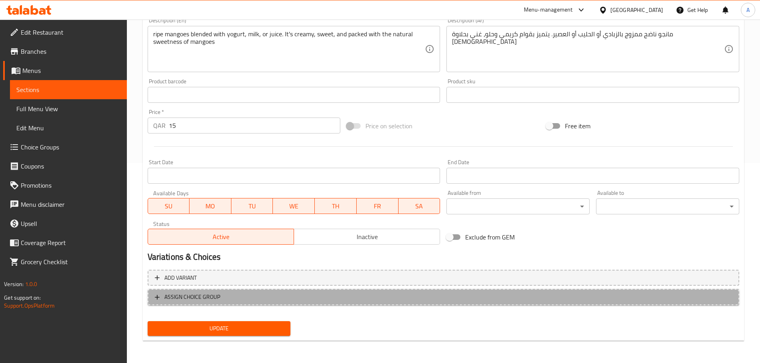
click at [257, 293] on span "ASSIGN CHOICE GROUP" at bounding box center [443, 297] width 577 height 10
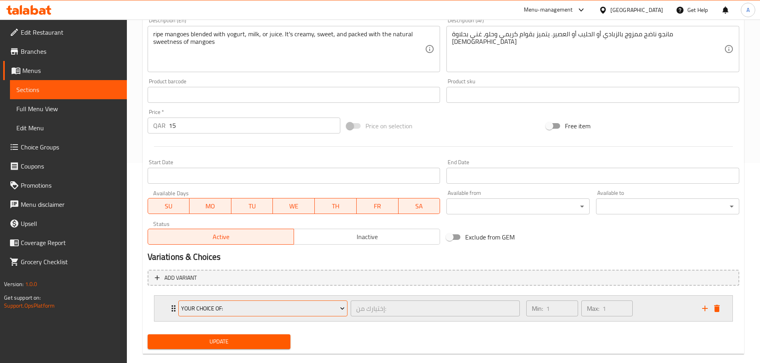
drag, startPoint x: 263, startPoint y: 309, endPoint x: 264, endPoint y: 305, distance: 5.0
click at [264, 305] on span "Your Choice Of:" at bounding box center [263, 309] width 164 height 10
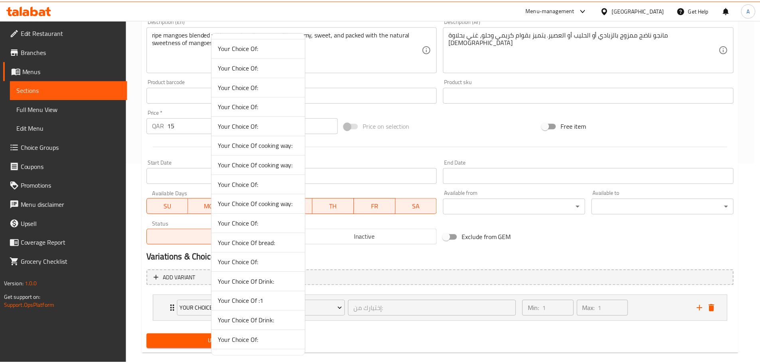
scroll to position [239, 0]
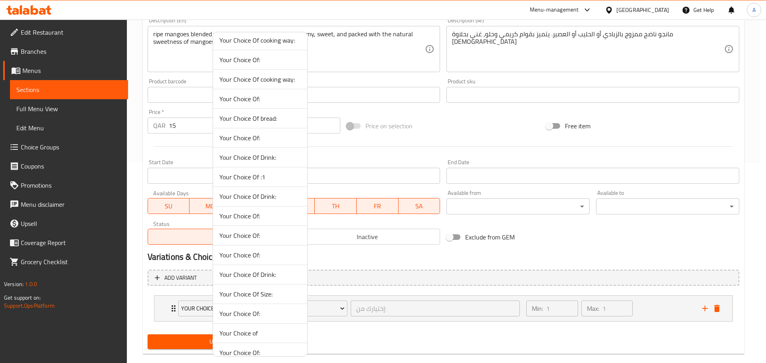
click at [274, 173] on span "Your Choice Of :1" at bounding box center [259, 177] width 81 height 10
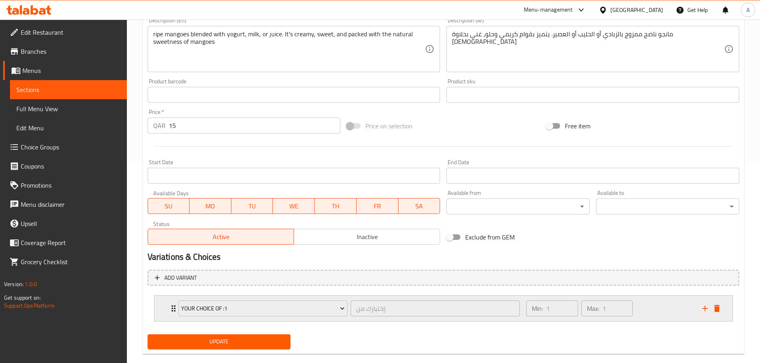
click at [688, 307] on div "Min: 1 ​ Max: 1 ​" at bounding box center [608, 309] width 175 height 26
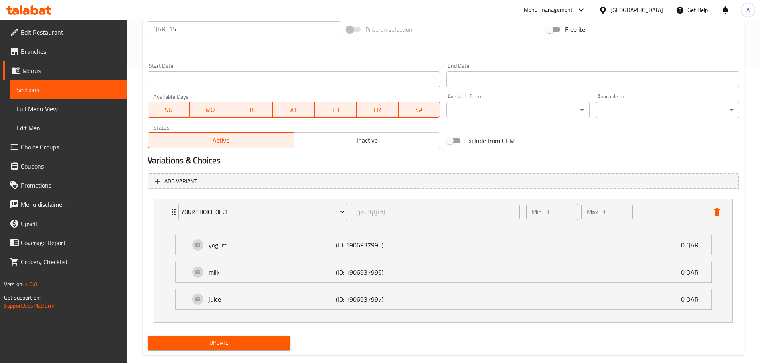
scroll to position [311, 0]
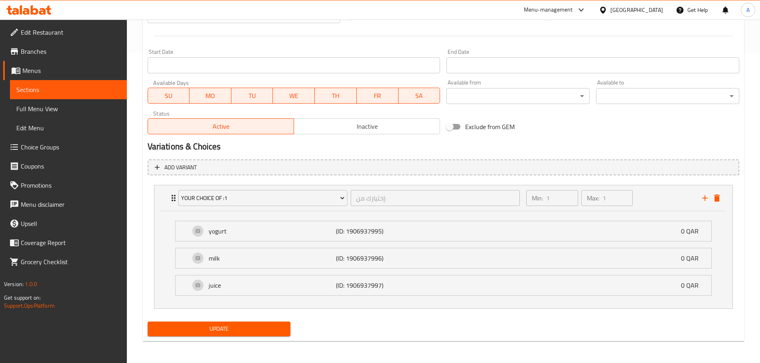
click at [256, 330] on span "Update" at bounding box center [219, 329] width 130 height 10
